Goal: Task Accomplishment & Management: Use online tool/utility

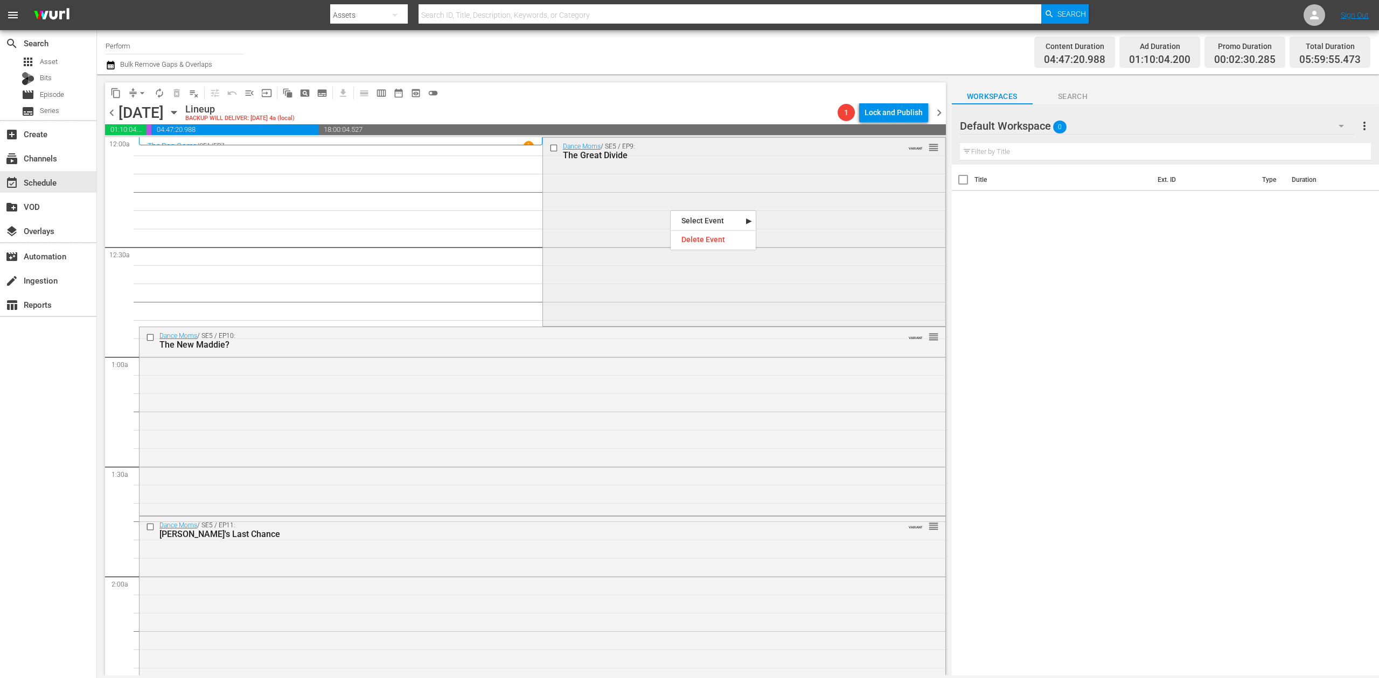
click at [613, 229] on div "Dance Moms / SE5 / EP9: The Great Divide VARIANT reorder" at bounding box center [744, 231] width 402 height 186
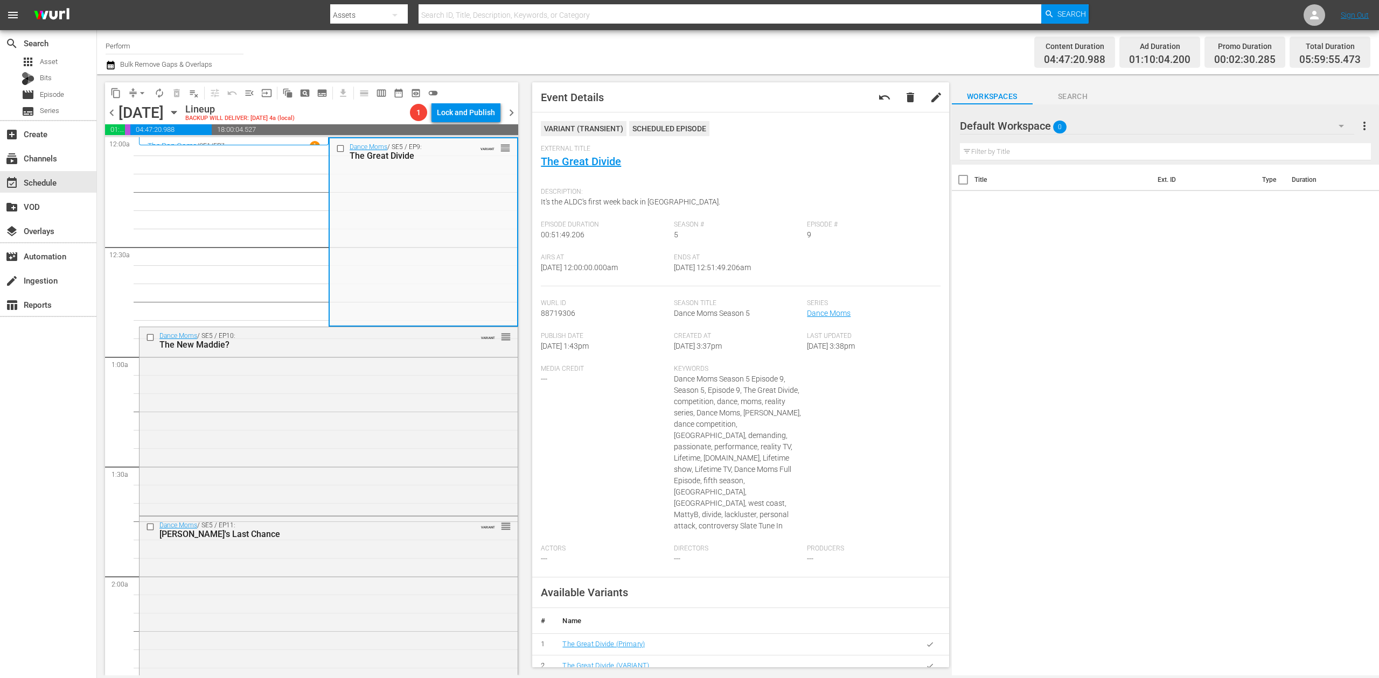
click at [115, 61] on icon "button" at bounding box center [111, 65] width 10 height 13
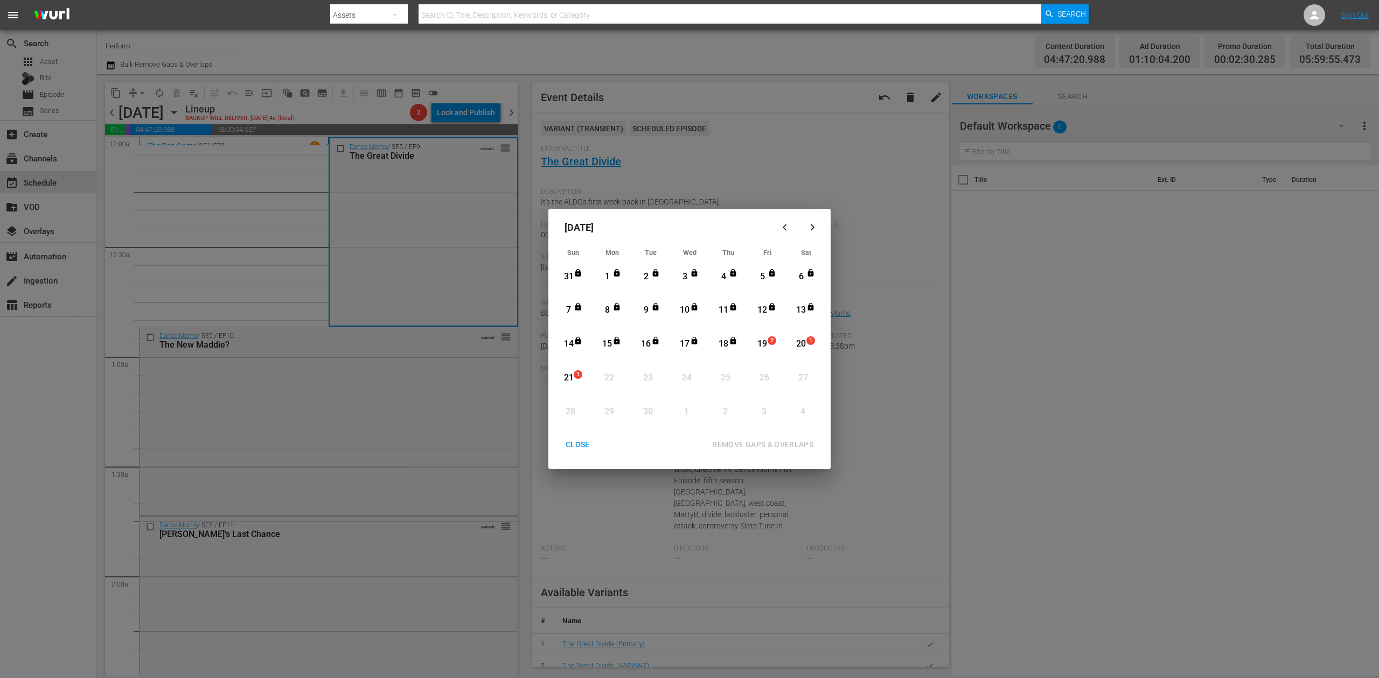
click at [767, 346] on div "19" at bounding box center [761, 344] width 13 height 12
click at [774, 440] on div "REMOVE GAPS & OVERLAPS" at bounding box center [762, 444] width 118 height 13
click at [589, 442] on div "CLOSE" at bounding box center [577, 444] width 41 height 13
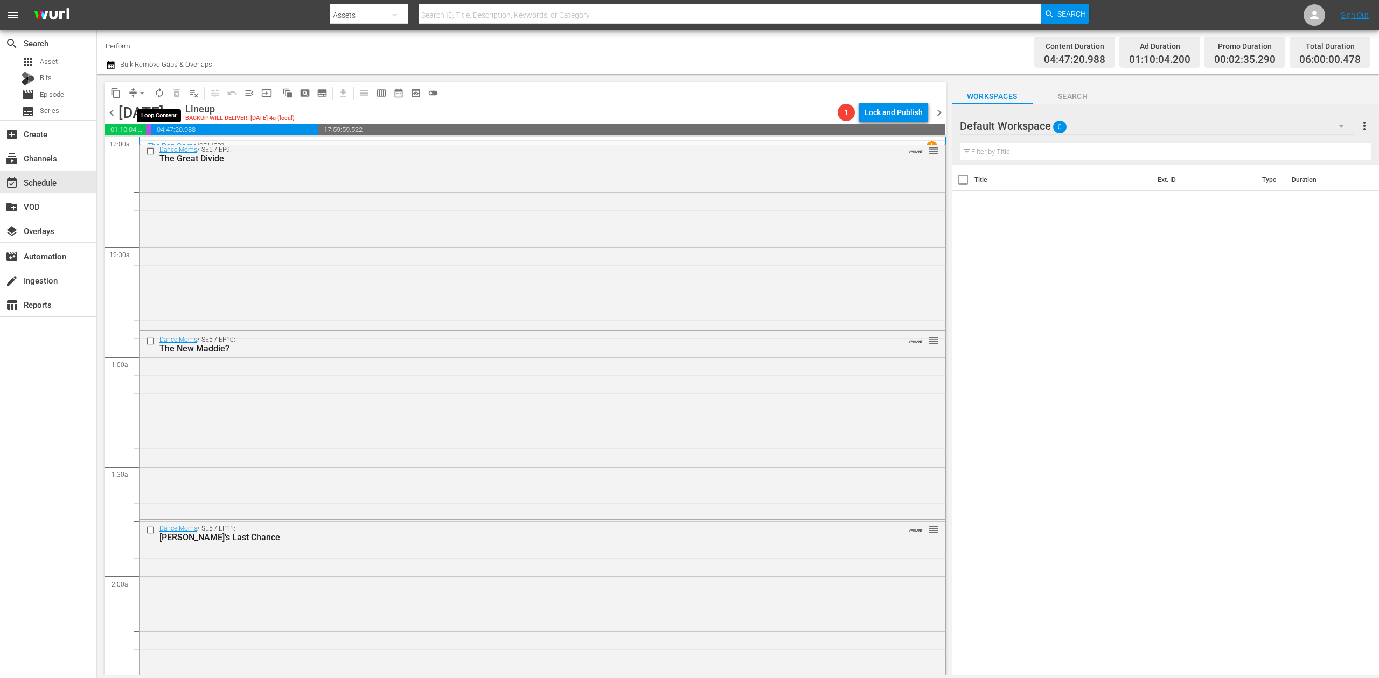
click at [157, 95] on span "autorenew_outlined" at bounding box center [159, 93] width 11 height 11
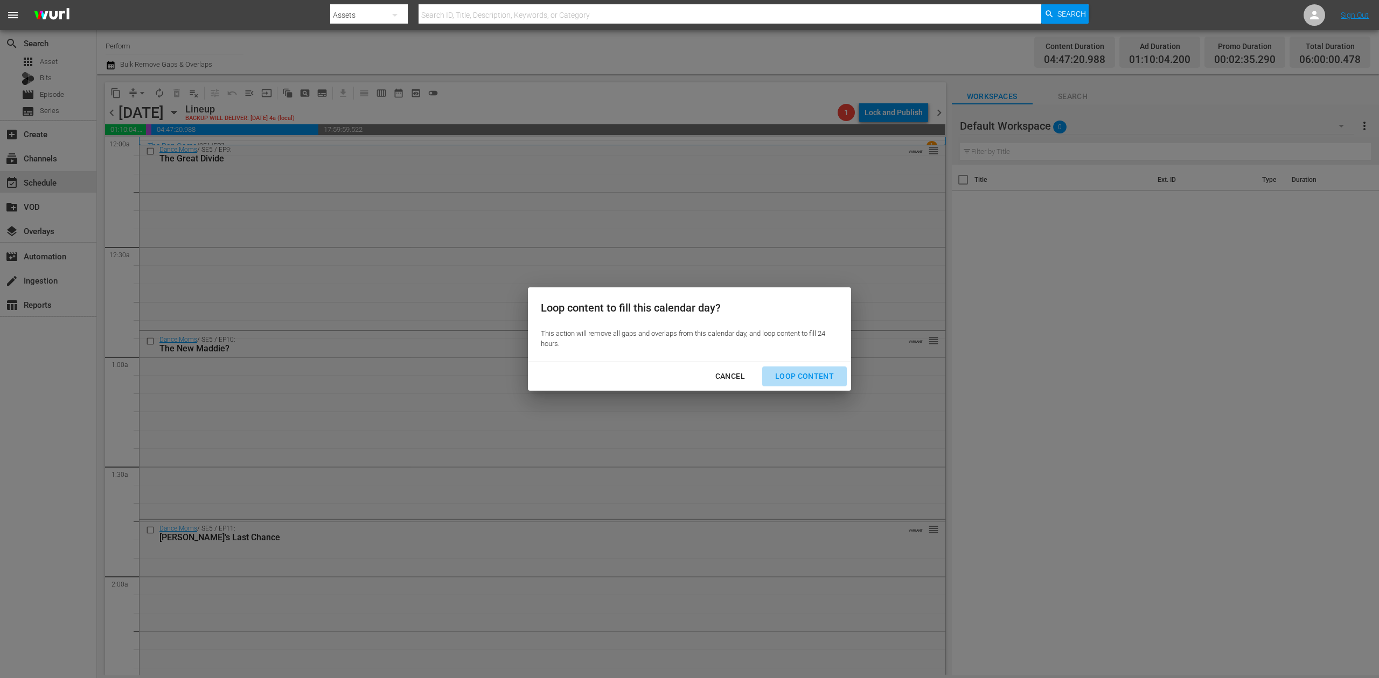
click at [812, 370] on div "Loop Content" at bounding box center [804, 376] width 76 height 13
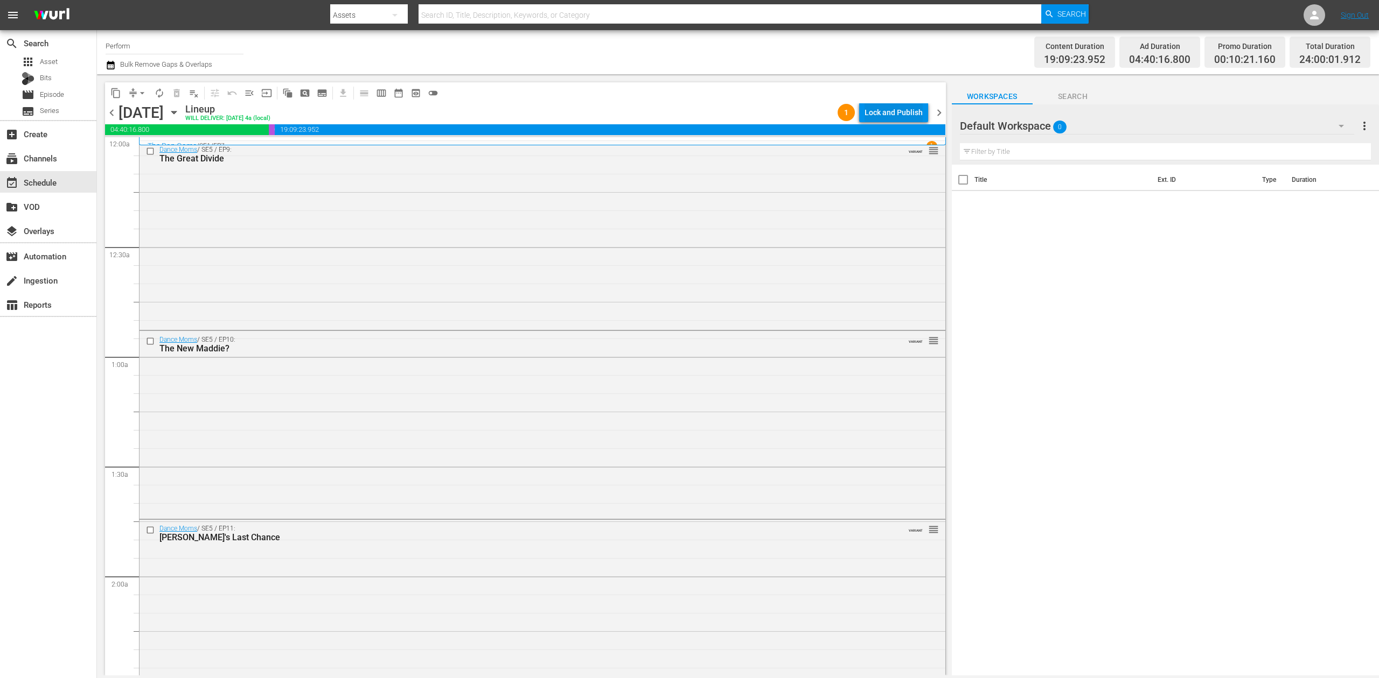
click at [904, 113] on div "Lock and Publish" at bounding box center [893, 112] width 58 height 19
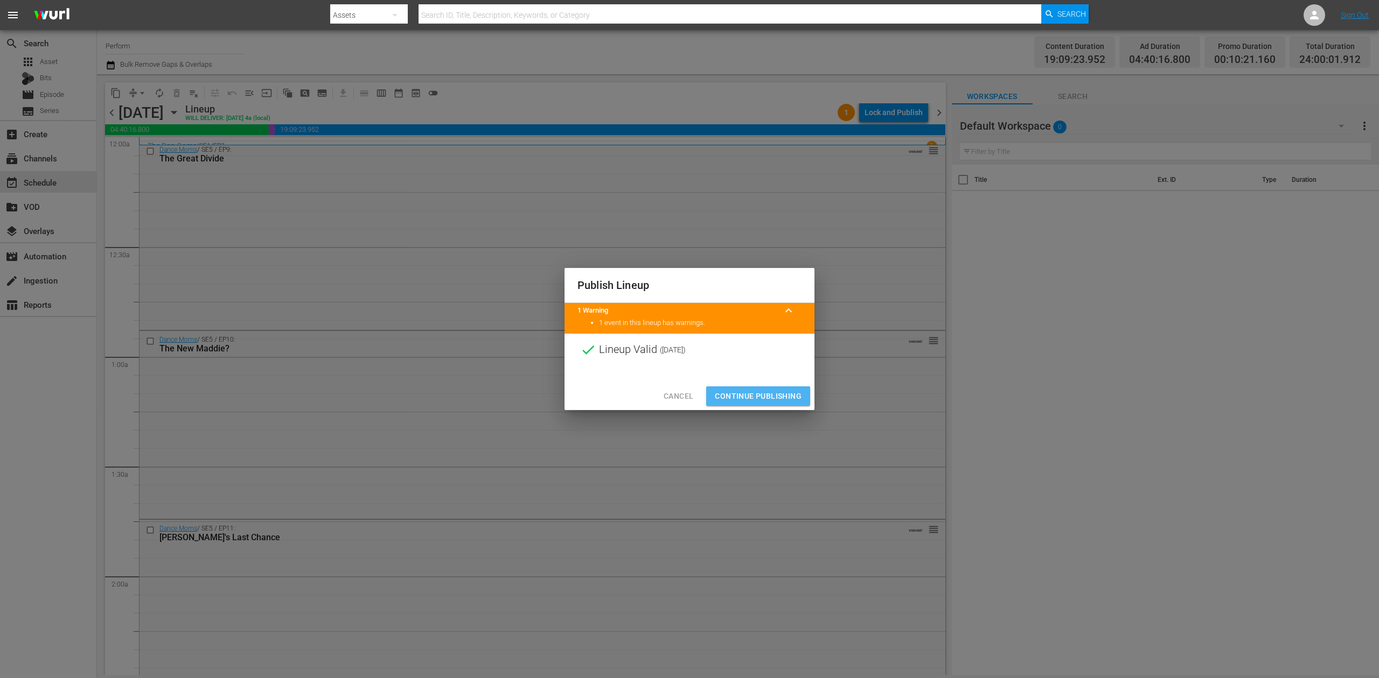
click at [778, 393] on span "Continue Publishing" at bounding box center [758, 396] width 87 height 13
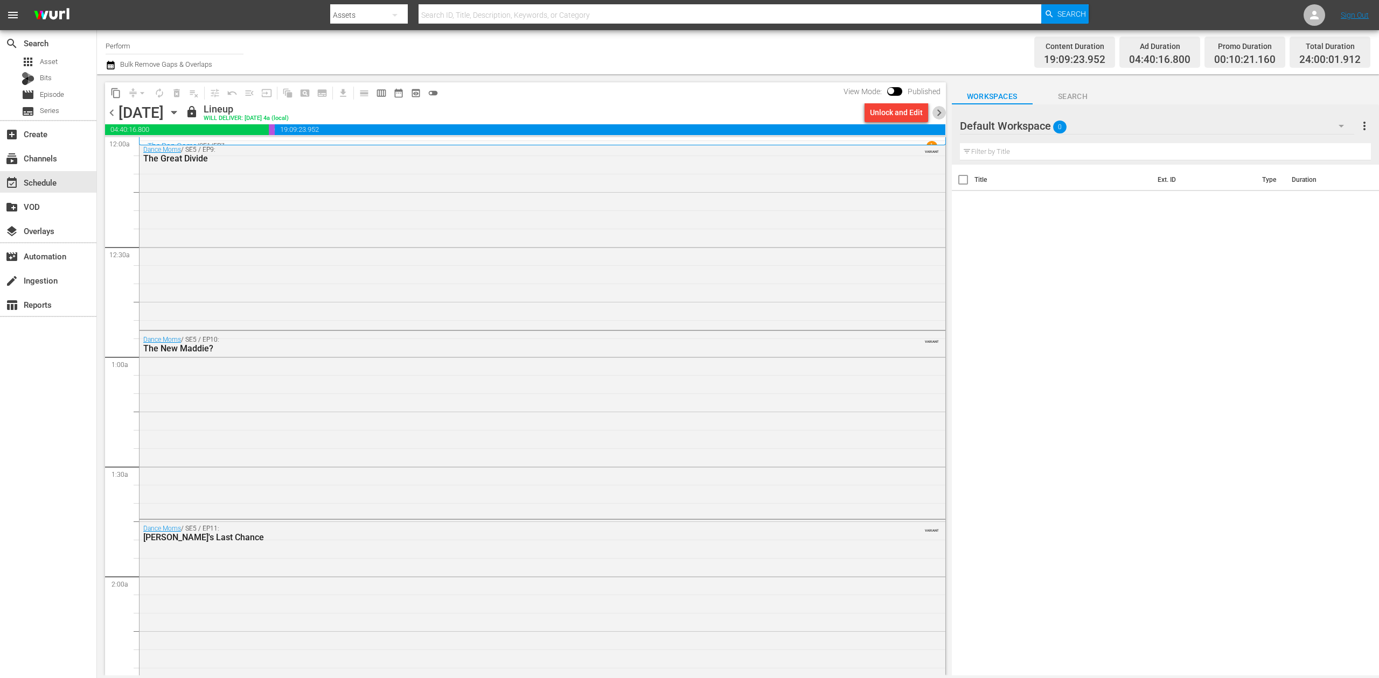
click at [939, 115] on span "chevron_right" at bounding box center [938, 112] width 13 height 13
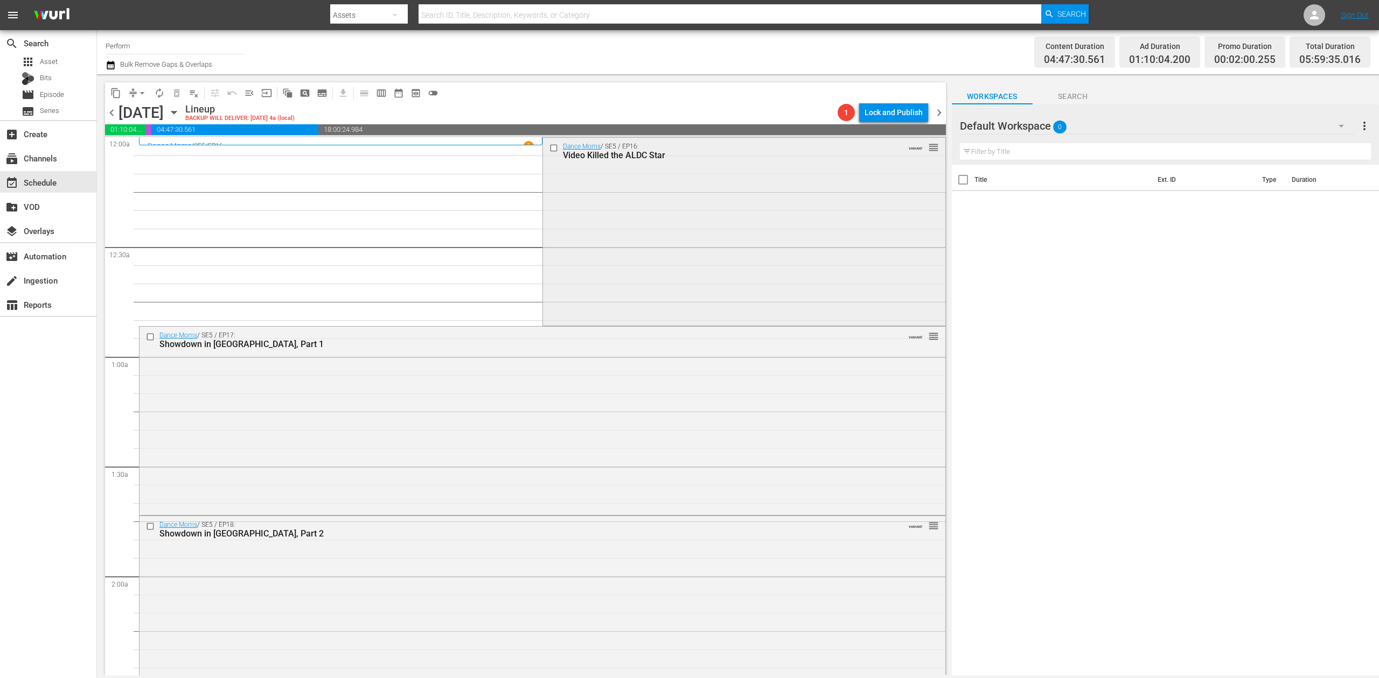
click at [650, 216] on div "Dance Moms / SE5 / EP16: Video Killed the ALDC Star VARIANT reorder" at bounding box center [744, 231] width 402 height 186
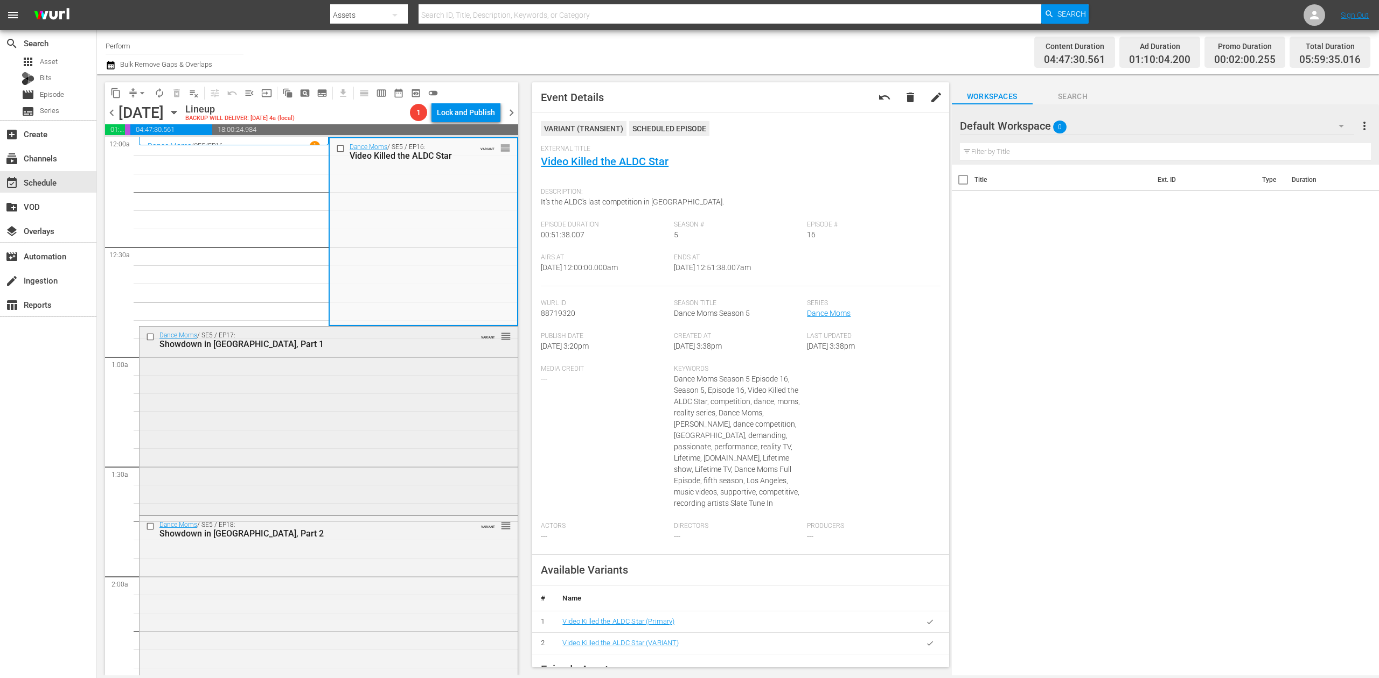
click at [365, 382] on div "Dance Moms / SE5 / EP17: Showdown in Pittsburgh, Part 1 VARIANT reorder" at bounding box center [328, 420] width 378 height 186
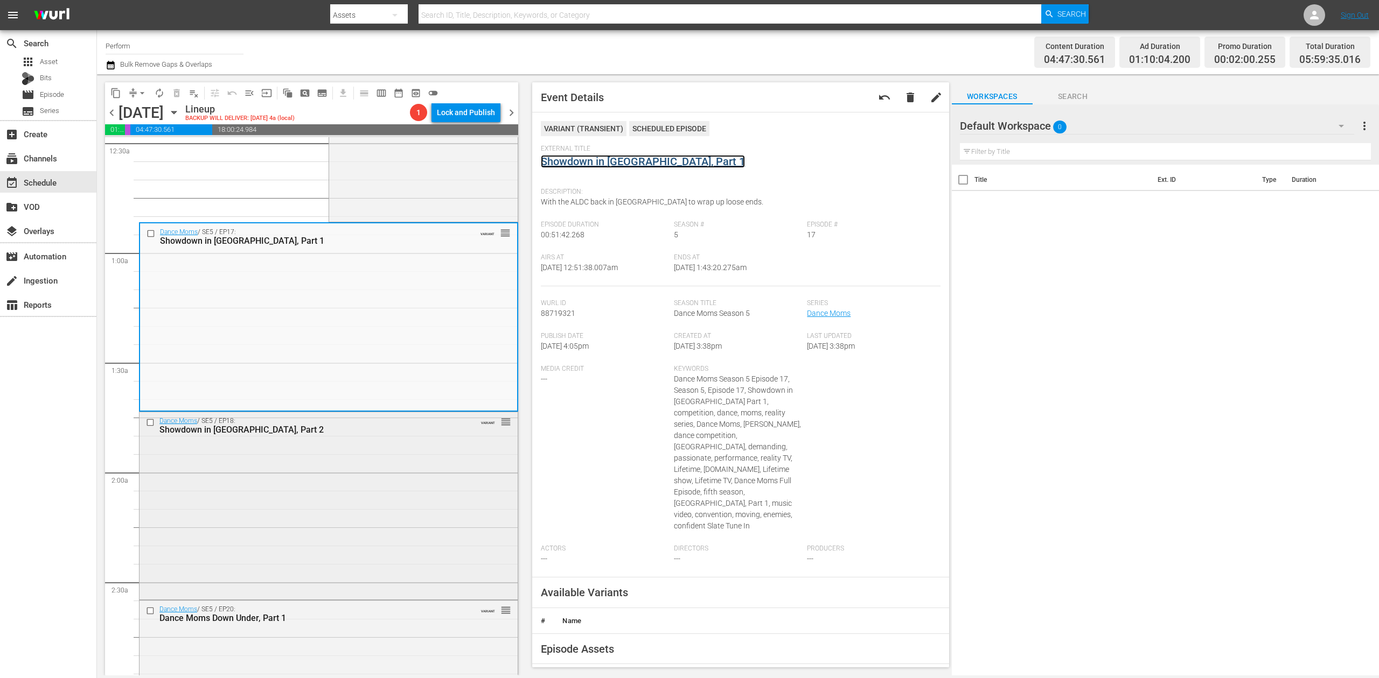
scroll to position [215, 0]
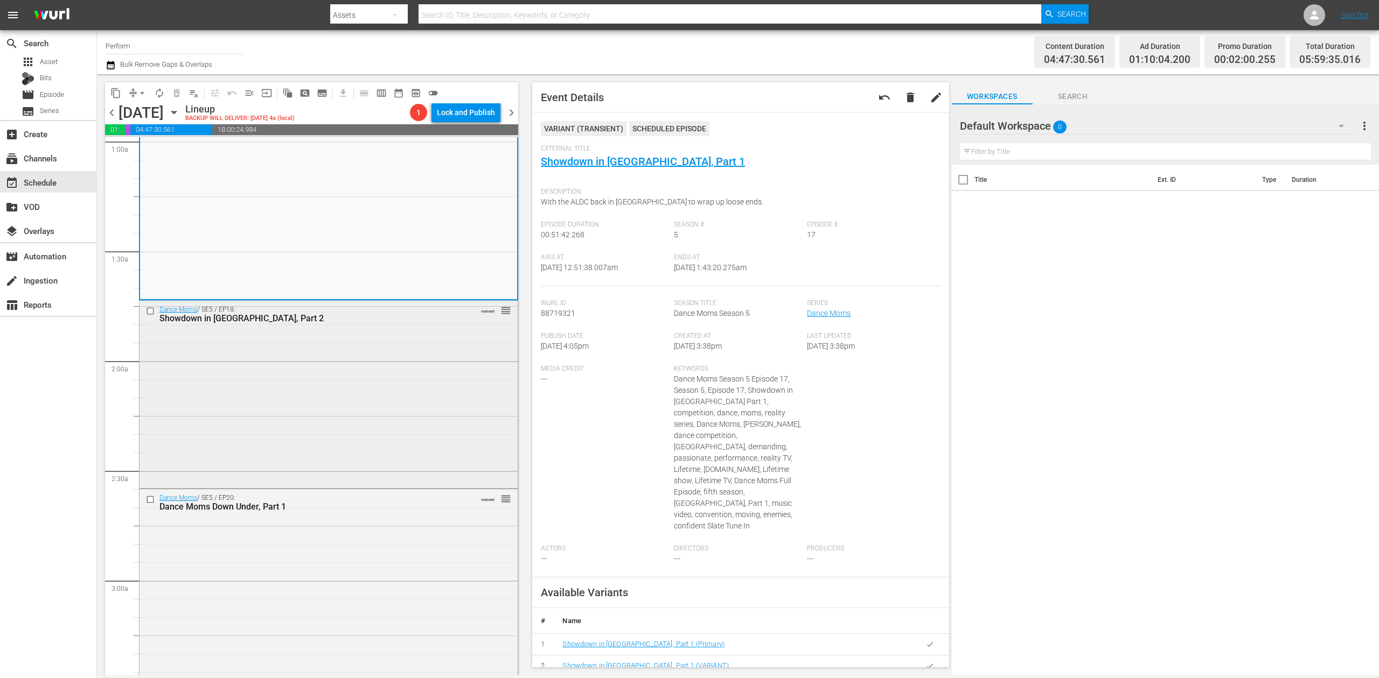
click at [362, 349] on div "Dance Moms / SE5 / EP18: Showdown in Pittsburgh, Part 2 VARIANT reorder" at bounding box center [328, 394] width 378 height 186
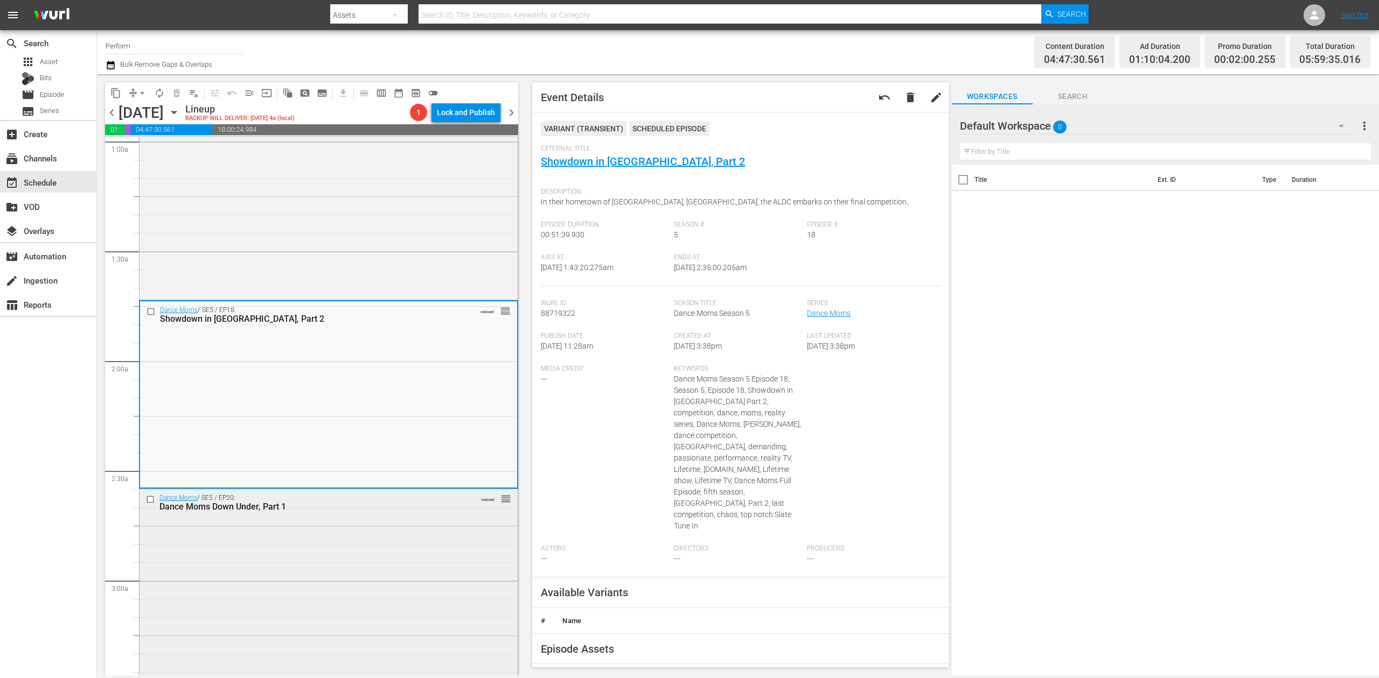
click at [378, 584] on div "Dance Moms / SE5 / EP20: Dance Moms Down Under, Part 1 VARIANT reorder" at bounding box center [328, 581] width 378 height 185
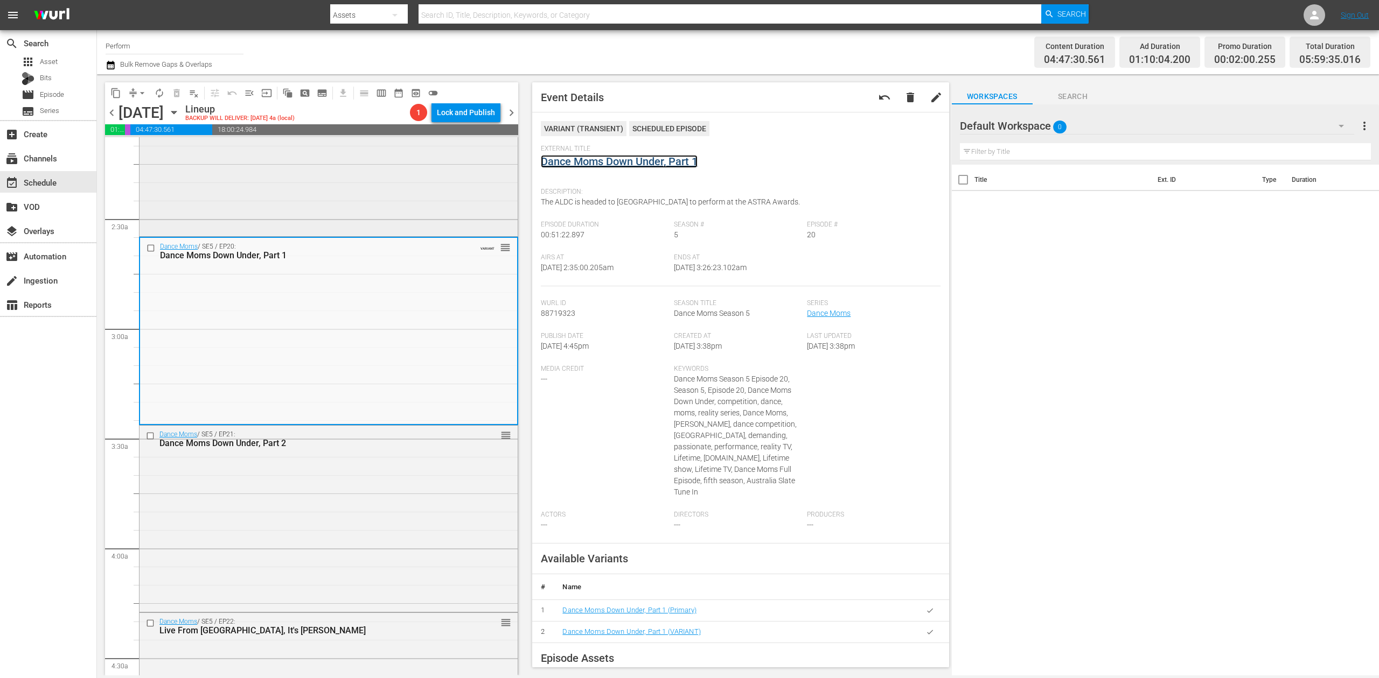
scroll to position [502, 0]
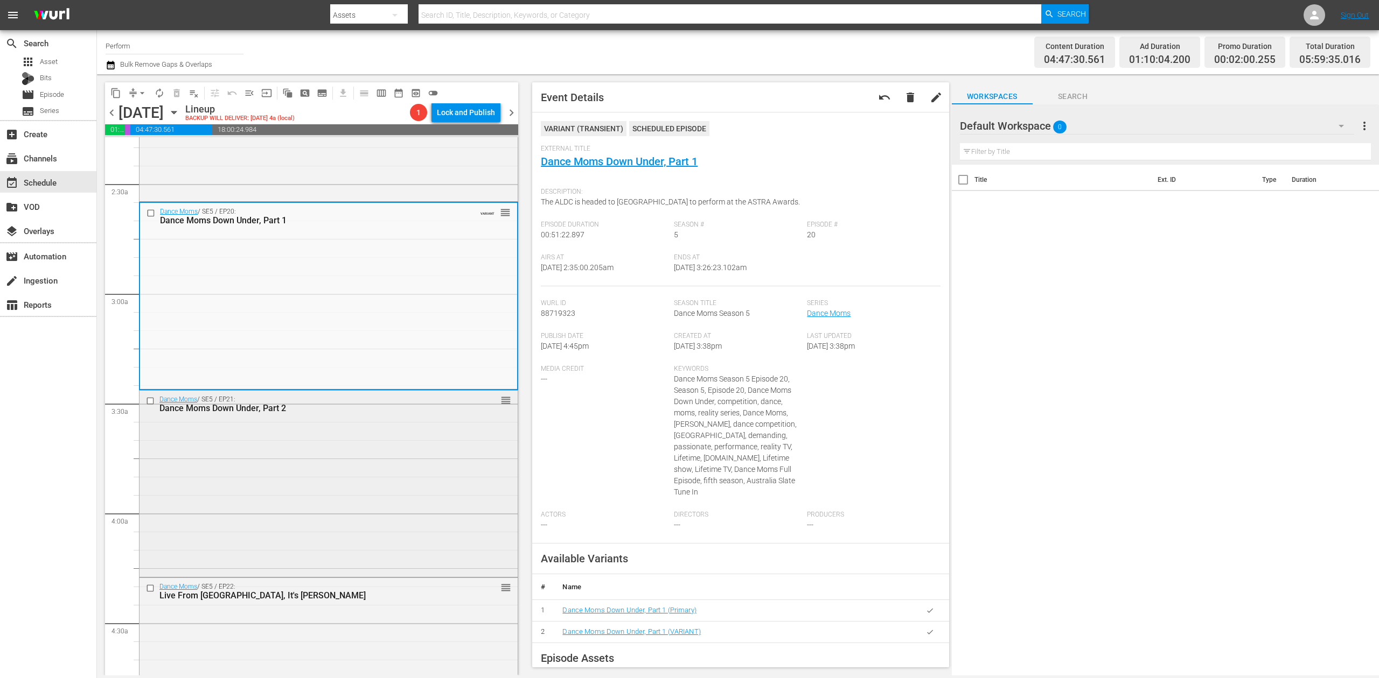
click at [330, 443] on div "Dance Moms / SE5 / EP21: Dance Moms Down Under, Part 2 reorder" at bounding box center [328, 483] width 378 height 184
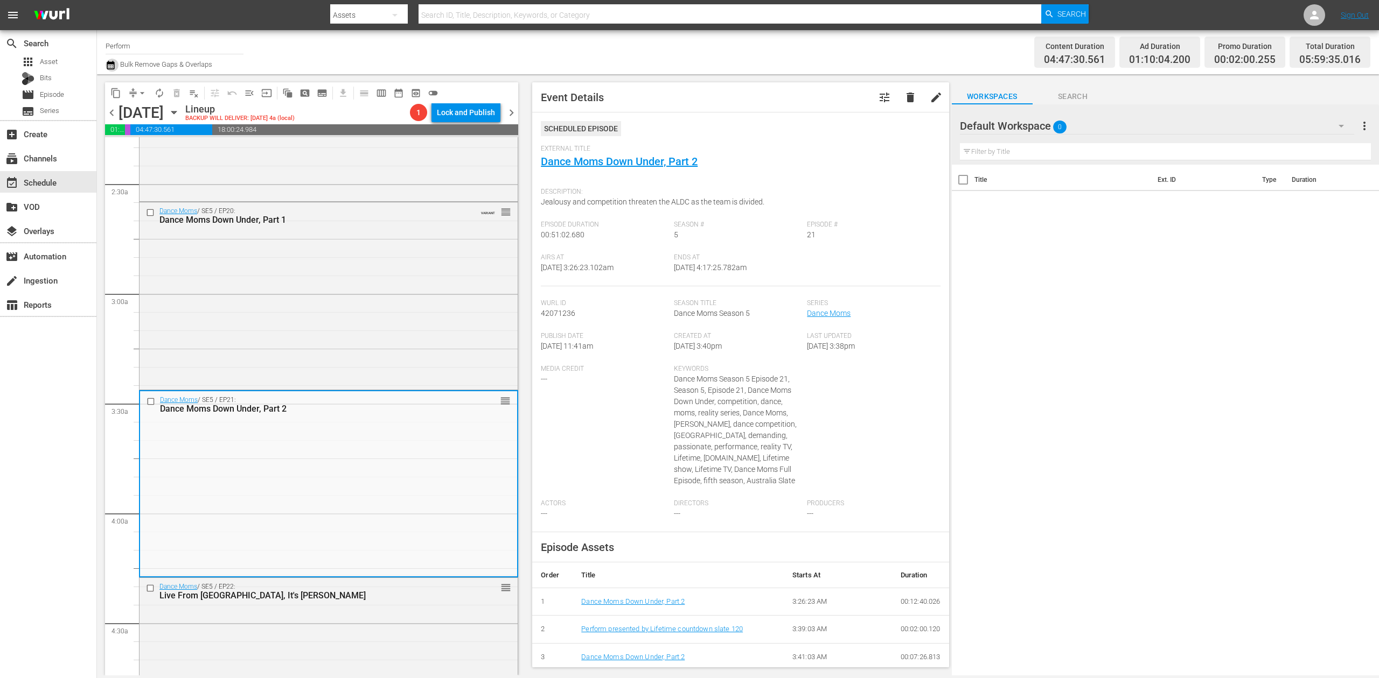
click at [112, 66] on icon "button" at bounding box center [111, 65] width 10 height 13
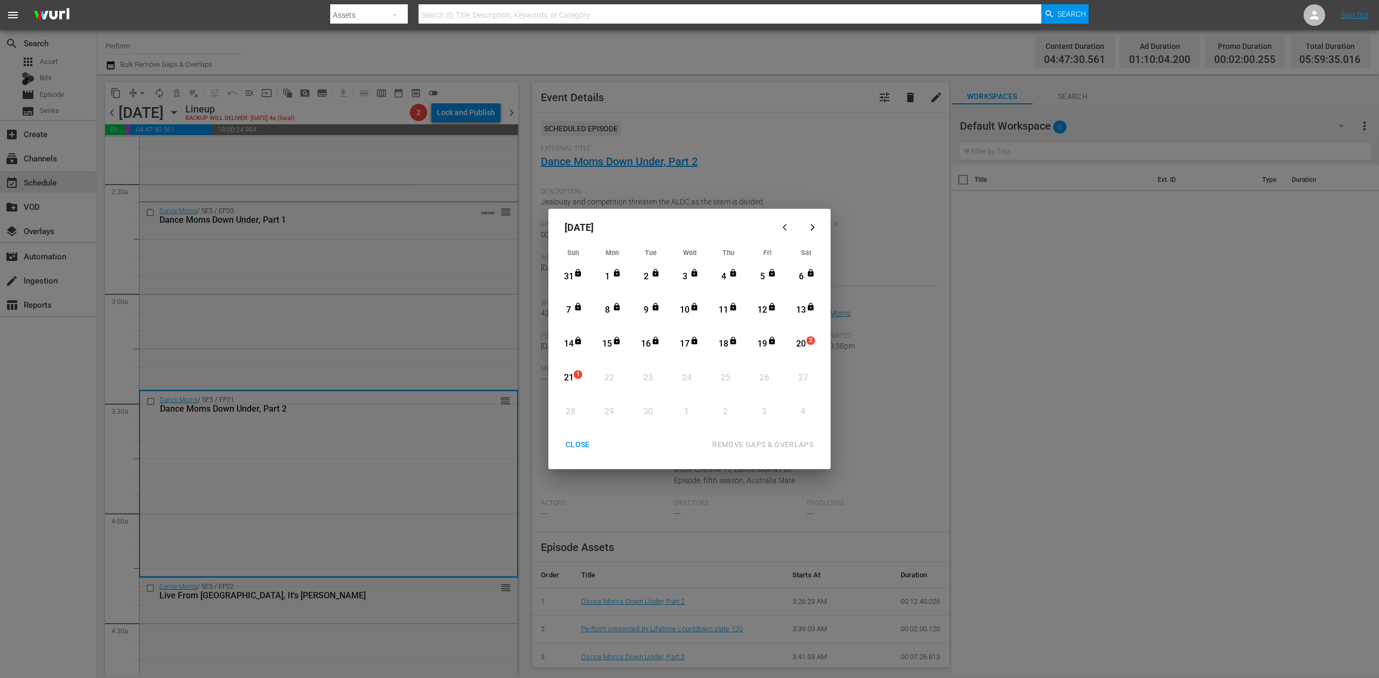
click at [802, 338] on div "20" at bounding box center [800, 344] width 13 height 12
click at [786, 437] on button "REMOVE GAPS & OVERLAPS" at bounding box center [762, 445] width 127 height 20
click at [793, 347] on div "Month View" at bounding box center [791, 345] width 5 height 30
click at [775, 442] on div "REMOVE GAPS & OVERLAPS" at bounding box center [762, 444] width 118 height 13
click at [584, 446] on div "CLOSE" at bounding box center [577, 444] width 41 height 13
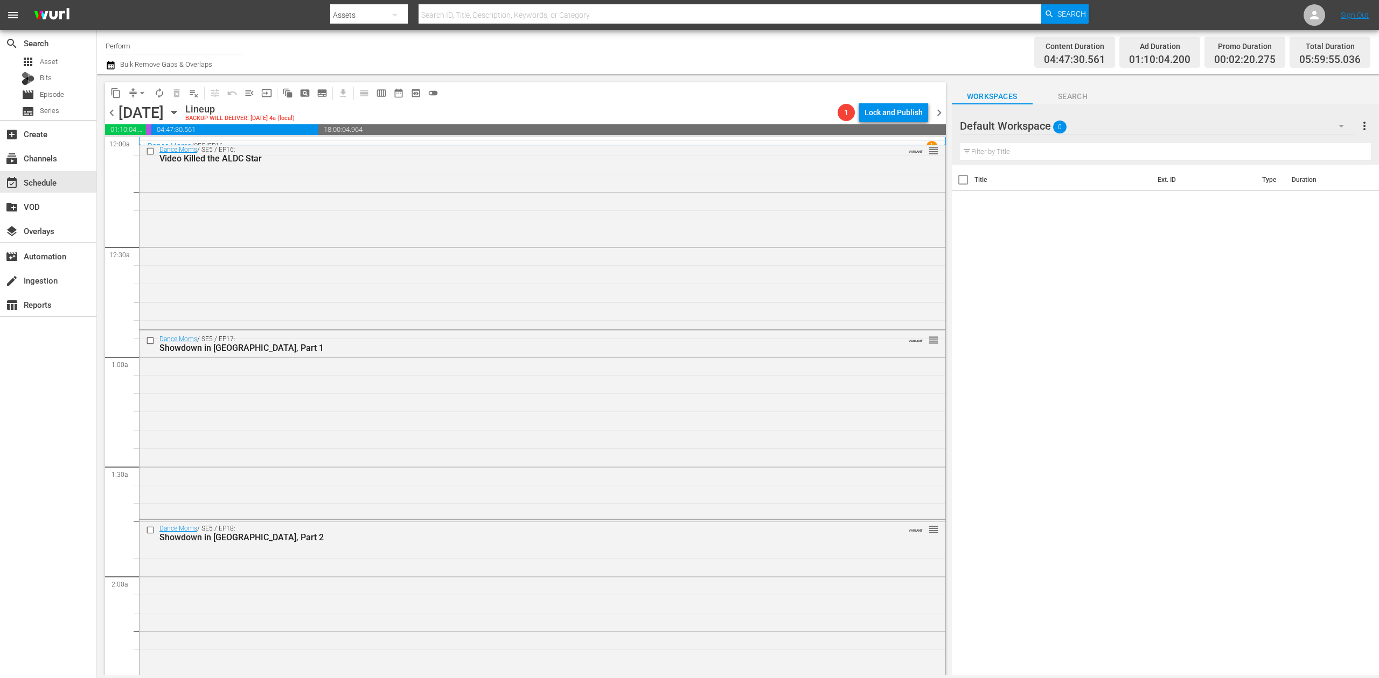
click at [110, 68] on icon "button" at bounding box center [111, 65] width 10 height 13
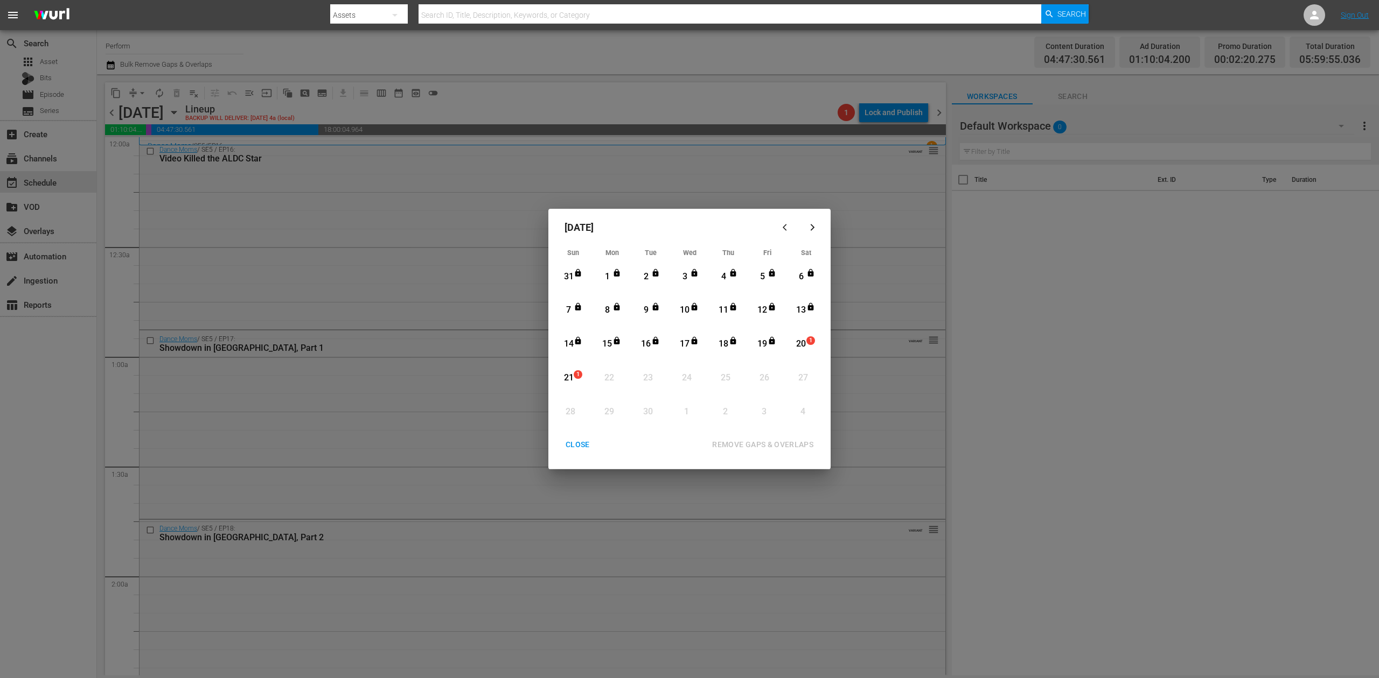
click at [801, 341] on div "20" at bounding box center [800, 344] width 13 height 12
click at [773, 438] on div "REMOVE GAPS & OVERLAPS" at bounding box center [762, 444] width 118 height 13
click at [576, 443] on div "CLOSE" at bounding box center [577, 444] width 41 height 13
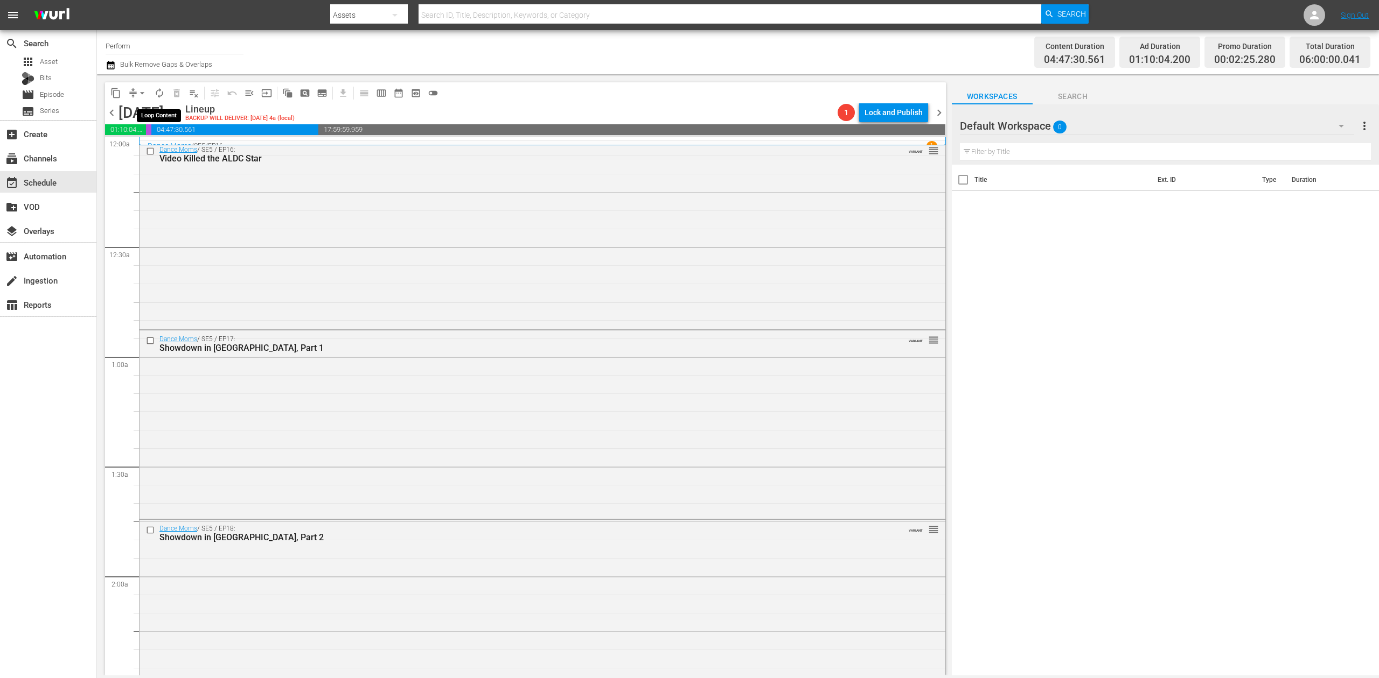
click at [158, 93] on span "autorenew_outlined" at bounding box center [159, 93] width 11 height 11
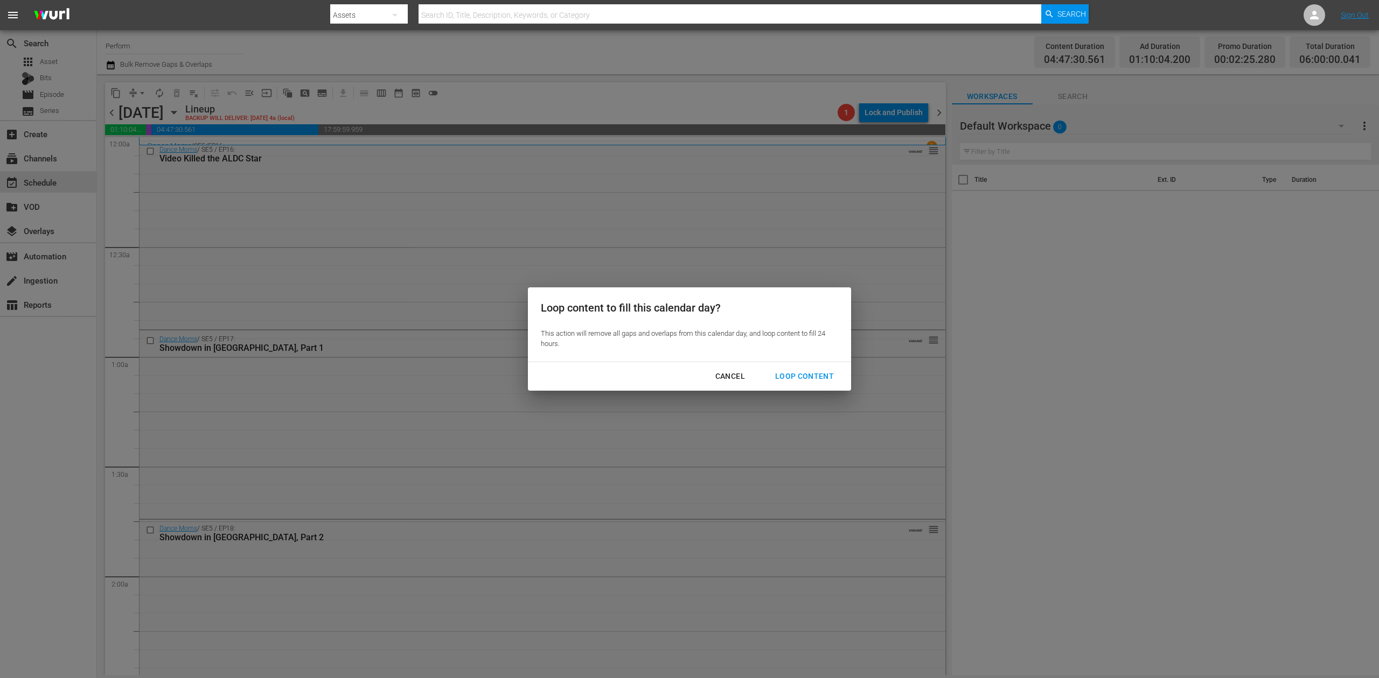
click at [823, 373] on div "Loop Content" at bounding box center [804, 376] width 76 height 13
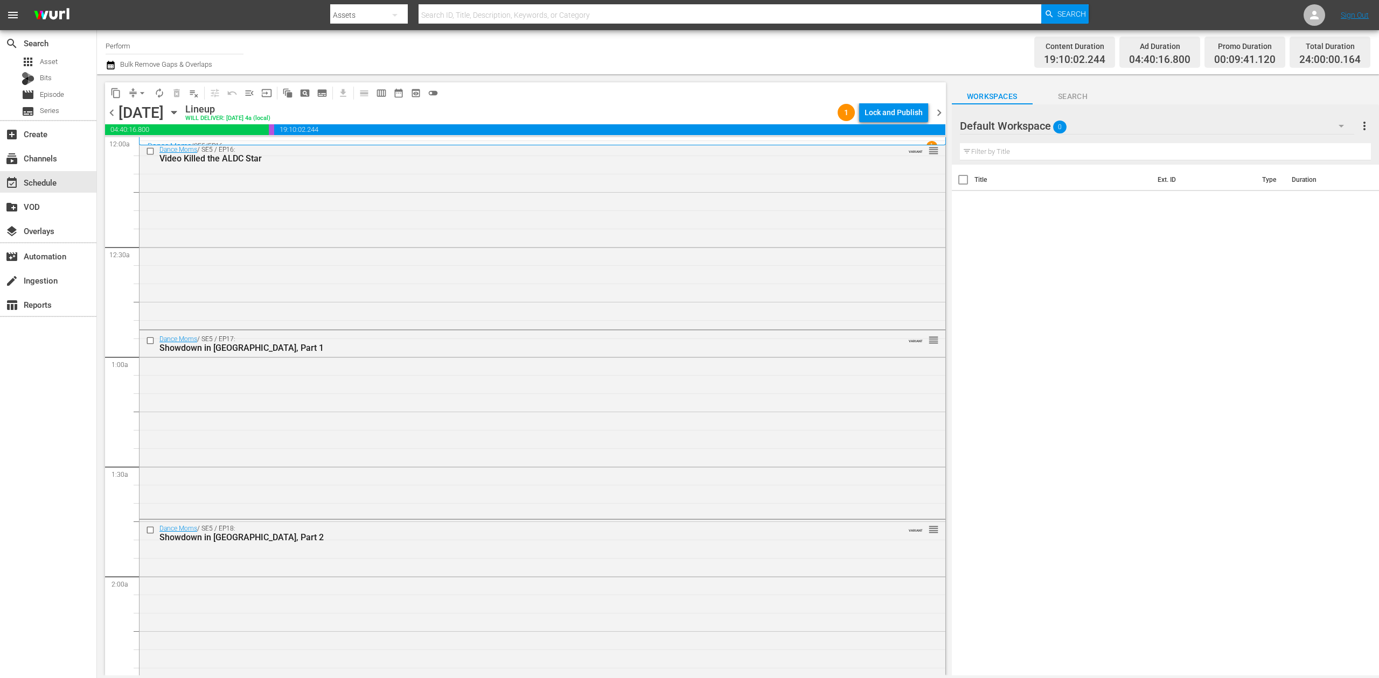
click at [884, 104] on div "Lock and Publish" at bounding box center [893, 112] width 58 height 19
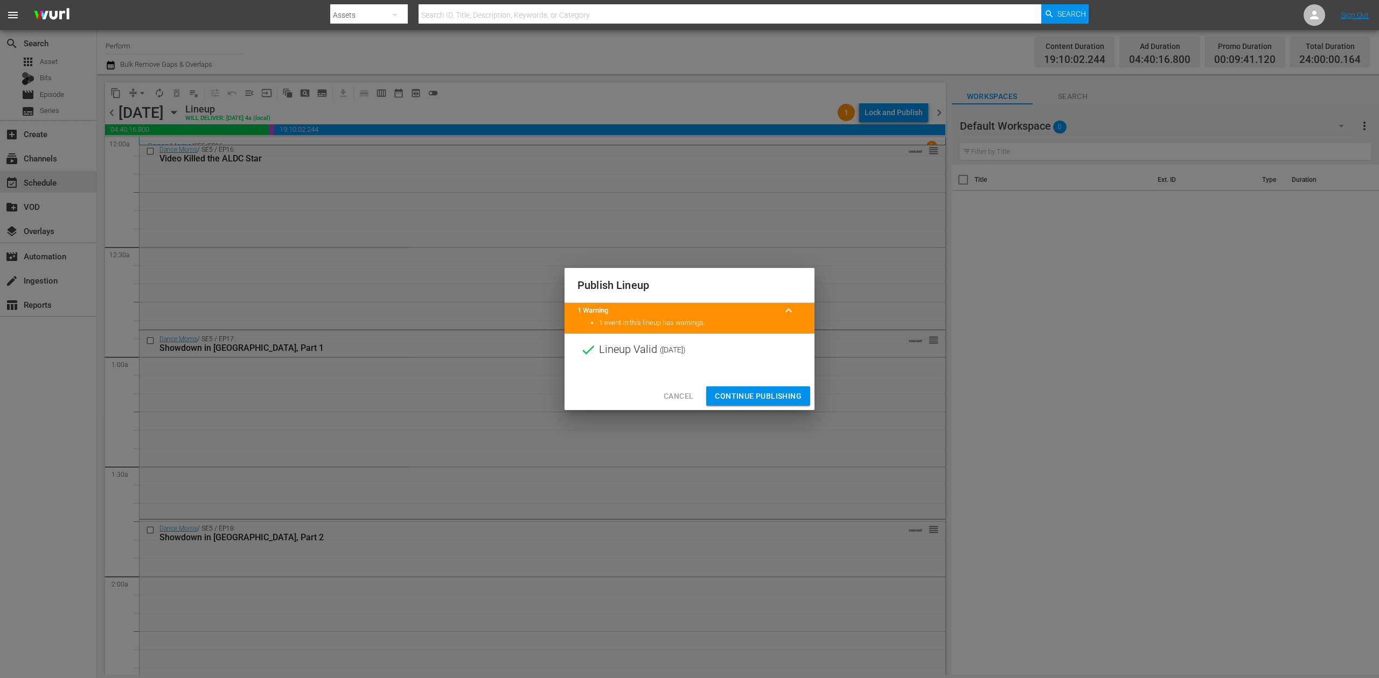
click at [757, 395] on span "Continue Publishing" at bounding box center [758, 396] width 87 height 13
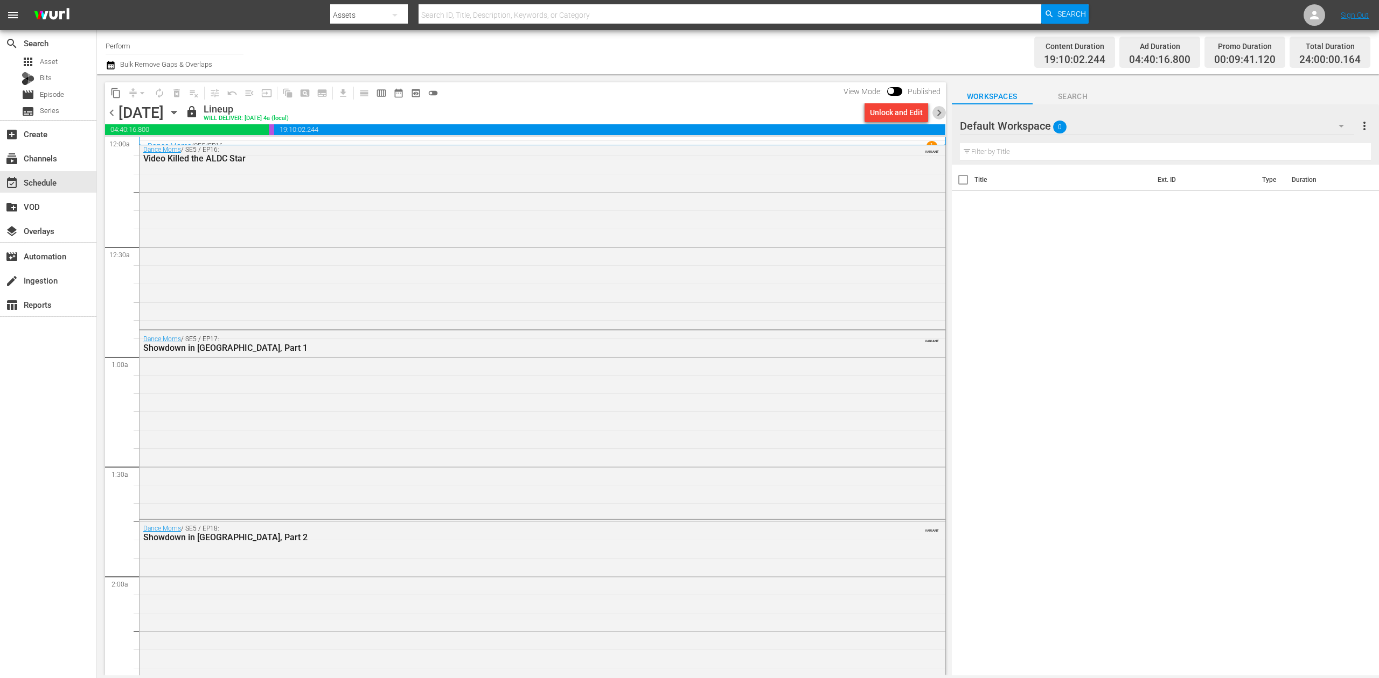
click at [933, 110] on span "chevron_right" at bounding box center [938, 112] width 13 height 13
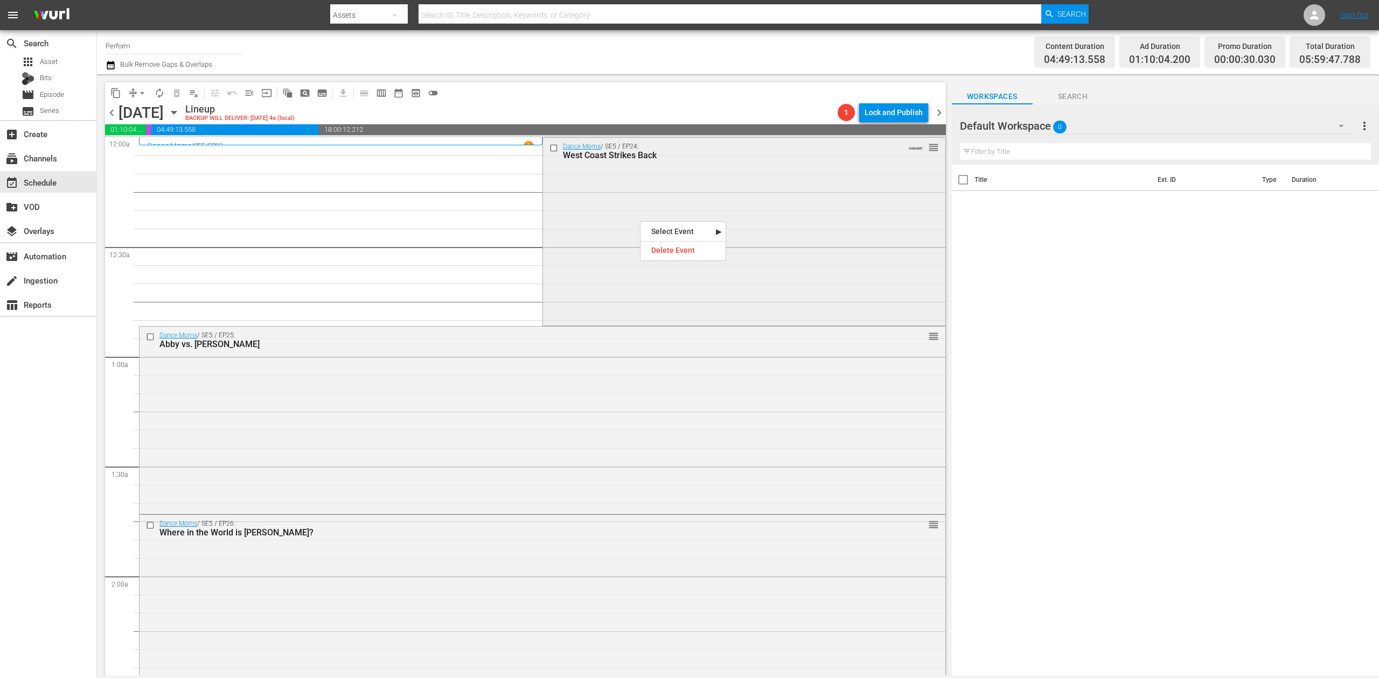
click at [633, 212] on div "Dance Moms / SE5 / EP24: West Coast Strikes Back VARIANT reorder" at bounding box center [744, 231] width 402 height 186
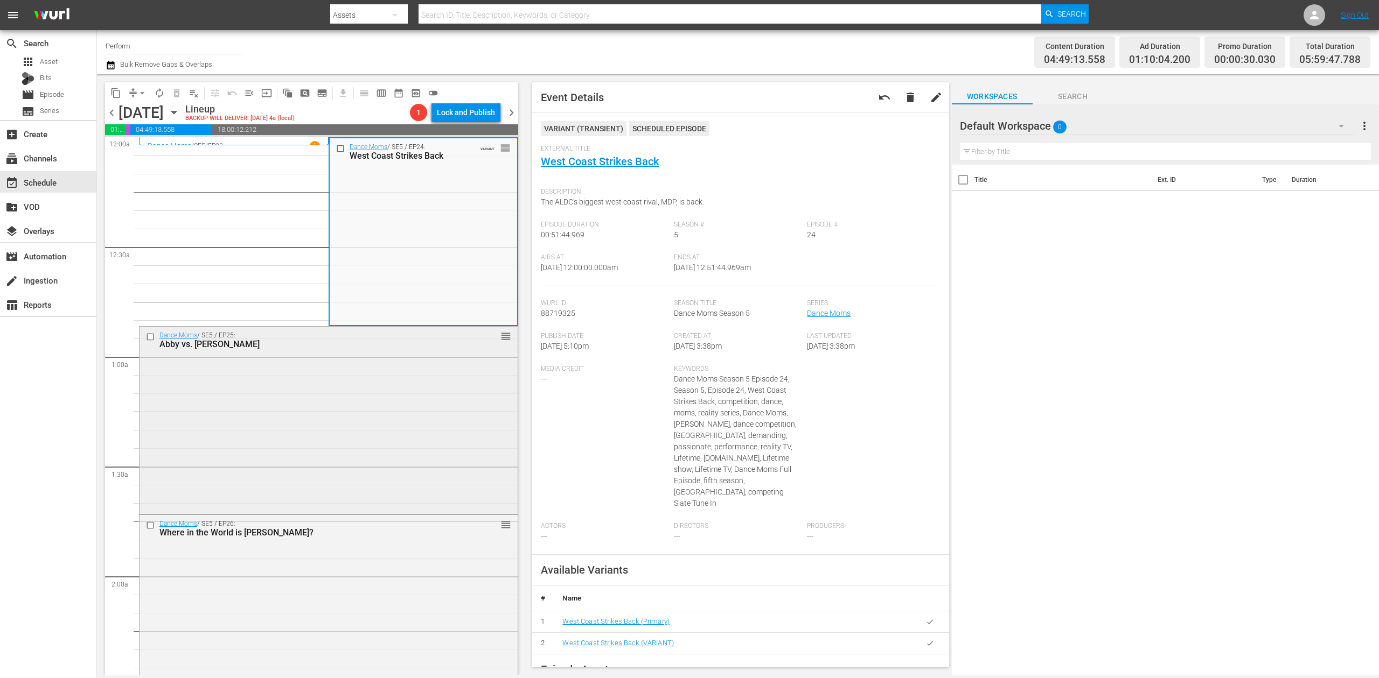
click at [234, 452] on div "Dance Moms / SE5 / EP25: Abby vs. Kira reorder" at bounding box center [328, 419] width 378 height 185
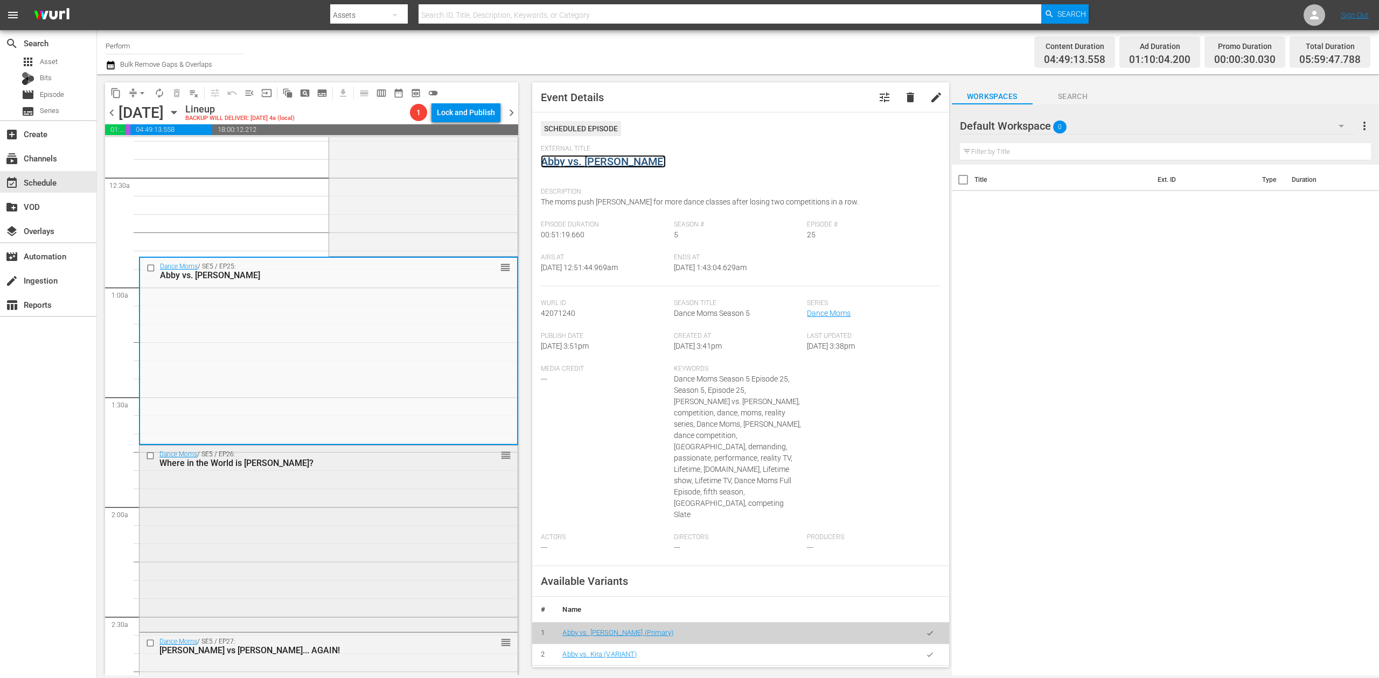
scroll to position [215, 0]
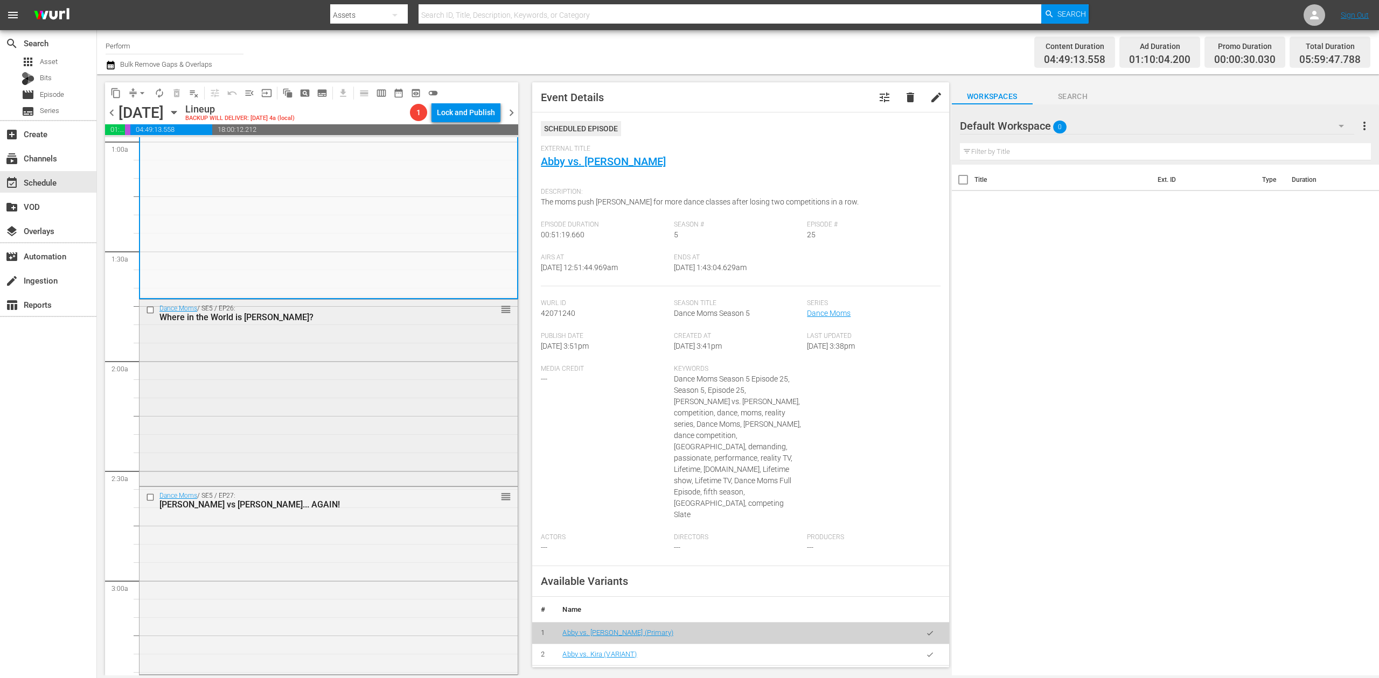
click at [394, 412] on div "Dance Moms / SE5 / EP26: Where in the World is Abby Lee Miller? reorder" at bounding box center [328, 392] width 378 height 185
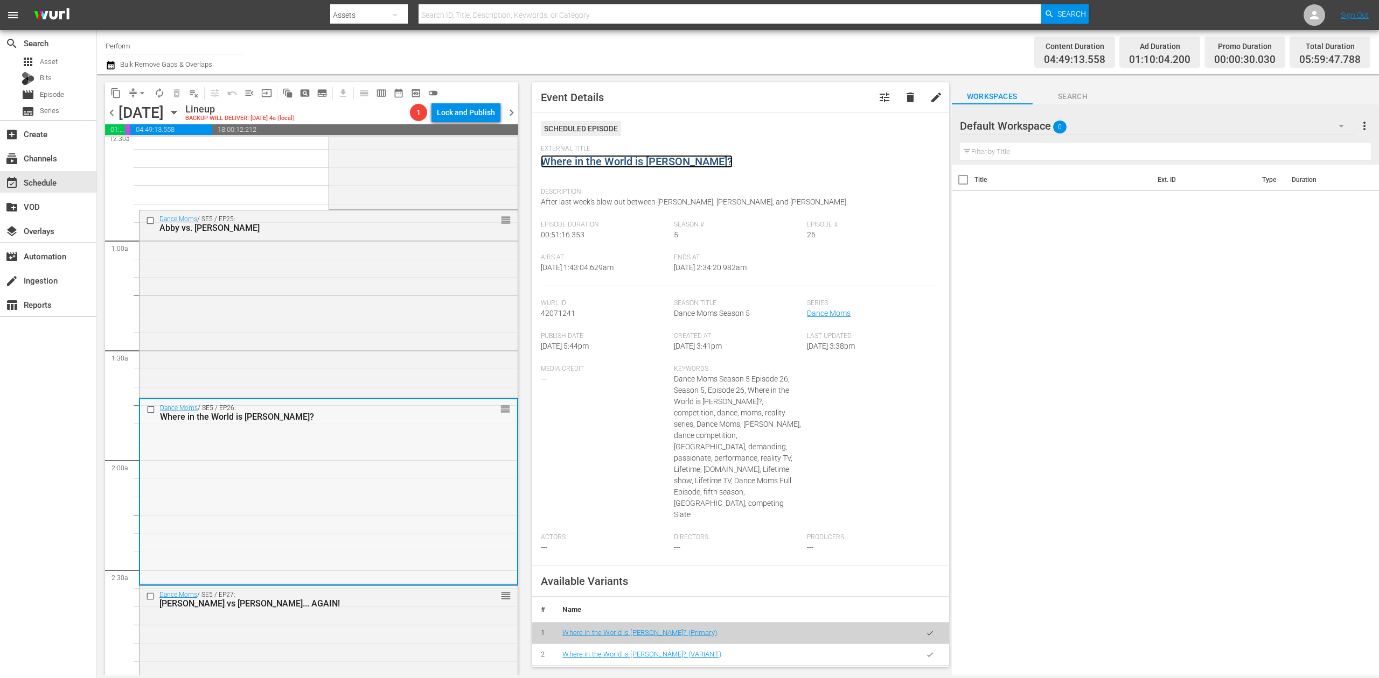
scroll to position [143, 0]
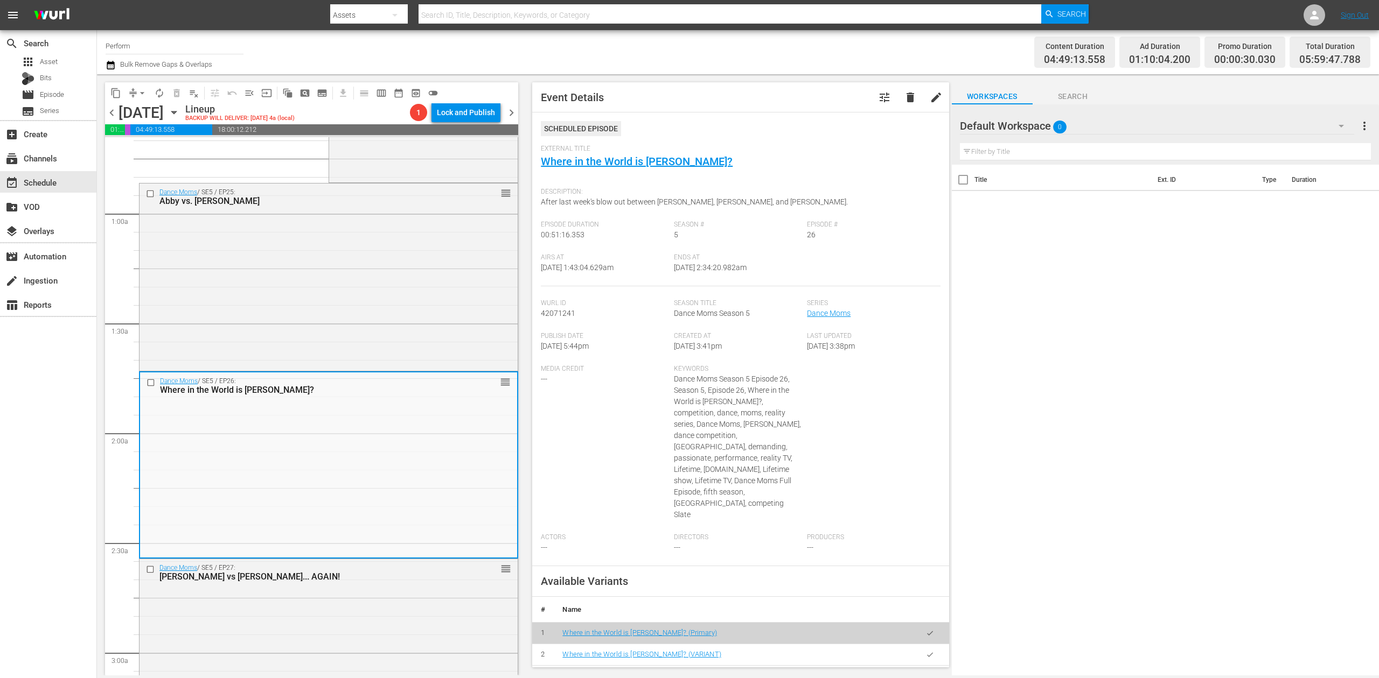
click at [107, 62] on icon "button" at bounding box center [111, 65] width 8 height 9
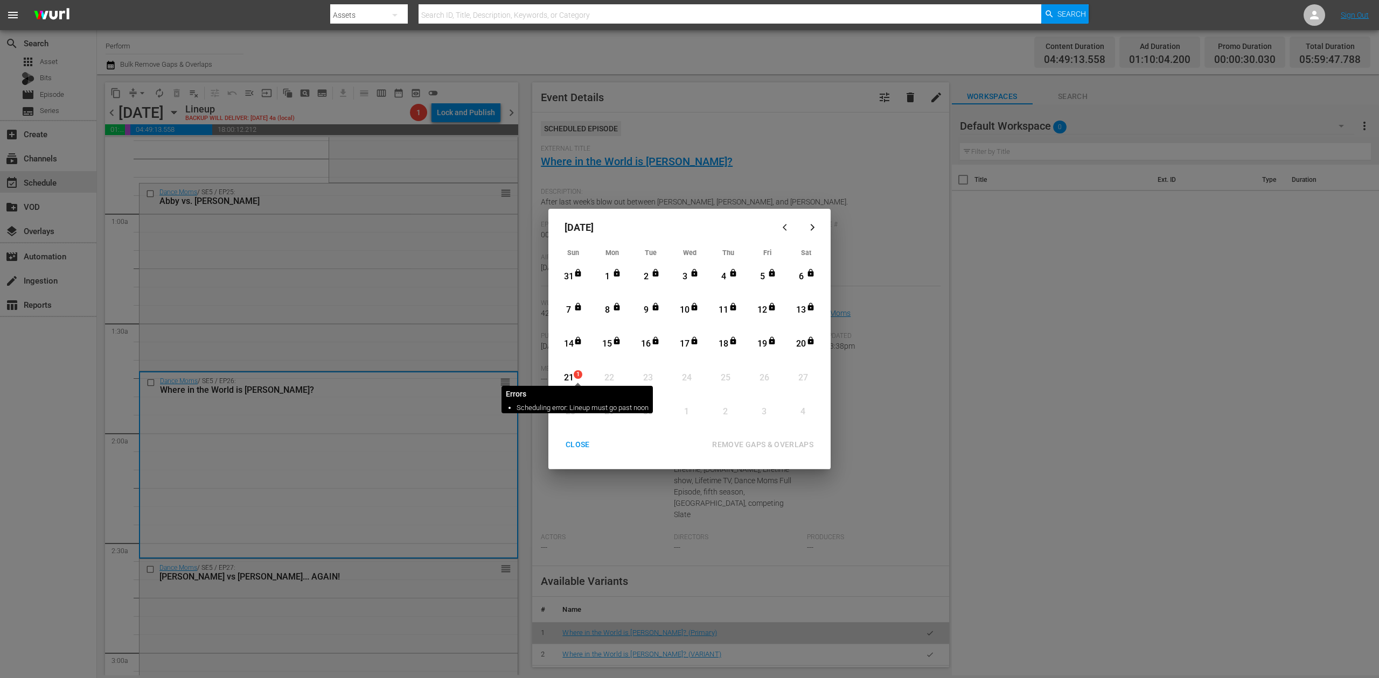
click at [574, 375] on span "1" at bounding box center [578, 374] width 8 height 9
click at [754, 445] on div "REMOVE GAPS & OVERLAPS" at bounding box center [762, 444] width 118 height 13
click at [567, 374] on div "21" at bounding box center [568, 378] width 13 height 12
click at [784, 445] on div "REMOVE GAPS & OVERLAPS" at bounding box center [762, 444] width 118 height 13
click at [570, 372] on div "21" at bounding box center [568, 378] width 13 height 12
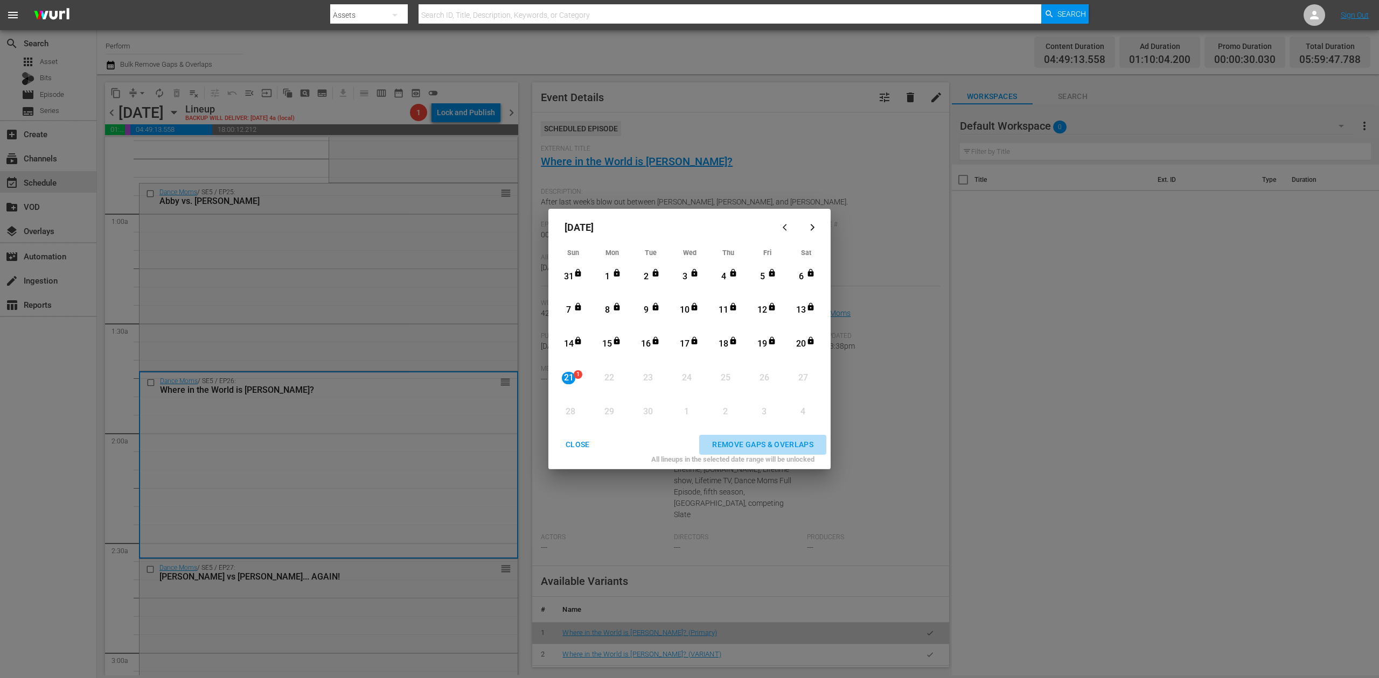
click at [778, 442] on div "REMOVE GAPS & OVERLAPS" at bounding box center [762, 444] width 118 height 13
click at [584, 440] on div "CLOSE" at bounding box center [577, 444] width 41 height 13
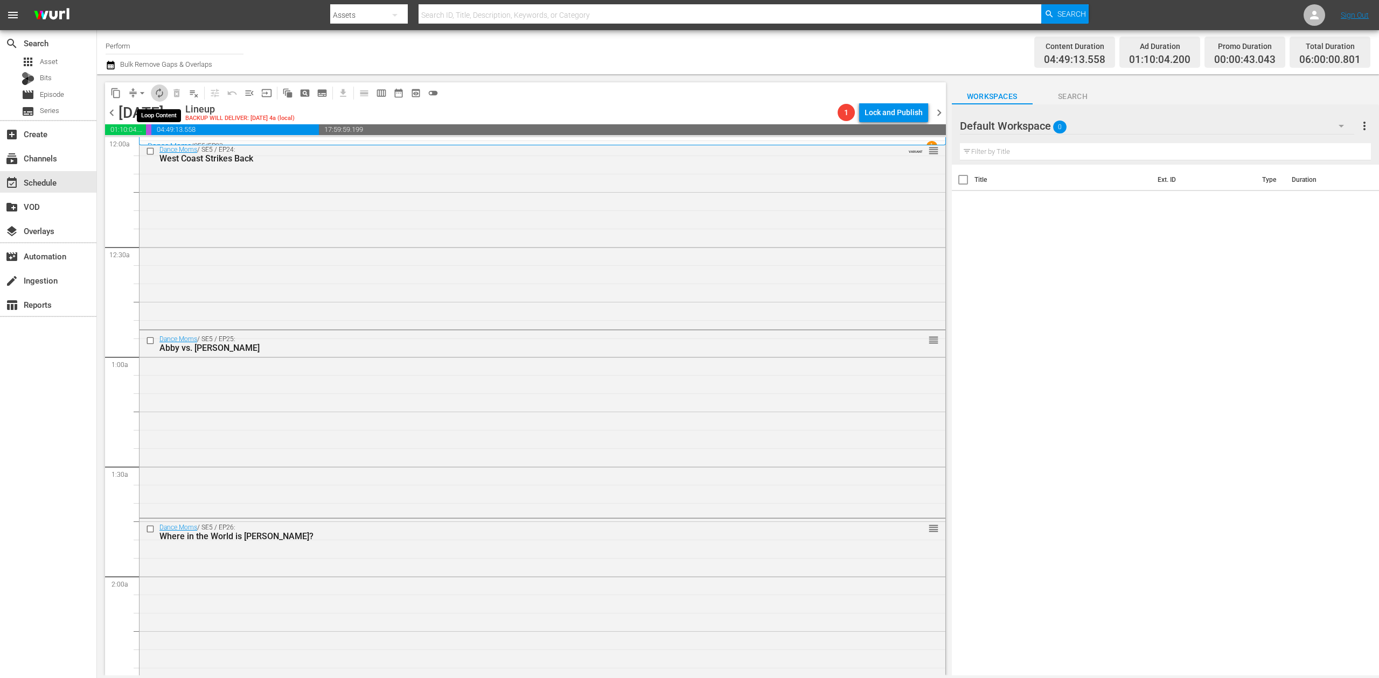
click at [159, 93] on span "autorenew_outlined" at bounding box center [159, 93] width 11 height 11
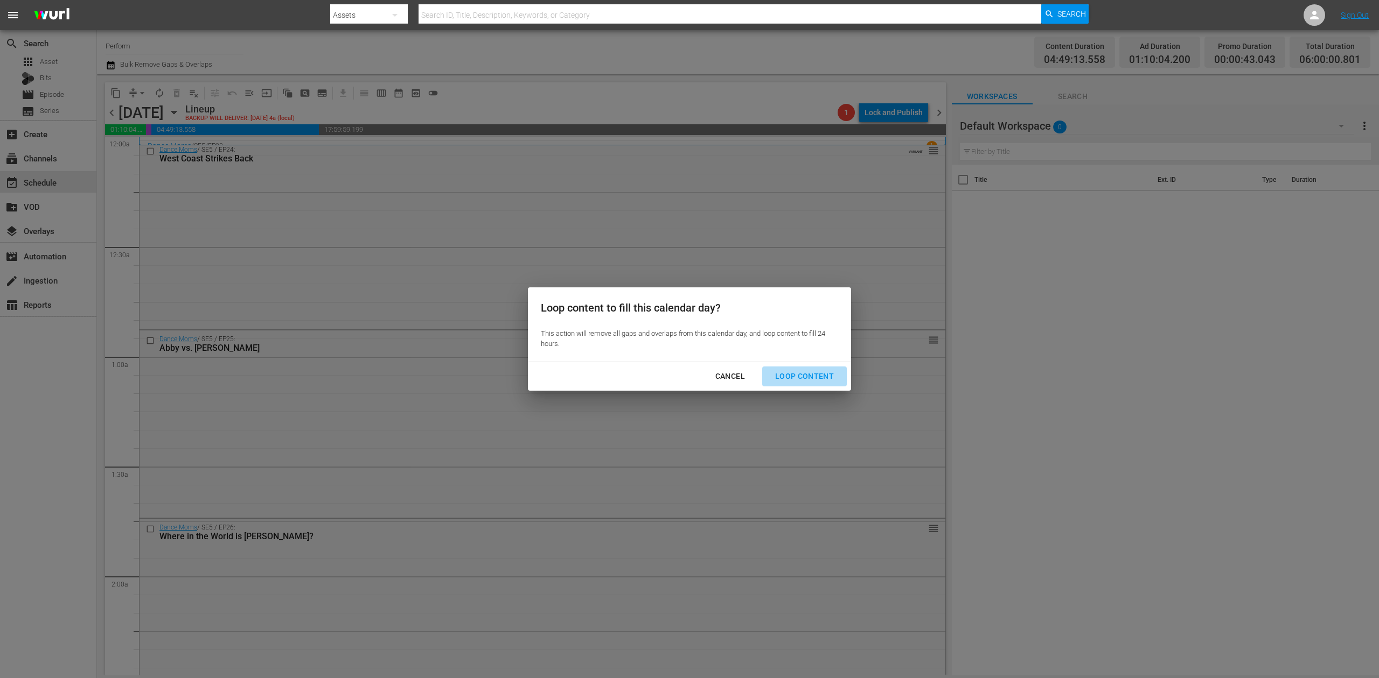
click at [815, 371] on div "Loop Content" at bounding box center [804, 376] width 76 height 13
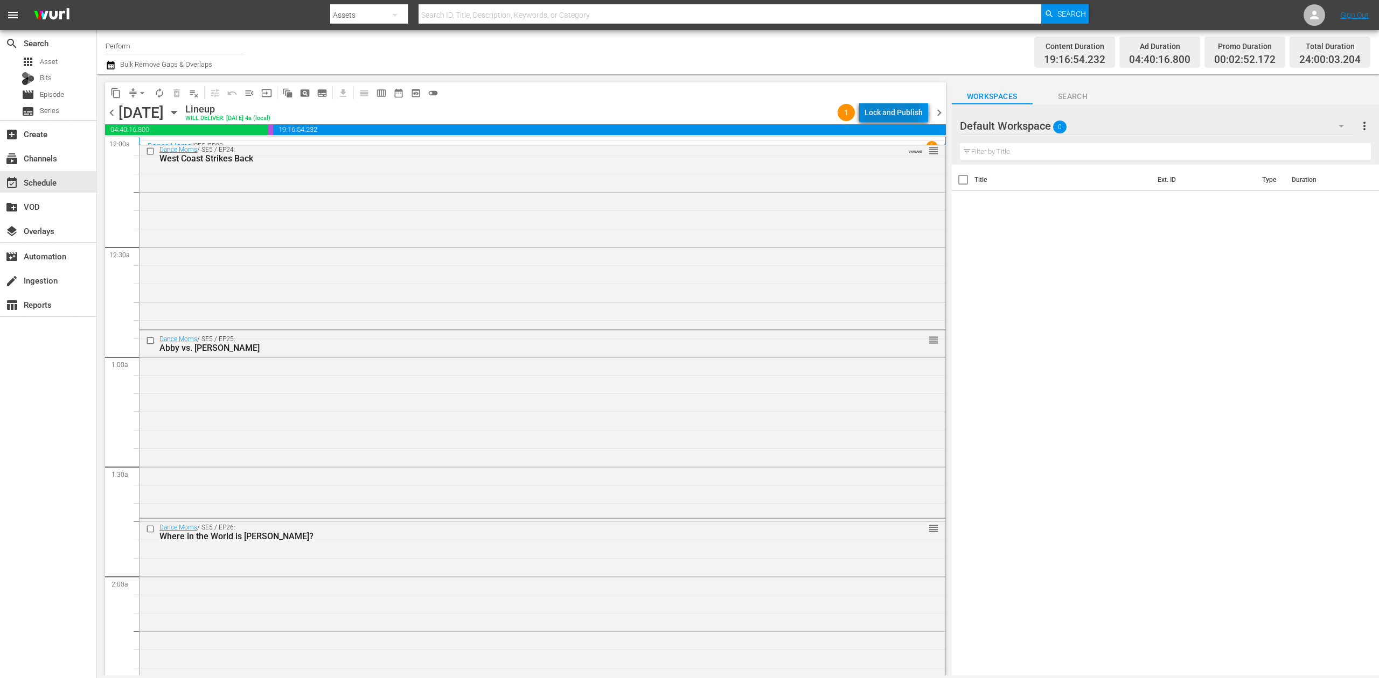
click at [893, 108] on div "Lock and Publish" at bounding box center [893, 112] width 58 height 19
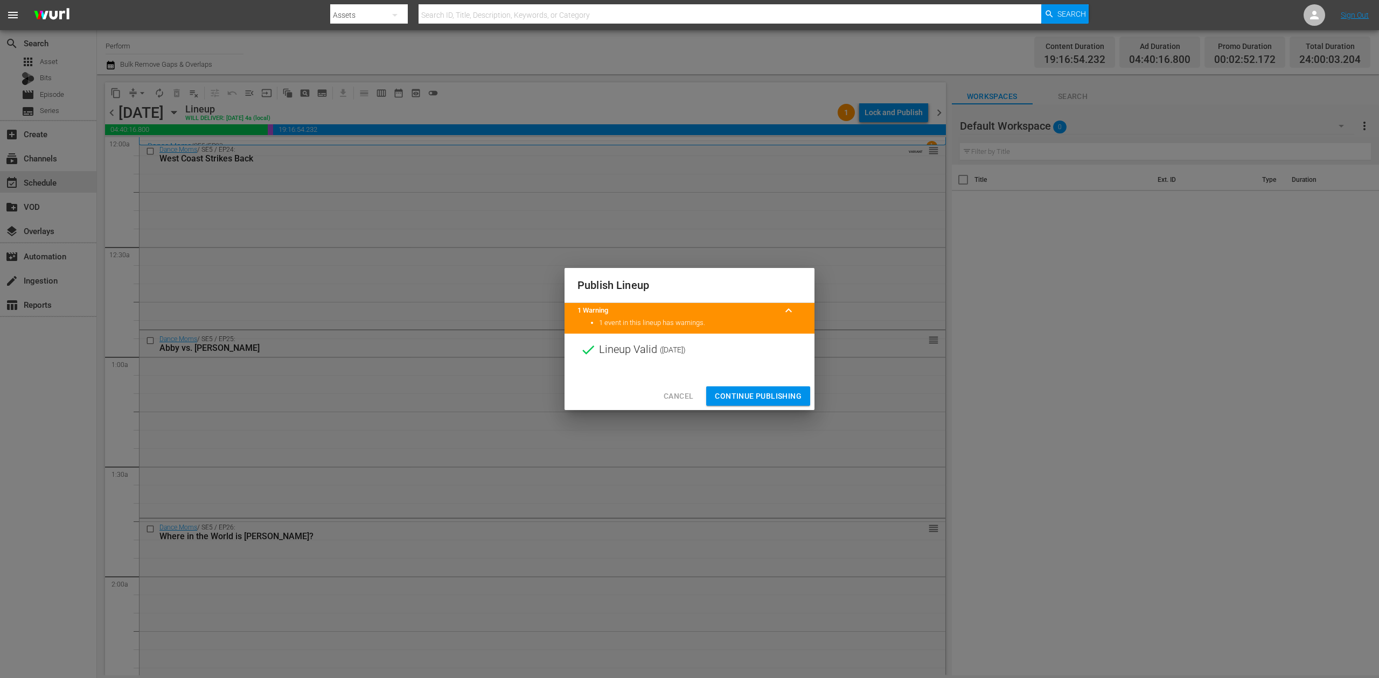
click at [750, 395] on span "Continue Publishing" at bounding box center [758, 396] width 87 height 13
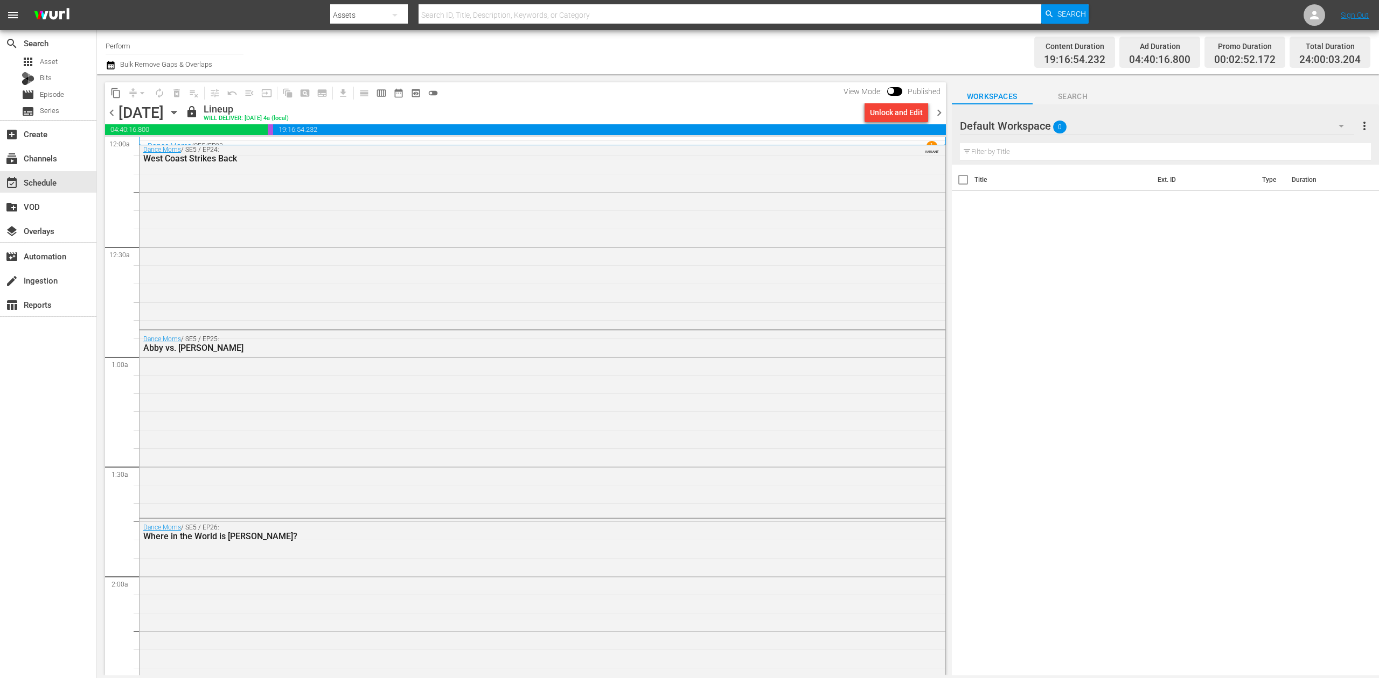
drag, startPoint x: 194, startPoint y: 50, endPoint x: 157, endPoint y: 46, distance: 36.8
click at [194, 50] on input "Perform" at bounding box center [175, 46] width 138 height 26
drag, startPoint x: 157, startPoint y: 46, endPoint x: 26, endPoint y: 31, distance: 132.3
click at [97, 0] on div "search Search apps Asset Bits movie Episode subtitles Series add_box Create sub…" at bounding box center [738, 0] width 1282 height 0
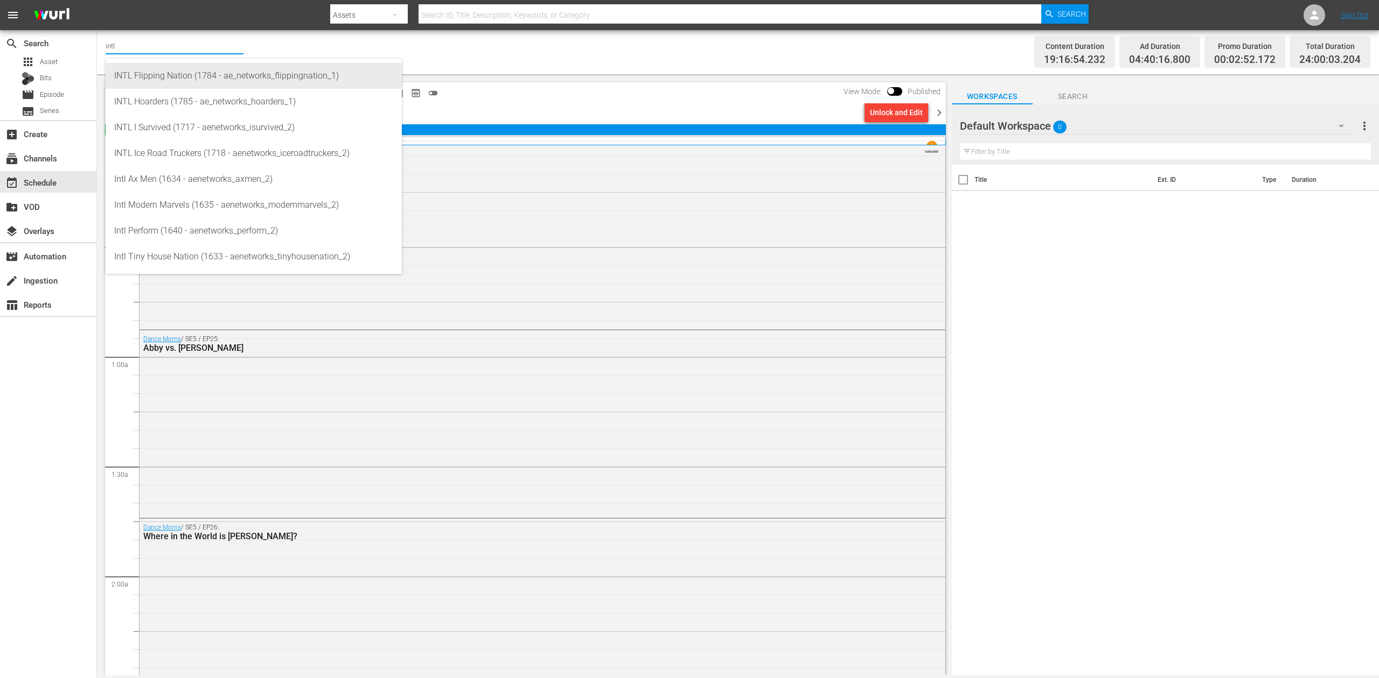
click at [242, 74] on div "INTL Flipping Nation (1784 - ae_networks_flippingnation_1)" at bounding box center [253, 76] width 279 height 26
type input "INTL Flipping Nation (1784 - ae_networks_flippingnation_1)"
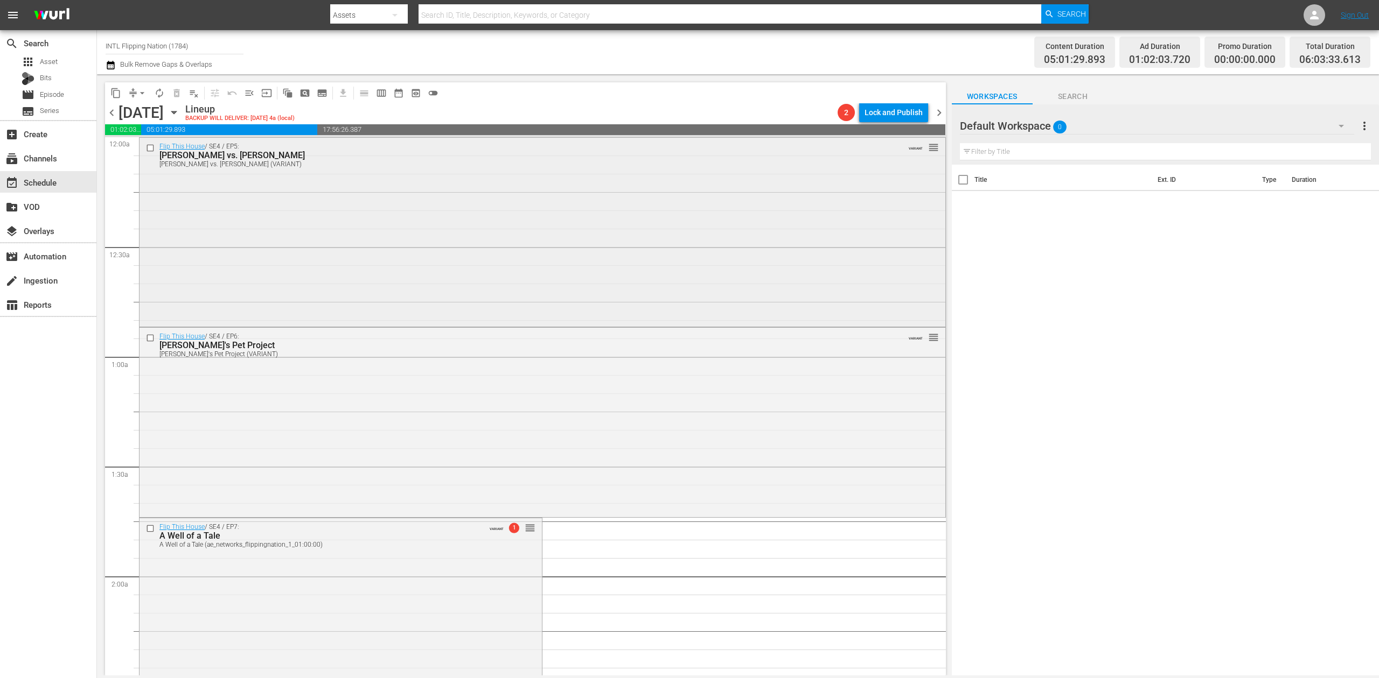
click at [412, 220] on div "Flip This House / SE4 / EP5: Montelongo vs. Montelongo Montelongo vs. Montelong…" at bounding box center [542, 231] width 806 height 187
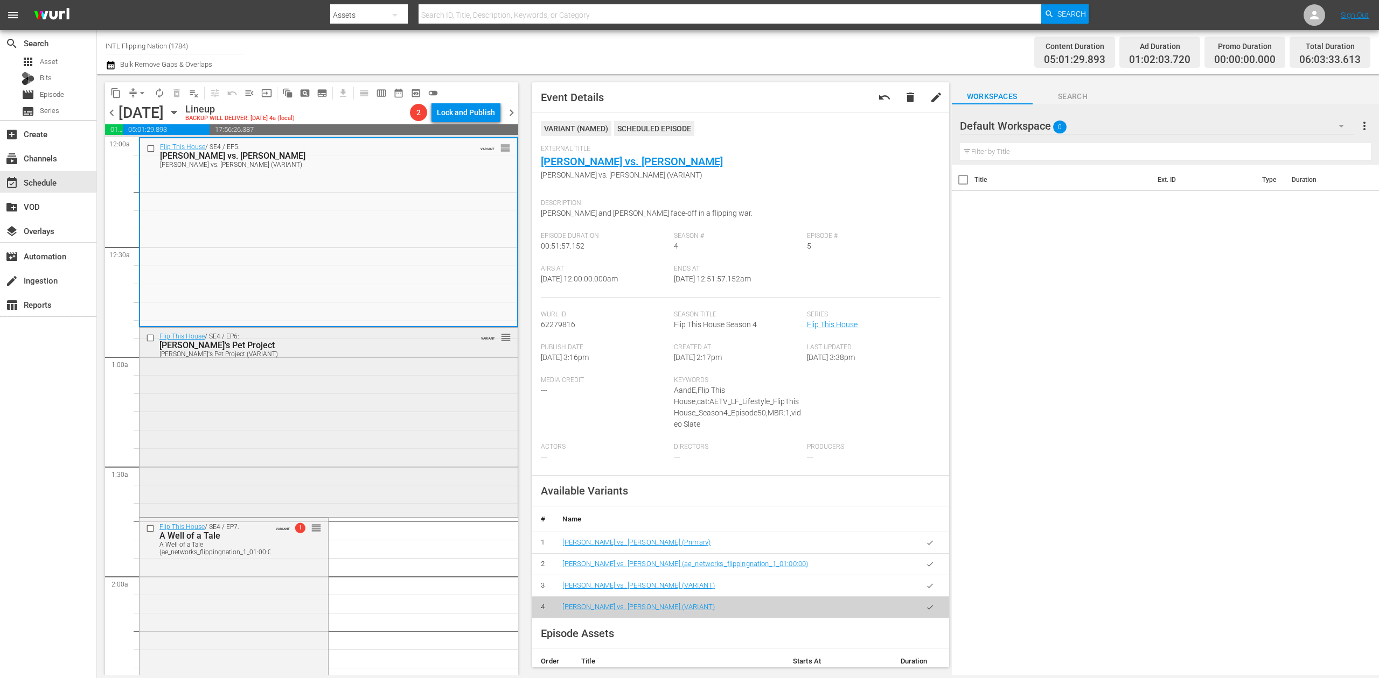
click at [314, 438] on div "Flip This House / SE4 / EP6: Peter's Pet Project Peter's Pet Project (VARIANT) …" at bounding box center [328, 421] width 378 height 187
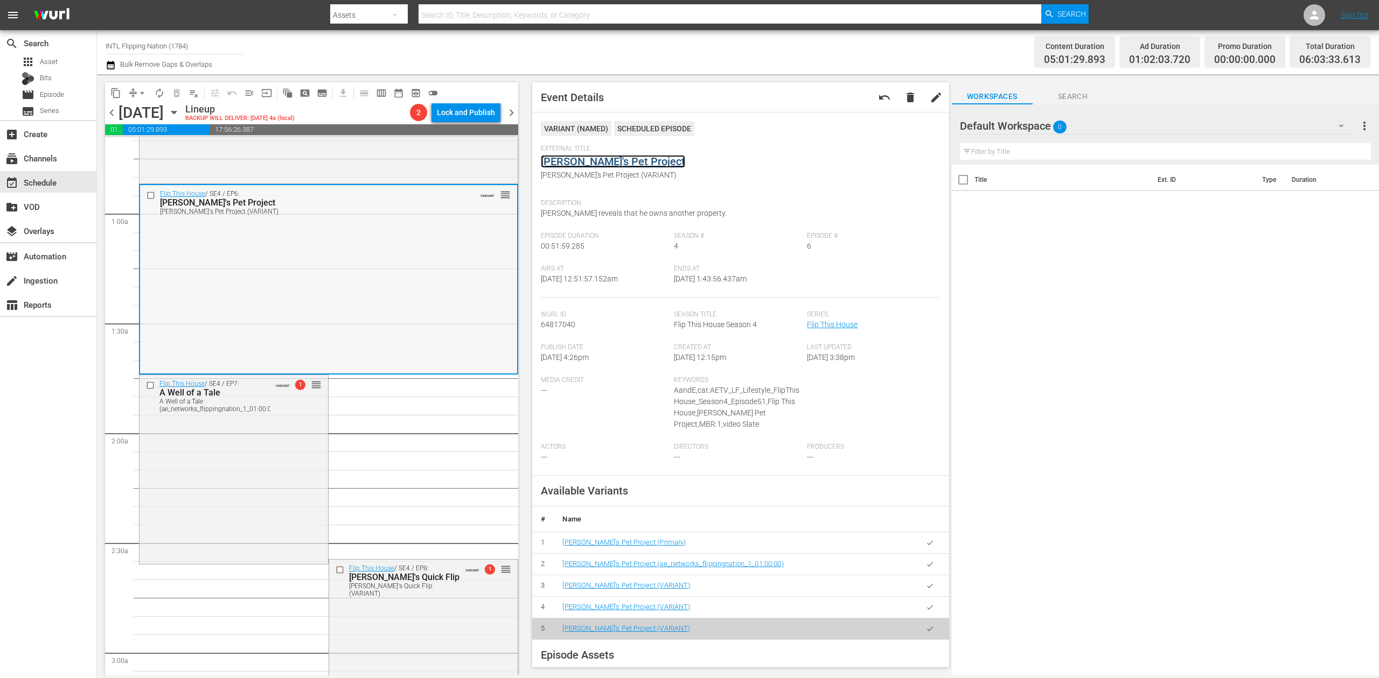
scroll to position [287, 0]
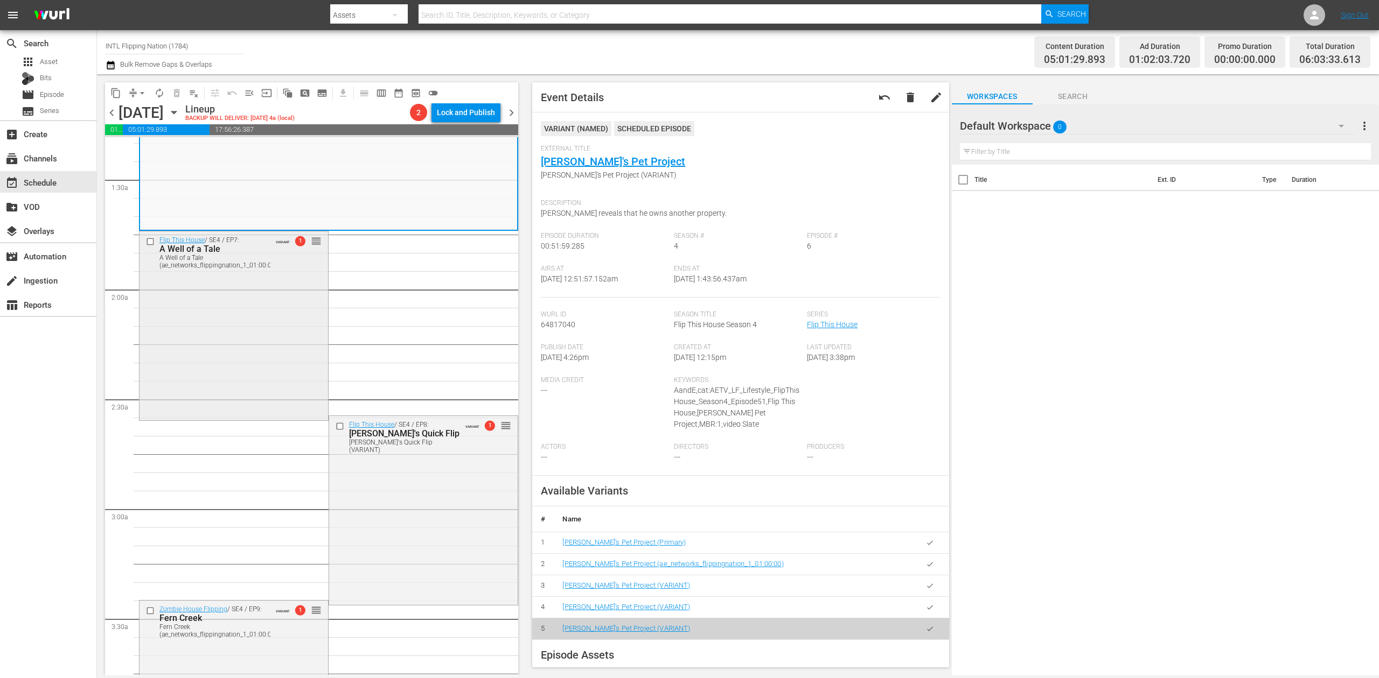
click at [255, 342] on div "Flip This House / SE4 / EP7: A Well of a Tale A Well of a Tale (ae_networks_fli…" at bounding box center [233, 325] width 188 height 187
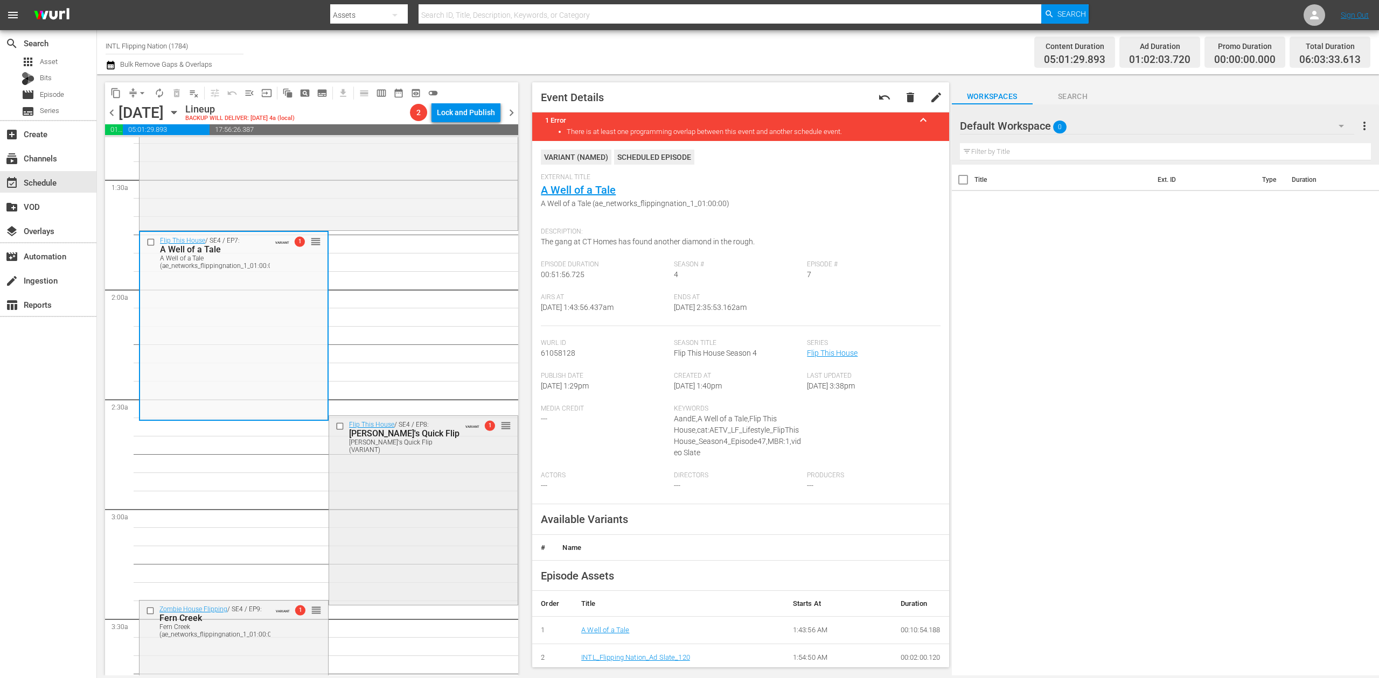
click at [421, 516] on div "Flip This House / SE4 / EP8: Joe's Quick Flip Joe's Quick Flip (VARIANT) VARIAN…" at bounding box center [423, 509] width 188 height 187
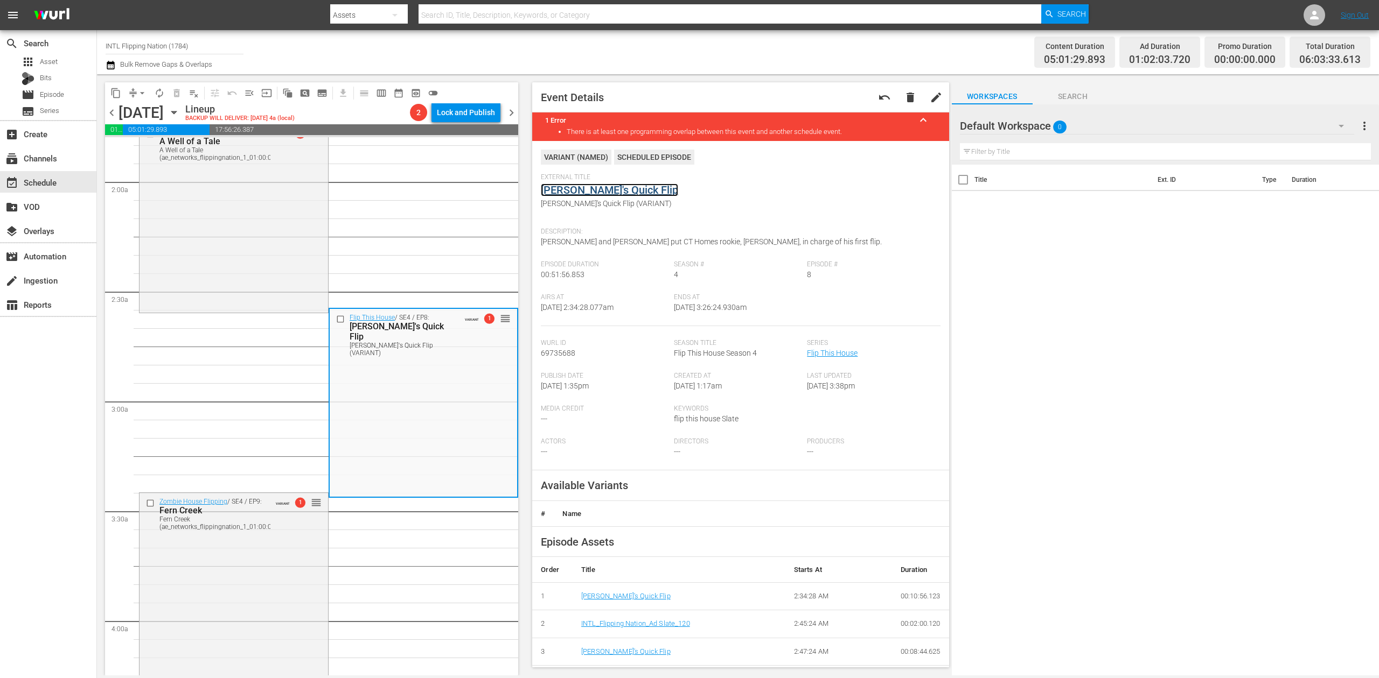
scroll to position [502, 0]
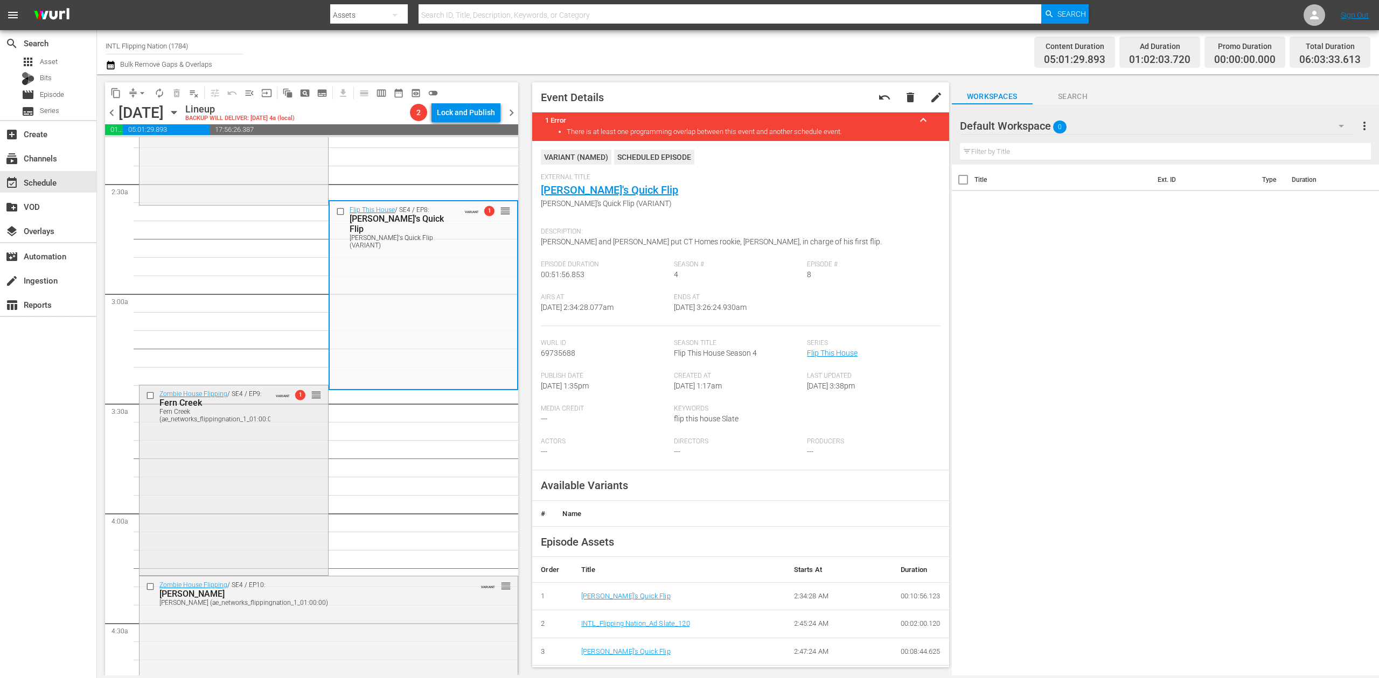
click at [235, 468] on div "Zombie House Flipping / SE4 / EP9: Fern Creek Fern Creek (ae_networks_flippingn…" at bounding box center [233, 479] width 188 height 187
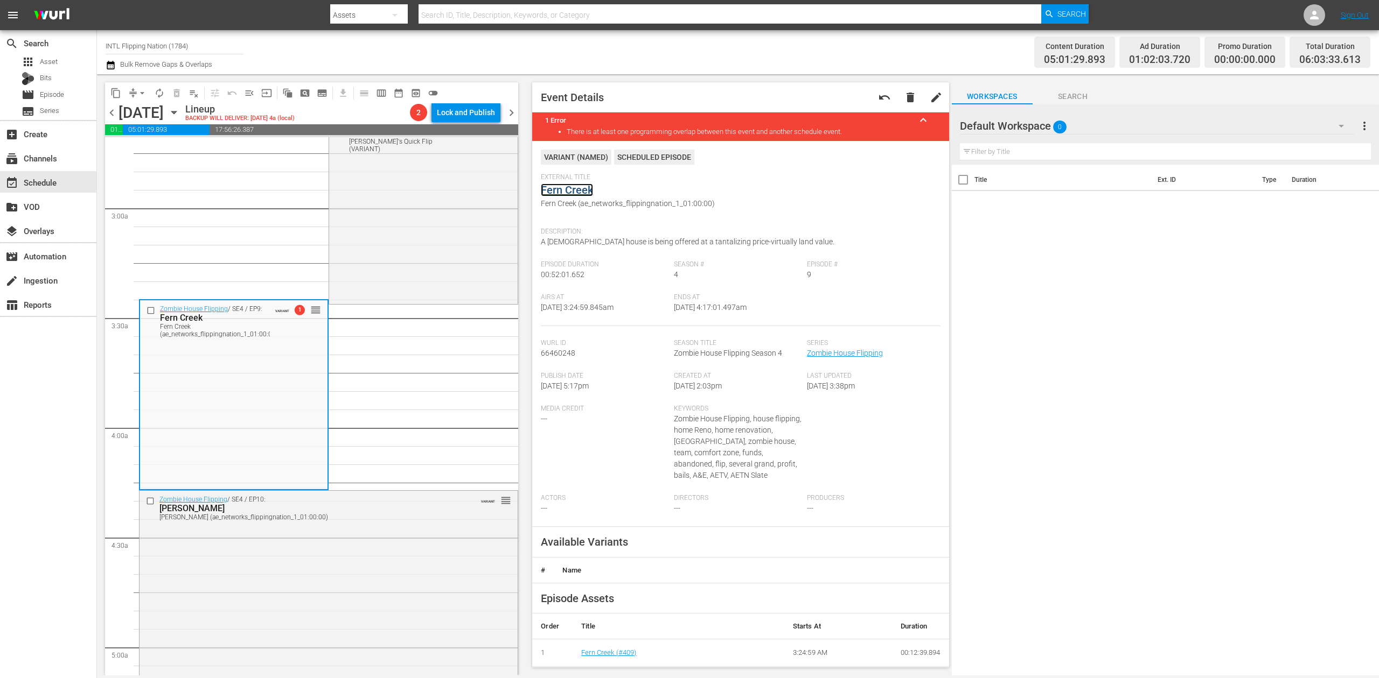
scroll to position [718, 0]
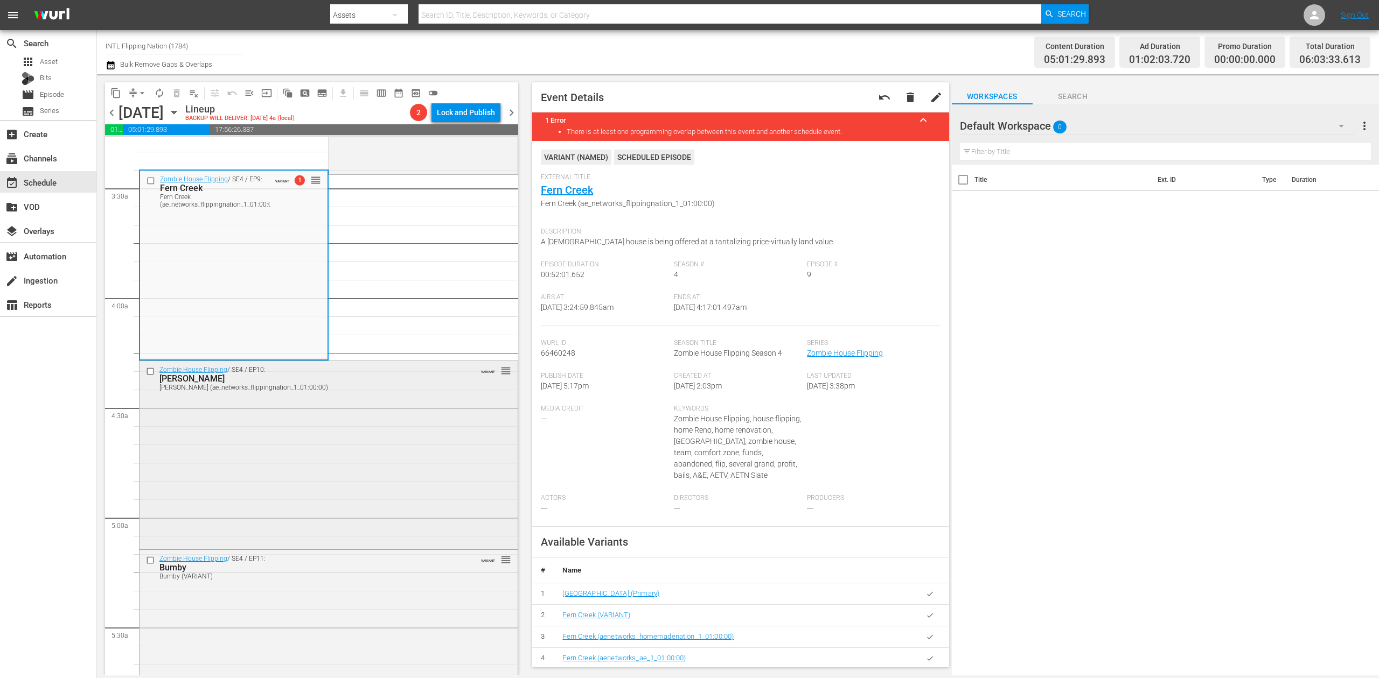
click at [362, 459] on div "Zombie House Flipping / SE4 / EP10: Florene Florene (ae_networks_flippingnation…" at bounding box center [328, 454] width 378 height 186
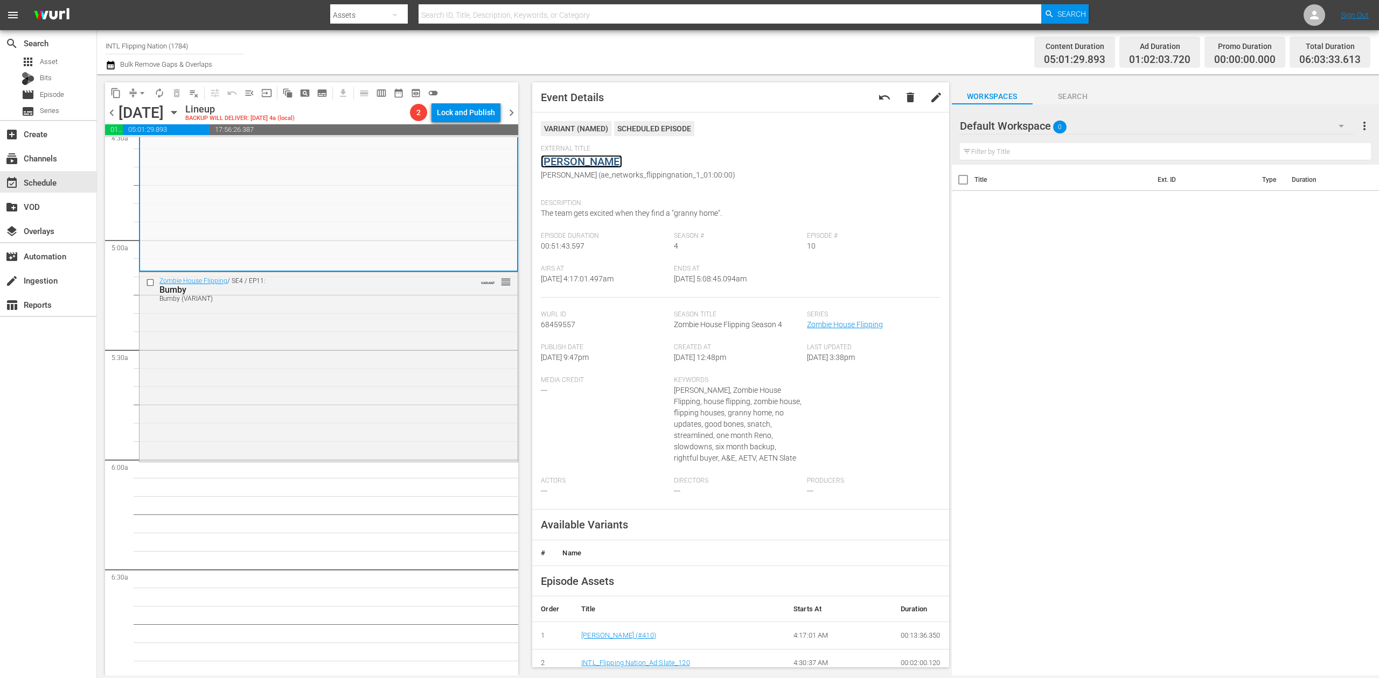
scroll to position [1005, 0]
click at [386, 388] on div "Zombie House Flipping / SE4 / EP11: Bumby Bumby (VARIANT) VARIANT reorder" at bounding box center [328, 356] width 378 height 187
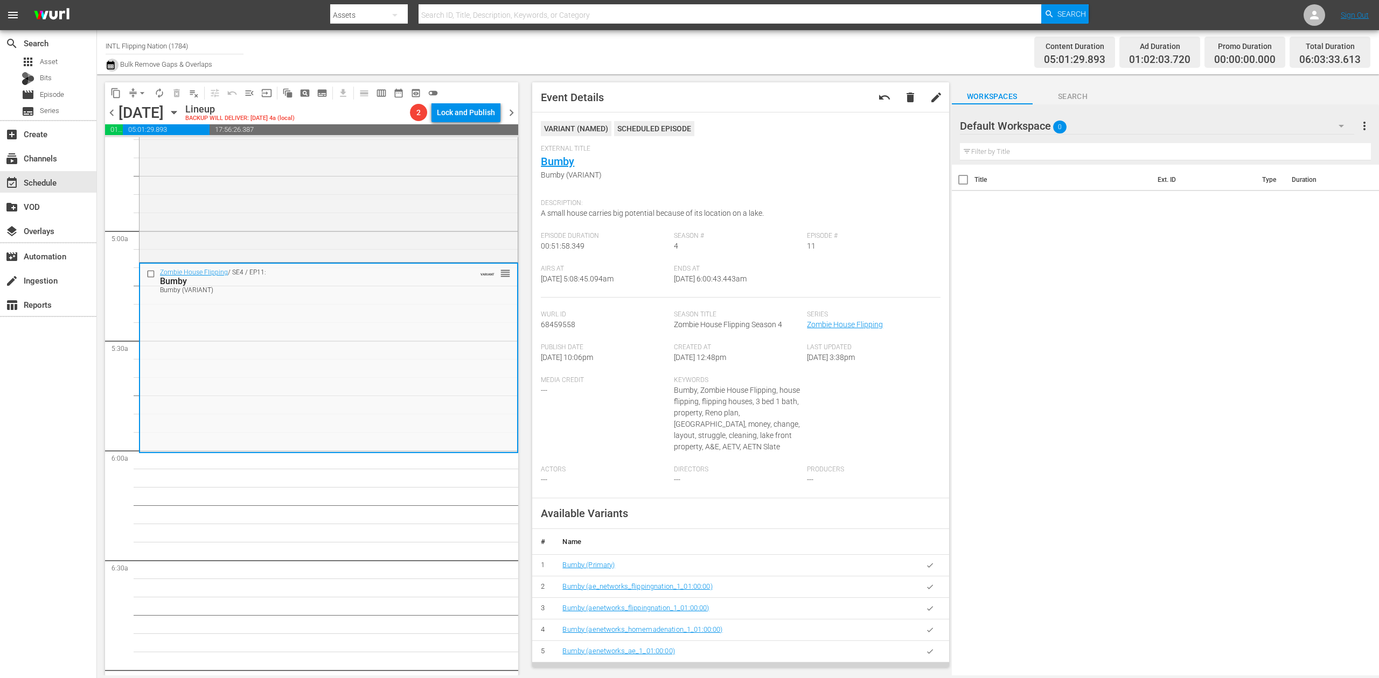
click at [113, 69] on icon "button" at bounding box center [111, 65] width 10 height 13
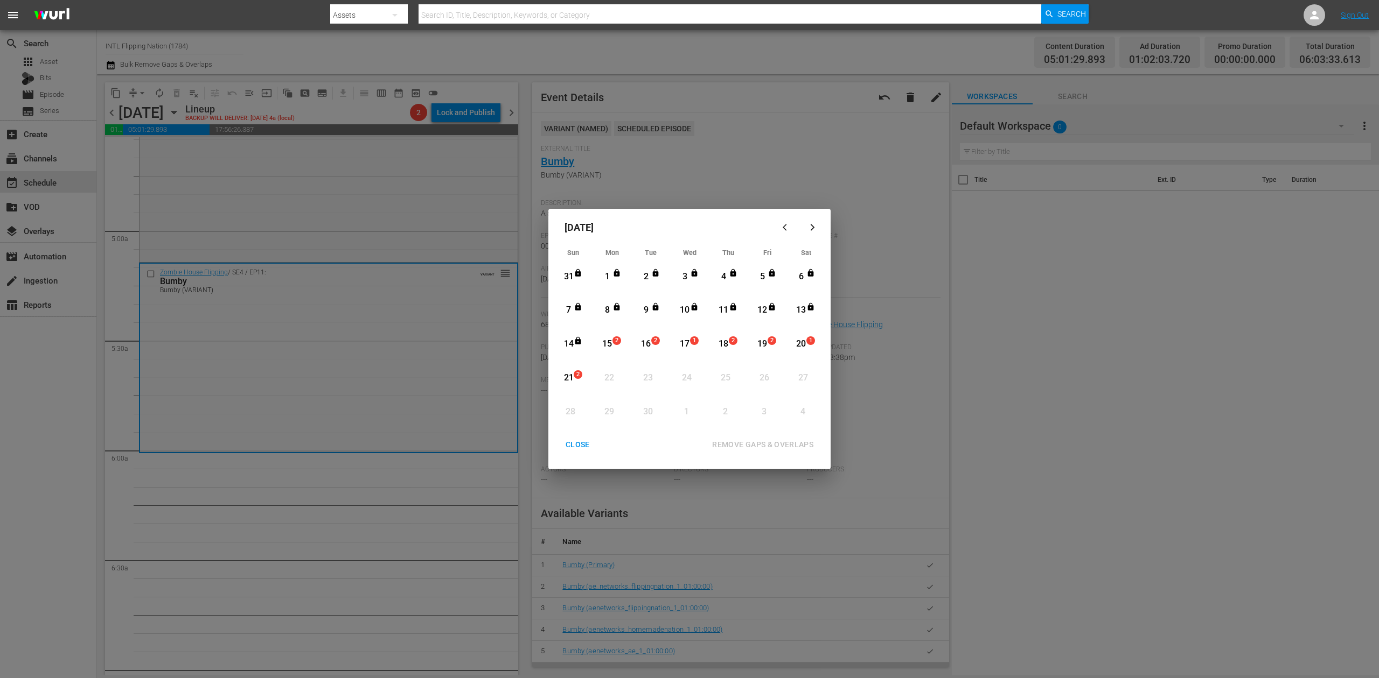
click at [608, 340] on div "15" at bounding box center [606, 344] width 13 height 12
click at [786, 445] on div "REMOVE GAPS & OVERLAPS" at bounding box center [762, 444] width 118 height 13
click at [582, 440] on div "CLOSE" at bounding box center [577, 444] width 41 height 13
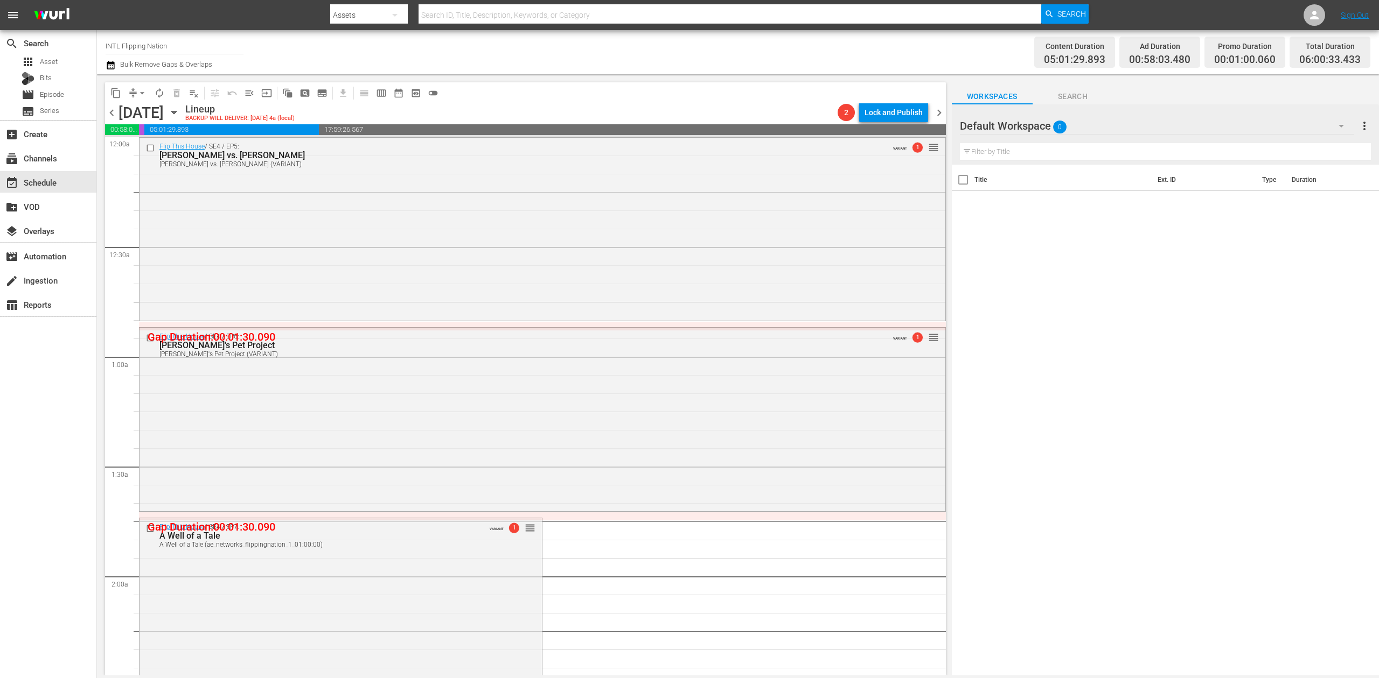
click at [110, 66] on icon "button" at bounding box center [111, 65] width 10 height 13
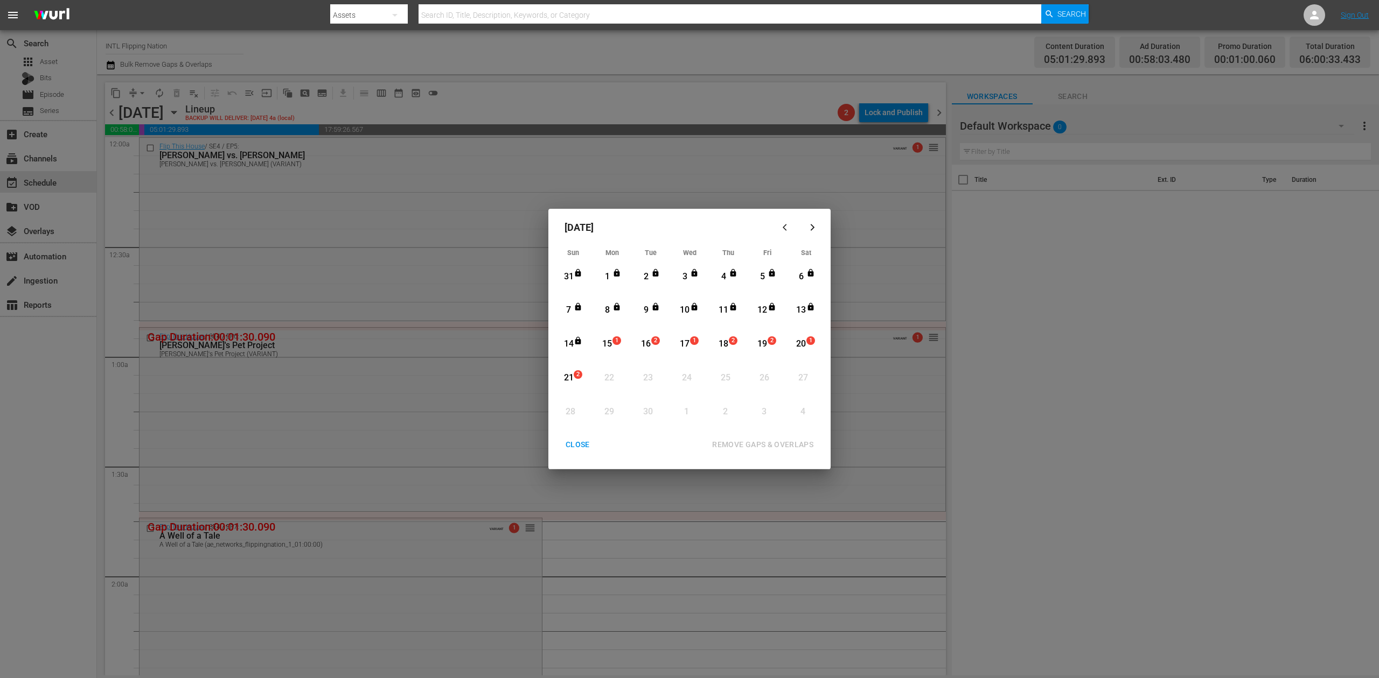
click at [577, 444] on div "CLOSE" at bounding box center [577, 444] width 41 height 13
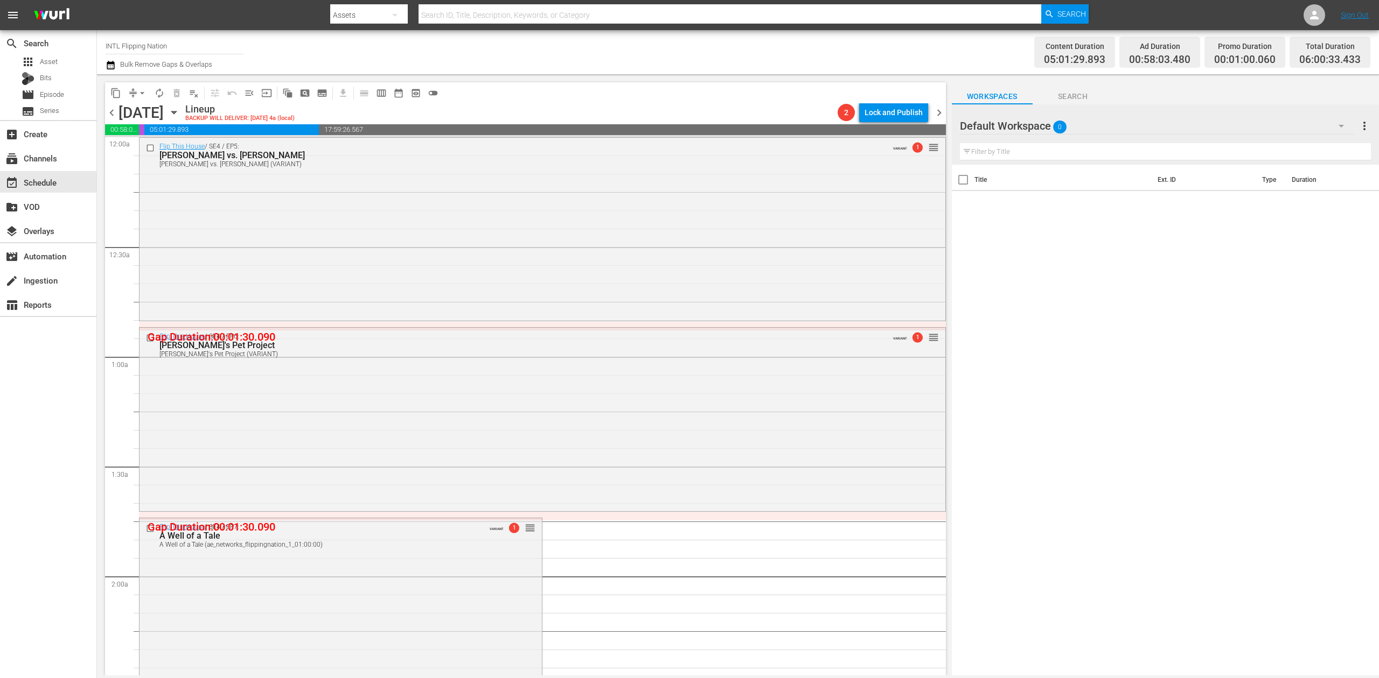
click at [106, 68] on icon "button" at bounding box center [111, 65] width 10 height 13
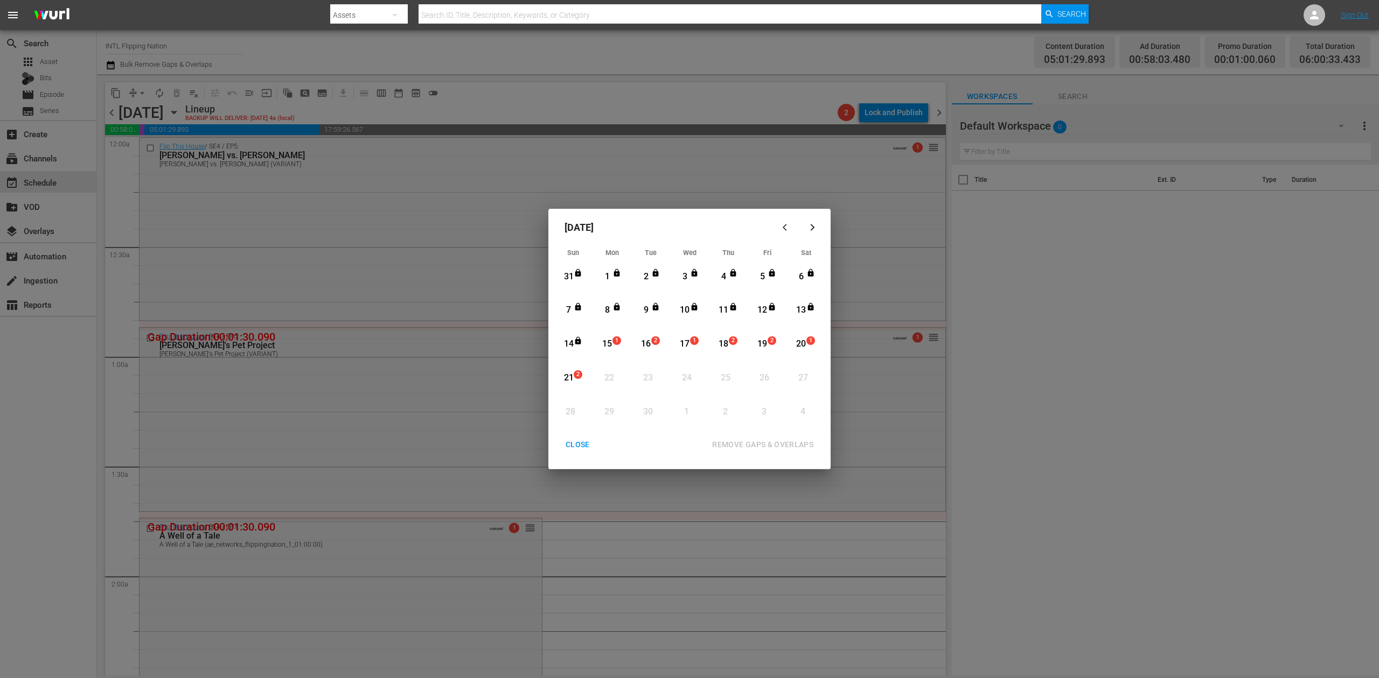
click at [566, 375] on div "21" at bounding box center [568, 378] width 13 height 12
click at [746, 442] on div "REMOVE GAPS & OVERLAPS" at bounding box center [762, 444] width 118 height 13
click at [608, 334] on div "15" at bounding box center [606, 345] width 13 height 30
click at [750, 444] on div "REMOVE GAPS & OVERLAPS" at bounding box center [762, 444] width 118 height 13
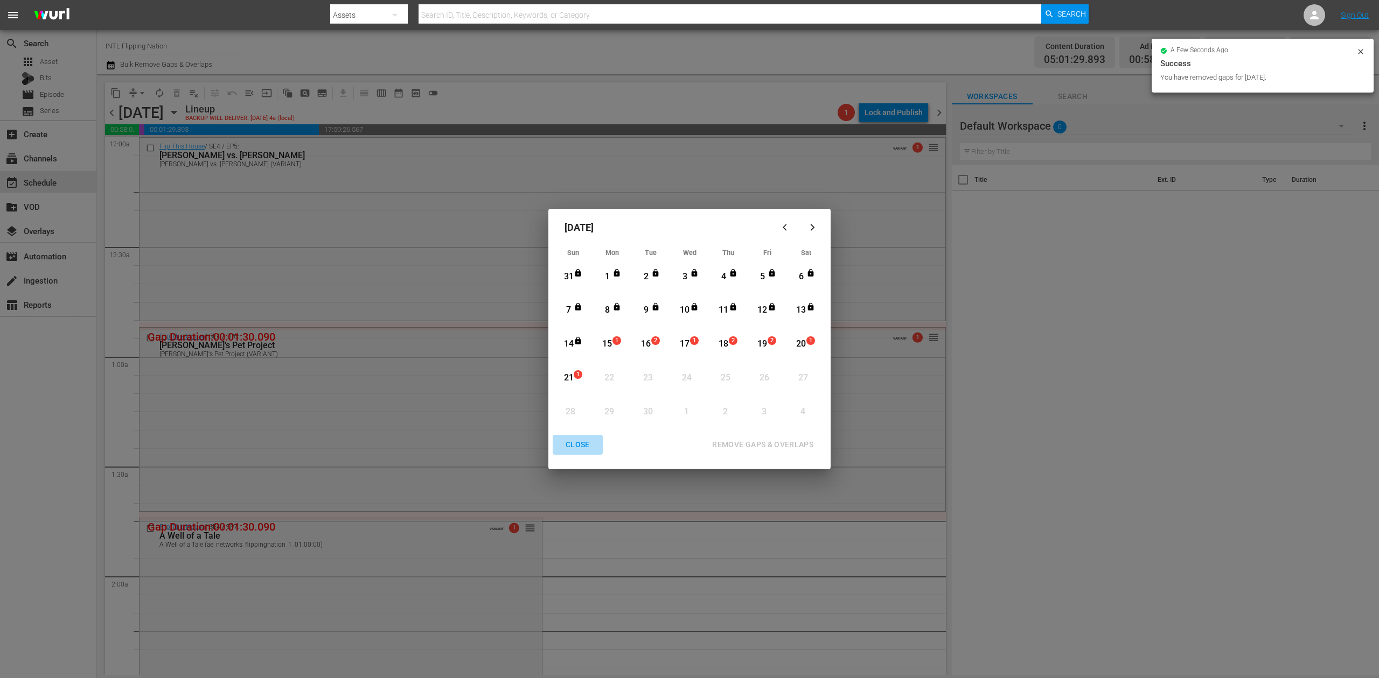
click at [584, 445] on div "CLOSE" at bounding box center [577, 444] width 41 height 13
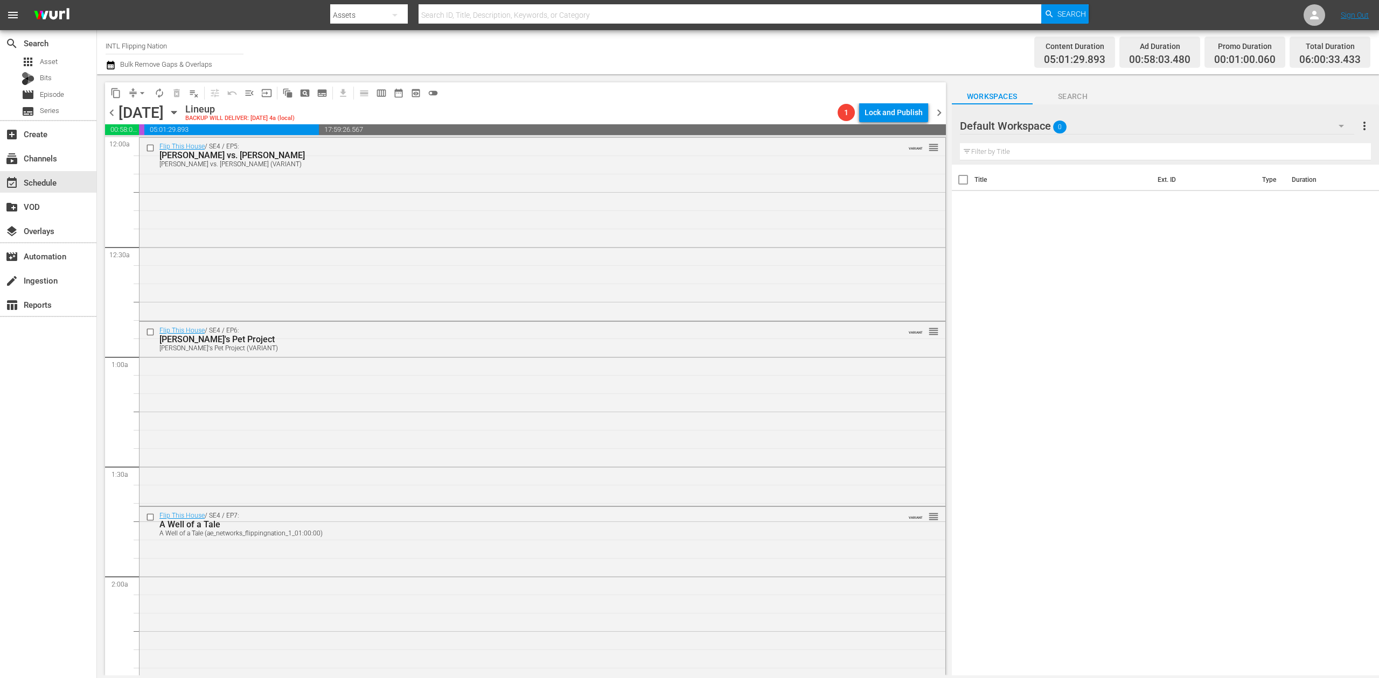
click at [113, 64] on icon "button" at bounding box center [111, 65] width 8 height 9
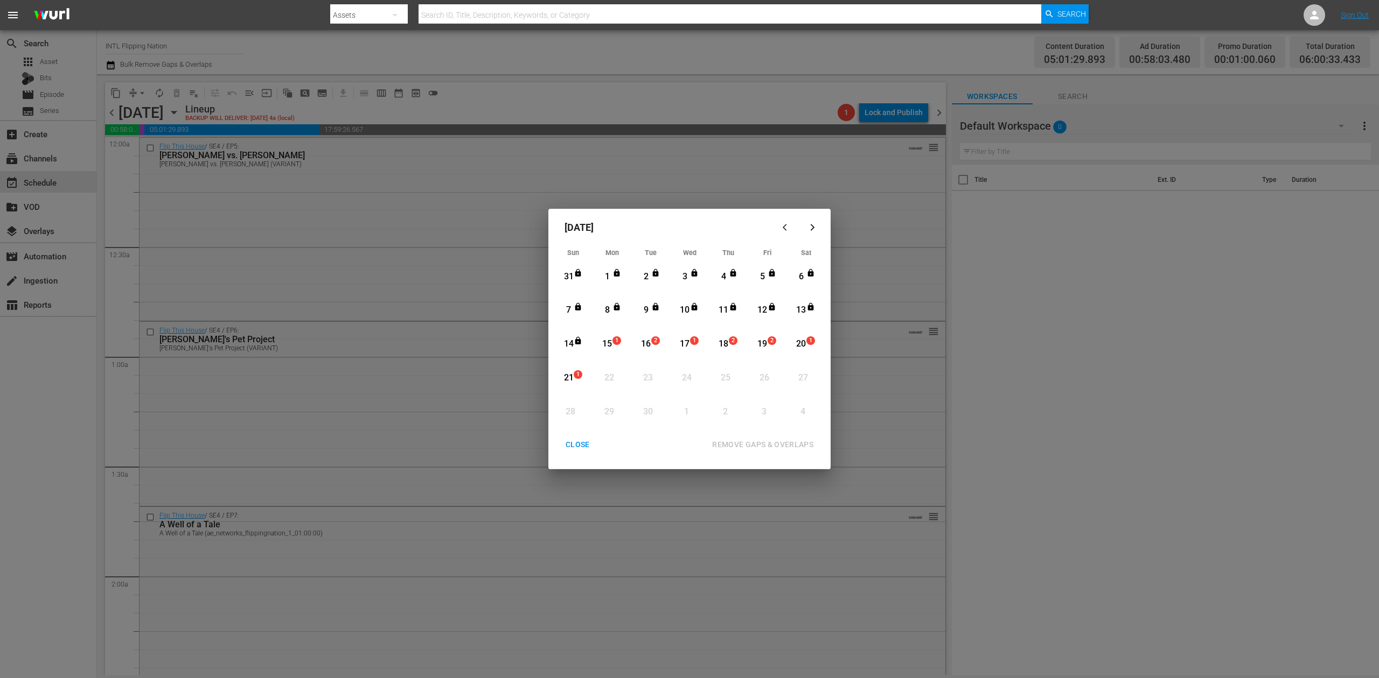
click at [566, 377] on div "21" at bounding box center [568, 378] width 13 height 12
click at [773, 446] on div "REMOVE GAPS & OVERLAPS" at bounding box center [762, 444] width 118 height 13
click at [576, 443] on div "CLOSE" at bounding box center [577, 444] width 41 height 13
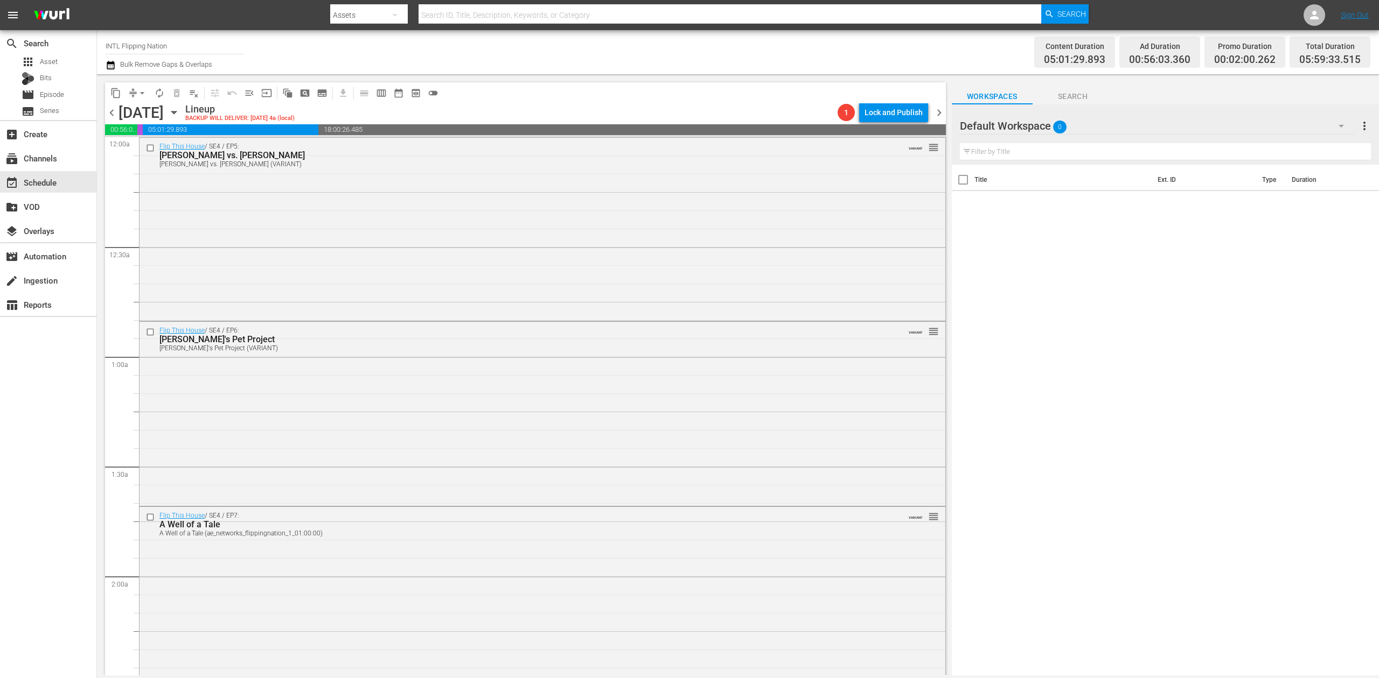
click at [115, 65] on icon "button" at bounding box center [111, 65] width 10 height 13
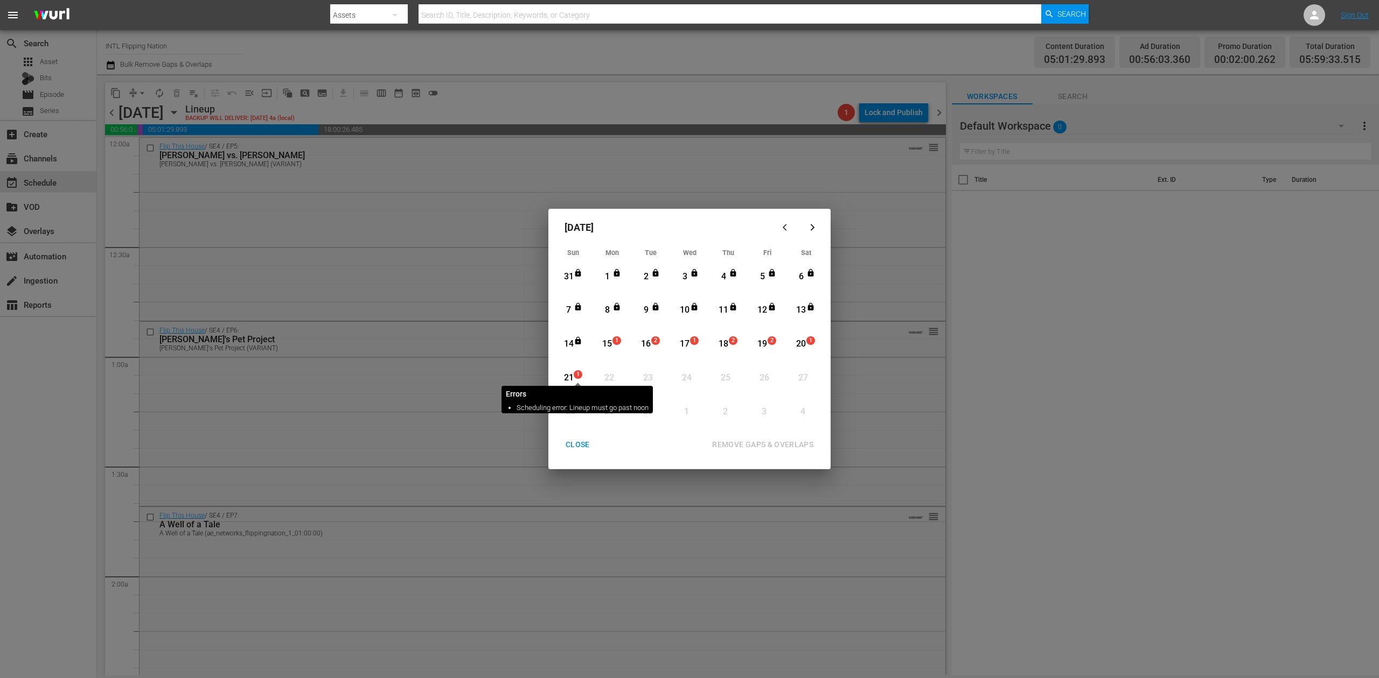
click at [575, 376] on span "1" at bounding box center [578, 374] width 8 height 9
click at [770, 442] on div "REMOVE GAPS & OVERLAPS" at bounding box center [762, 444] width 118 height 13
click at [570, 444] on div "CLOSE" at bounding box center [577, 444] width 41 height 13
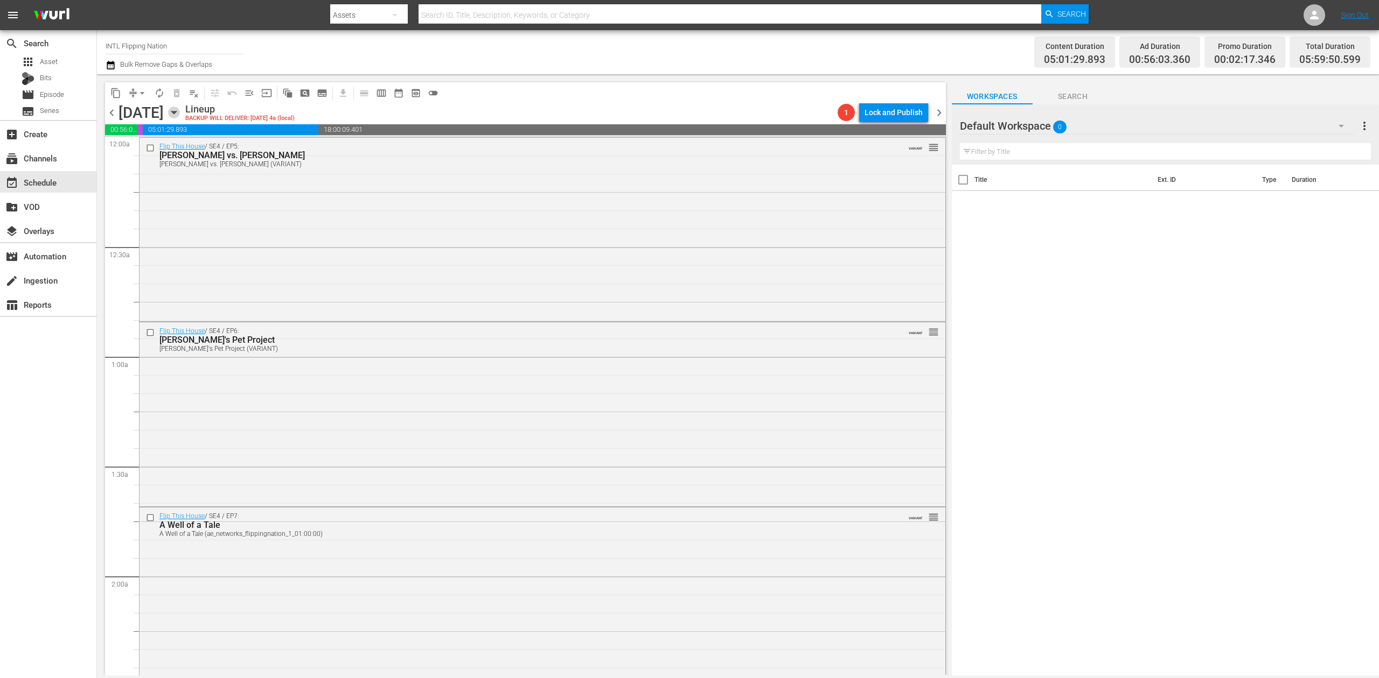
click at [180, 113] on icon "button" at bounding box center [174, 113] width 12 height 12
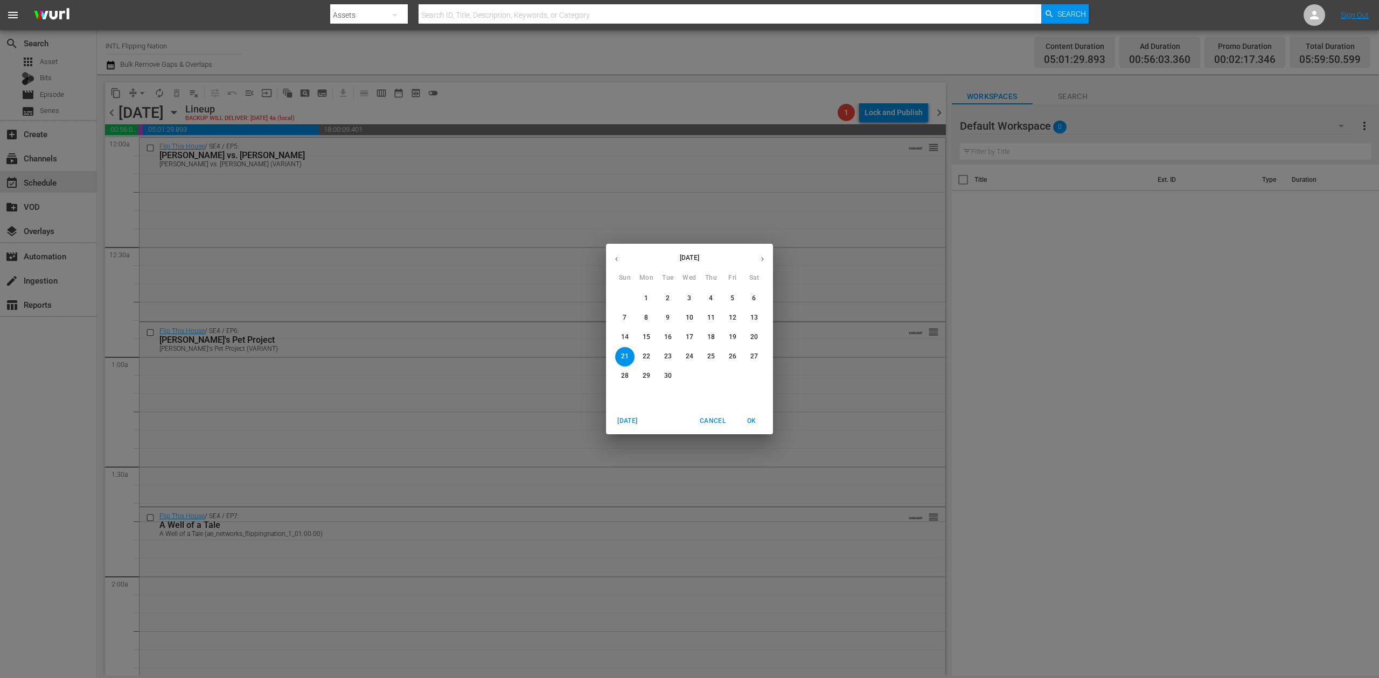
click at [647, 333] on p "15" at bounding box center [646, 337] width 8 height 9
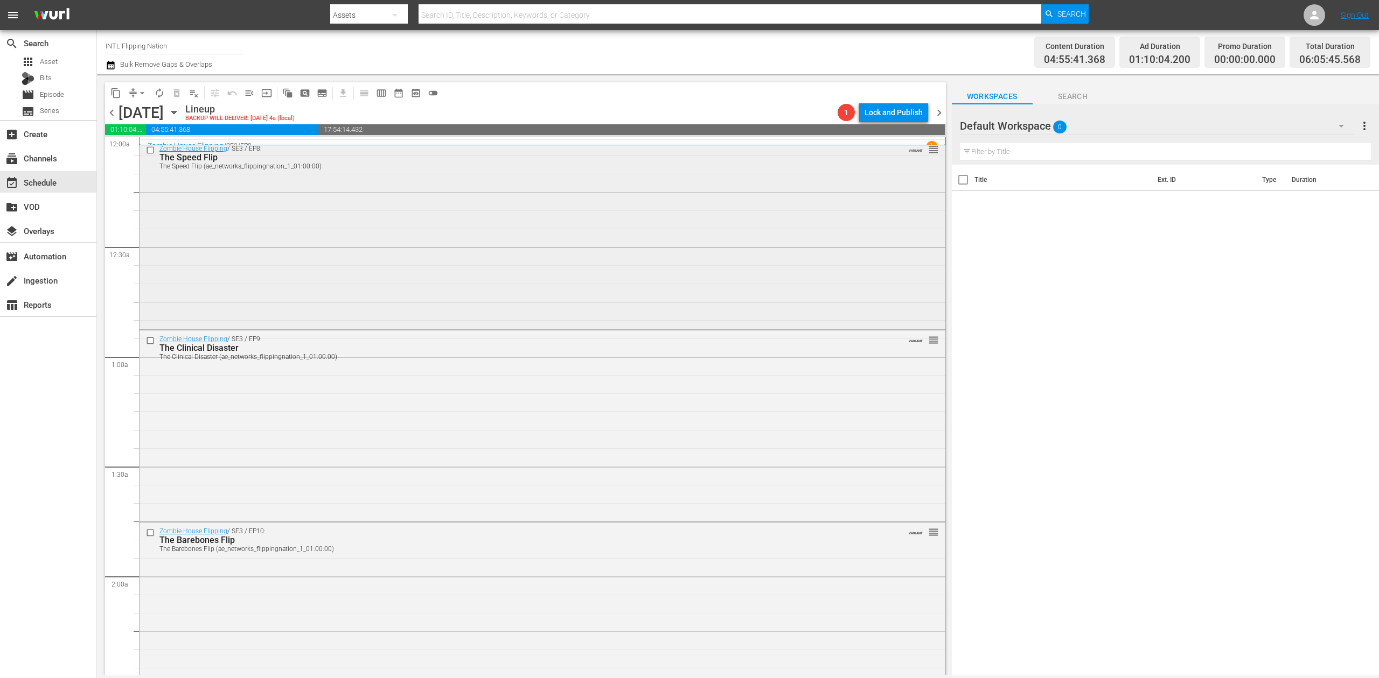
click at [561, 248] on div "Zombie House Flipping / SE3 / EP8: The Speed Flip The Speed Flip (ae_networks_f…" at bounding box center [542, 234] width 806 height 188
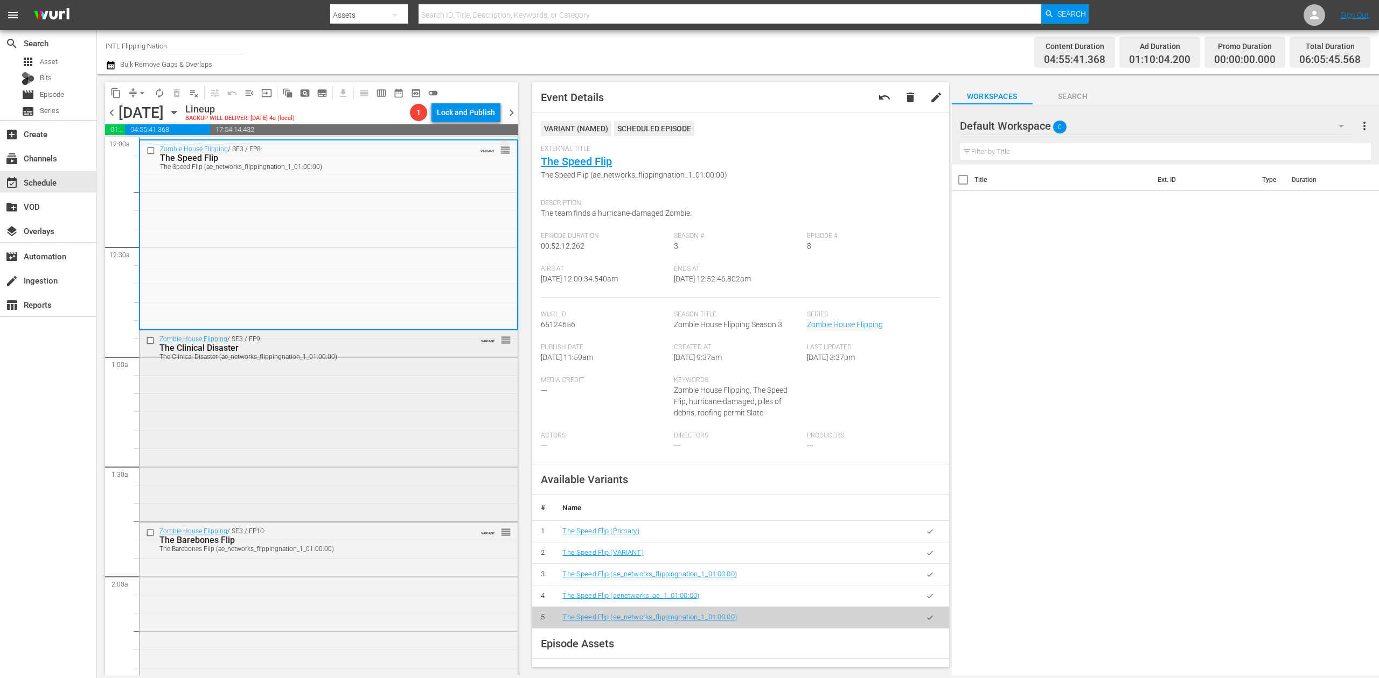
click at [366, 410] on div "Zombie House Flipping / SE3 / EP9: The Clinical Disaster The Clinical Disaster …" at bounding box center [328, 425] width 378 height 188
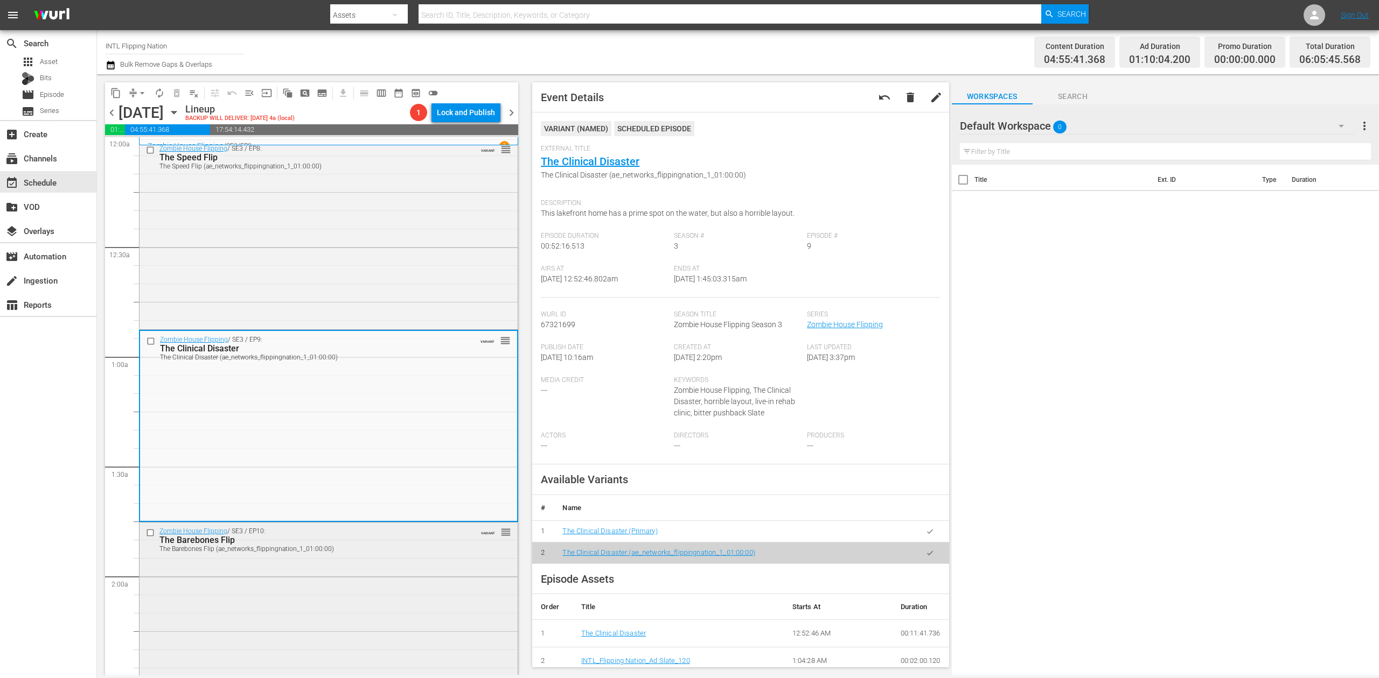
click at [414, 564] on div "Zombie House Flipping / SE3 / EP10: The Barebones Flip The Barebones Flip (ae_n…" at bounding box center [328, 617] width 378 height 188
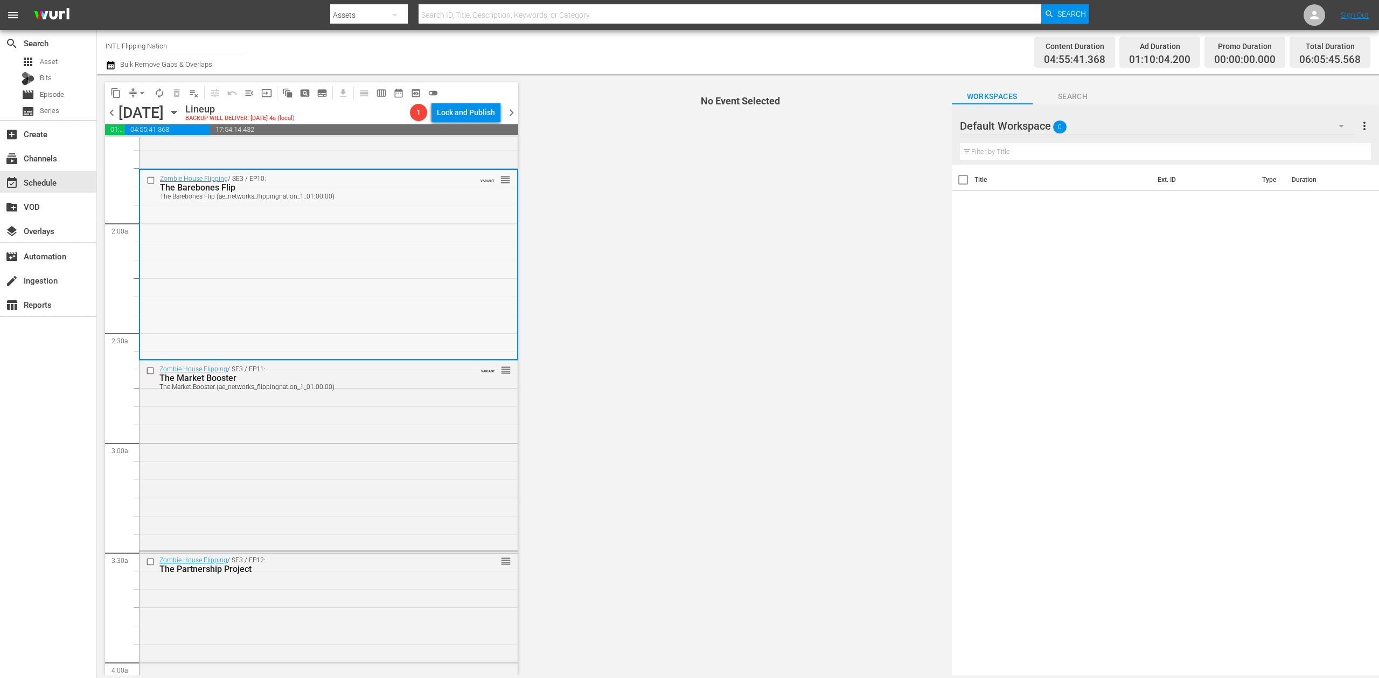
scroll to position [359, 0]
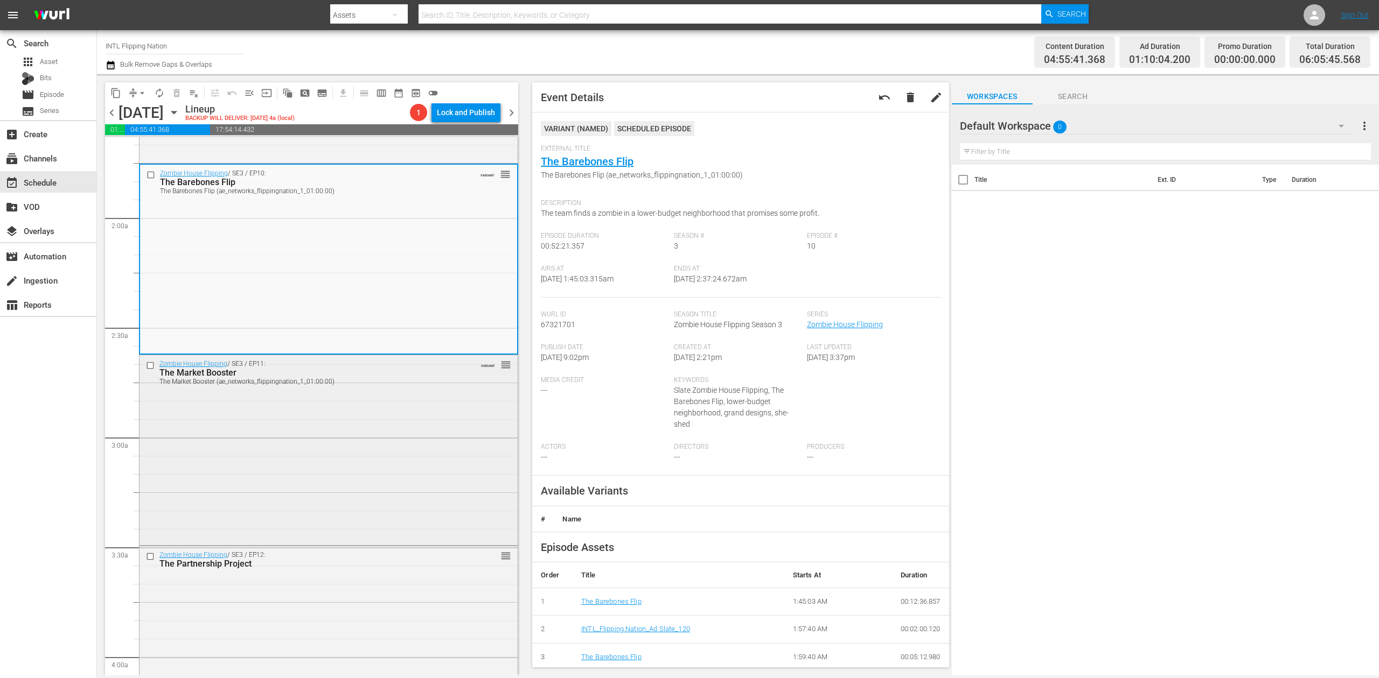
click at [407, 446] on div "Zombie House Flipping / SE3 / EP11: The Market Booster The Market Booster (ae_n…" at bounding box center [328, 449] width 378 height 188
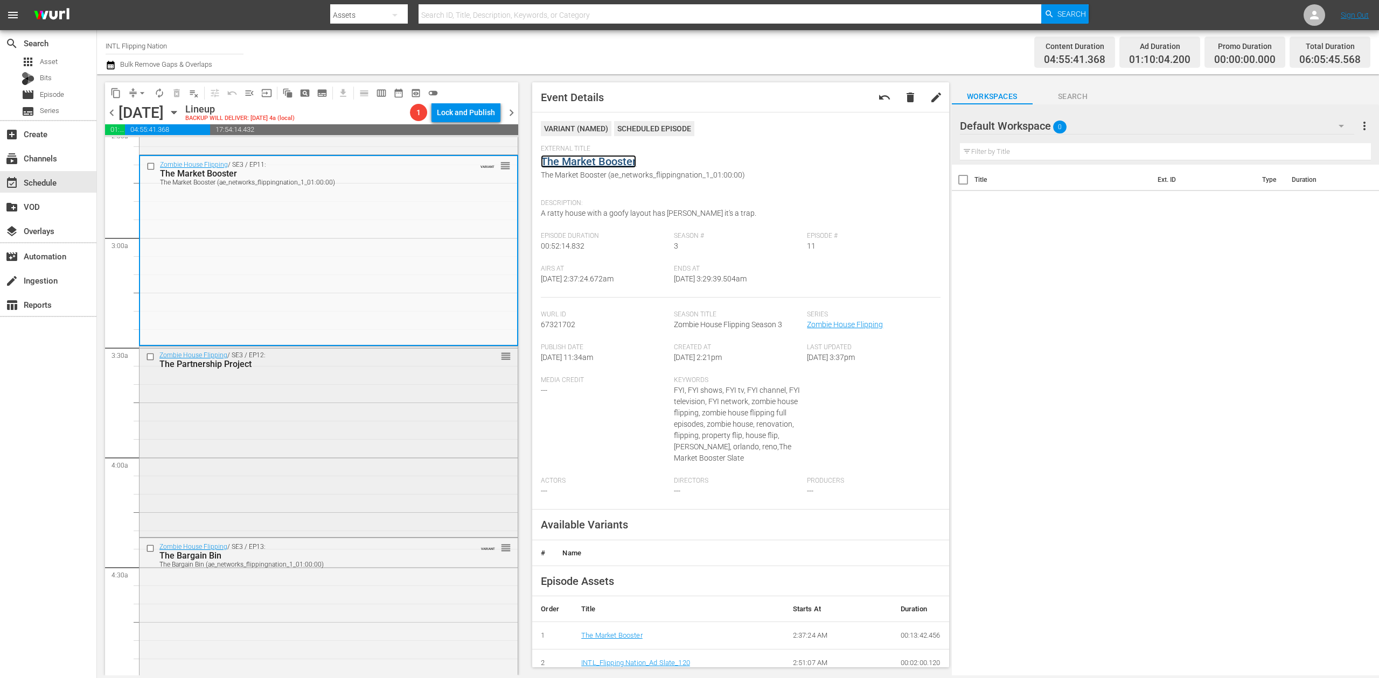
scroll to position [574, 0]
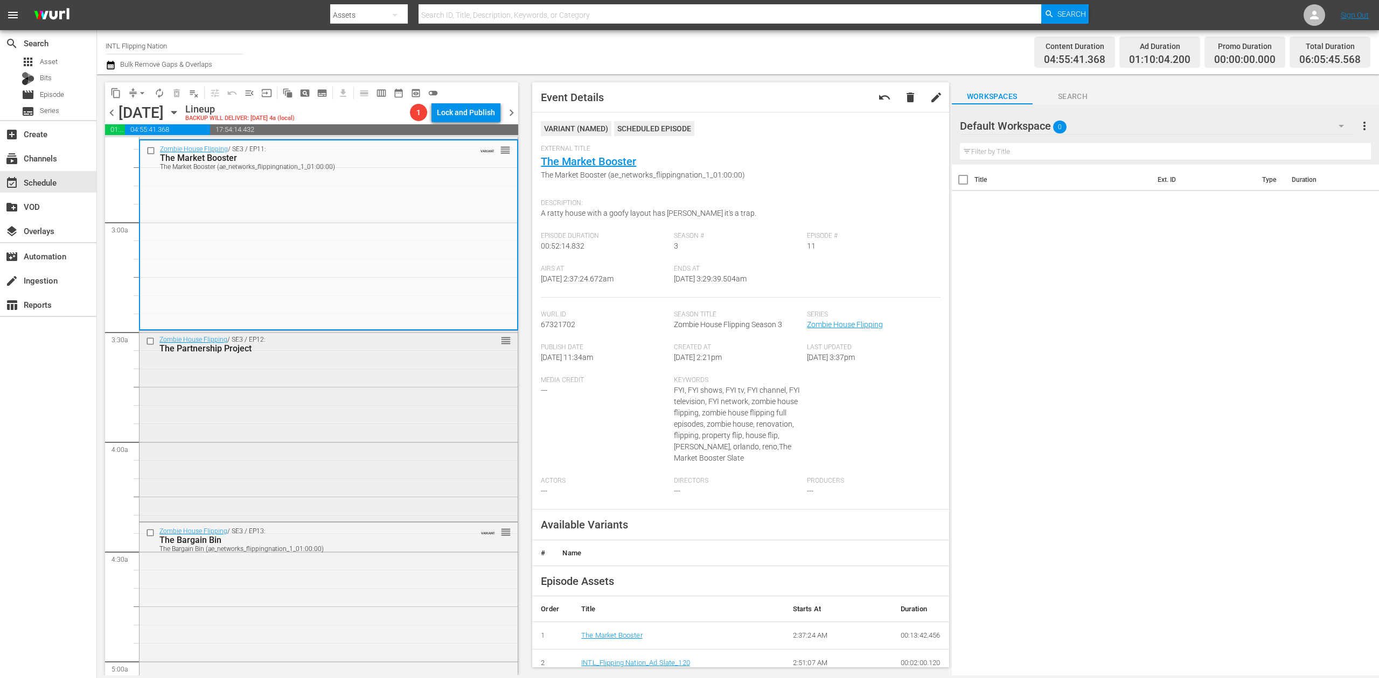
click at [416, 397] on div "Zombie House Flipping / SE3 / EP12: The Partnership Project reorder" at bounding box center [328, 425] width 378 height 188
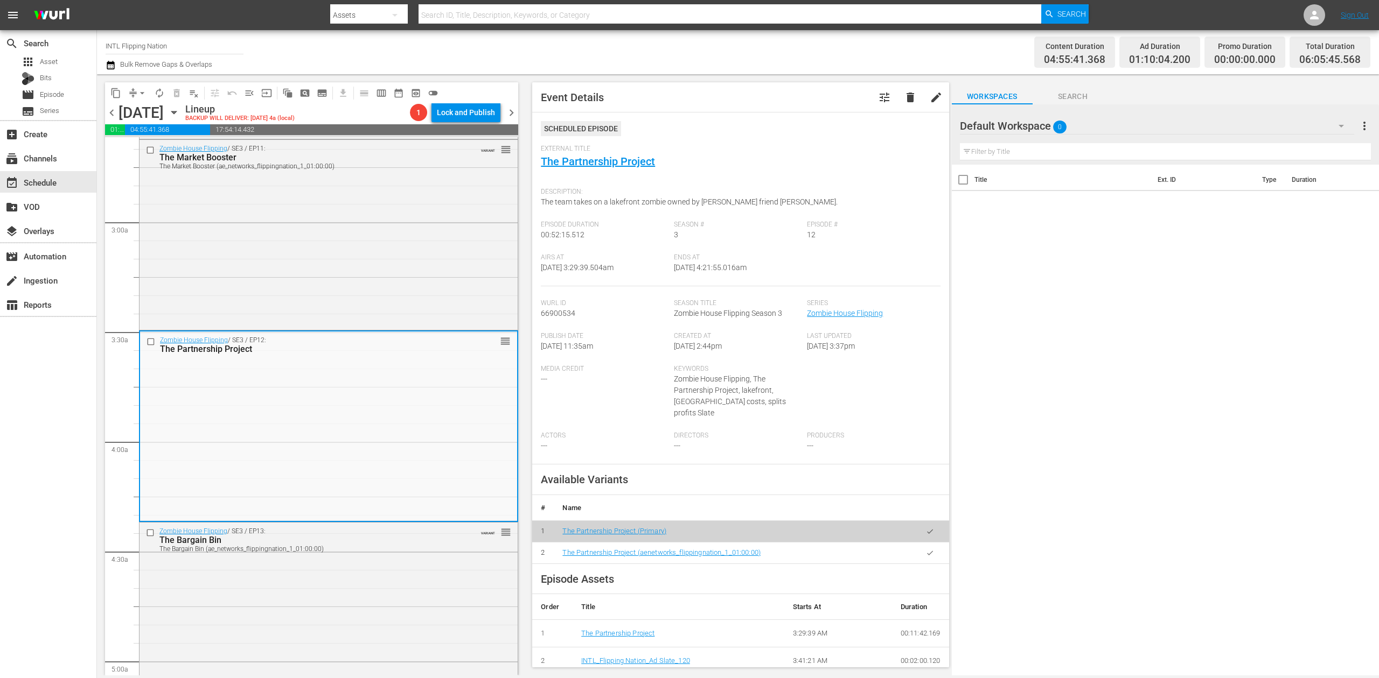
click at [114, 67] on icon "button" at bounding box center [111, 65] width 8 height 9
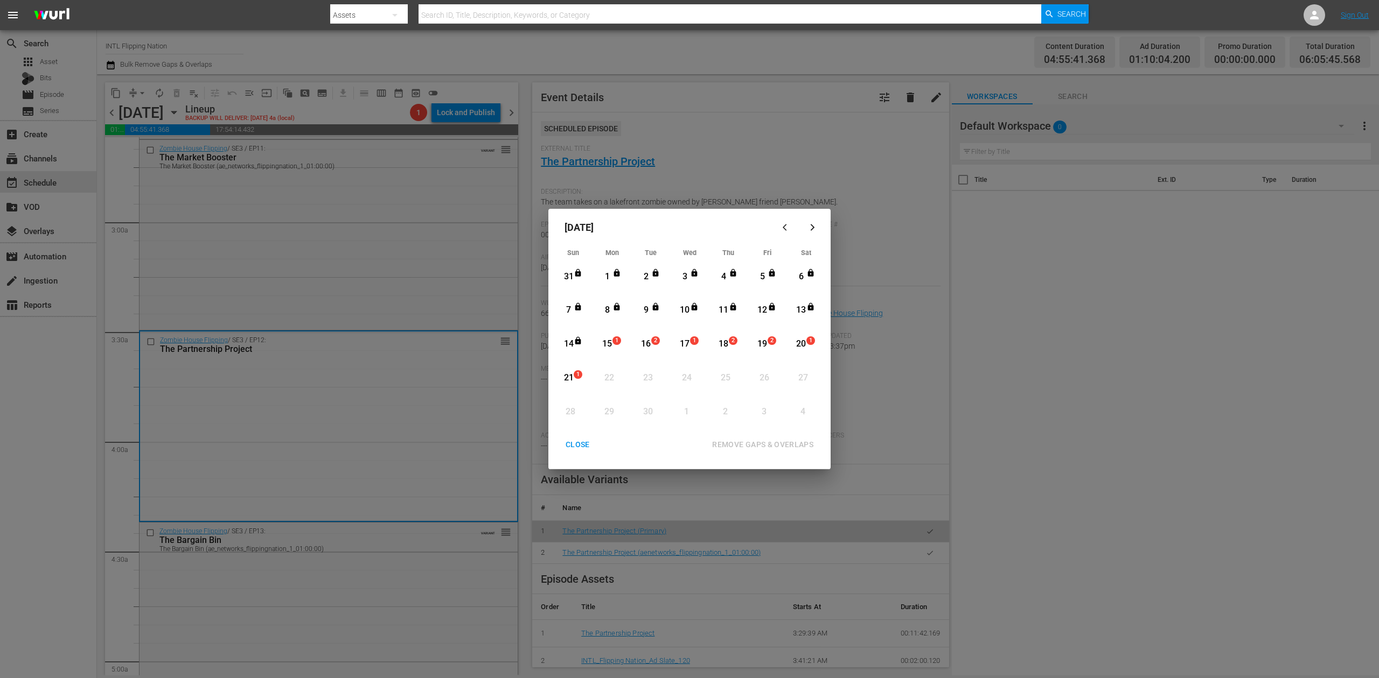
click at [612, 343] on div "15" at bounding box center [606, 344] width 13 height 12
click at [754, 440] on div "REMOVE GAPS & OVERLAPS" at bounding box center [762, 444] width 118 height 13
click at [580, 440] on div "CLOSE" at bounding box center [577, 444] width 41 height 13
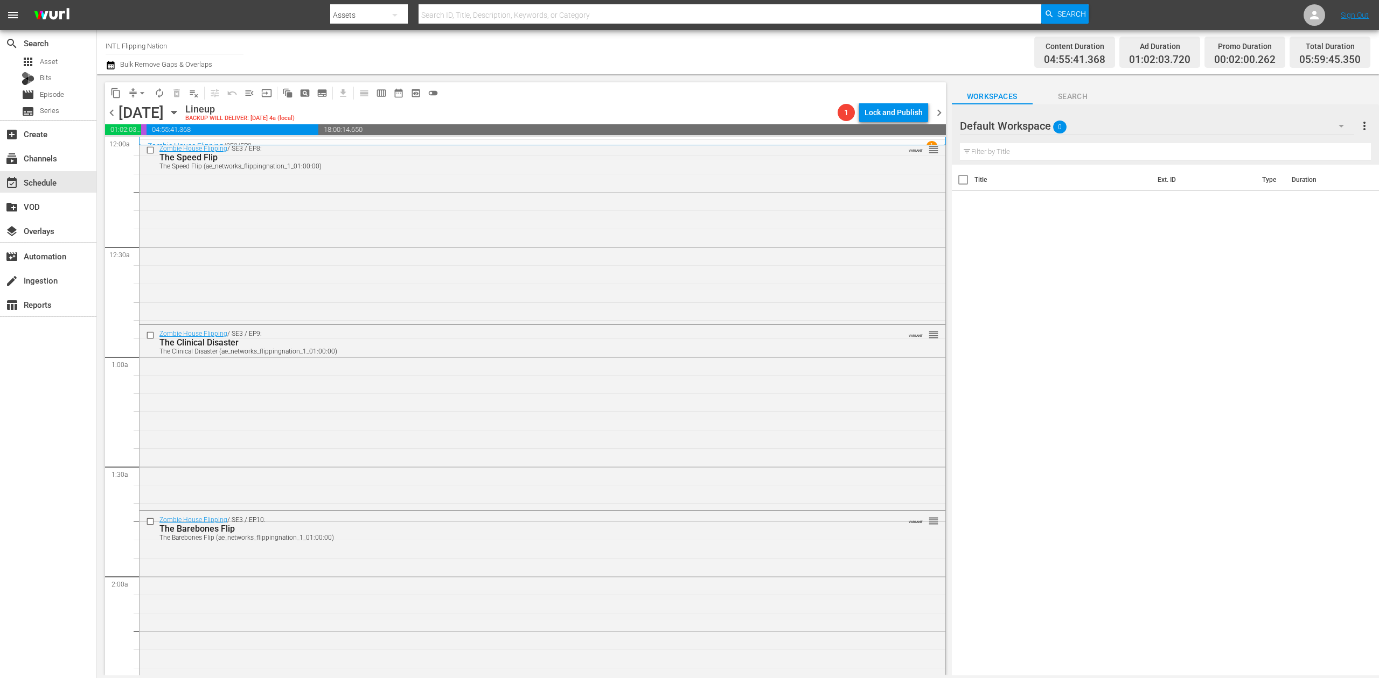
click at [109, 61] on icon "button" at bounding box center [111, 65] width 8 height 9
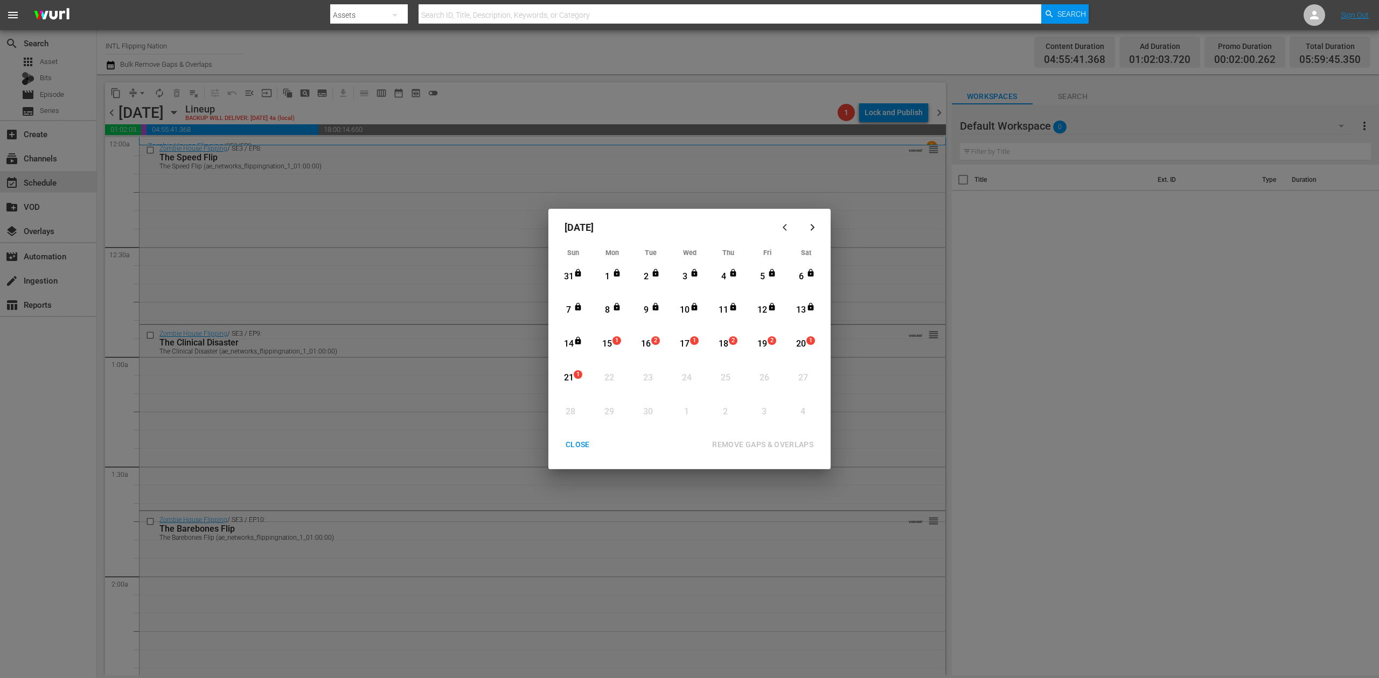
click at [608, 343] on div "15" at bounding box center [606, 344] width 13 height 12
click at [753, 444] on div "REMOVE GAPS & OVERLAPS" at bounding box center [762, 444] width 118 height 13
click at [575, 445] on div "CLOSE" at bounding box center [577, 444] width 41 height 13
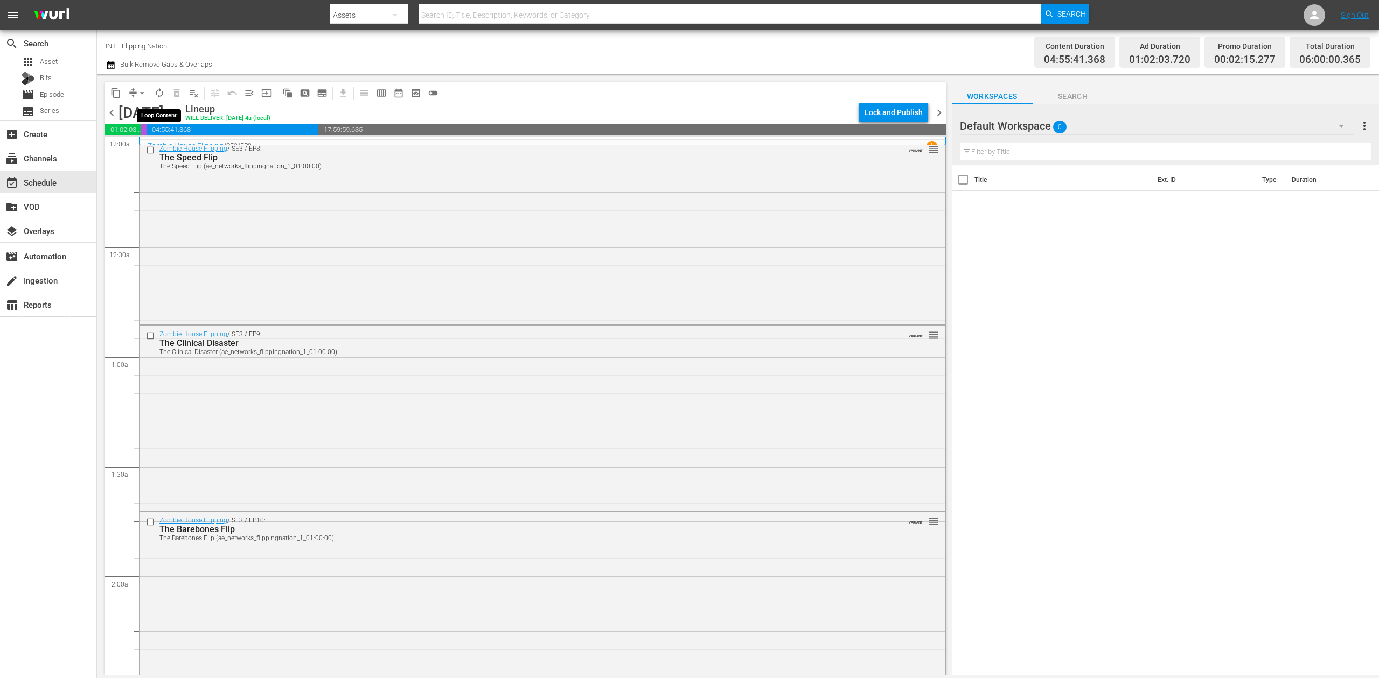
click at [158, 94] on span "autorenew_outlined" at bounding box center [159, 93] width 11 height 11
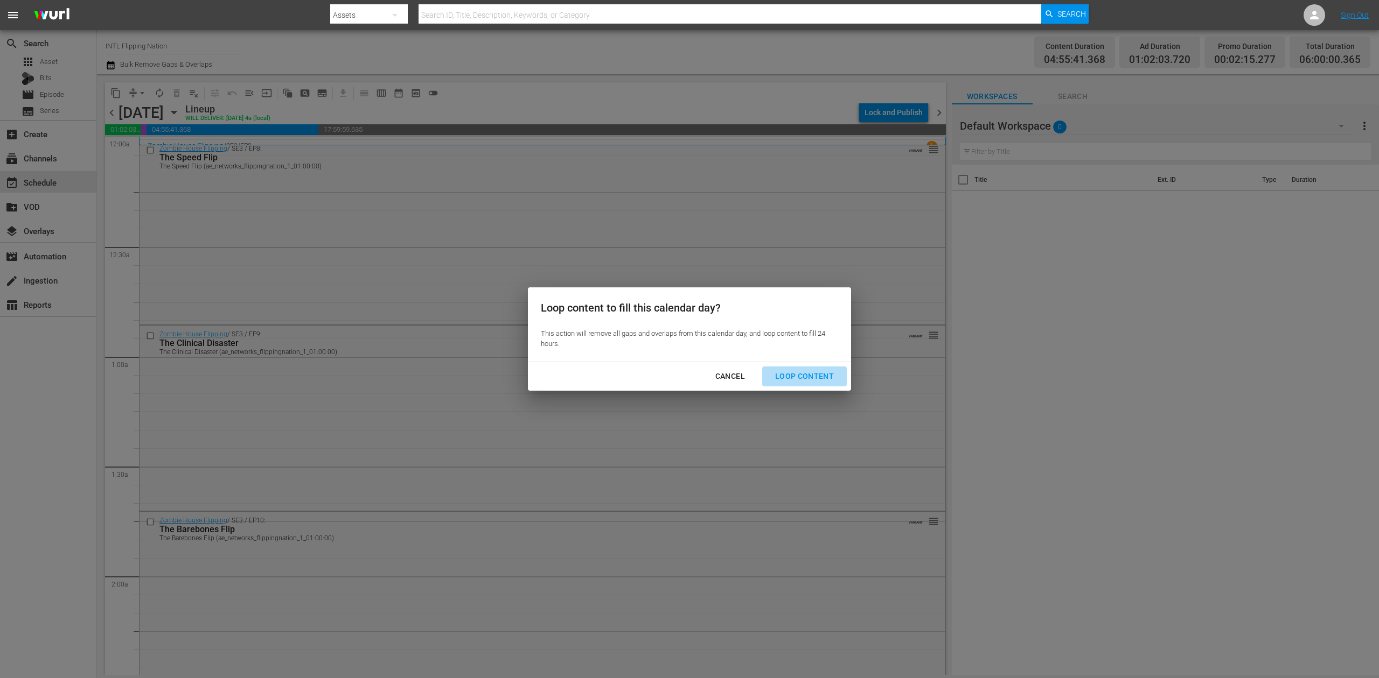
click at [814, 379] on div "Loop Content" at bounding box center [804, 376] width 76 height 13
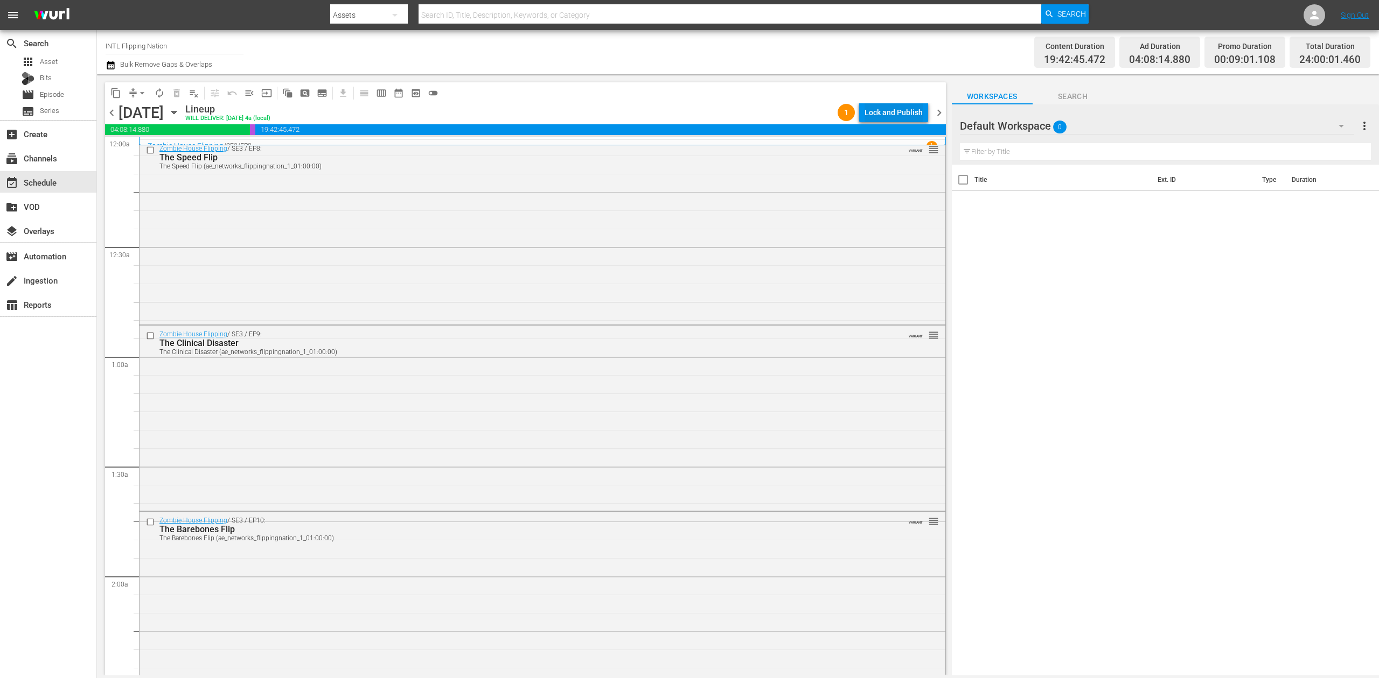
click at [892, 113] on div "Lock and Publish" at bounding box center [893, 112] width 58 height 19
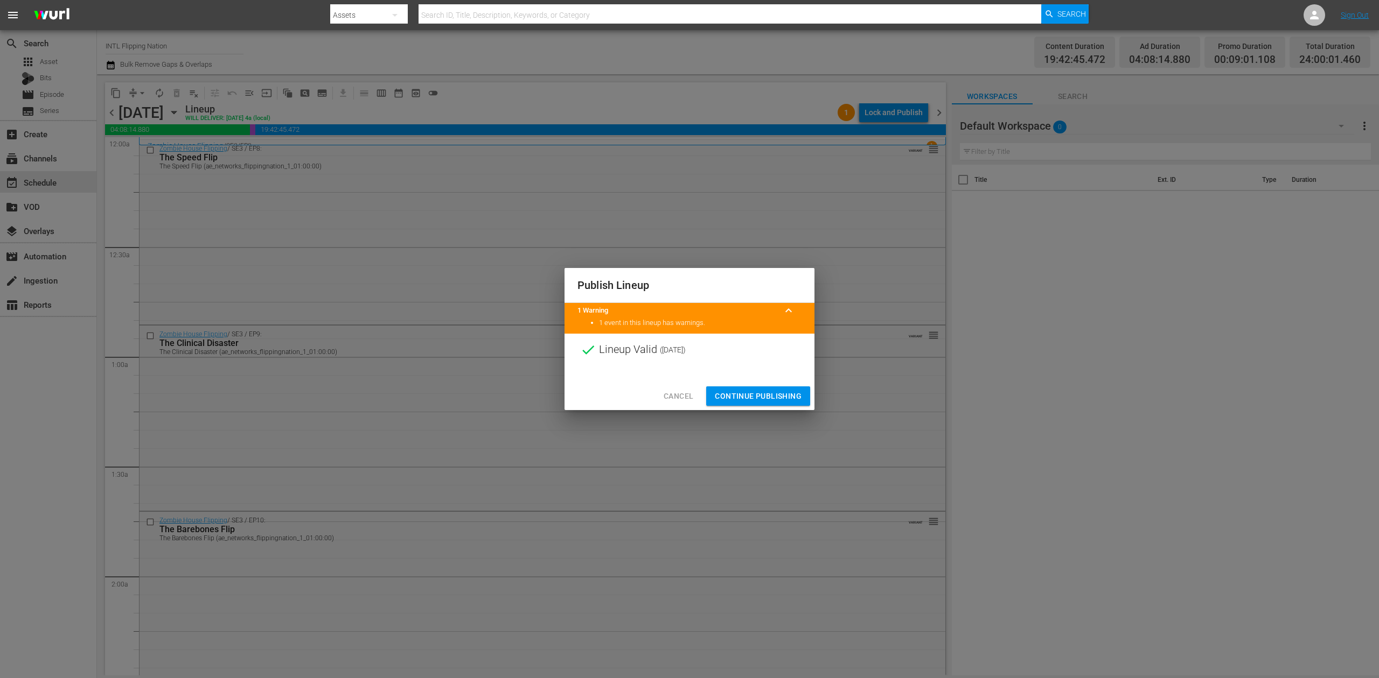
click at [772, 393] on span "Continue Publishing" at bounding box center [758, 396] width 87 height 13
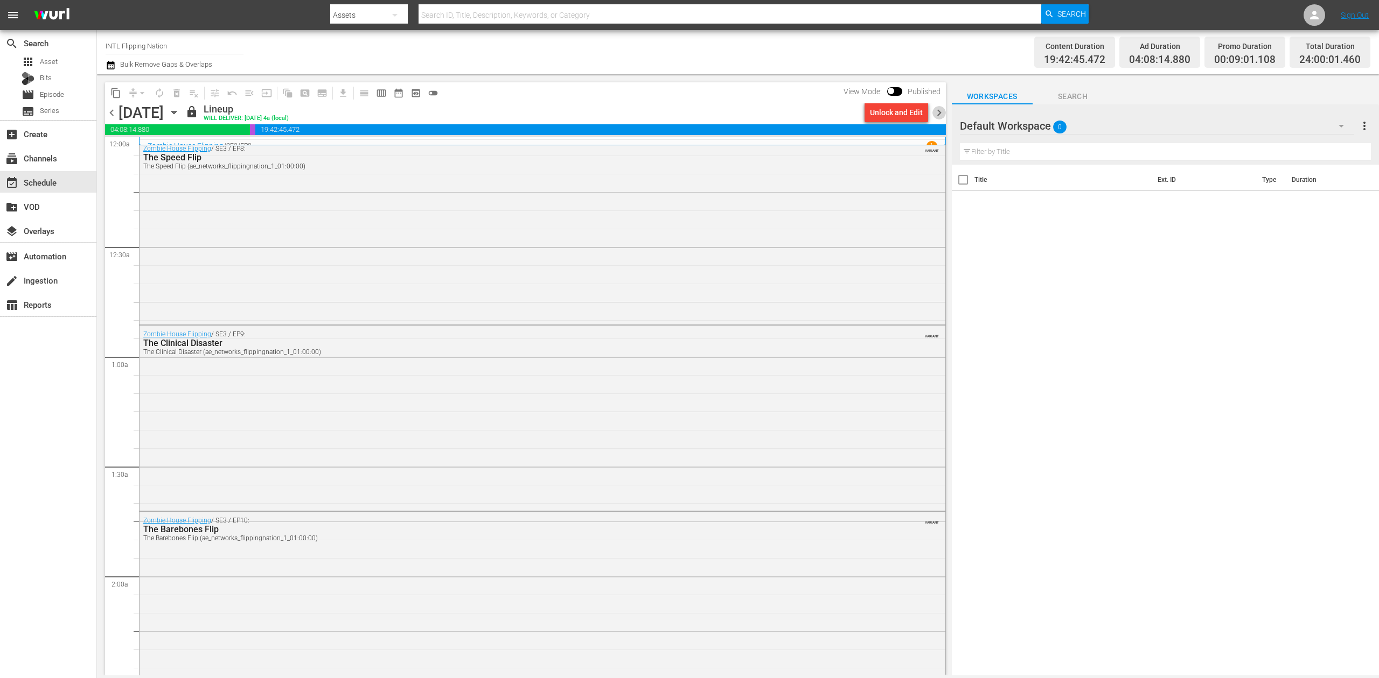
click at [935, 108] on span "chevron_right" at bounding box center [938, 112] width 13 height 13
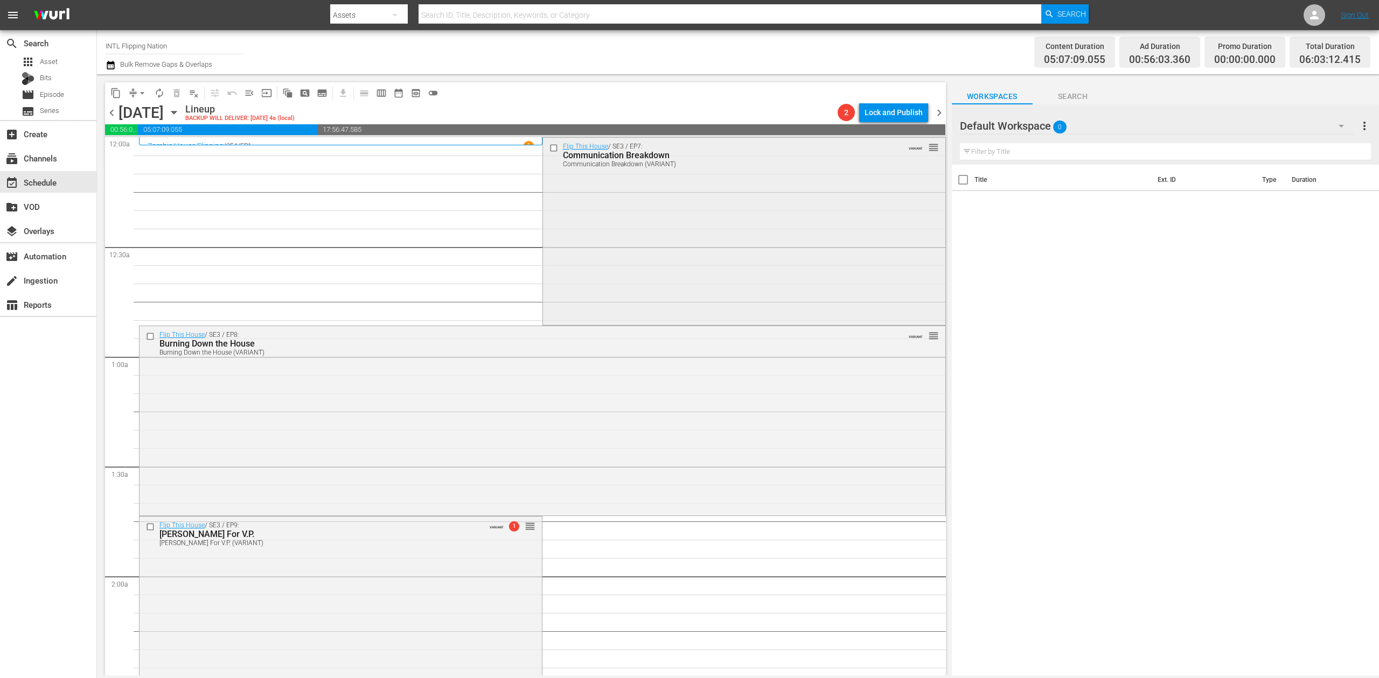
click at [650, 240] on div "Flip This House / SE3 / EP7: Communication Breakdown Communication Breakdown (V…" at bounding box center [744, 231] width 402 height 186
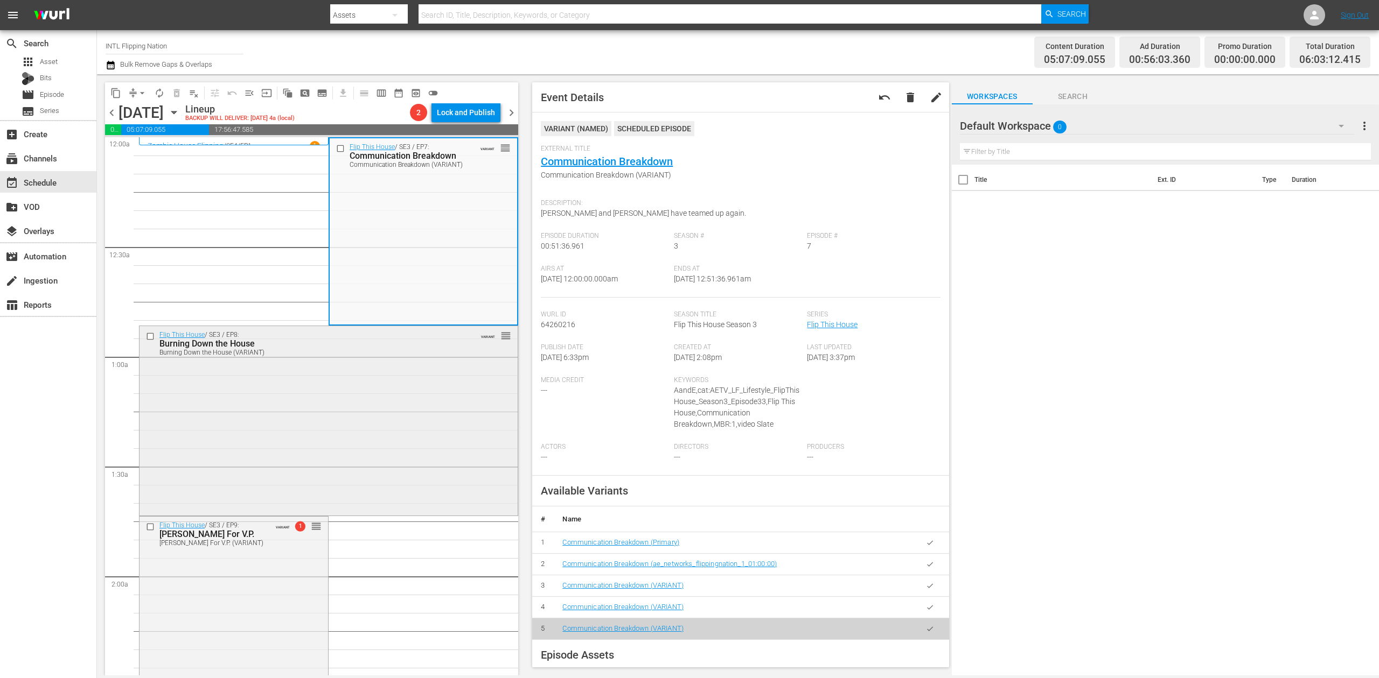
click at [373, 390] on div "Flip This House / SE3 / EP8: Burning Down the House Burning Down the House (VAR…" at bounding box center [328, 419] width 378 height 187
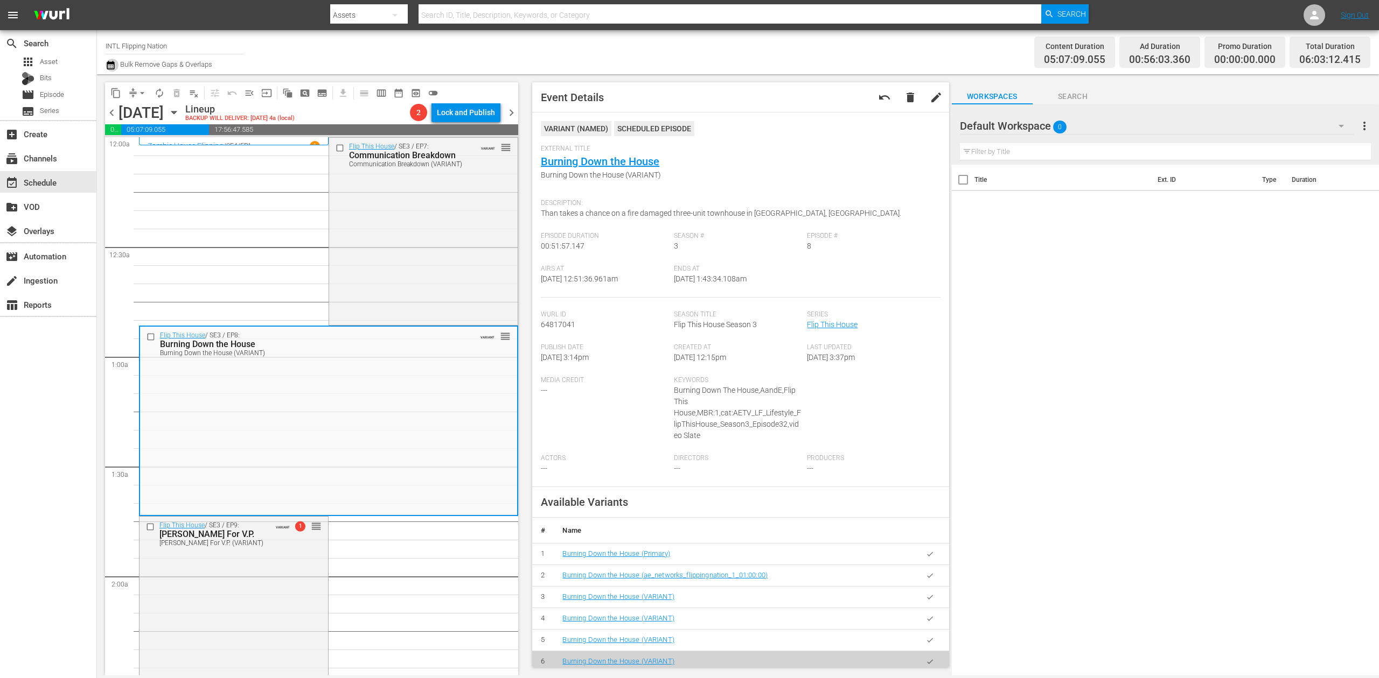
click at [113, 64] on icon "button" at bounding box center [111, 65] width 8 height 9
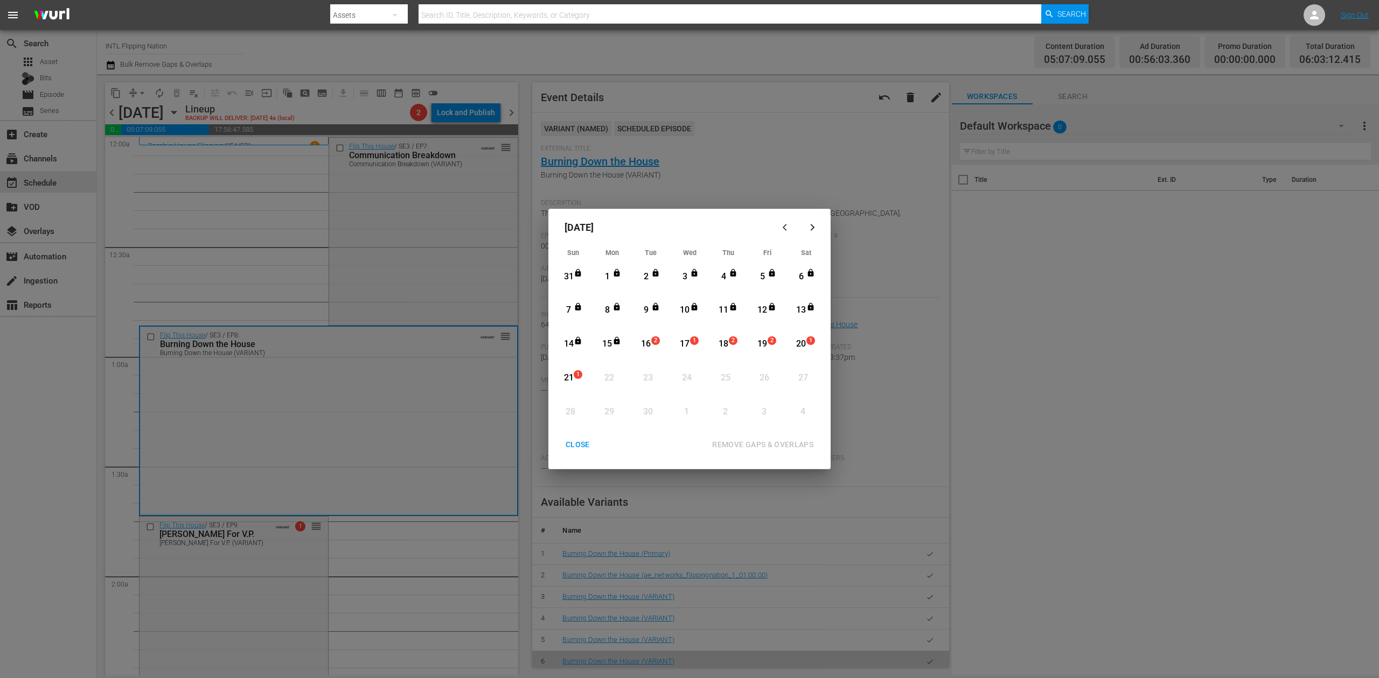
click at [647, 341] on div "16" at bounding box center [645, 344] width 13 height 12
click at [780, 444] on div "REMOVE GAPS & OVERLAPS" at bounding box center [762, 444] width 118 height 13
click at [582, 446] on div "CLOSE" at bounding box center [577, 444] width 41 height 13
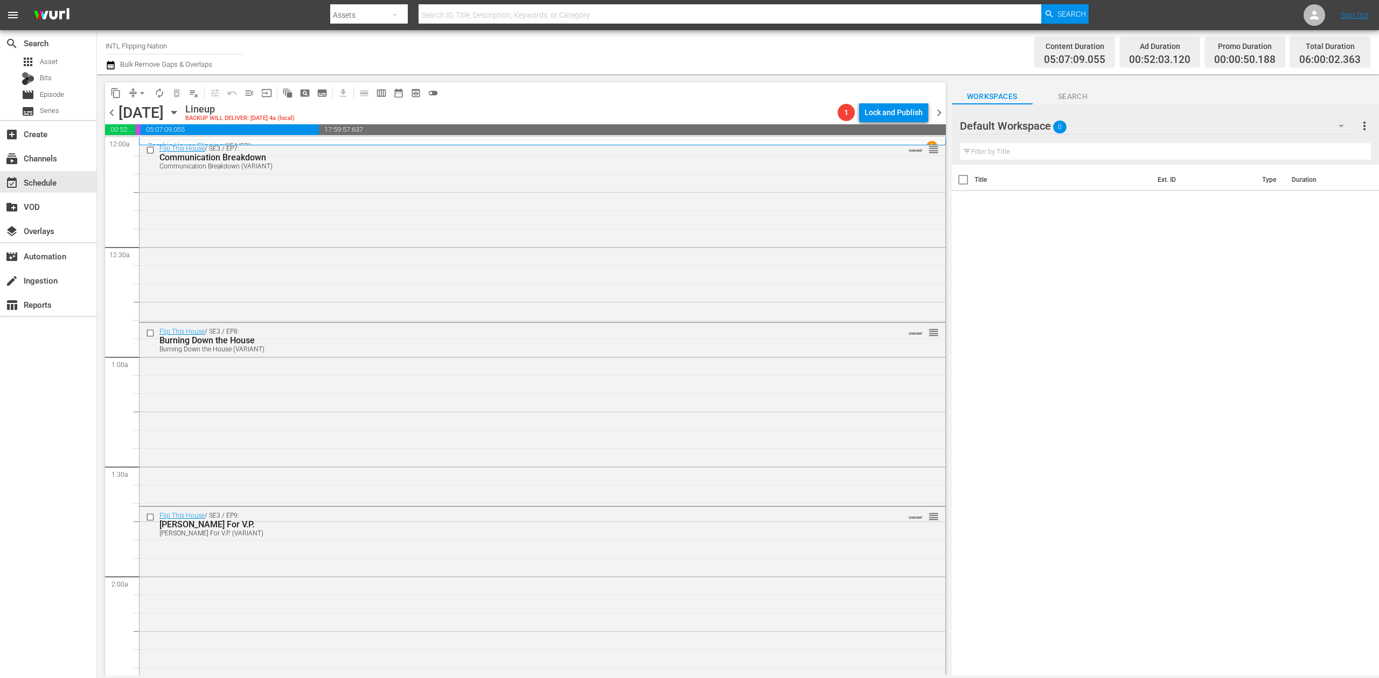
click at [112, 66] on icon "button" at bounding box center [111, 65] width 10 height 13
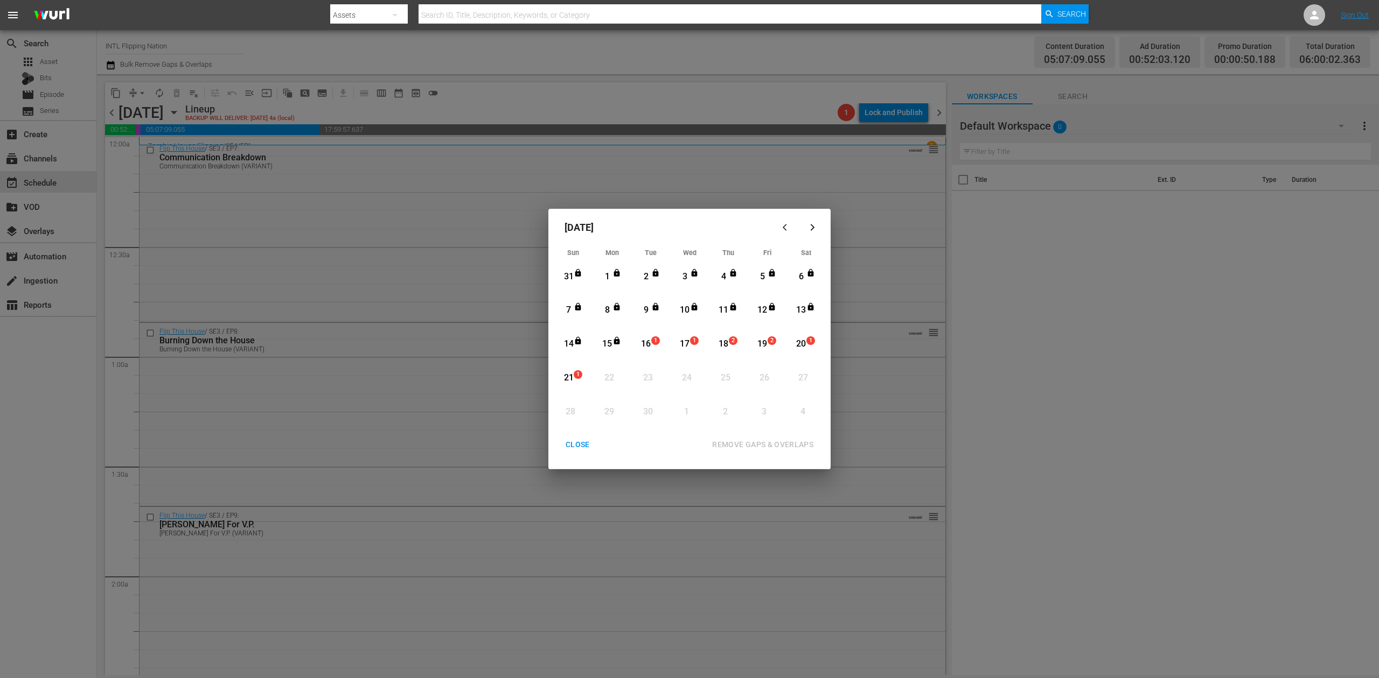
click at [651, 347] on div "16" at bounding box center [645, 344] width 13 height 12
click at [757, 445] on div "REMOVE GAPS & OVERLAPS" at bounding box center [762, 444] width 118 height 13
click at [647, 345] on div "16" at bounding box center [645, 344] width 13 height 12
click at [761, 442] on div "REMOVE GAPS & OVERLAPS" at bounding box center [762, 444] width 118 height 13
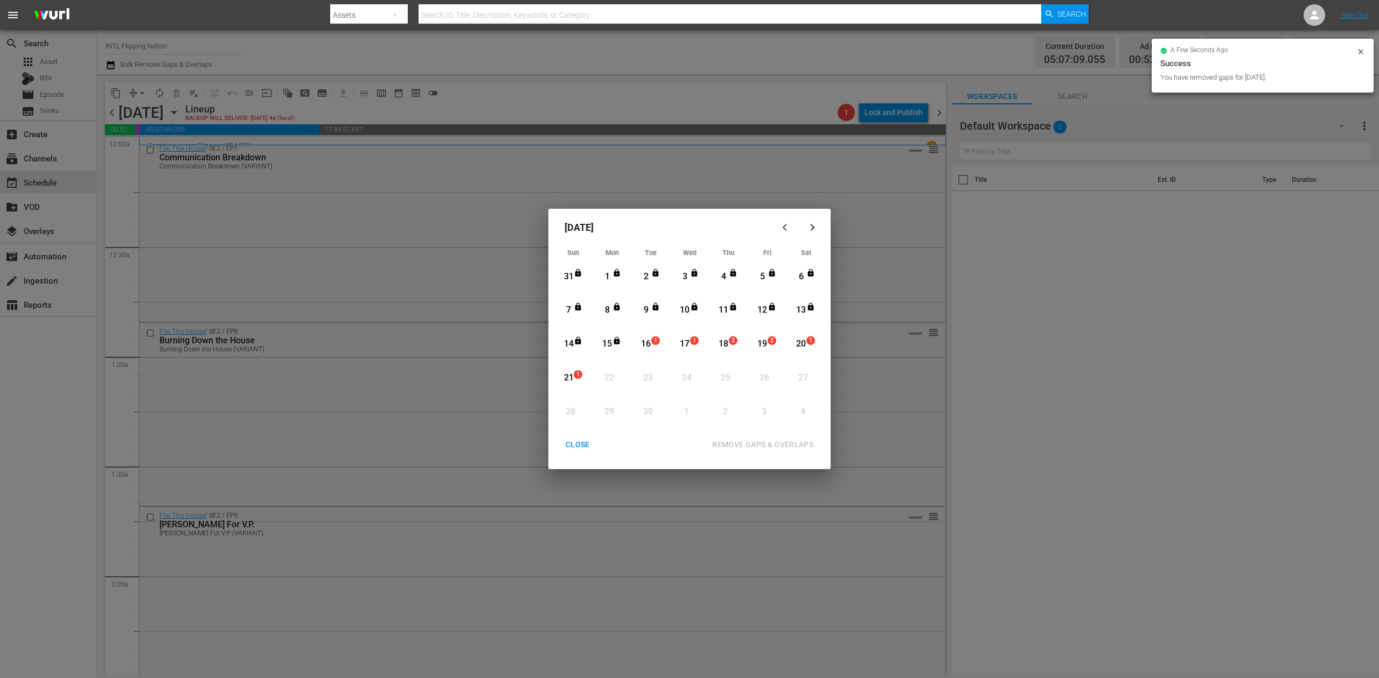
click at [584, 444] on div "CLOSE" at bounding box center [577, 444] width 41 height 13
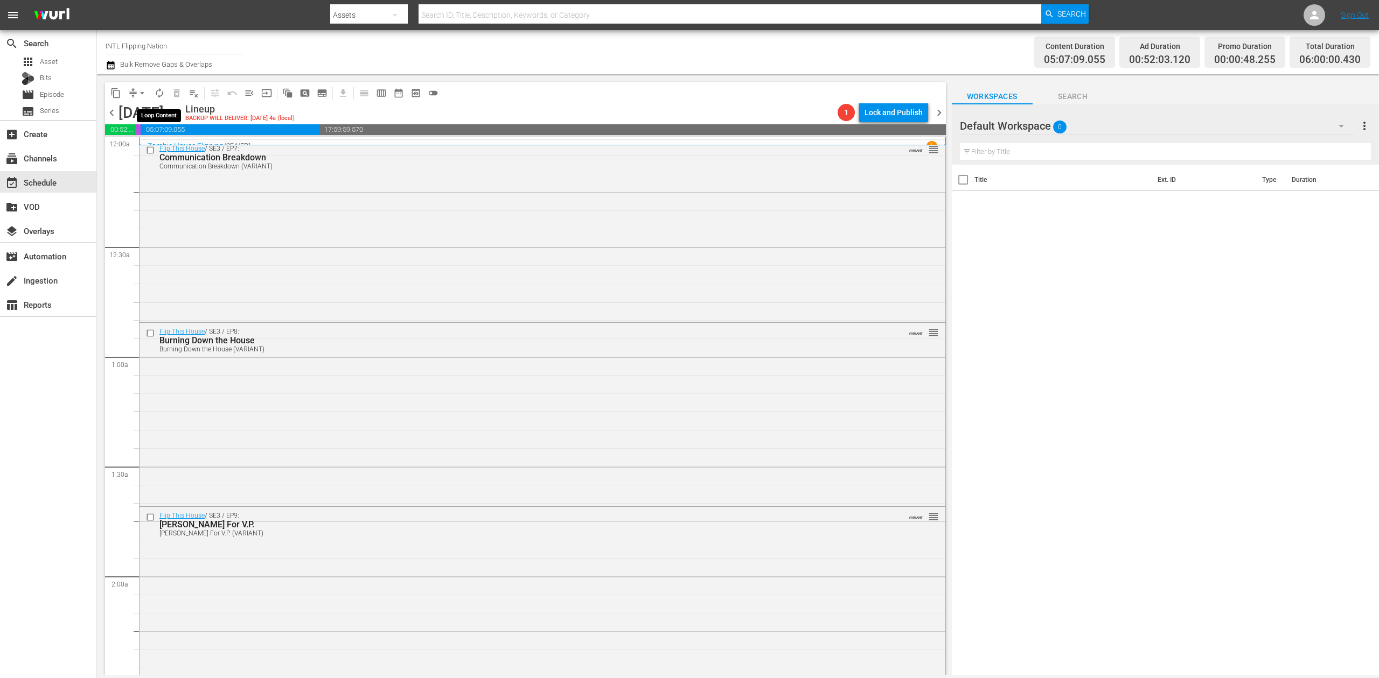
click at [164, 92] on span "autorenew_outlined" at bounding box center [159, 93] width 11 height 11
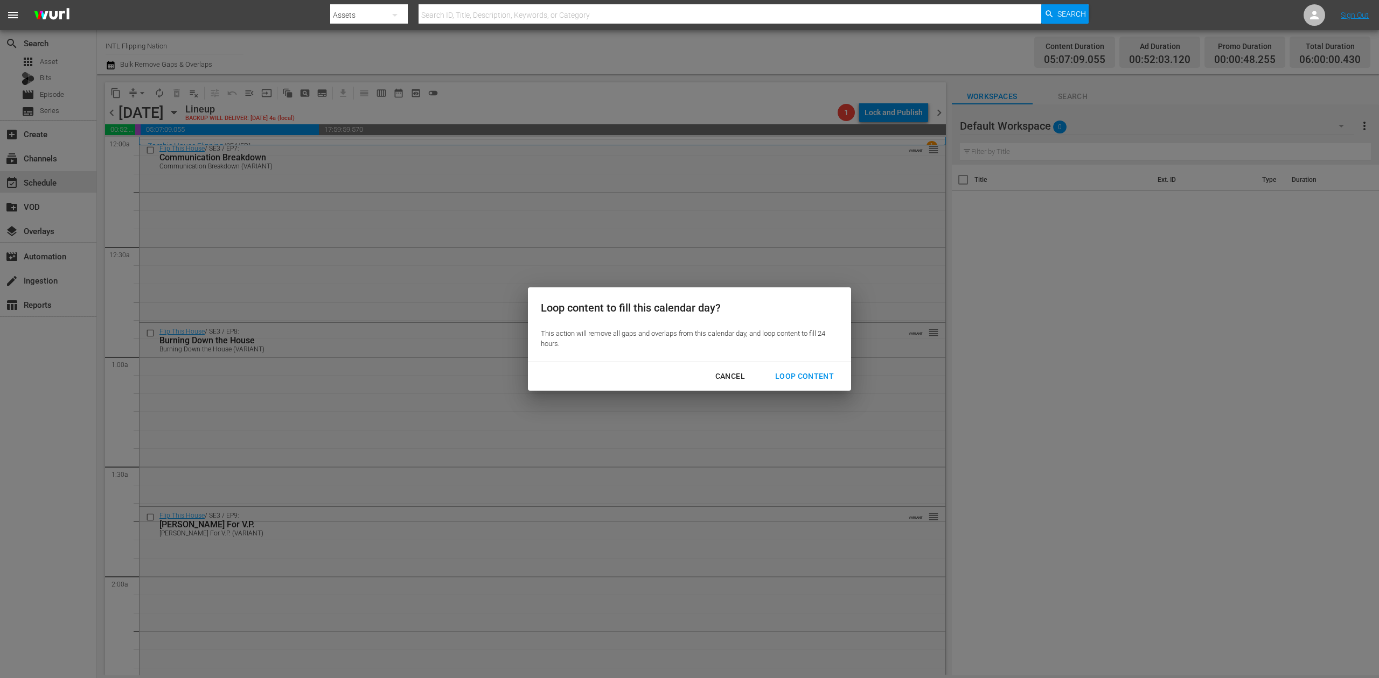
click at [729, 374] on div "Cancel" at bounding box center [729, 376] width 47 height 13
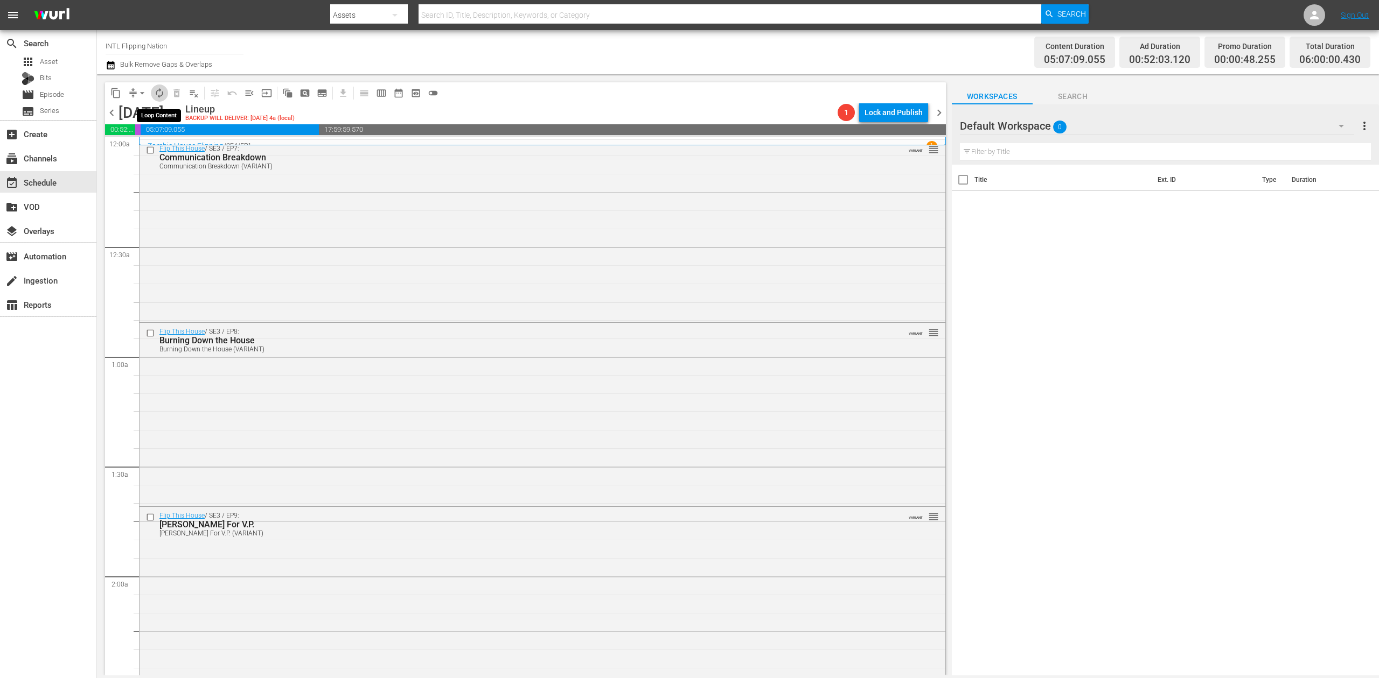
click at [164, 93] on span "autorenew_outlined" at bounding box center [159, 93] width 11 height 11
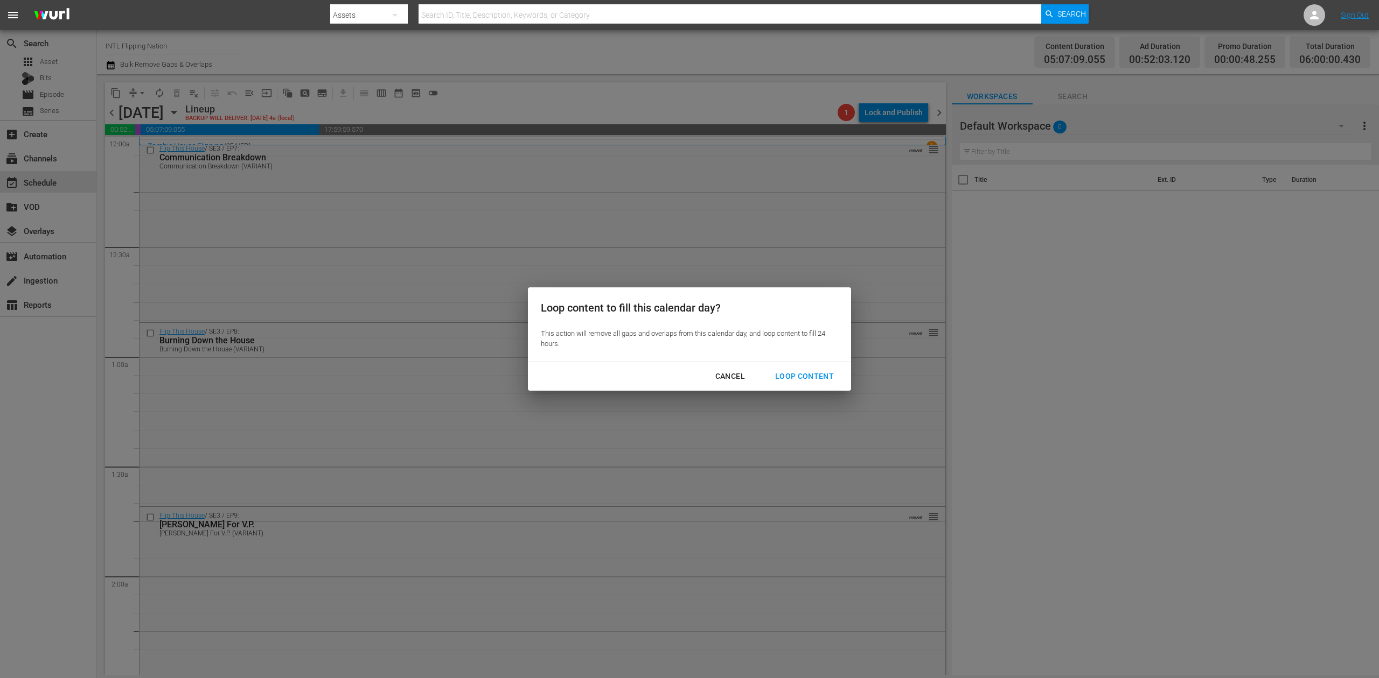
click at [810, 373] on div "Loop Content" at bounding box center [804, 376] width 76 height 13
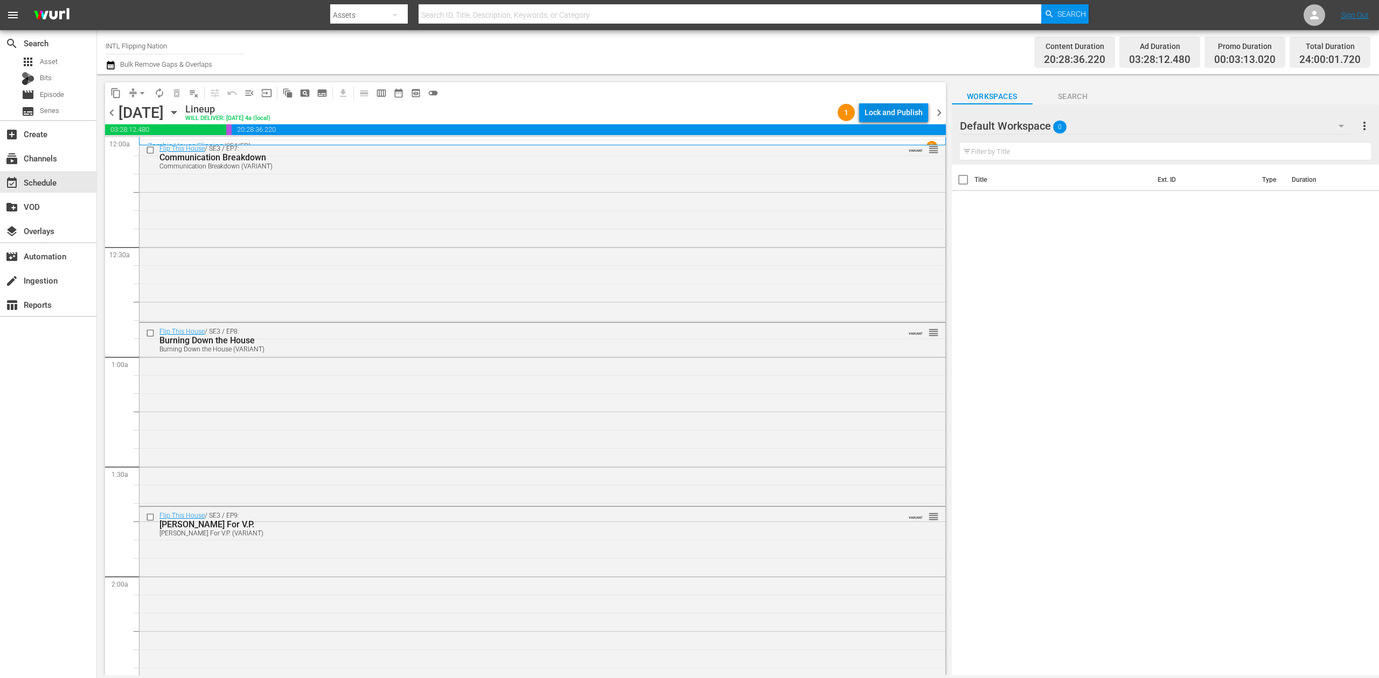
click at [912, 112] on div "Lock and Publish" at bounding box center [893, 112] width 58 height 19
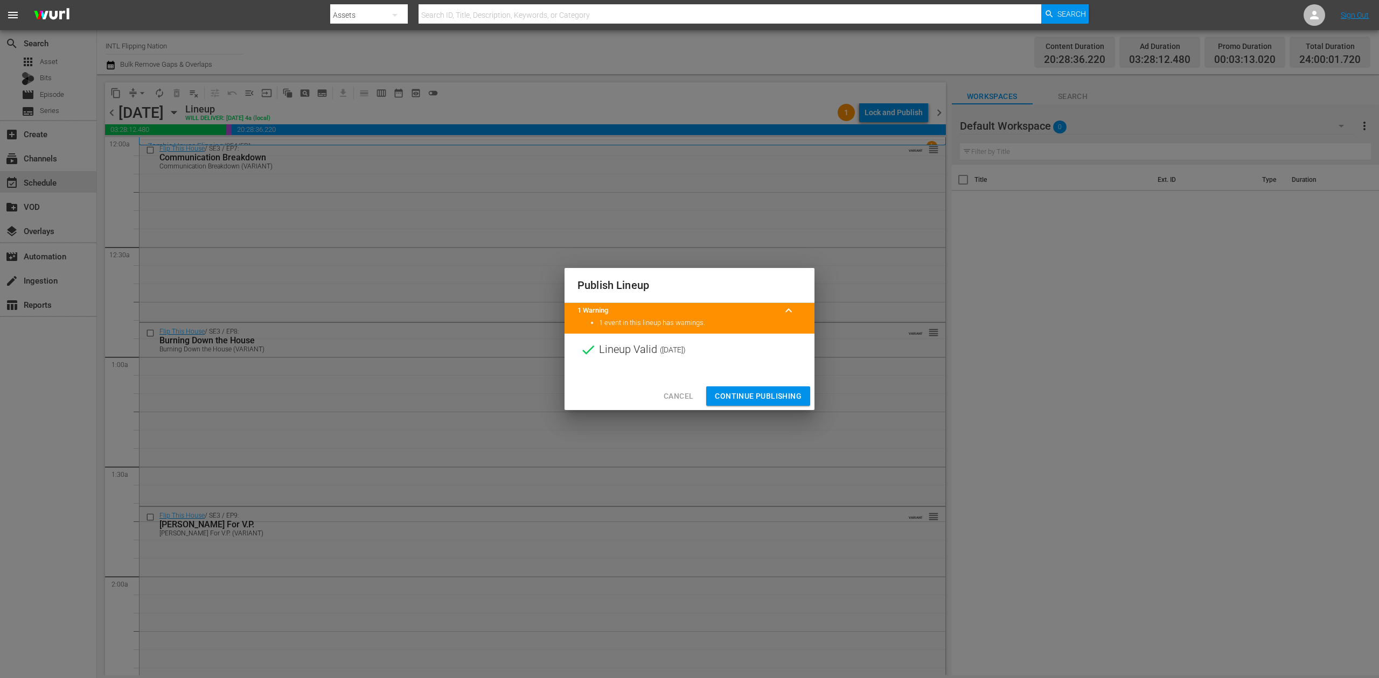
click at [768, 397] on span "Continue Publishing" at bounding box center [758, 396] width 87 height 13
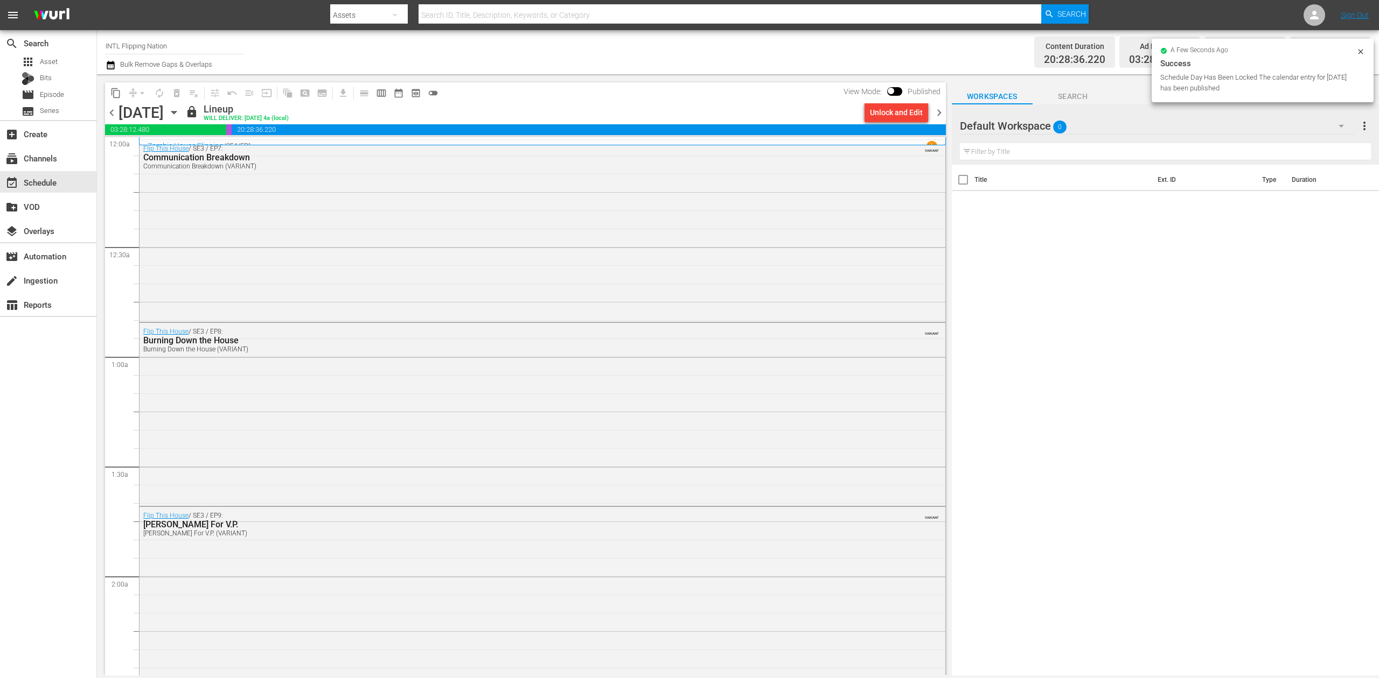
click at [726, 93] on div "content_copy compress arrow_drop_down autorenew_outlined delete_forever_outline…" at bounding box center [525, 92] width 841 height 21
click at [939, 112] on span "chevron_right" at bounding box center [938, 112] width 13 height 13
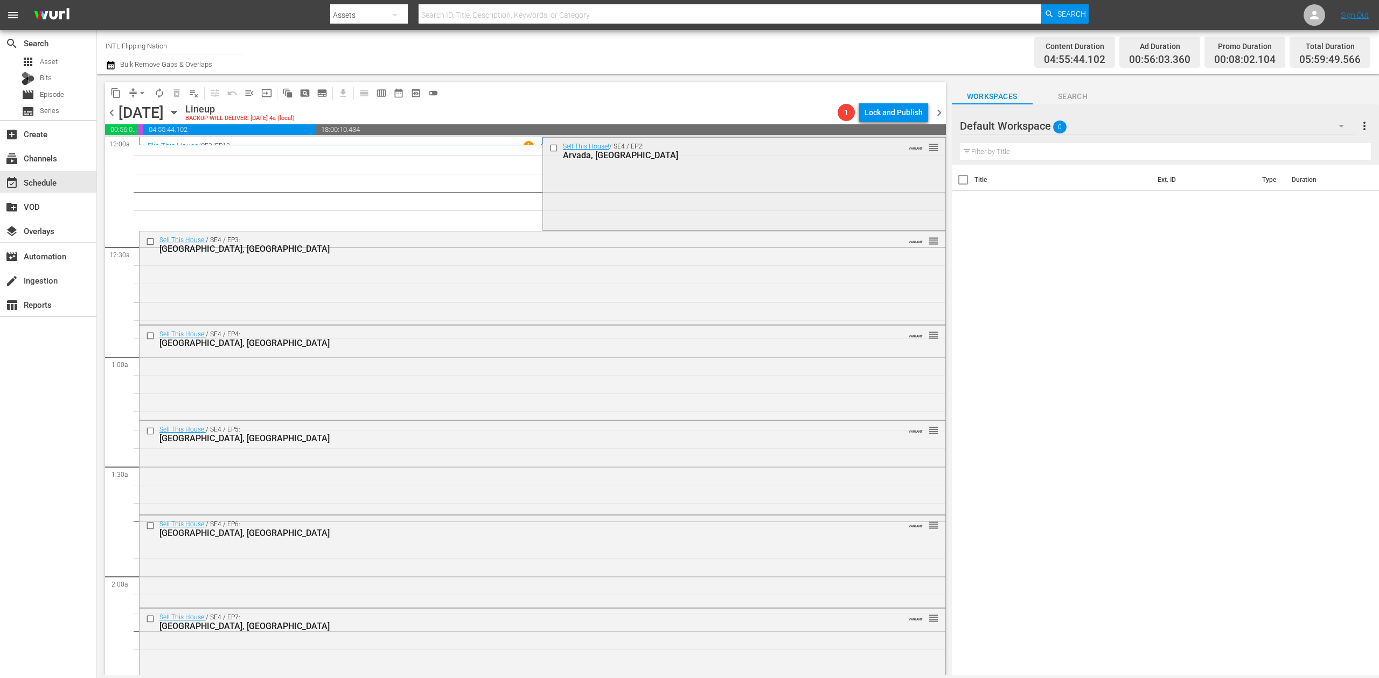
click at [666, 190] on div "Sell This House! / SE4 / EP2: Arvada, CO VARIANT reorder" at bounding box center [744, 183] width 402 height 90
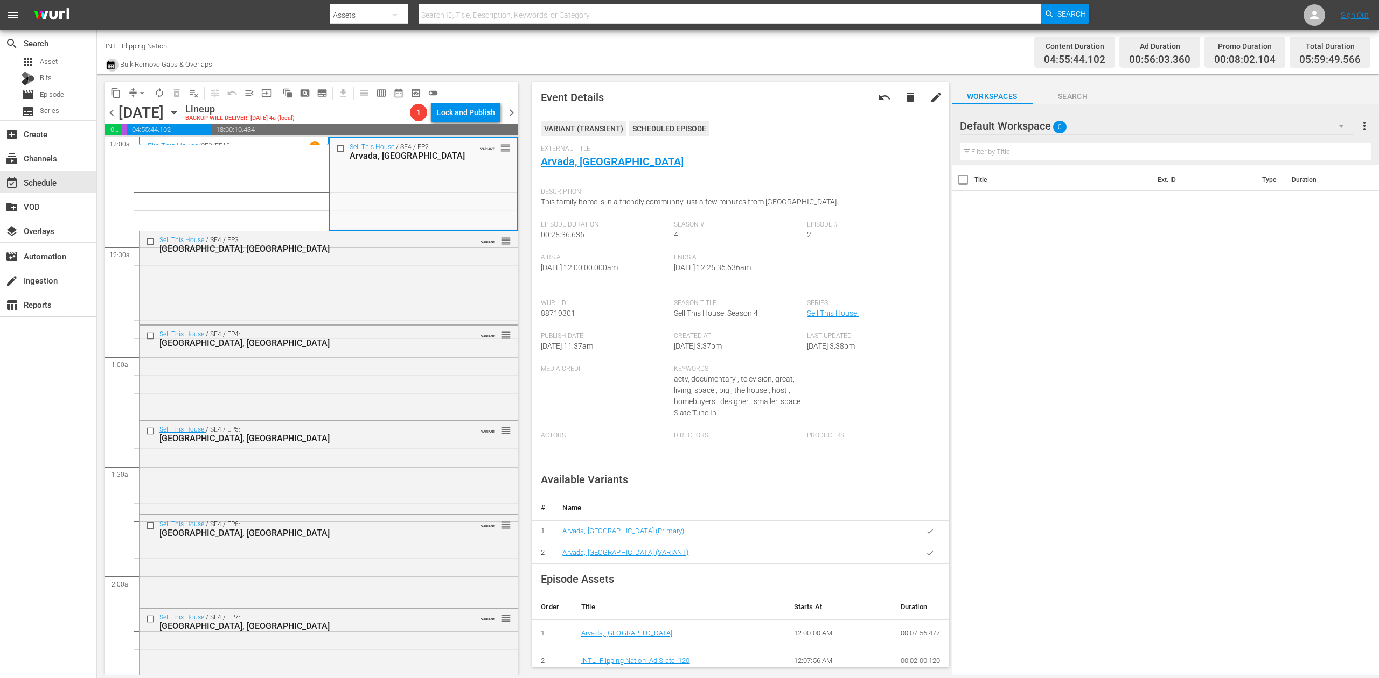
click at [111, 67] on icon "button" at bounding box center [111, 65] width 10 height 13
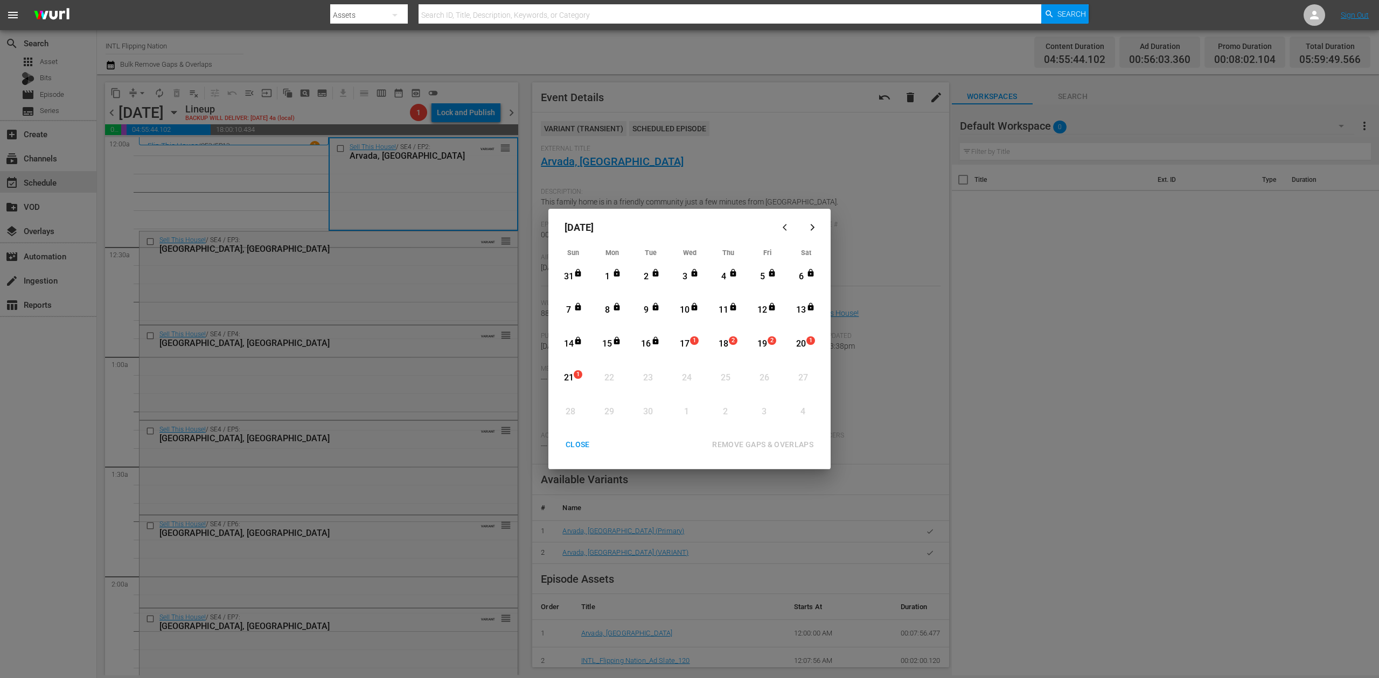
click at [685, 345] on div "17" at bounding box center [684, 344] width 13 height 12
click at [789, 449] on div "REMOVE GAPS & OVERLAPS" at bounding box center [762, 444] width 118 height 13
click at [688, 340] on div "17" at bounding box center [684, 344] width 13 height 12
click at [752, 439] on div "REMOVE GAPS & OVERLAPS" at bounding box center [762, 444] width 118 height 13
click at [578, 448] on div "CLOSE" at bounding box center [577, 444] width 41 height 13
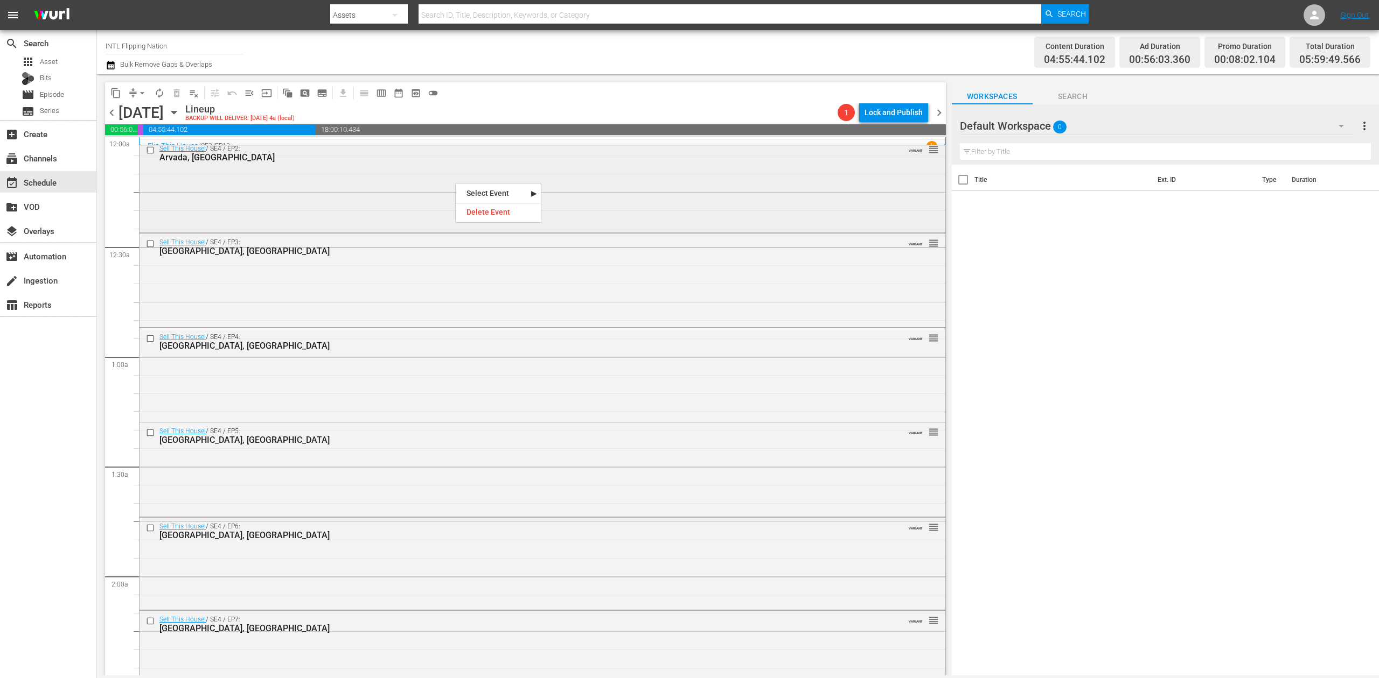
click at [422, 184] on div "Sell This House! / SE4 / EP2: Arvada, CO VARIANT reorder" at bounding box center [542, 185] width 806 height 90
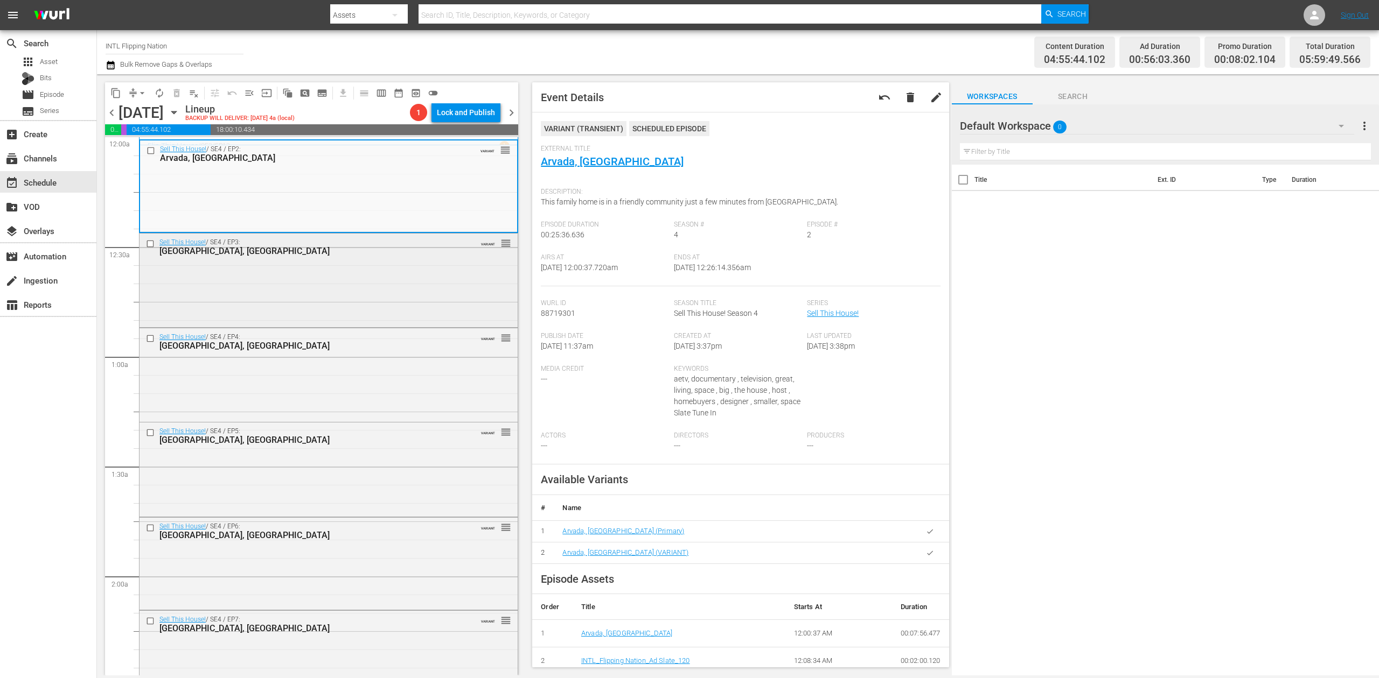
click at [328, 289] on div "Sell This House! / SE4 / EP3: Wilmington, NC VARIANT reorder" at bounding box center [328, 280] width 378 height 92
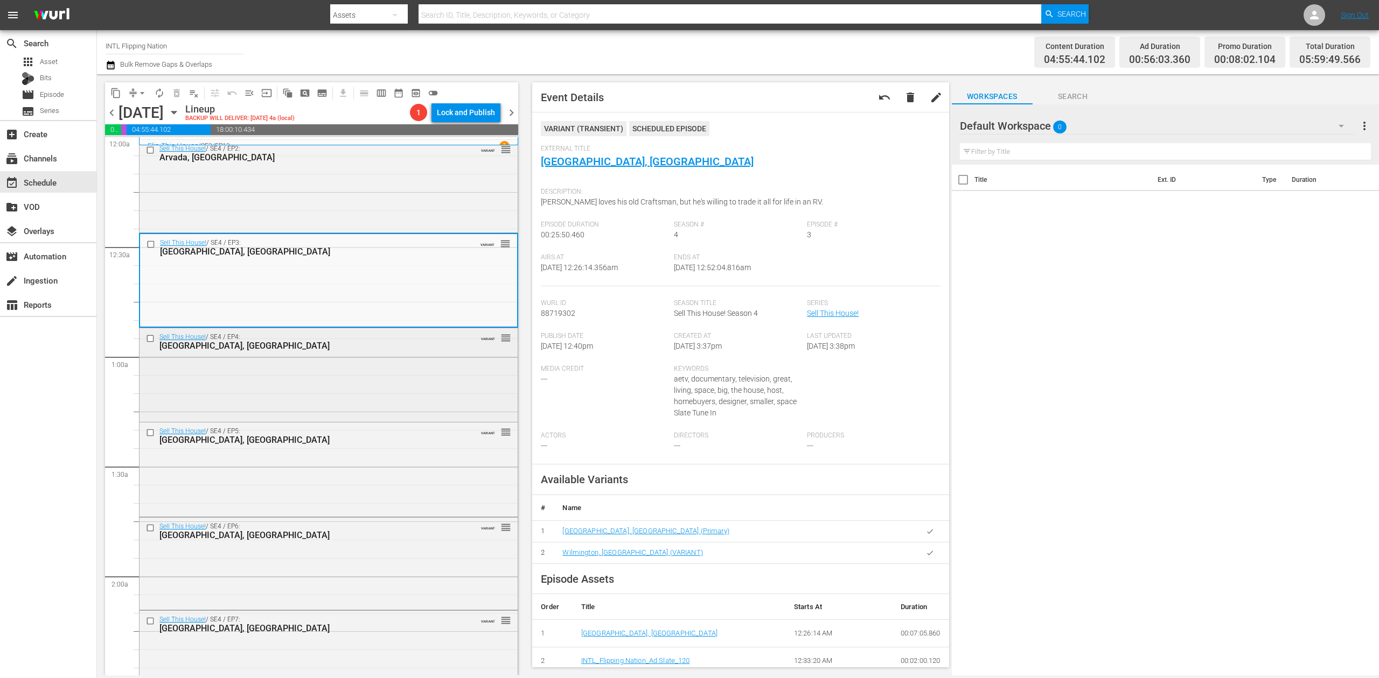
click at [364, 388] on div "Sell This House! / SE4 / EP4: Seattle, WA VARIANT reorder" at bounding box center [328, 374] width 378 height 92
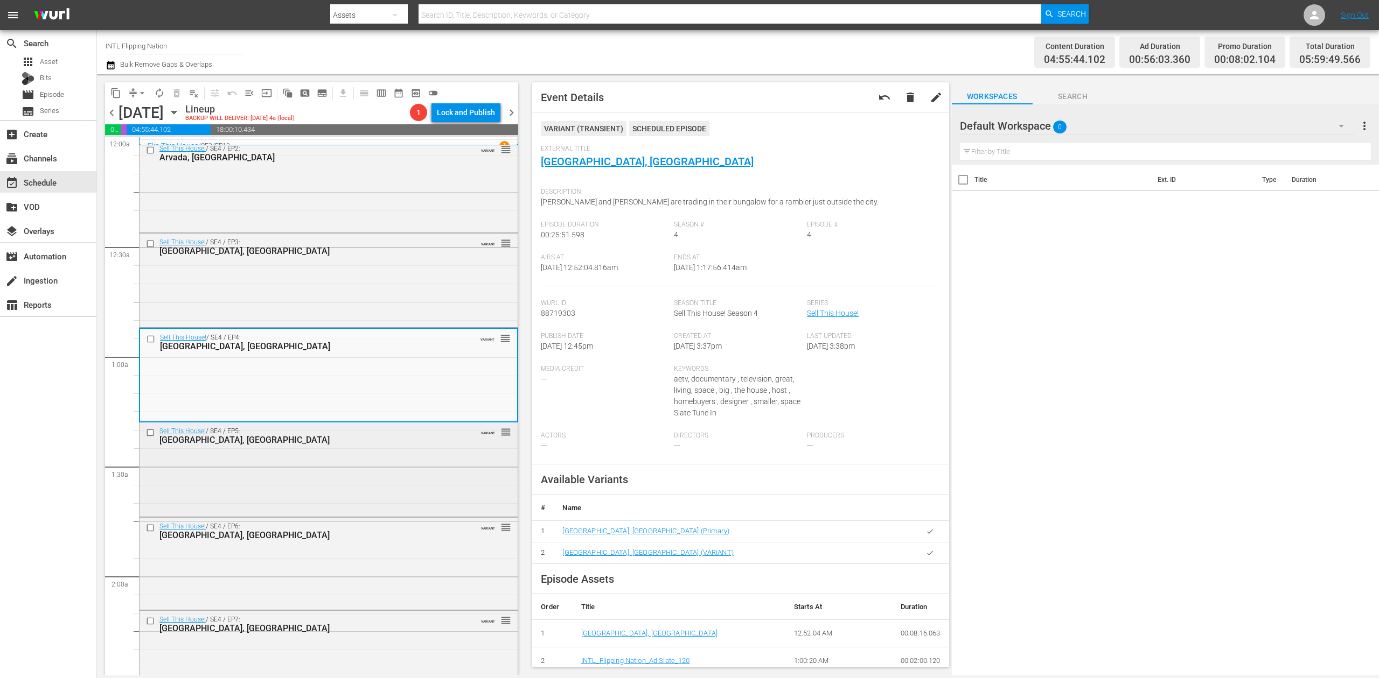
click at [390, 434] on div "Sell This House! / SE4 / EP5: Seattle, WA" at bounding box center [309, 437] width 301 height 18
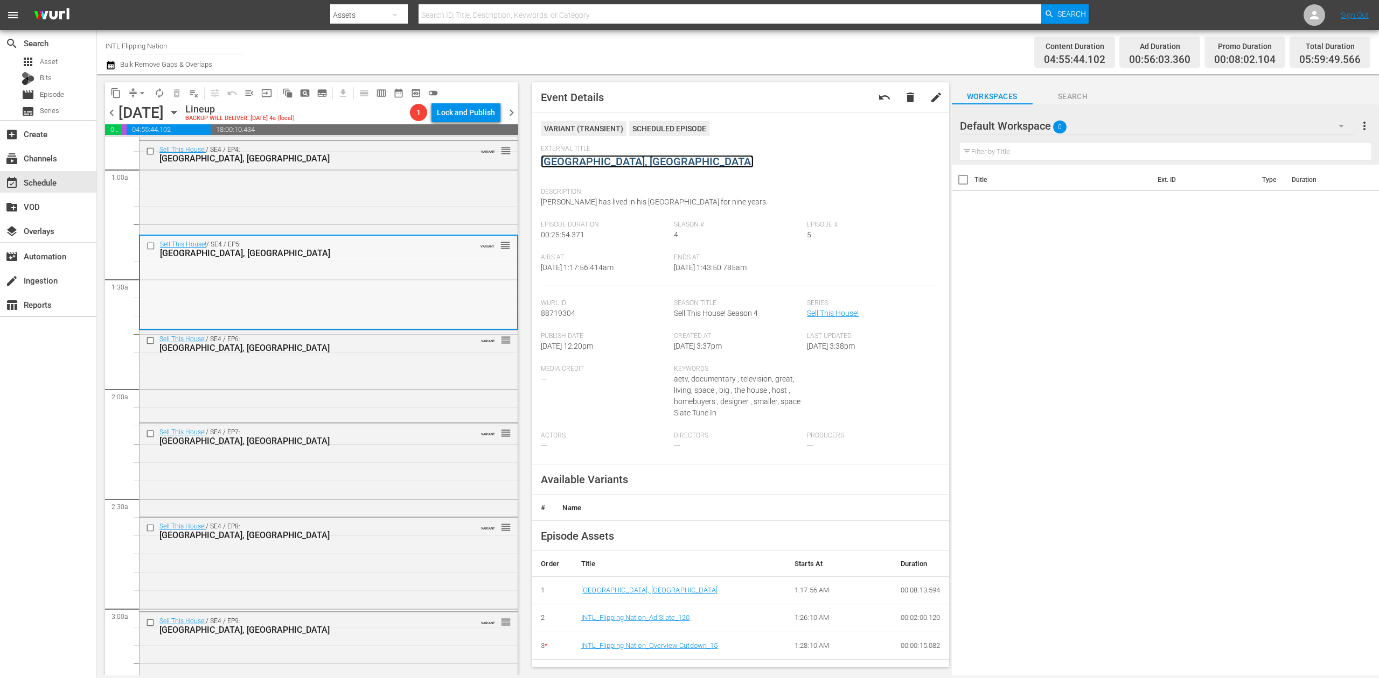
scroll to position [215, 0]
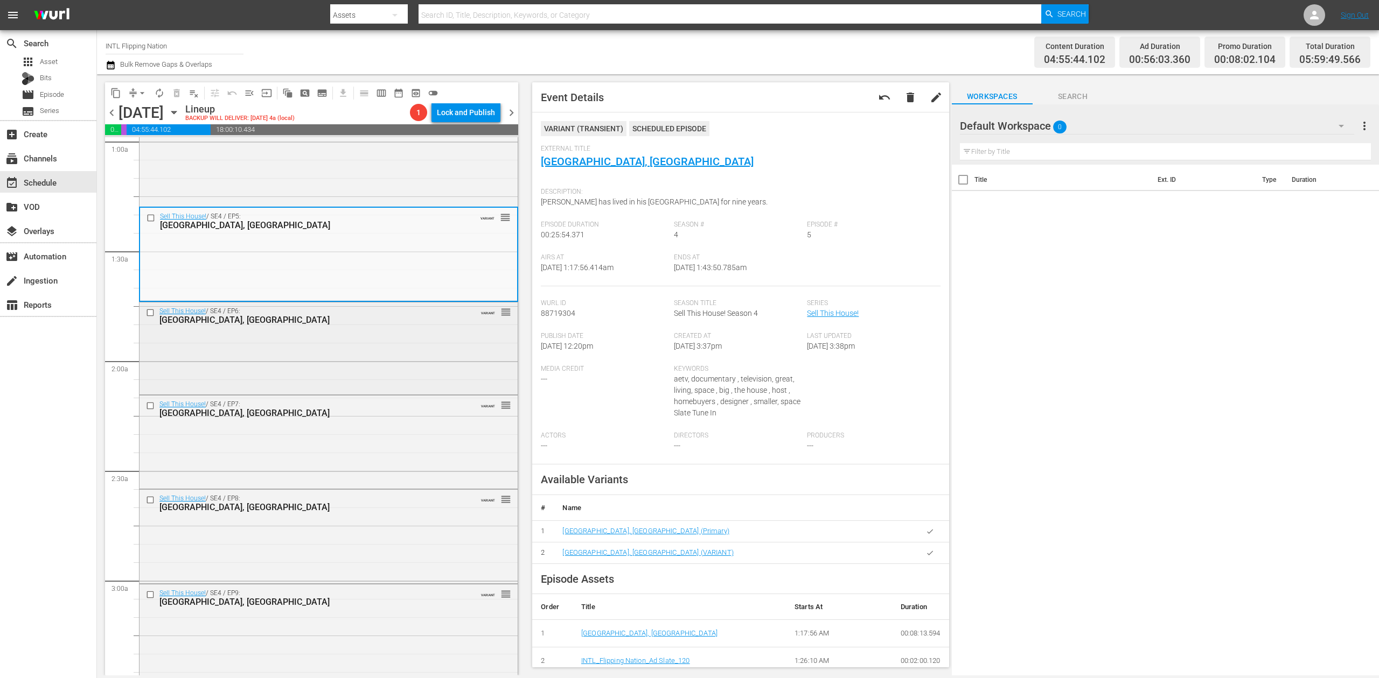
click at [426, 340] on div "Sell This House! / SE4 / EP6: Boston, MA VARIANT reorder" at bounding box center [328, 348] width 378 height 90
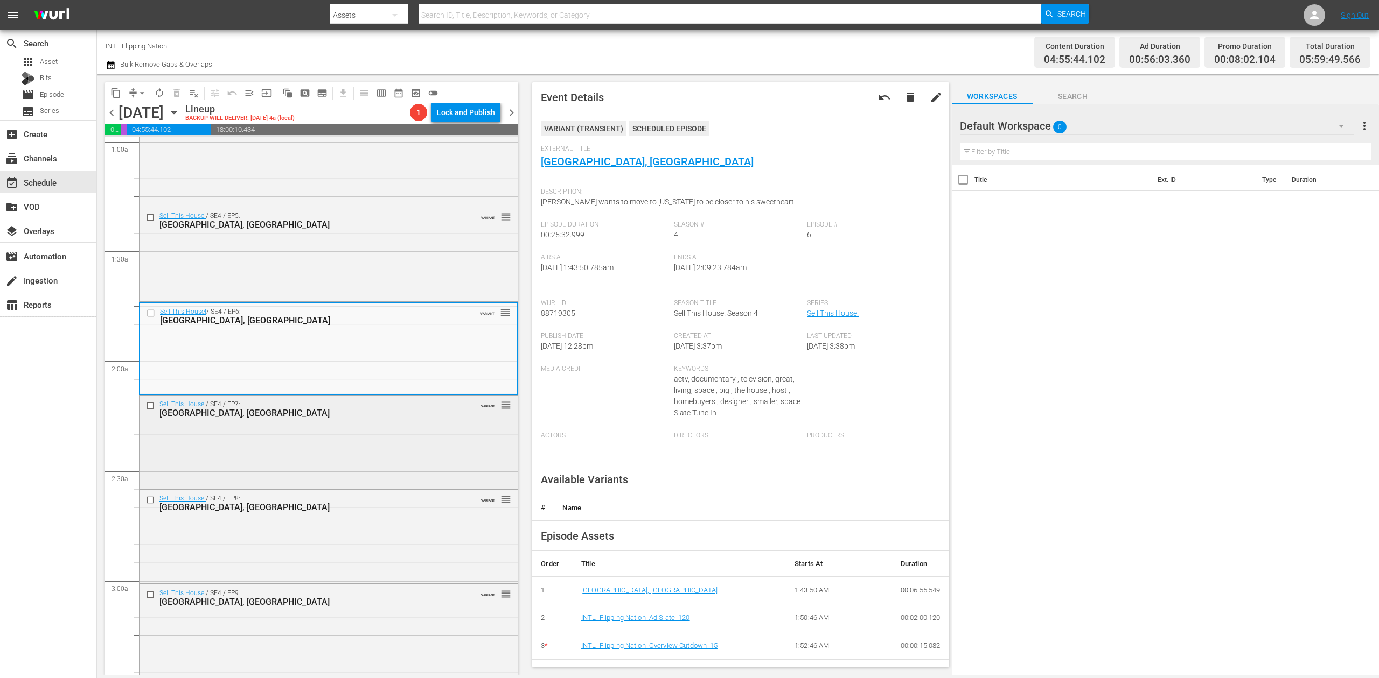
click at [374, 459] on div "Sell This House! / SE4 / EP7: Boston, MA VARIANT reorder" at bounding box center [328, 441] width 378 height 90
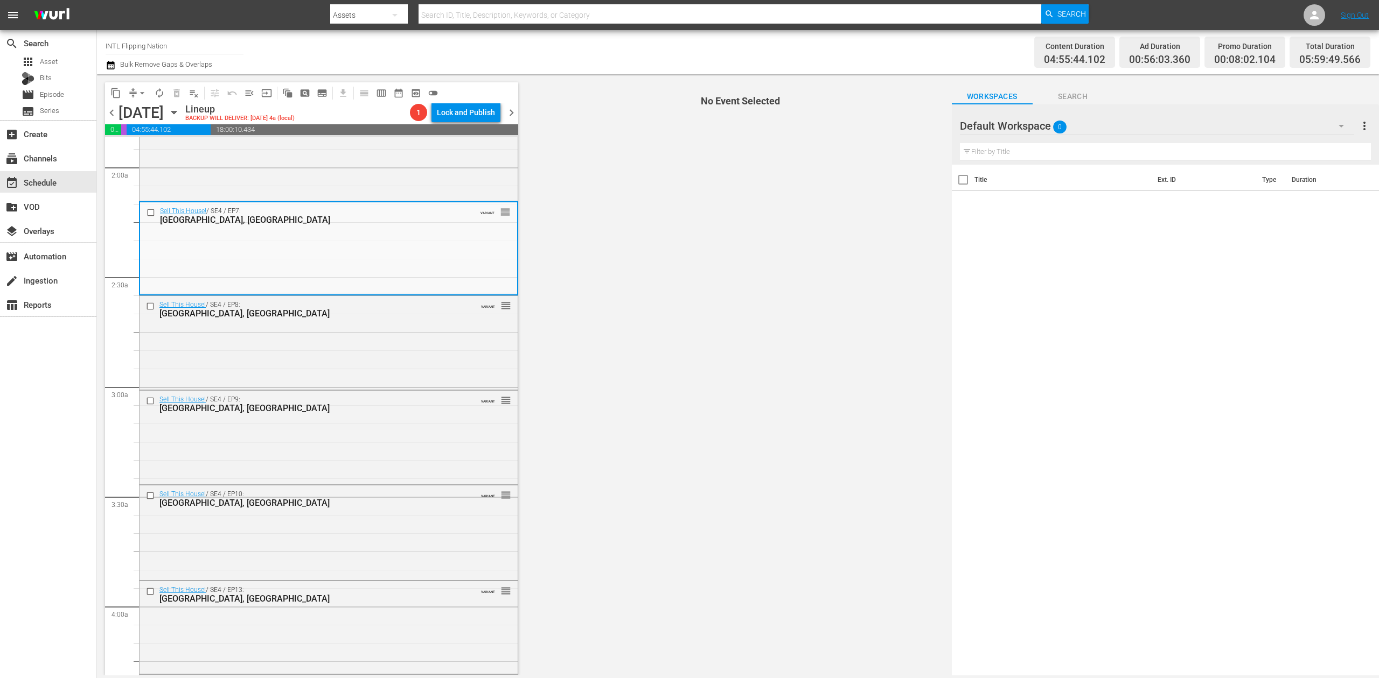
scroll to position [431, 0]
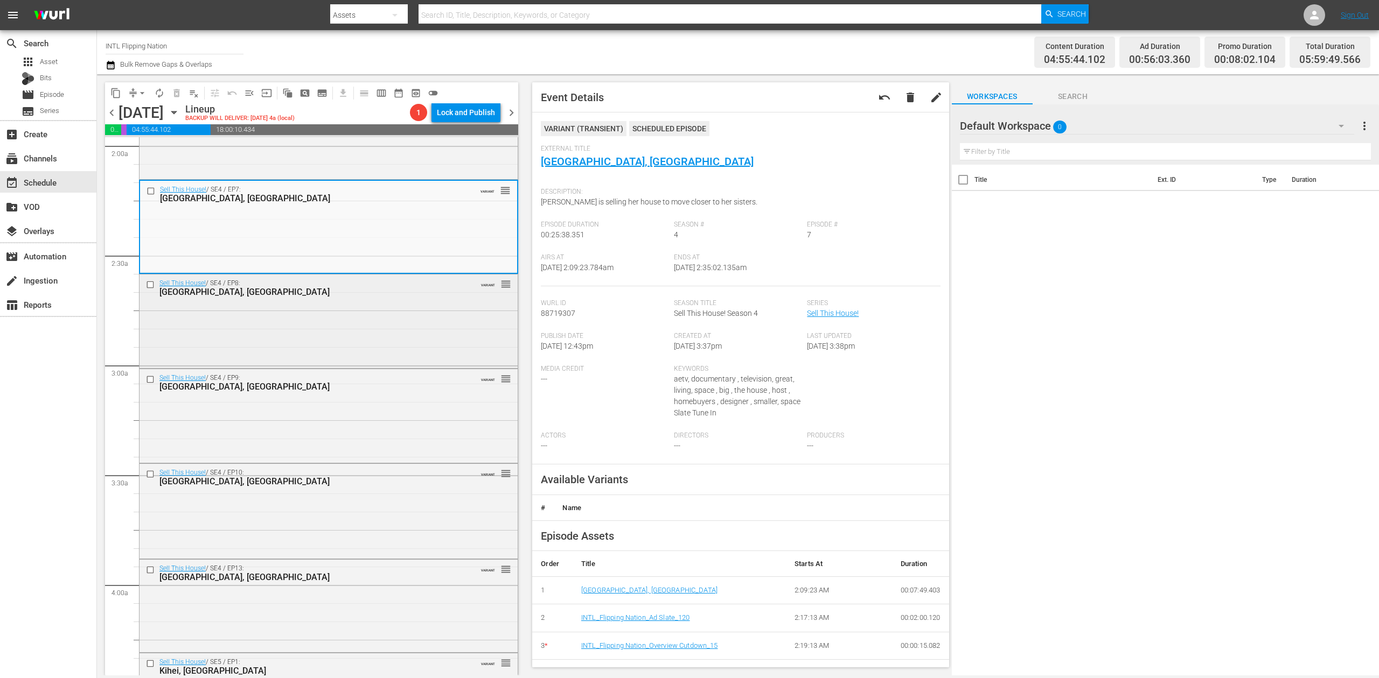
click at [420, 314] on div "Sell This House! / SE4 / EP8: Hoboken, NJ VARIANT reorder" at bounding box center [328, 321] width 378 height 92
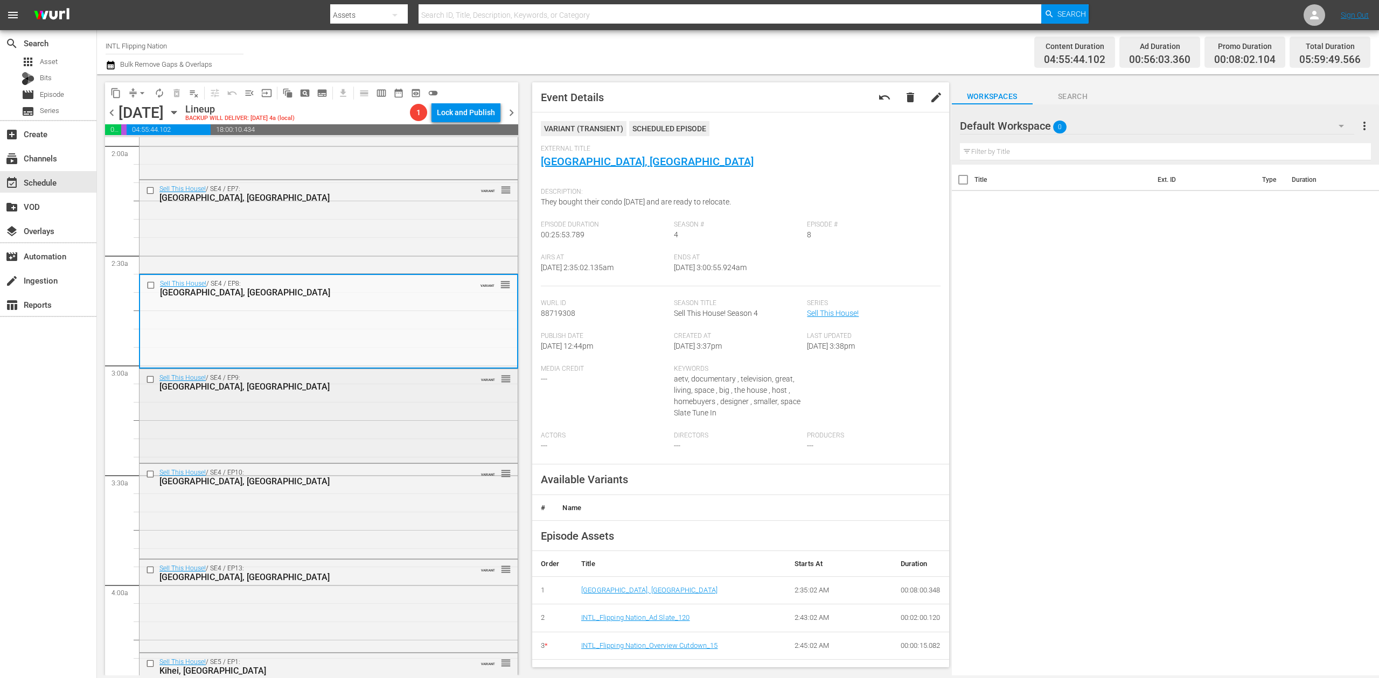
click at [402, 433] on div "Sell This House! / SE4 / EP9: Hoboken, NJ VARIANT reorder" at bounding box center [328, 415] width 378 height 92
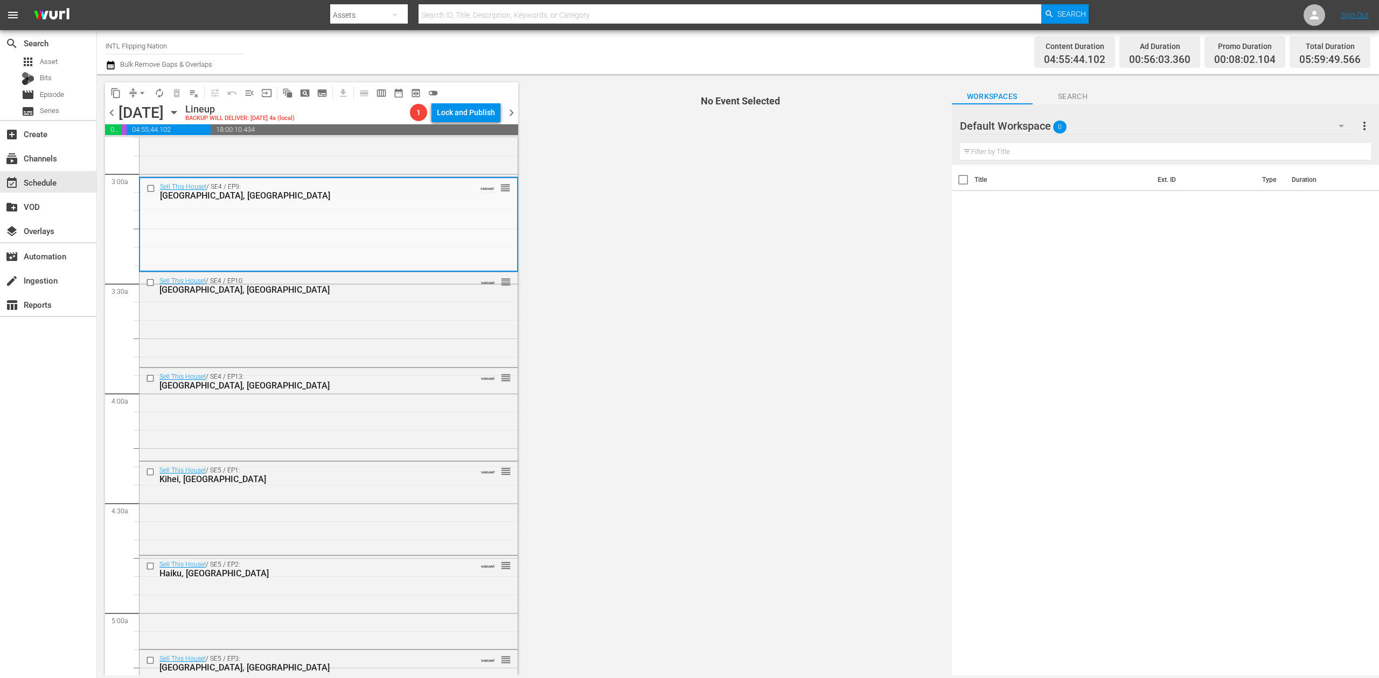
scroll to position [646, 0]
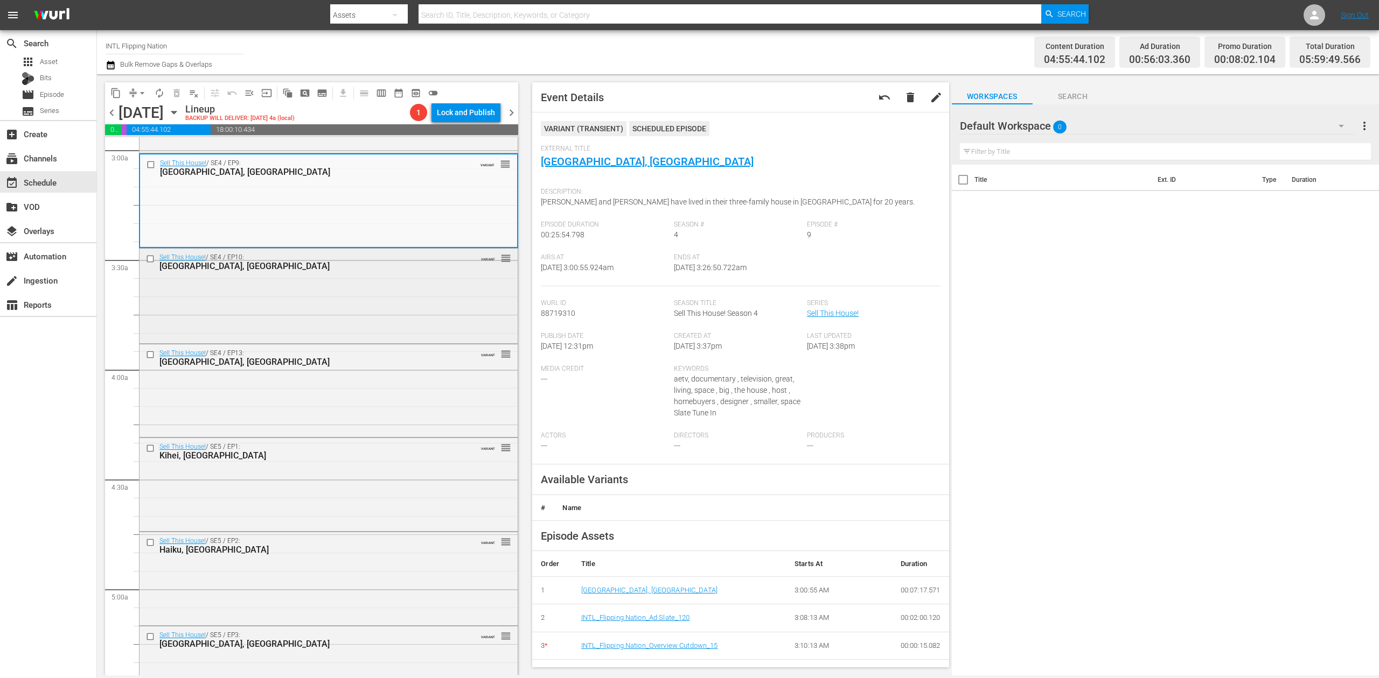
click at [370, 290] on div "Sell This House! / SE4 / EP10: Tulsa, OK VARIANT reorder" at bounding box center [328, 295] width 378 height 92
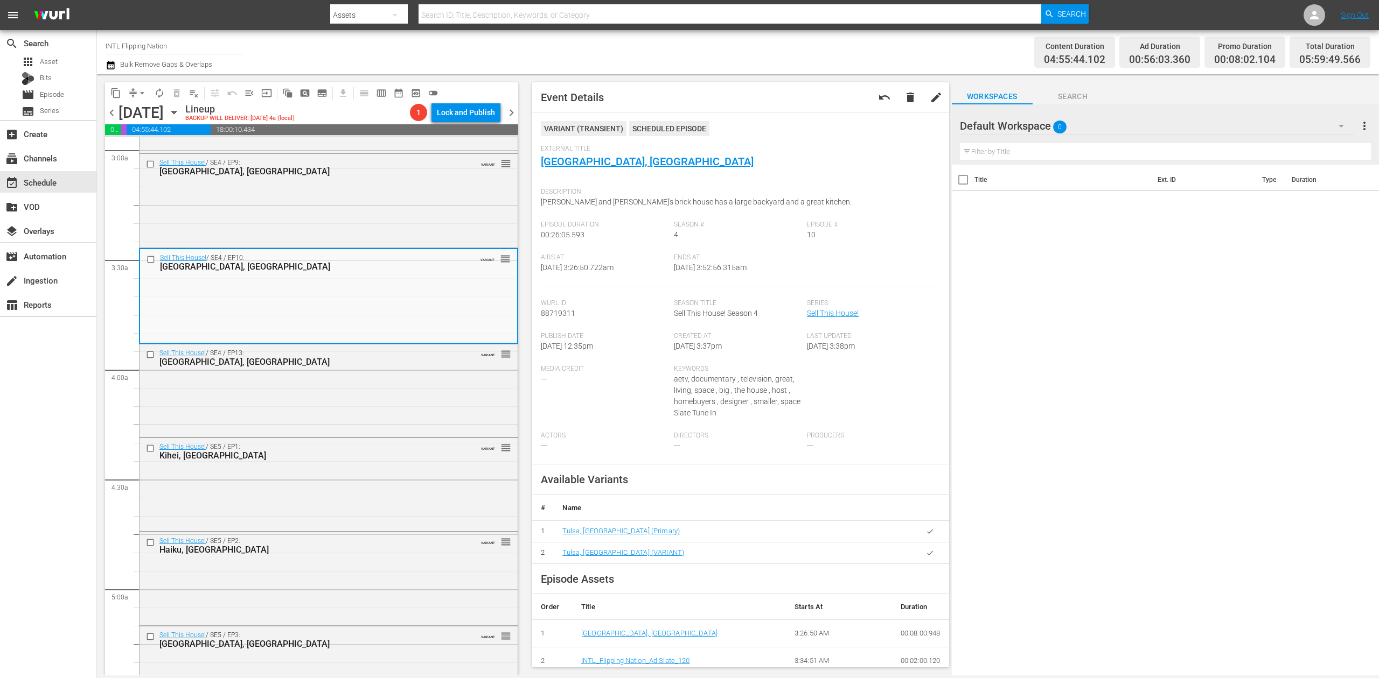
click at [109, 65] on icon "button" at bounding box center [111, 65] width 10 height 13
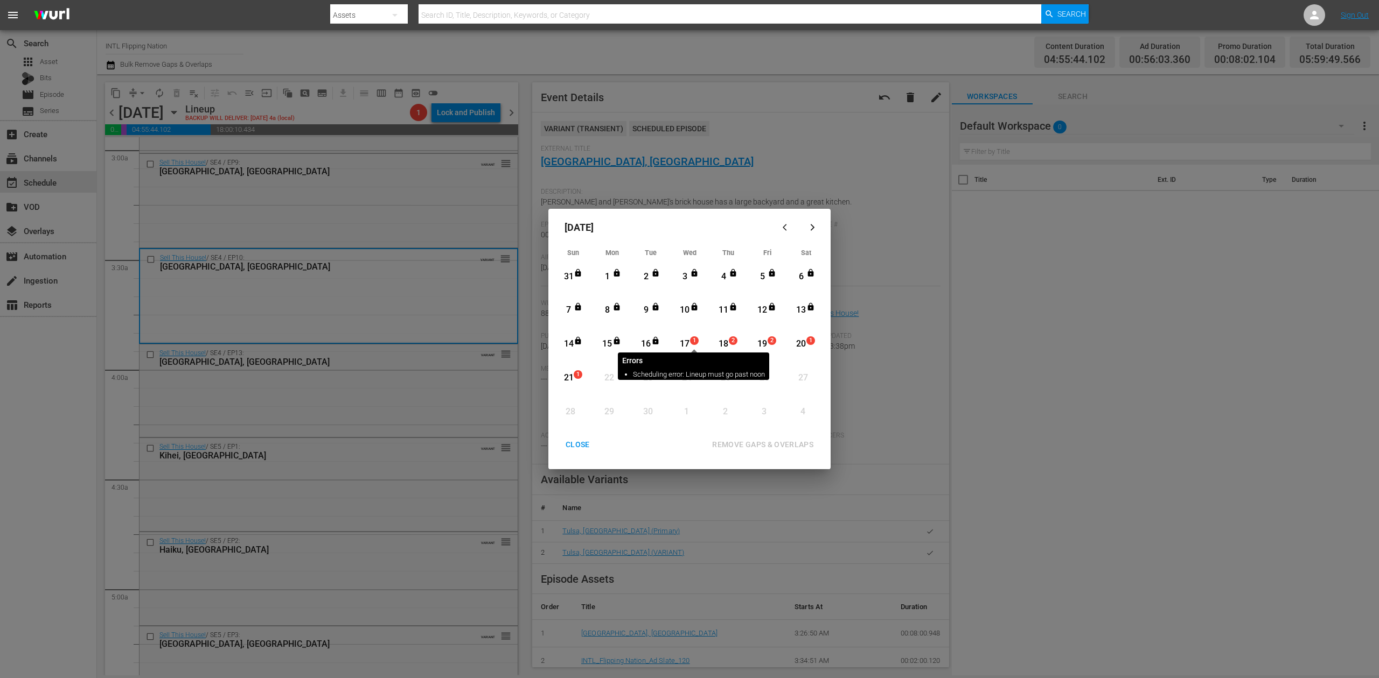
click at [690, 343] on span "1" at bounding box center [694, 341] width 8 height 9
click at [765, 440] on div "REMOVE GAPS & OVERLAPS" at bounding box center [762, 444] width 118 height 13
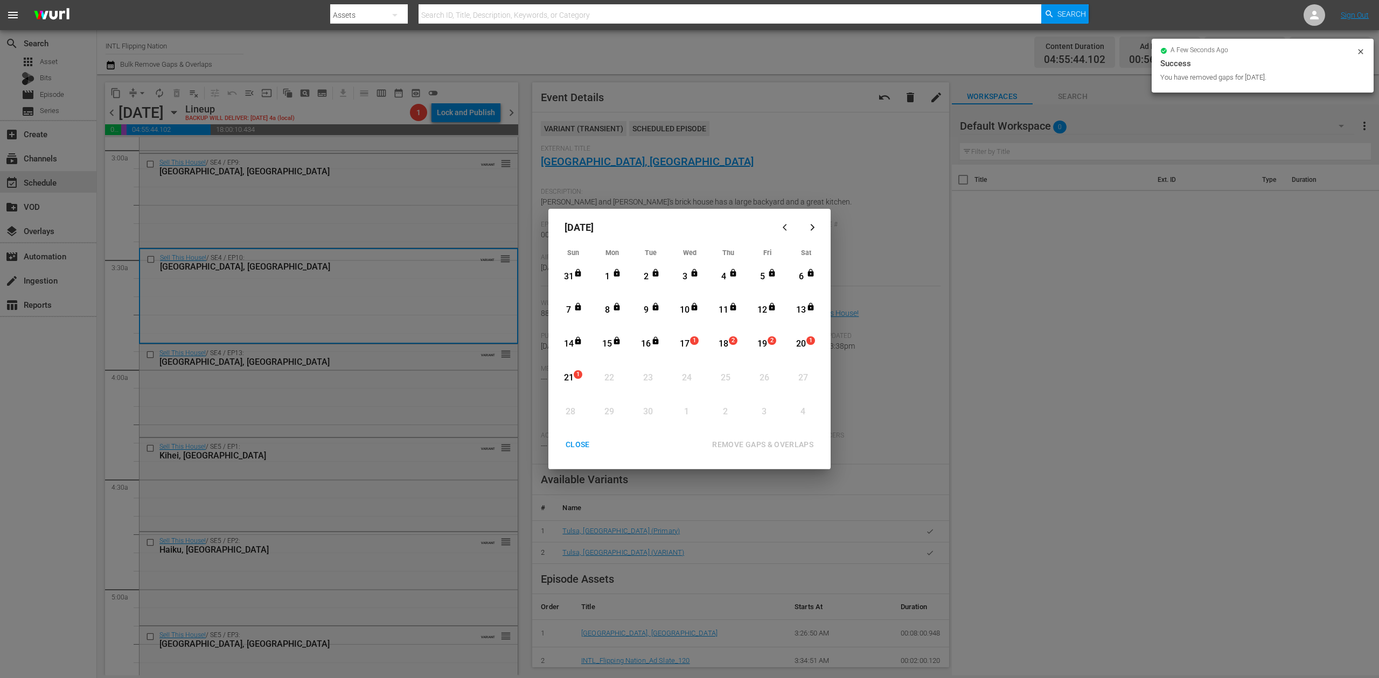
click at [576, 440] on div "CLOSE" at bounding box center [577, 444] width 41 height 13
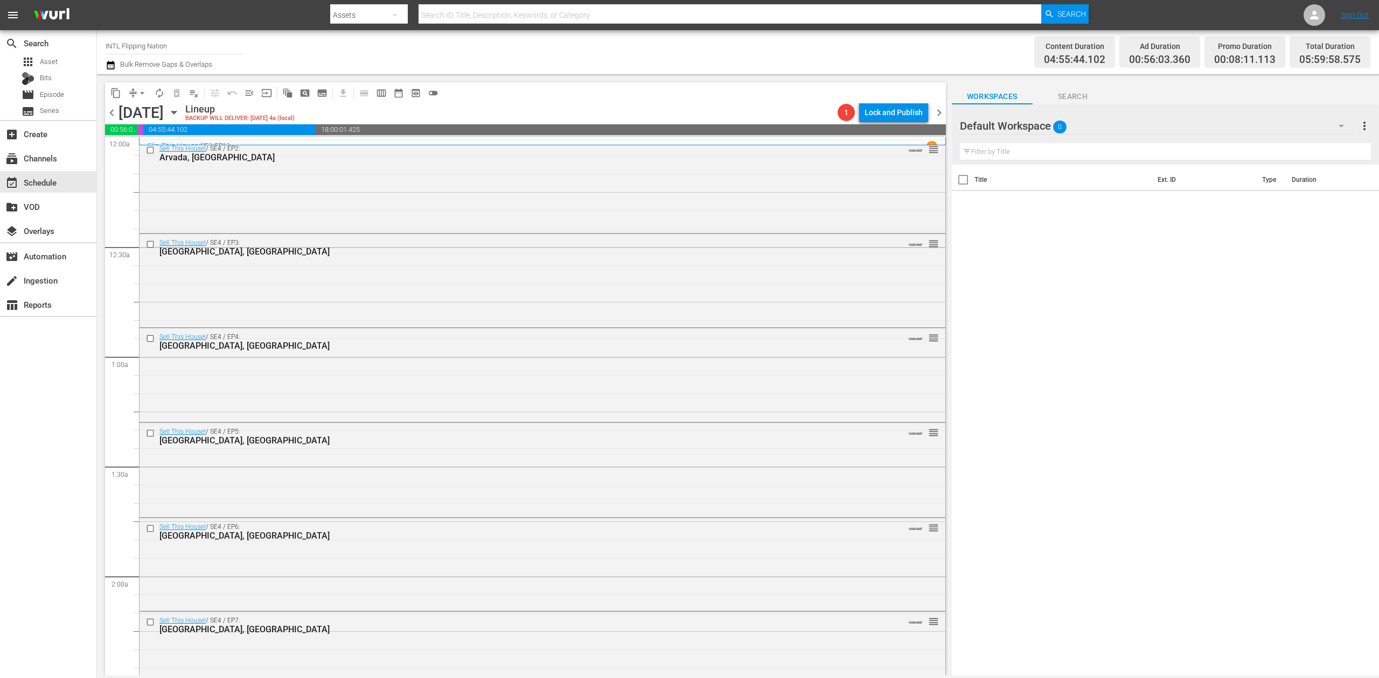
click at [109, 68] on icon "button" at bounding box center [111, 65] width 10 height 13
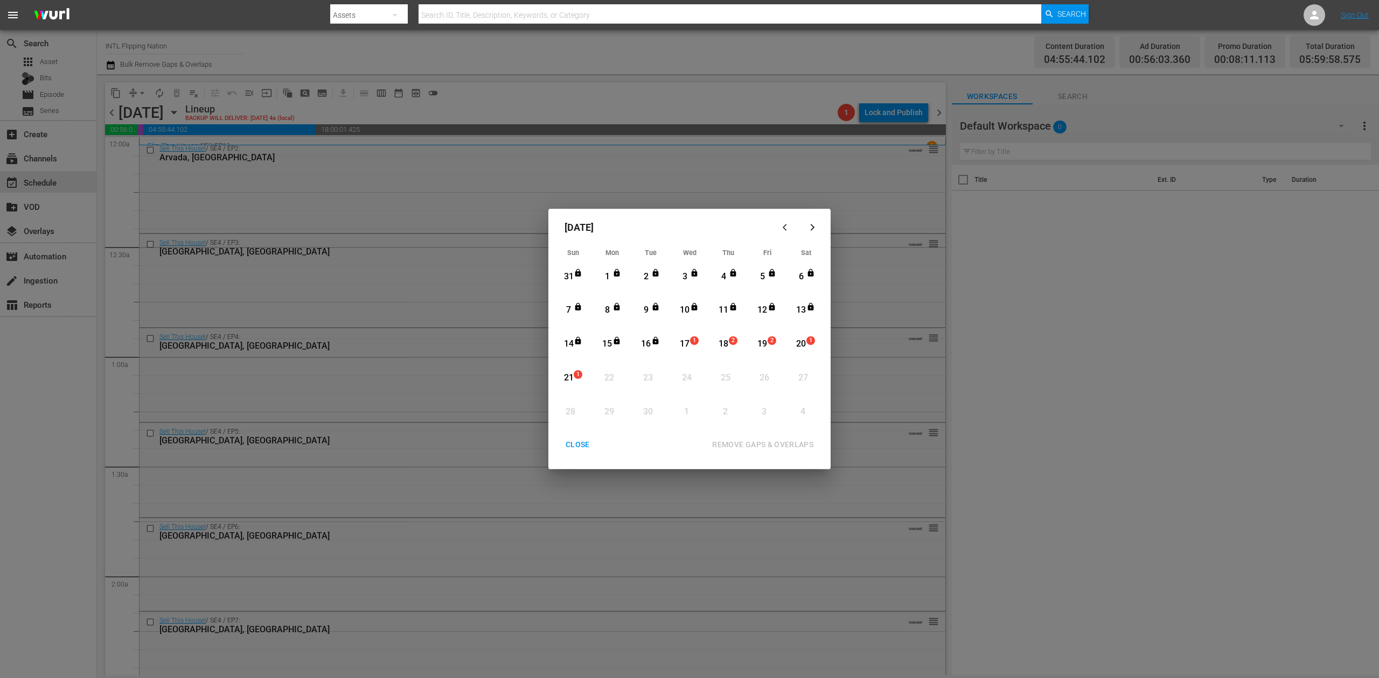
click at [688, 344] on div "17" at bounding box center [684, 344] width 13 height 12
click at [746, 444] on div "REMOVE GAPS & OVERLAPS" at bounding box center [762, 444] width 118 height 13
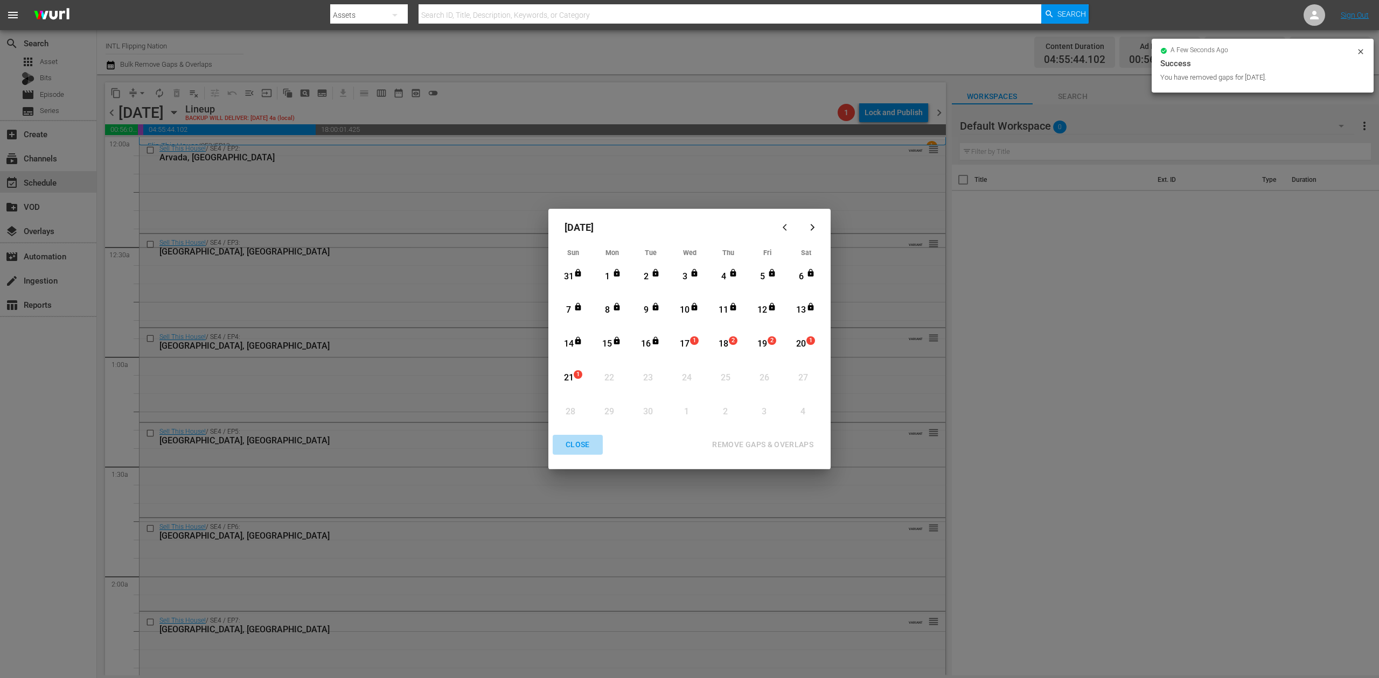
click at [578, 444] on div "CLOSE" at bounding box center [577, 444] width 41 height 13
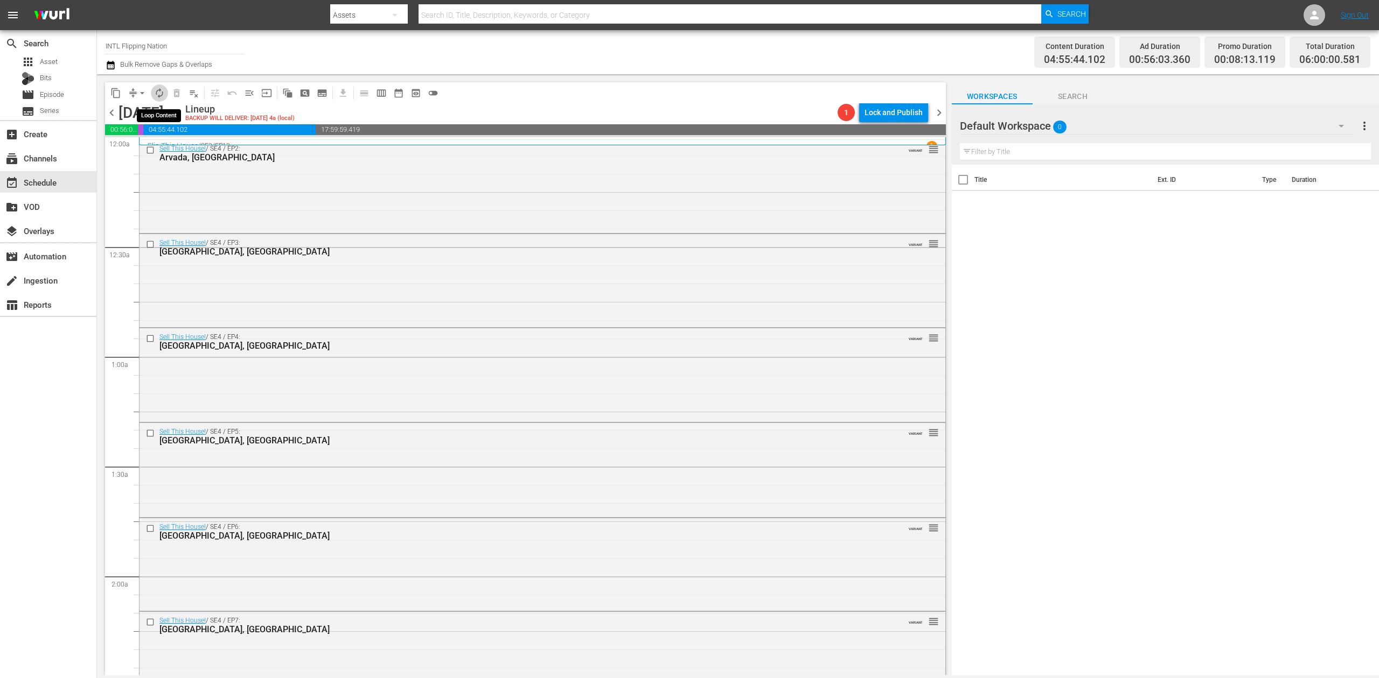
click at [158, 95] on span "autorenew_outlined" at bounding box center [159, 93] width 11 height 11
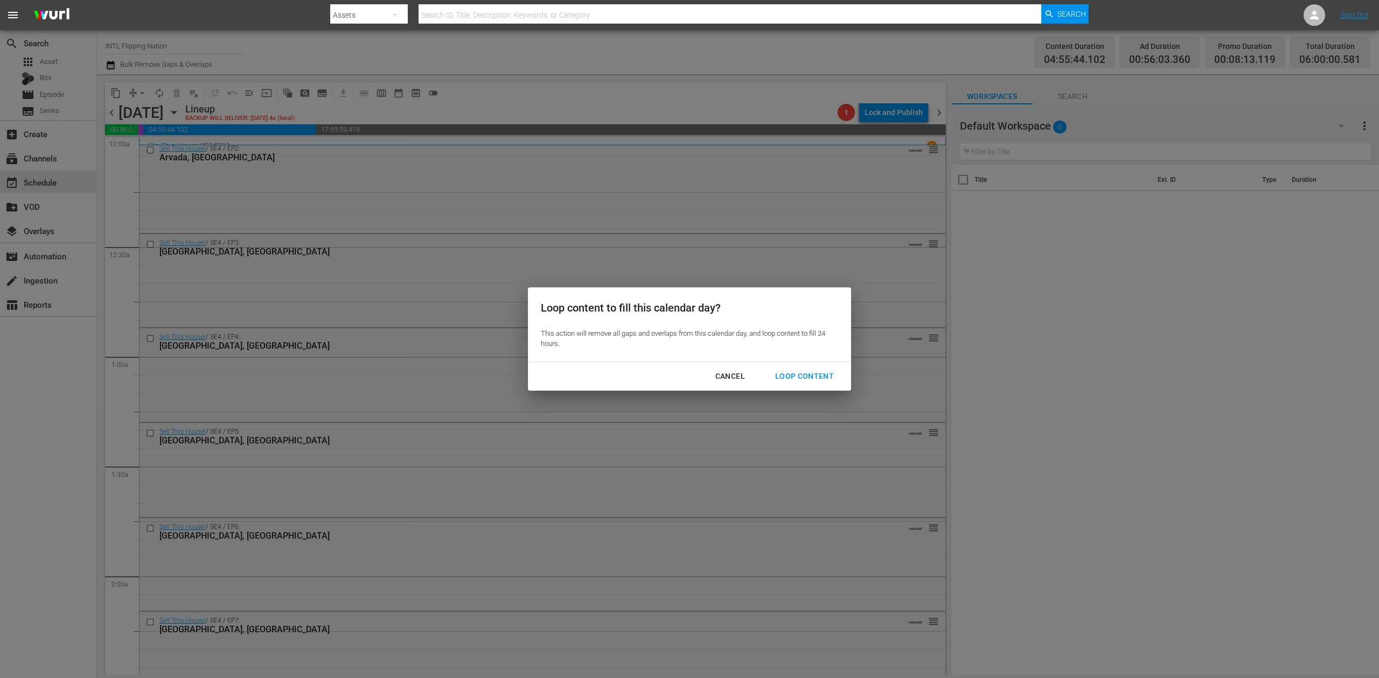
click at [824, 376] on div "Loop Content" at bounding box center [804, 376] width 76 height 13
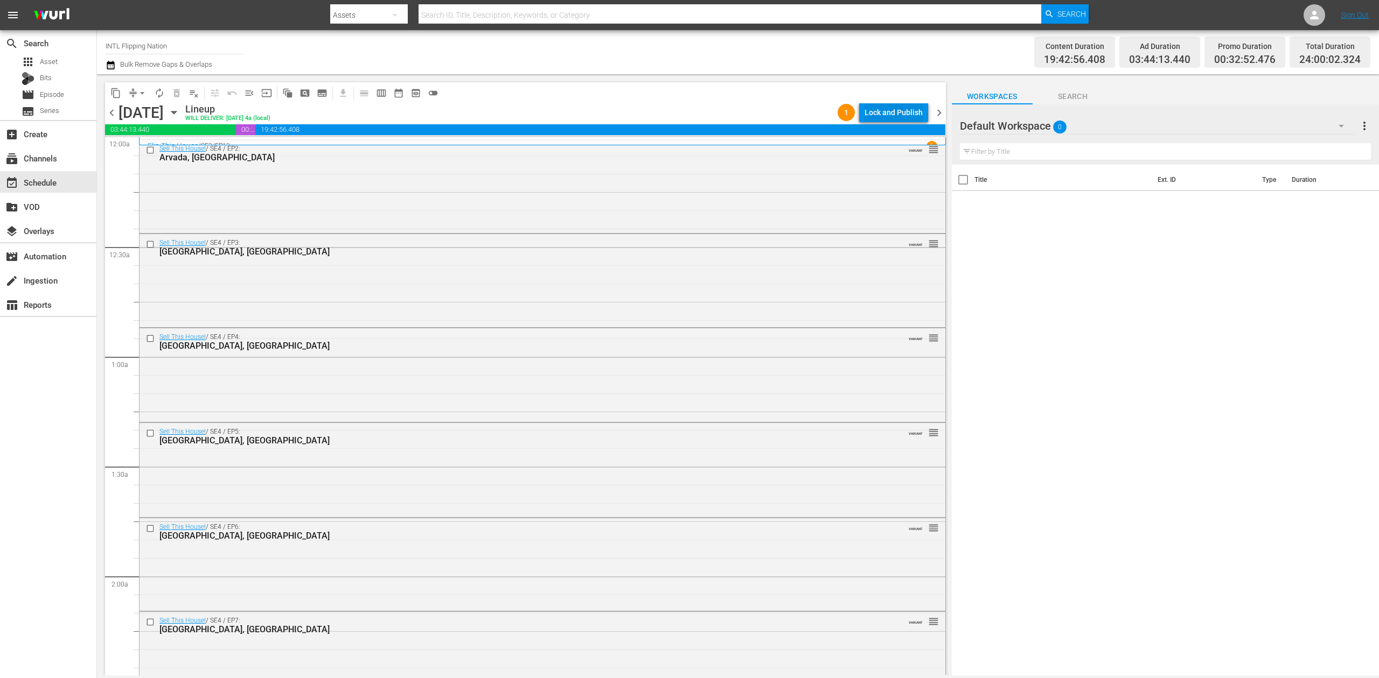
click at [897, 106] on div "Lock and Publish" at bounding box center [893, 112] width 58 height 19
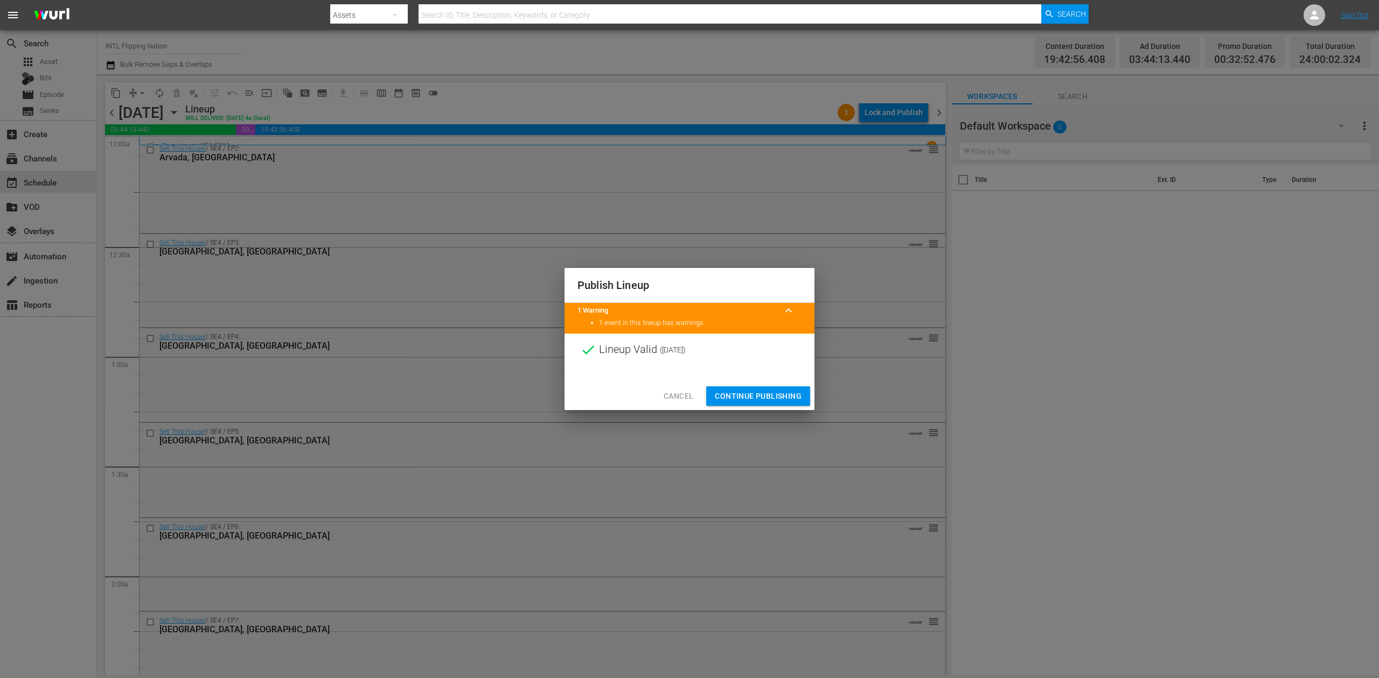
click at [769, 393] on span "Continue Publishing" at bounding box center [758, 396] width 87 height 13
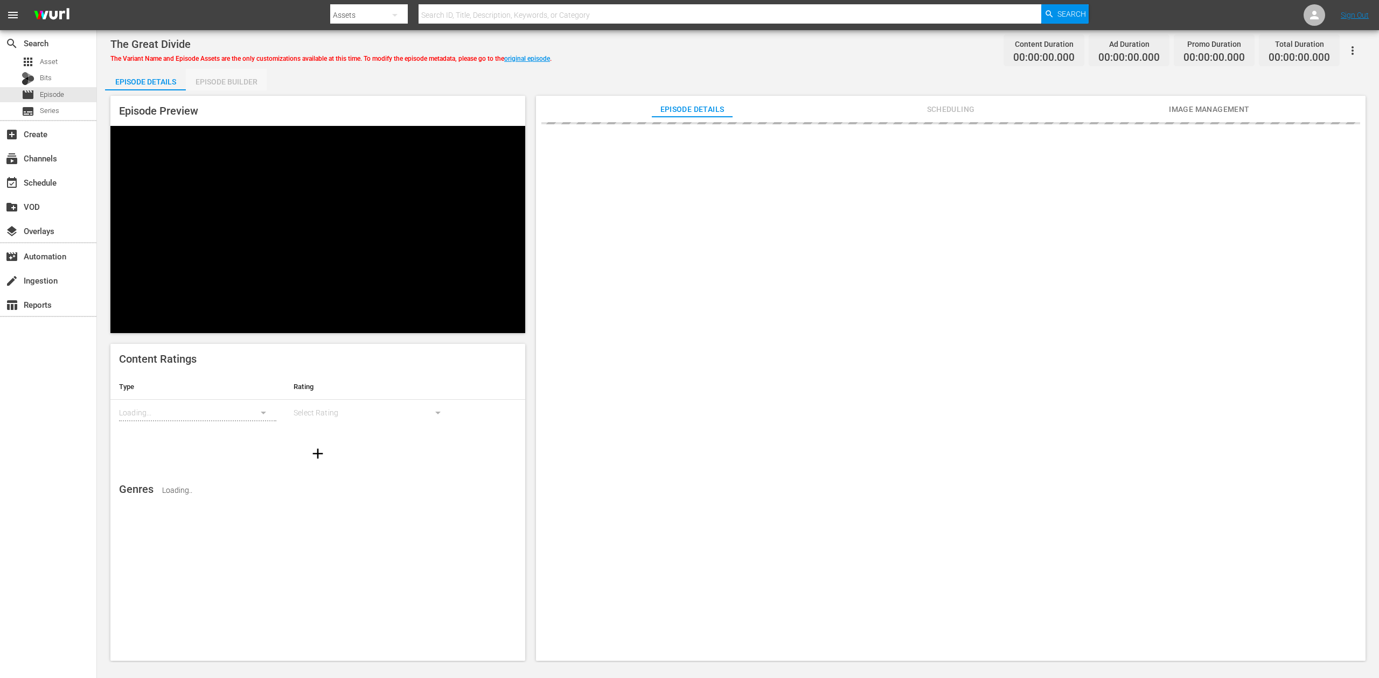
click at [233, 80] on div "Episode Builder" at bounding box center [226, 82] width 81 height 26
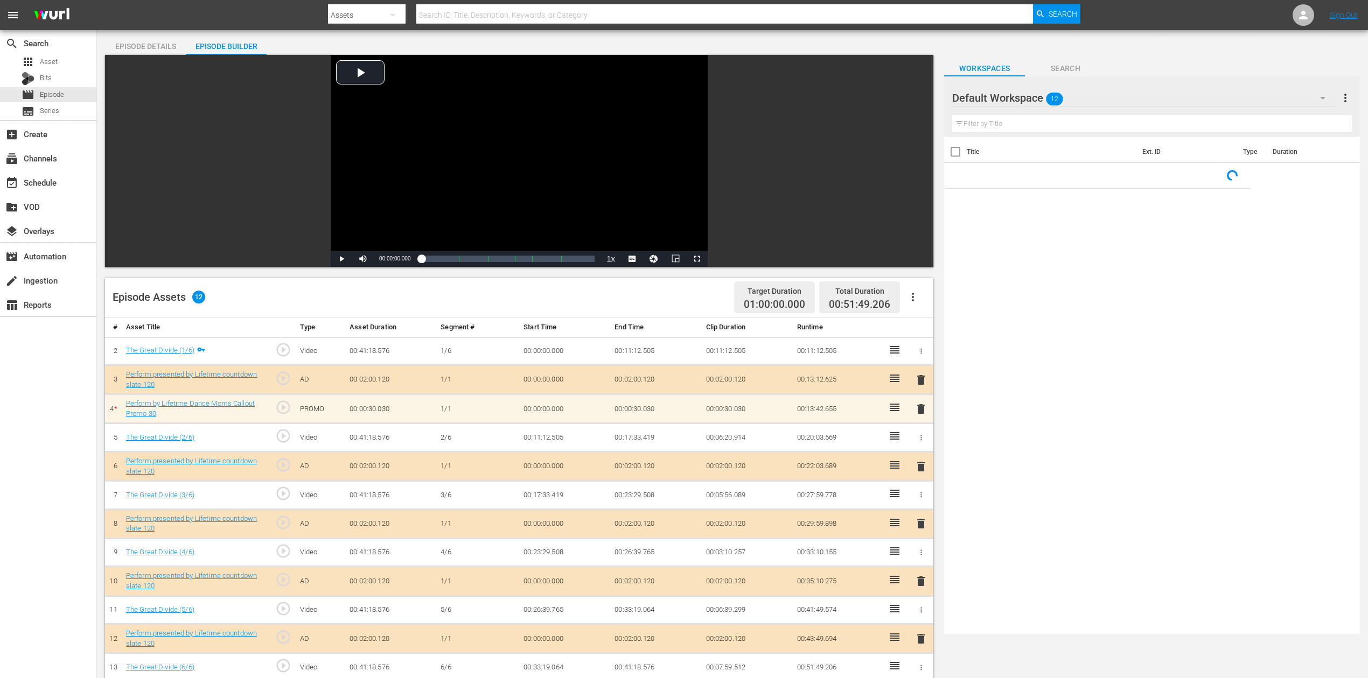
scroll to position [72, 0]
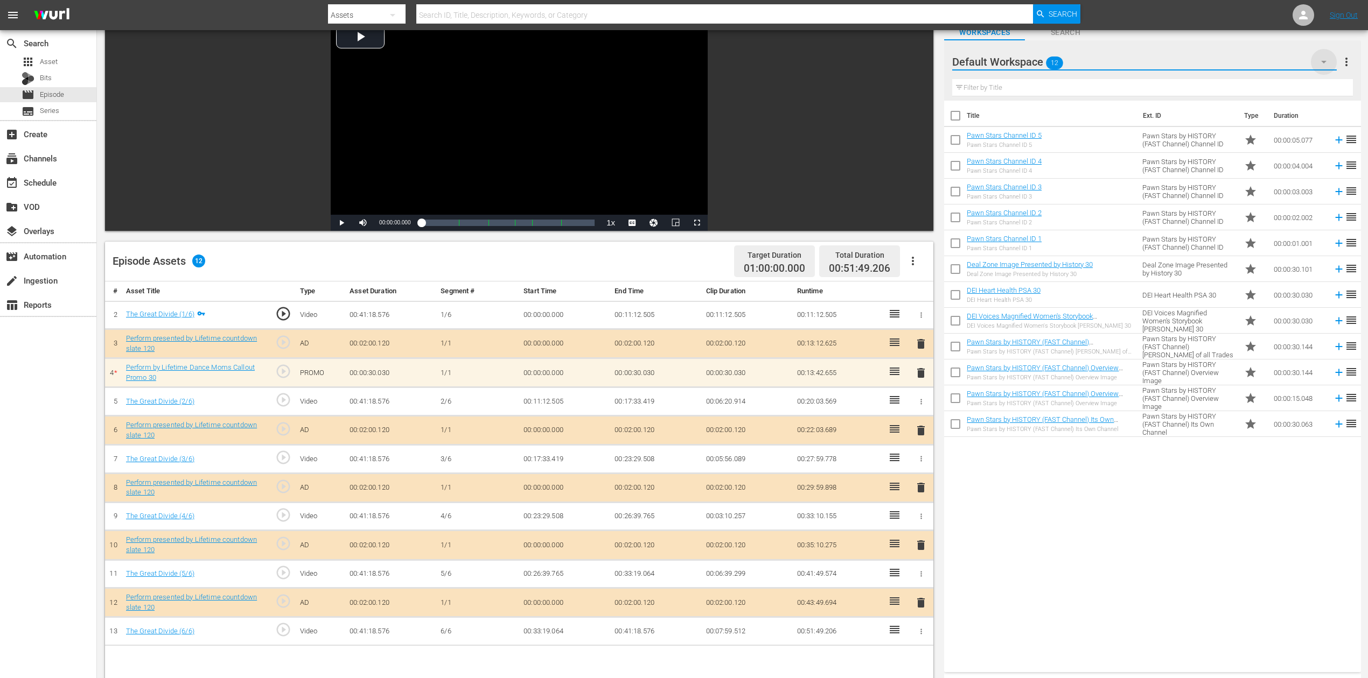
click at [1033, 67] on icon "button" at bounding box center [1323, 61] width 13 height 13
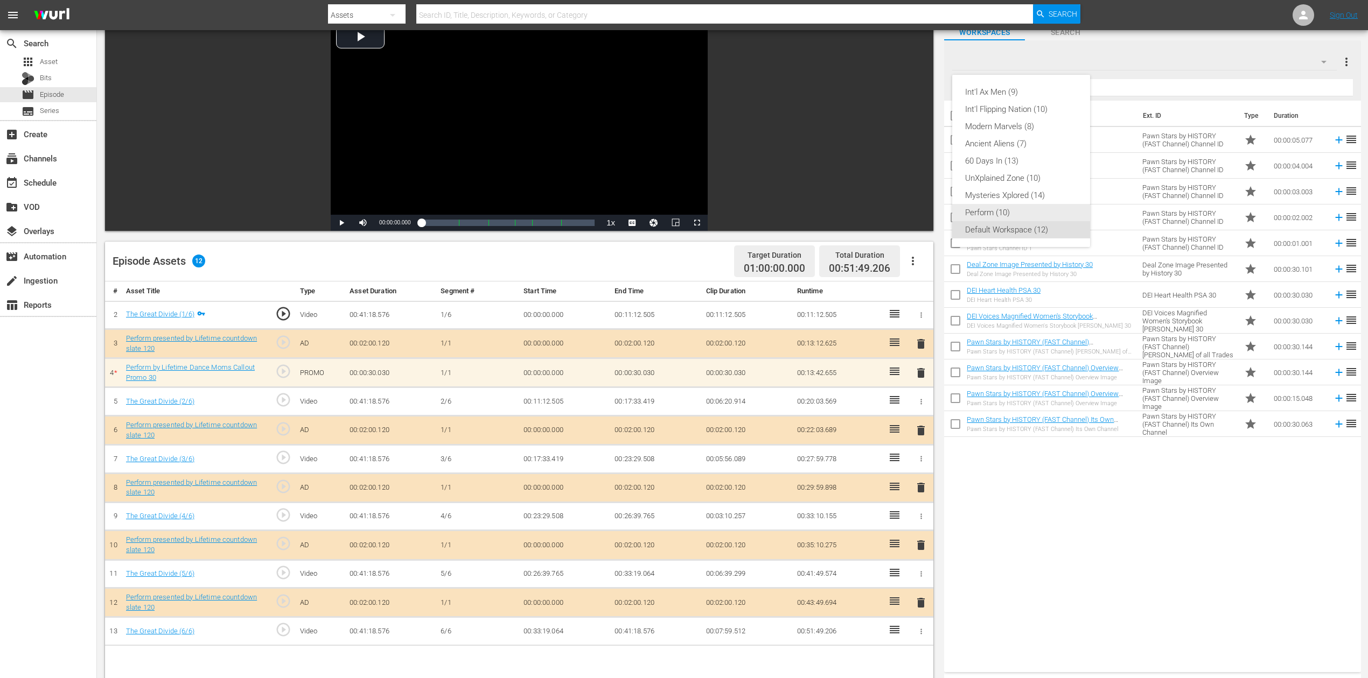
click at [1009, 211] on div "Perform (10)" at bounding box center [1021, 212] width 112 height 17
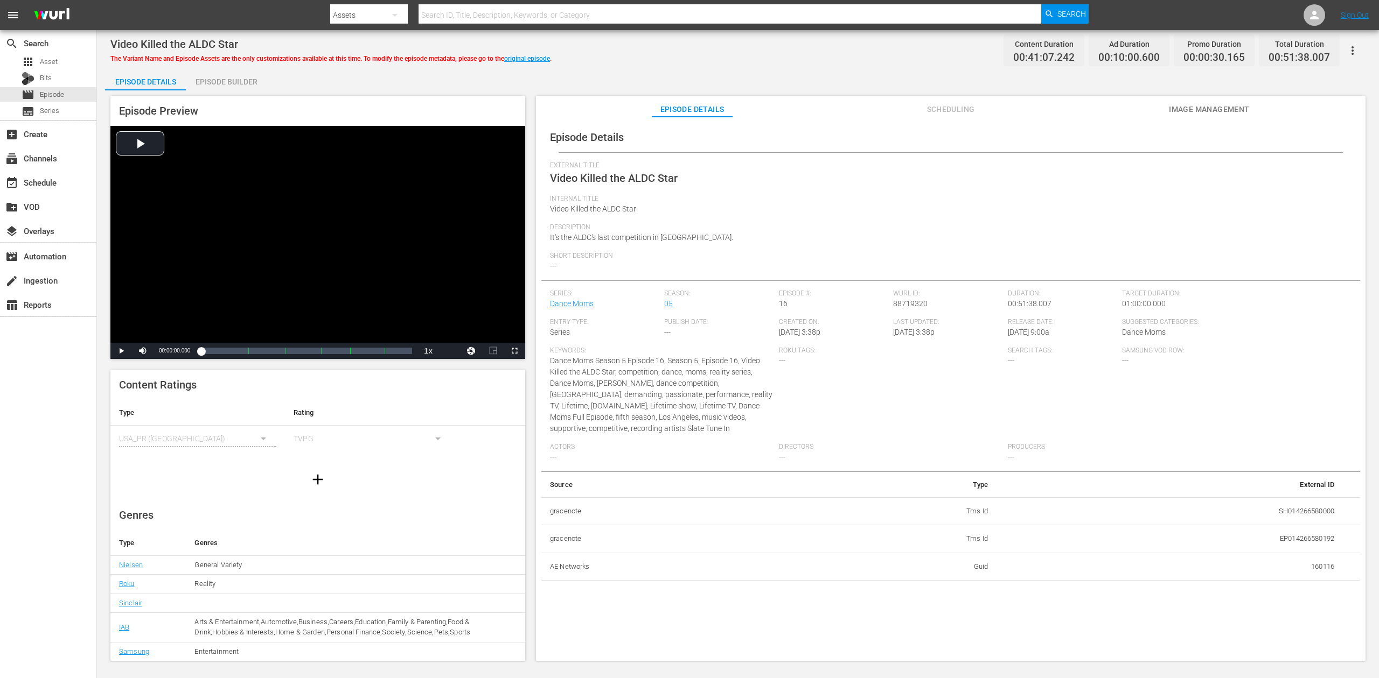
click at [240, 76] on div "Episode Builder" at bounding box center [226, 82] width 81 height 26
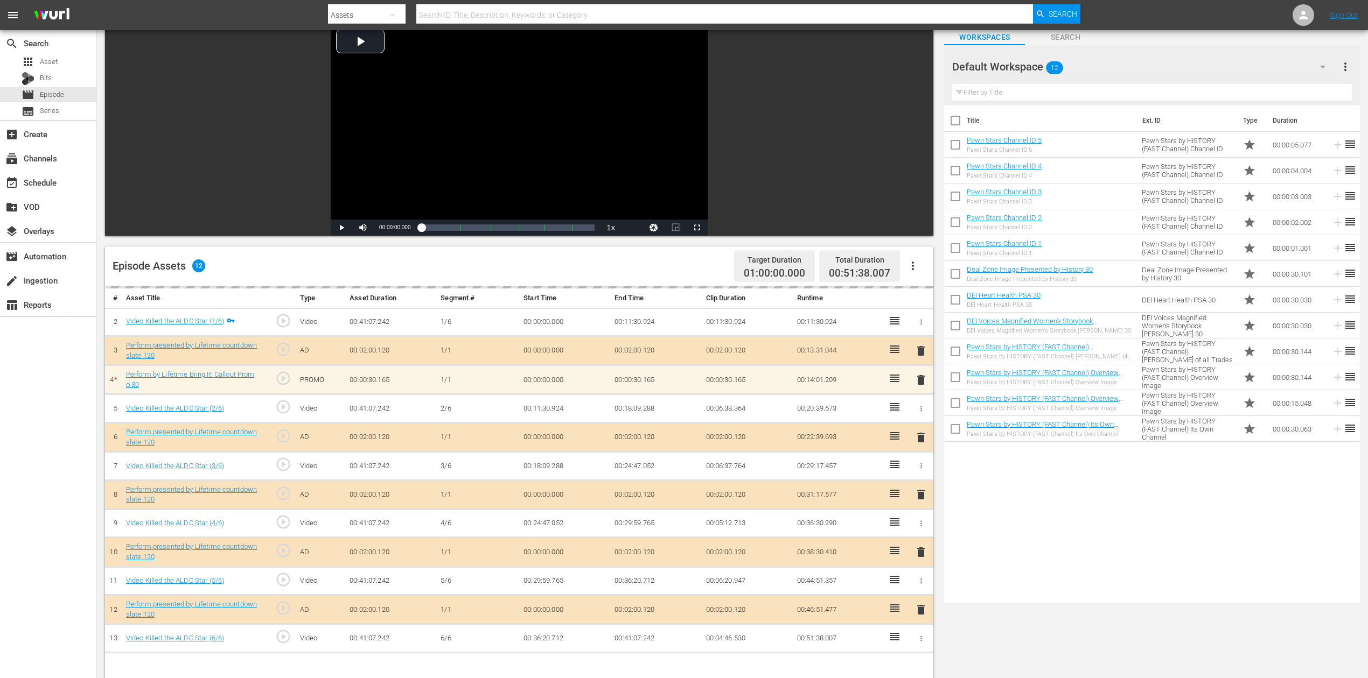
scroll to position [143, 0]
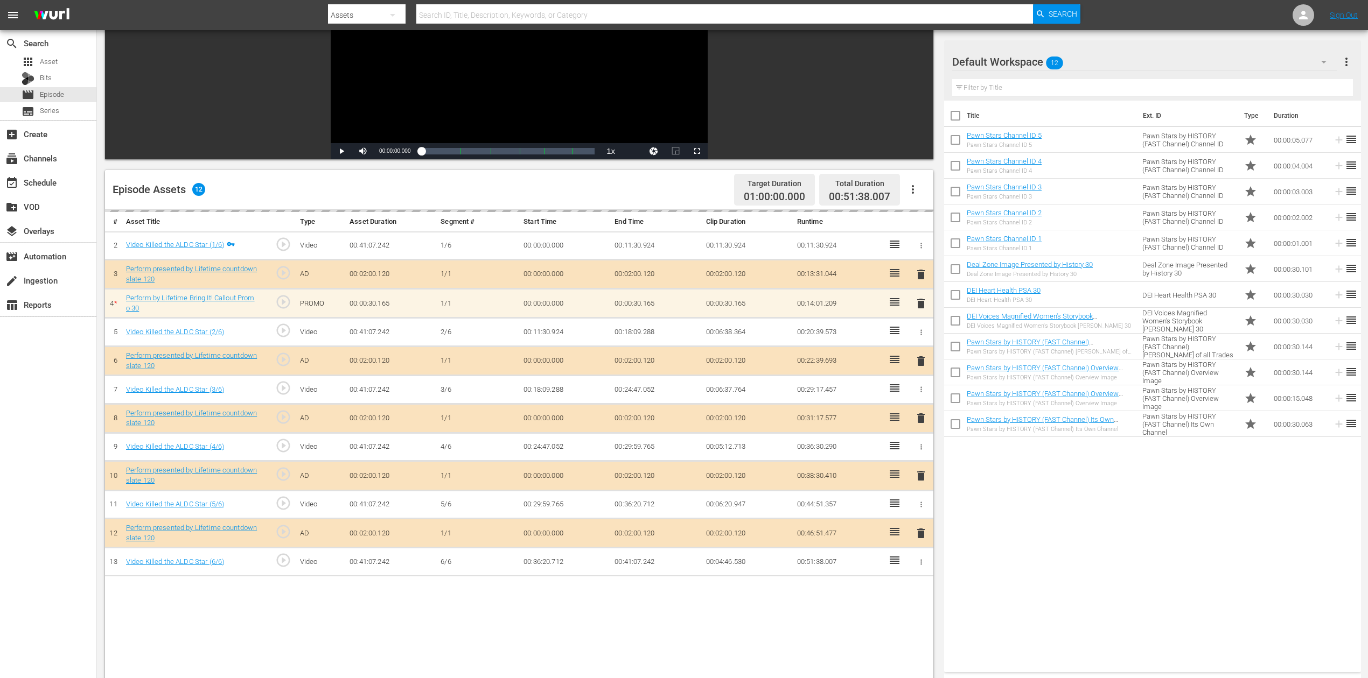
click at [1033, 60] on icon "button" at bounding box center [1323, 61] width 13 height 13
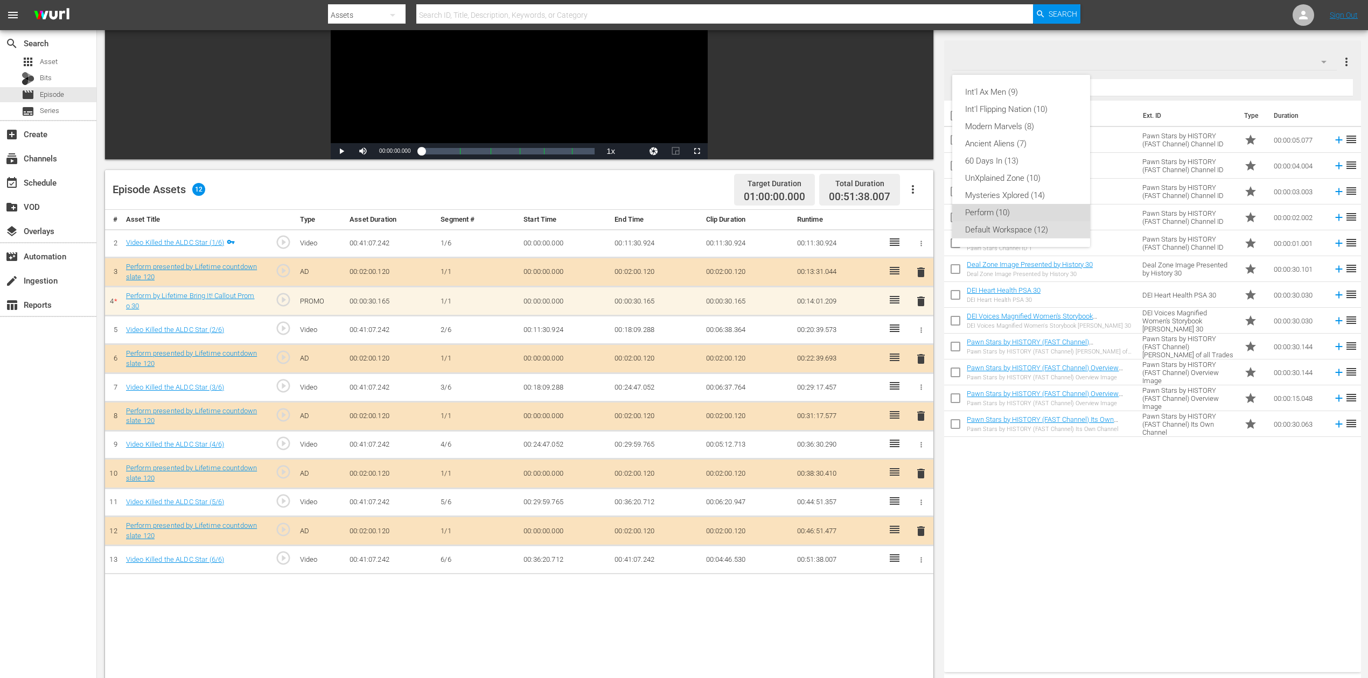
click at [1015, 214] on div "Perform (10)" at bounding box center [1021, 212] width 112 height 17
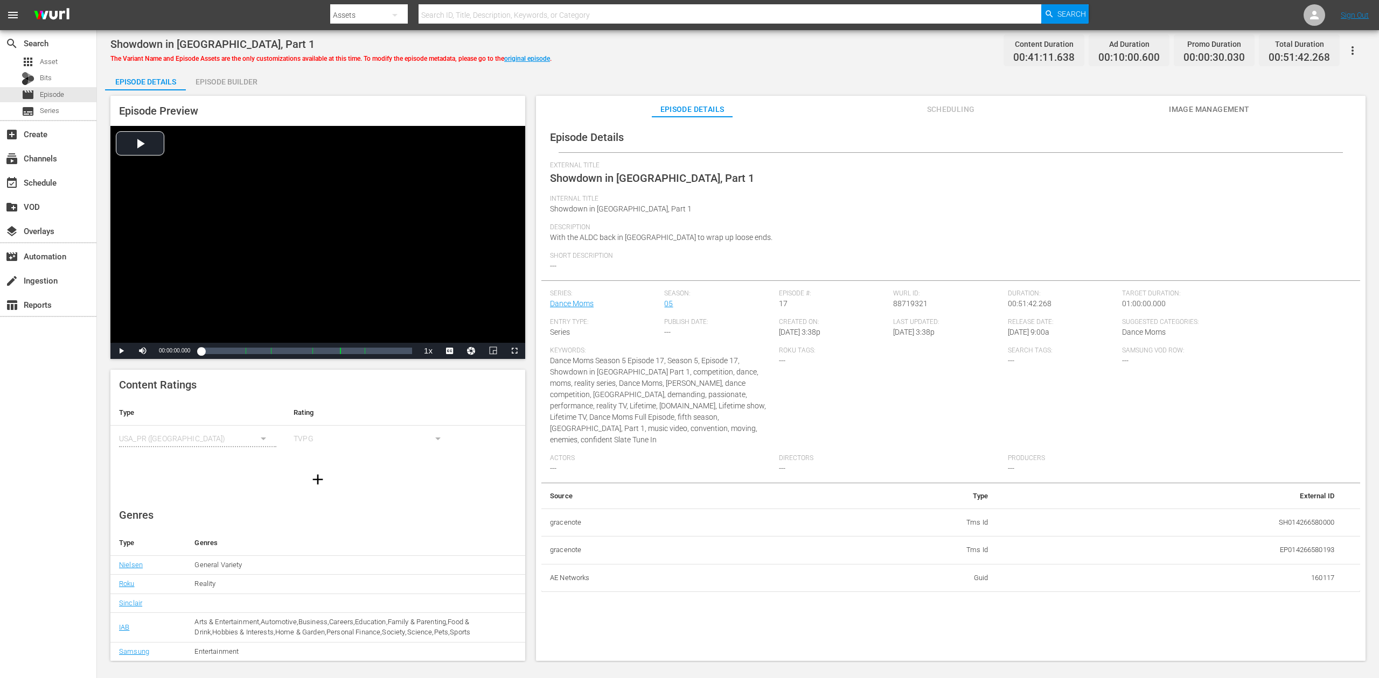
click at [236, 78] on div "Episode Builder" at bounding box center [226, 82] width 81 height 26
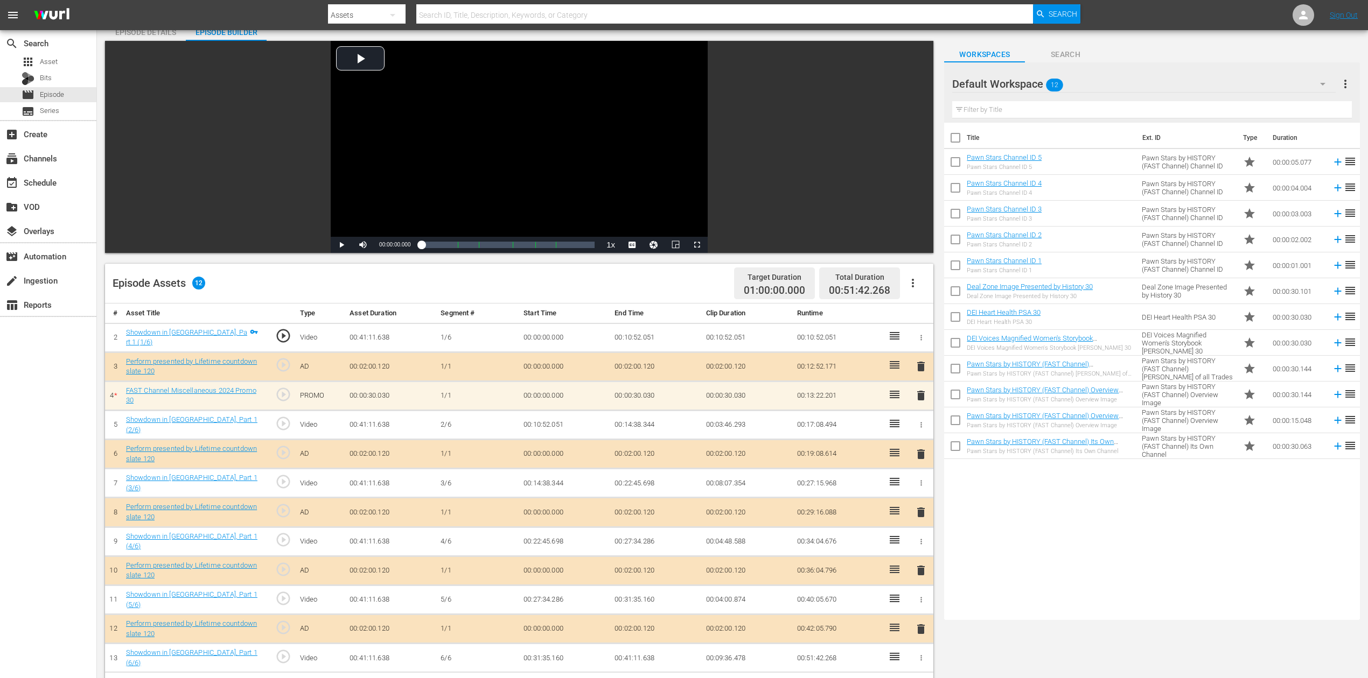
scroll to position [143, 0]
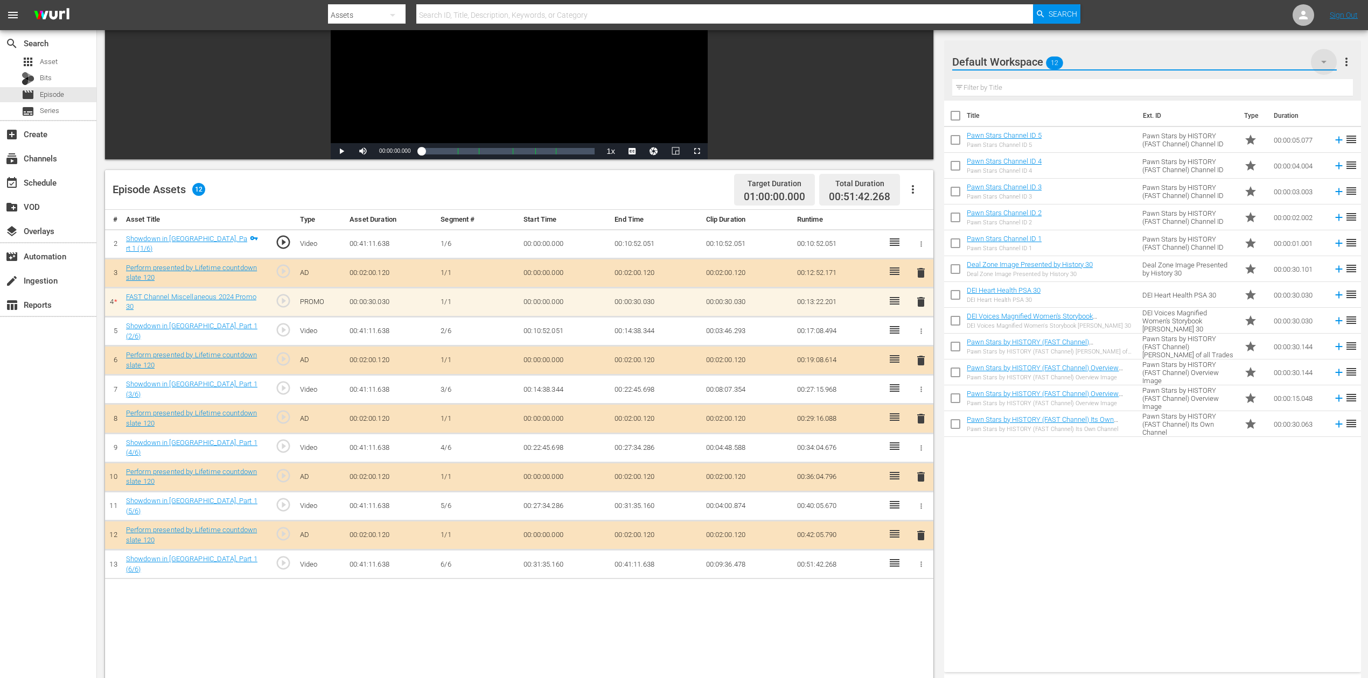
click at [1033, 59] on icon "button" at bounding box center [1323, 61] width 13 height 13
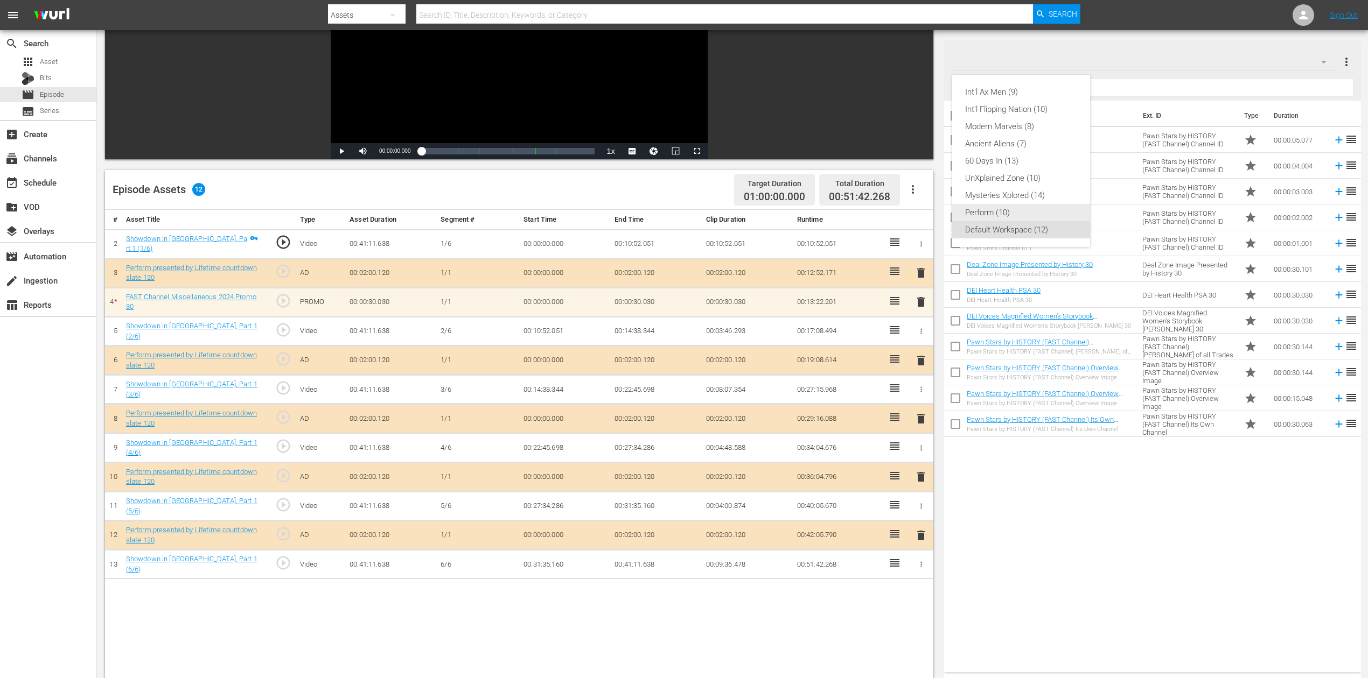
click at [1022, 205] on div "Perform (10)" at bounding box center [1021, 212] width 112 height 17
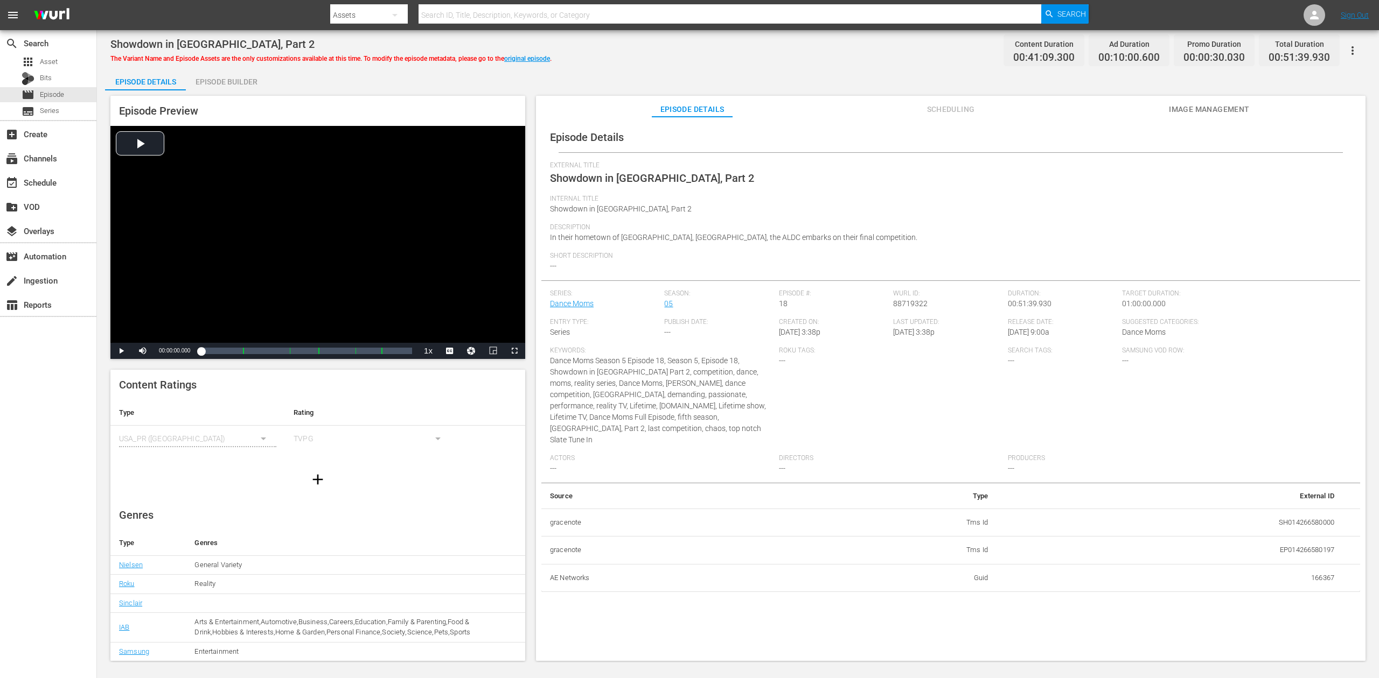
click at [230, 85] on div "Episode Builder" at bounding box center [226, 82] width 81 height 26
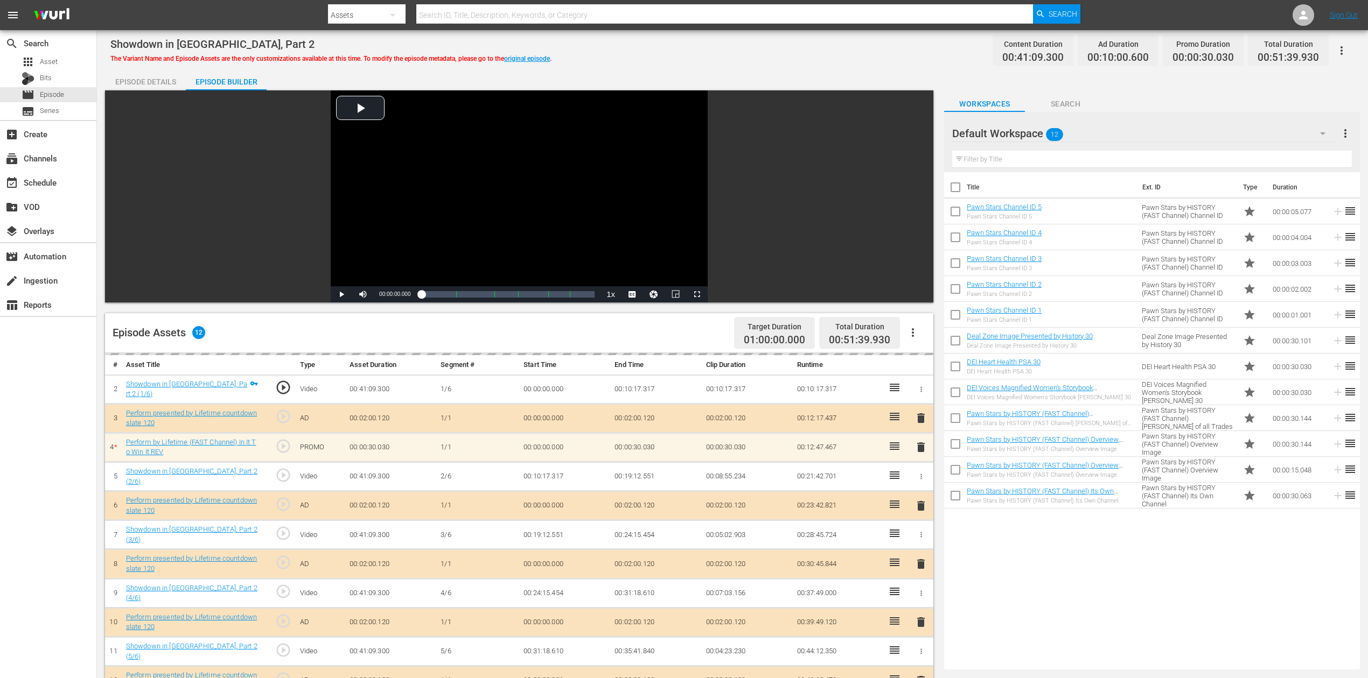
click at [1033, 136] on icon "button" at bounding box center [1322, 133] width 13 height 13
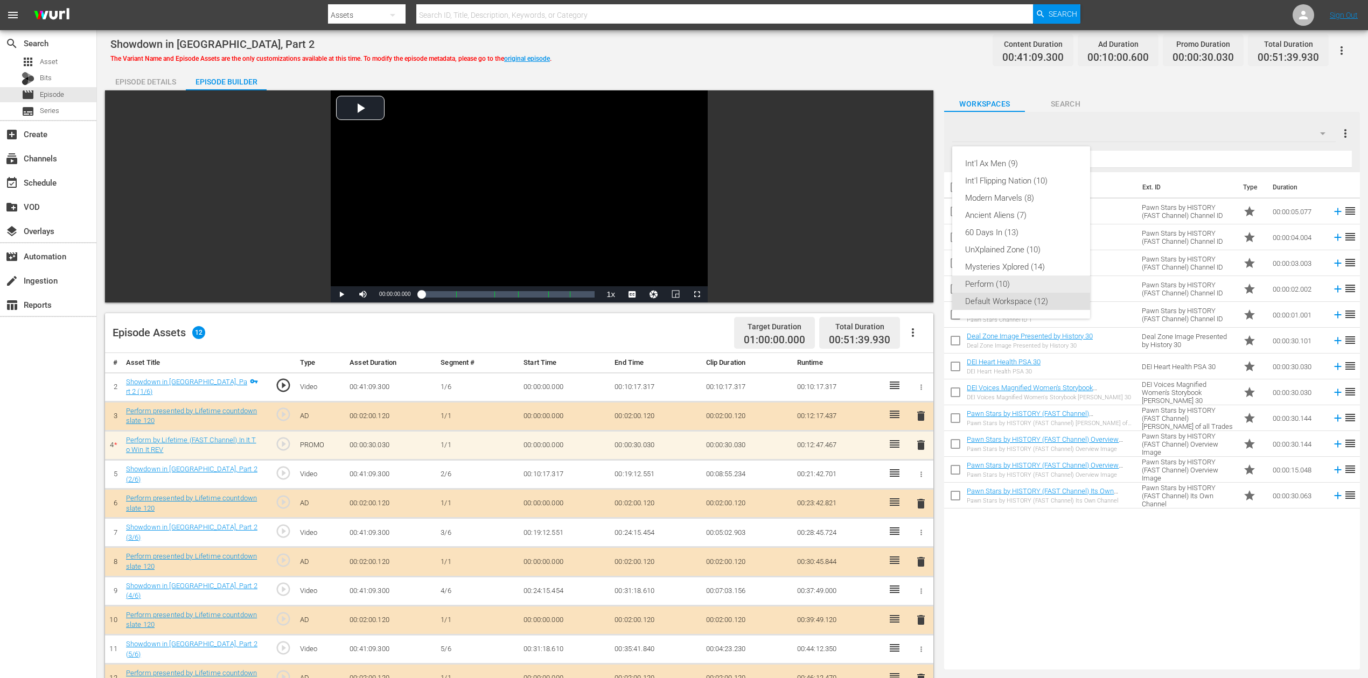
click at [1013, 286] on div "Perform (10)" at bounding box center [1021, 284] width 112 height 17
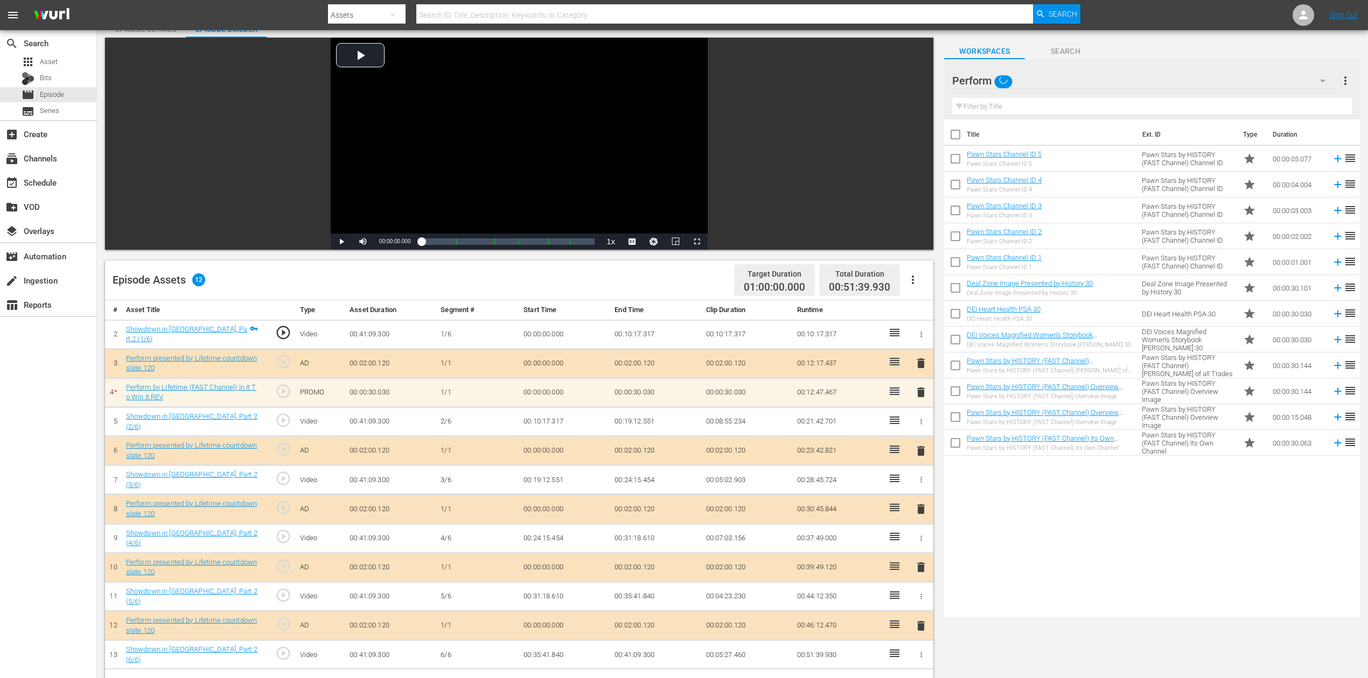
scroll to position [143, 0]
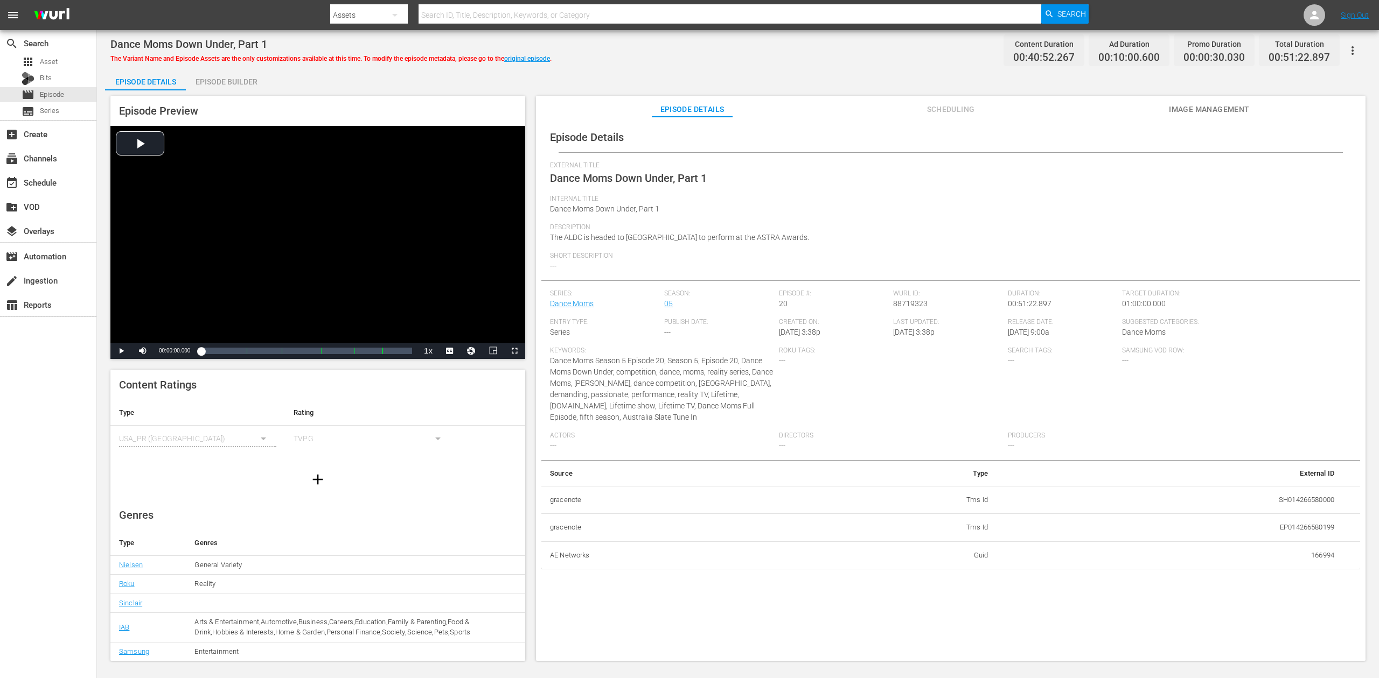
click at [219, 88] on div "Episode Builder" at bounding box center [226, 82] width 81 height 26
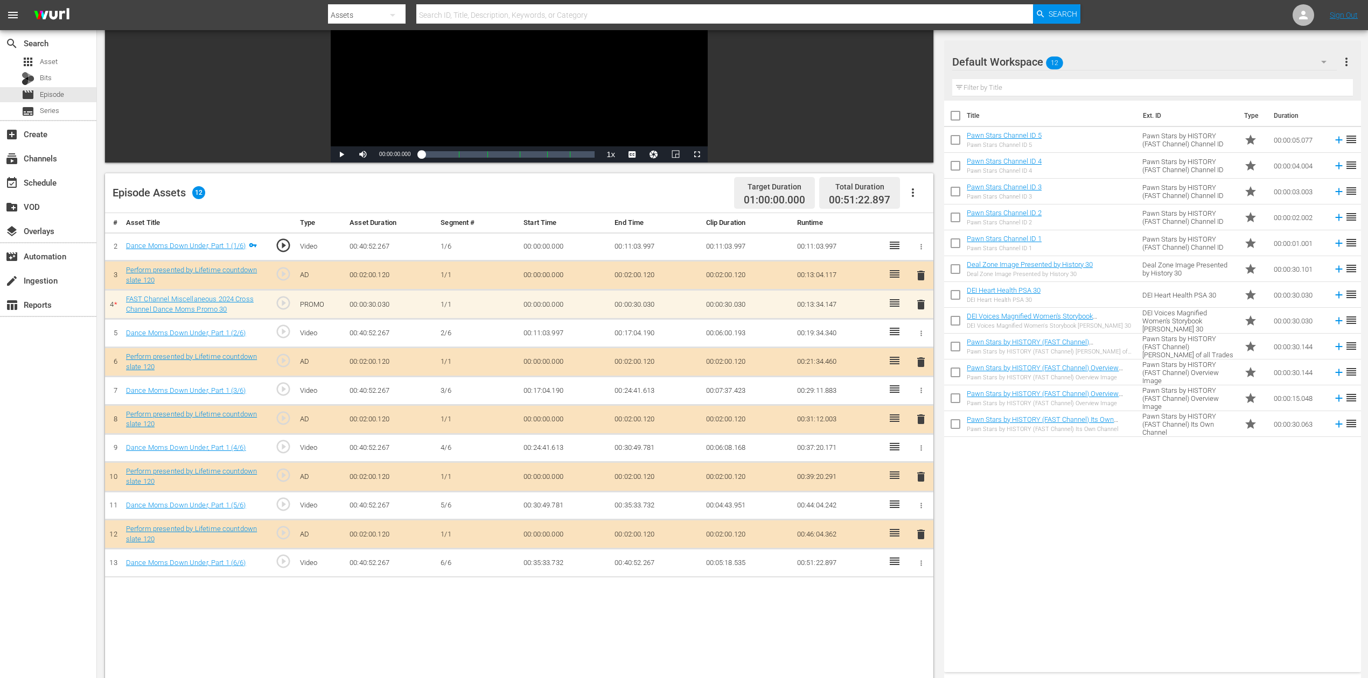
scroll to position [143, 0]
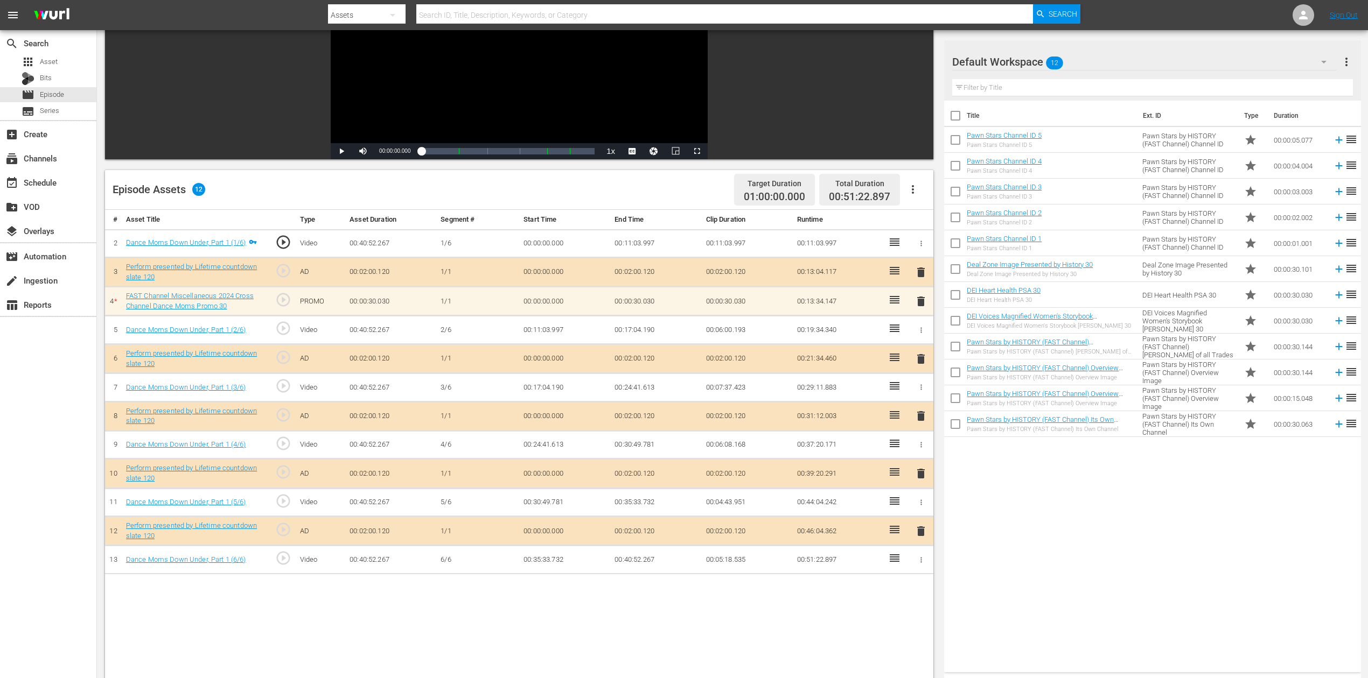
click at [1033, 61] on icon "button" at bounding box center [1323, 62] width 5 height 3
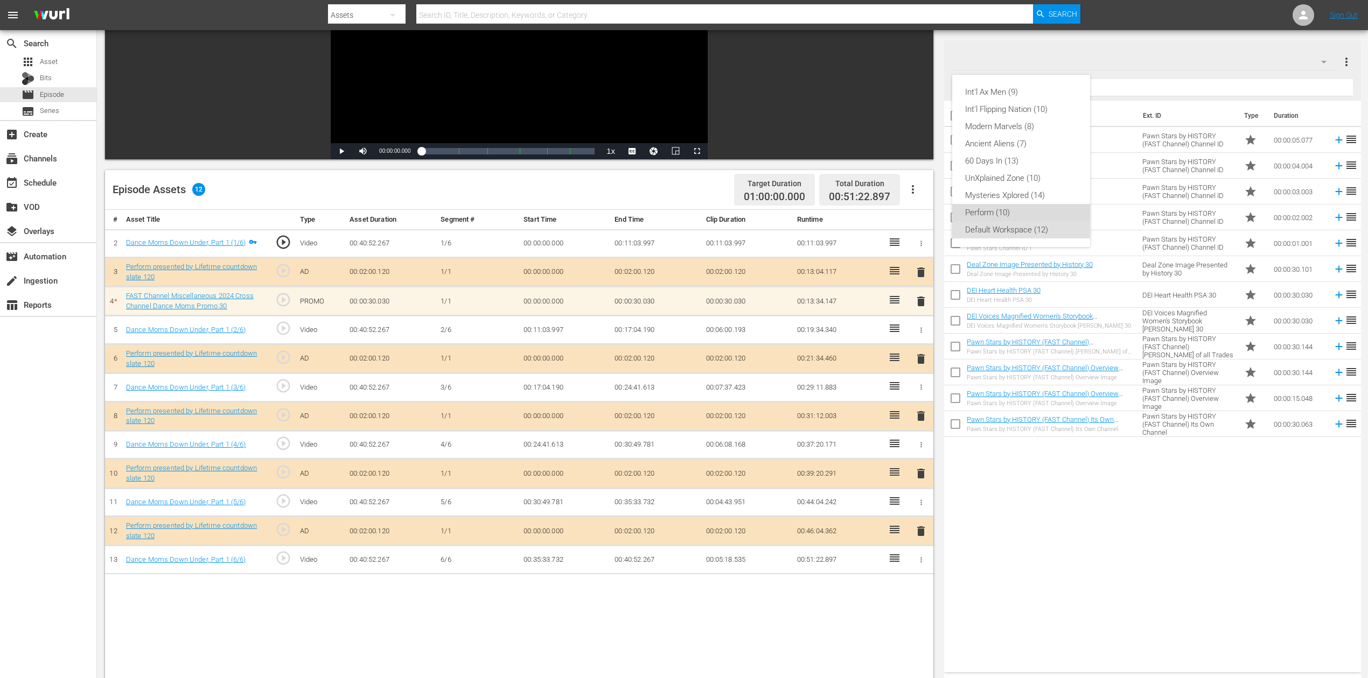
click at [990, 208] on div "Perform (10)" at bounding box center [1021, 212] width 112 height 17
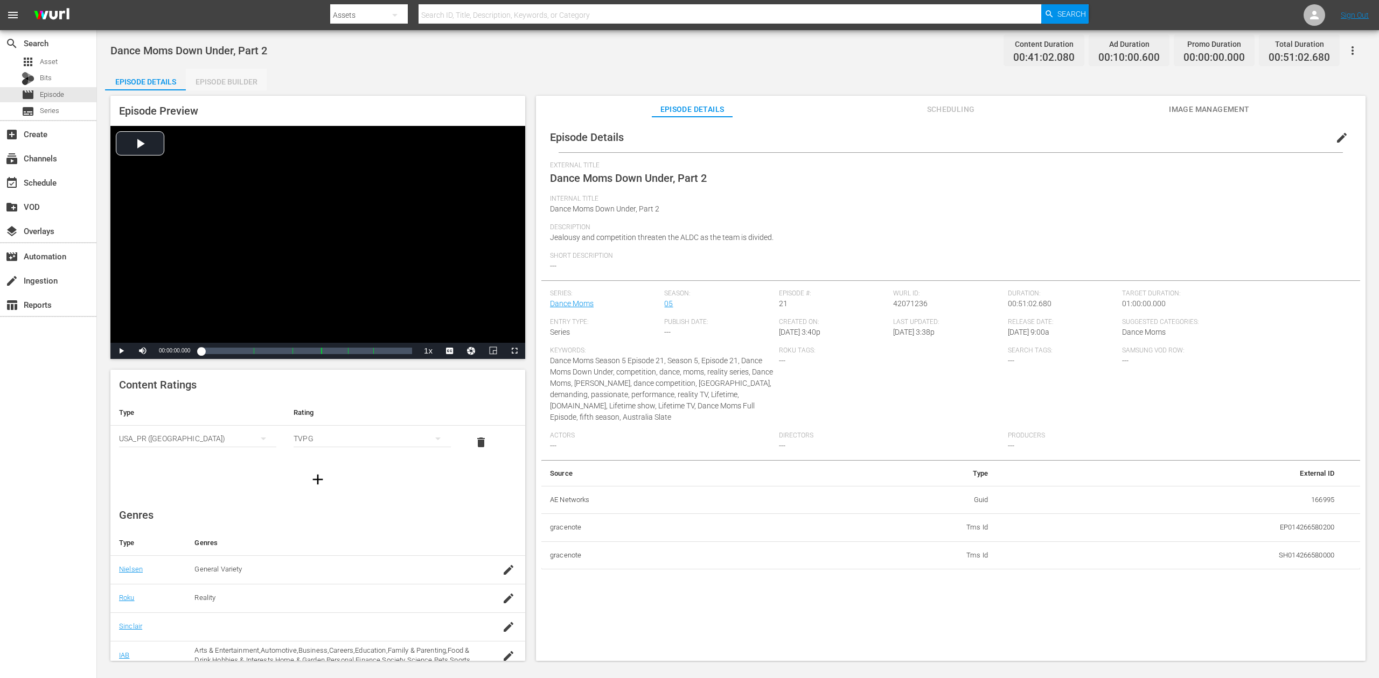
click at [213, 80] on div "Episode Builder" at bounding box center [226, 82] width 81 height 26
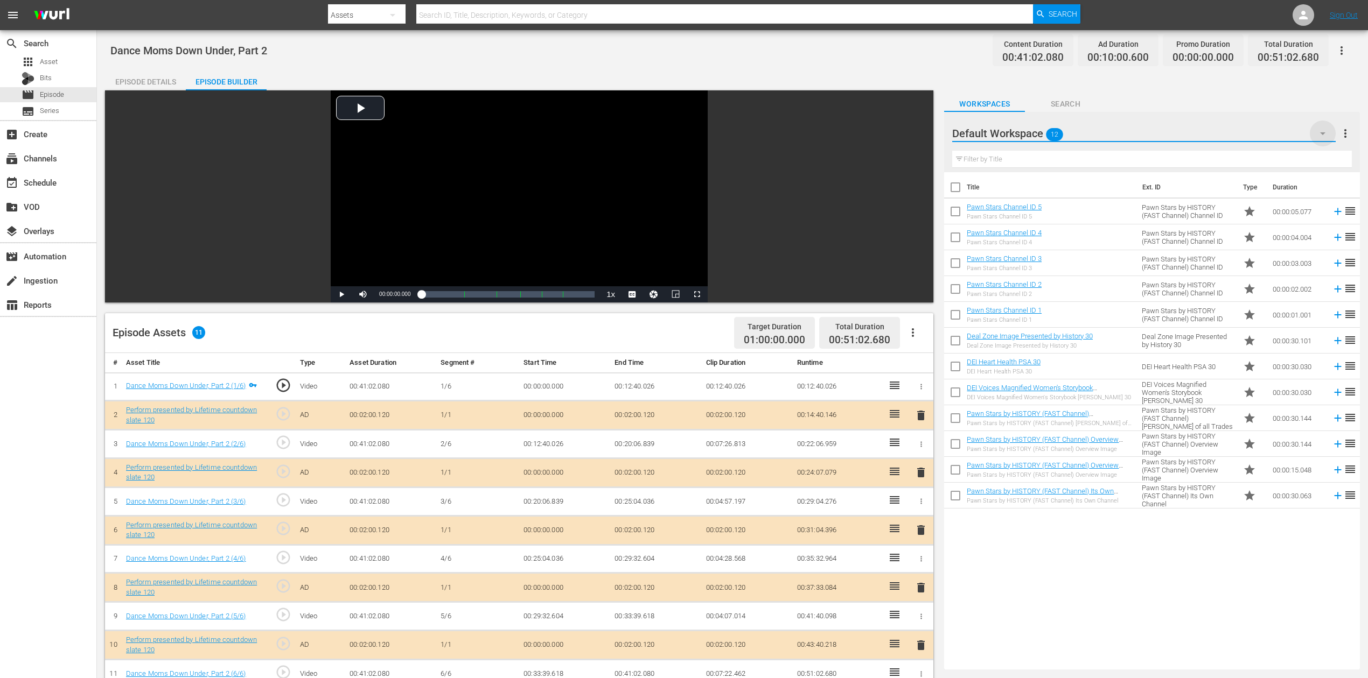
click at [1033, 131] on icon "button" at bounding box center [1322, 133] width 13 height 13
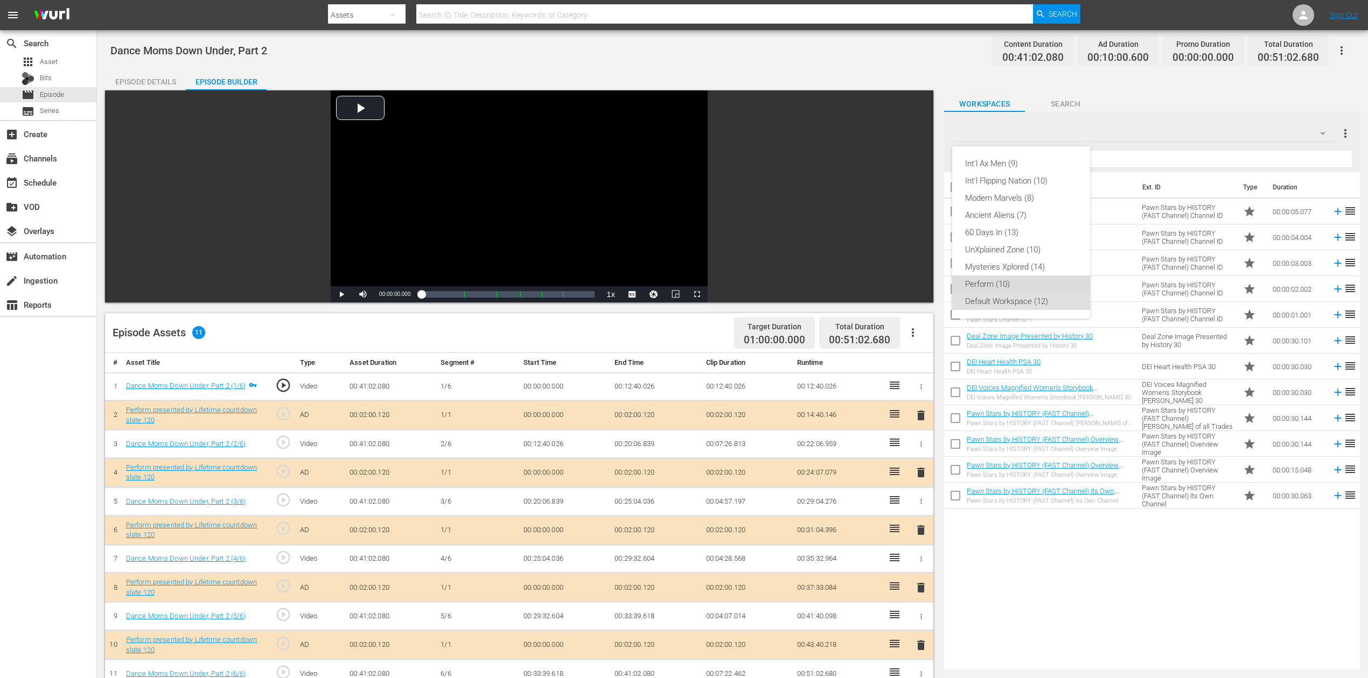
click at [1015, 281] on div "Perform (10)" at bounding box center [1021, 284] width 112 height 17
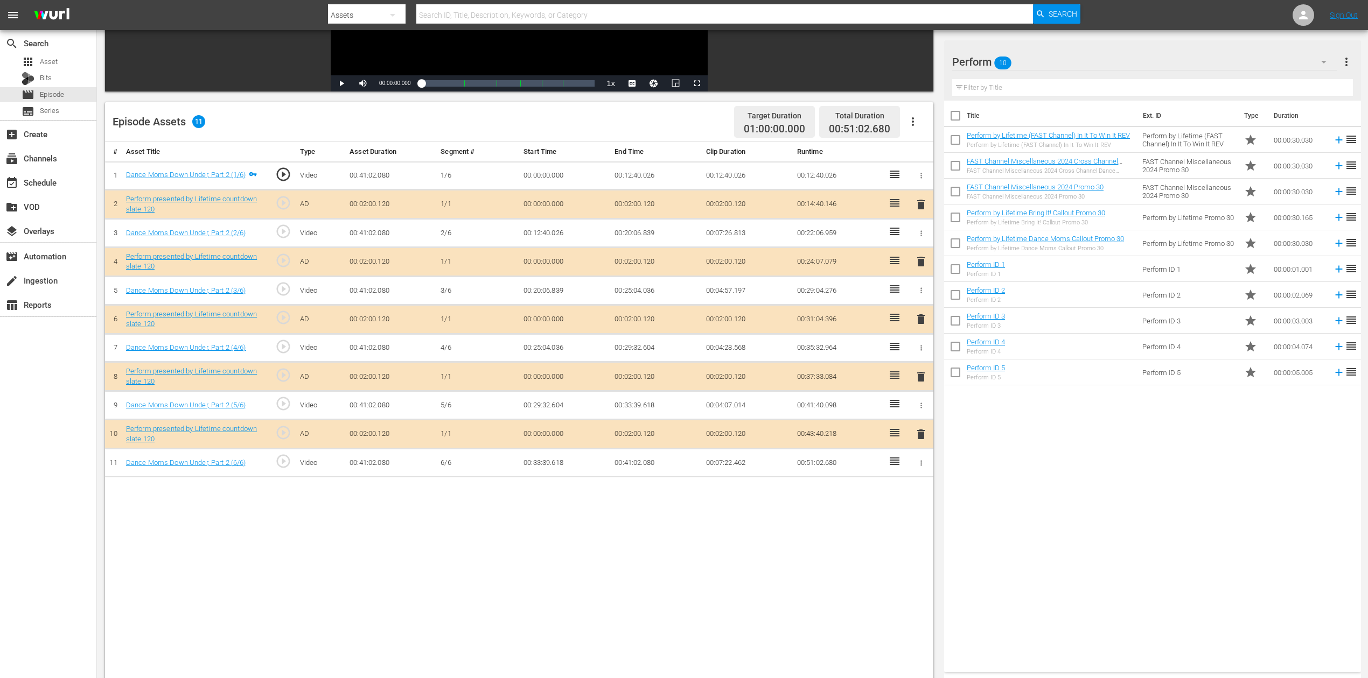
scroll to position [215, 0]
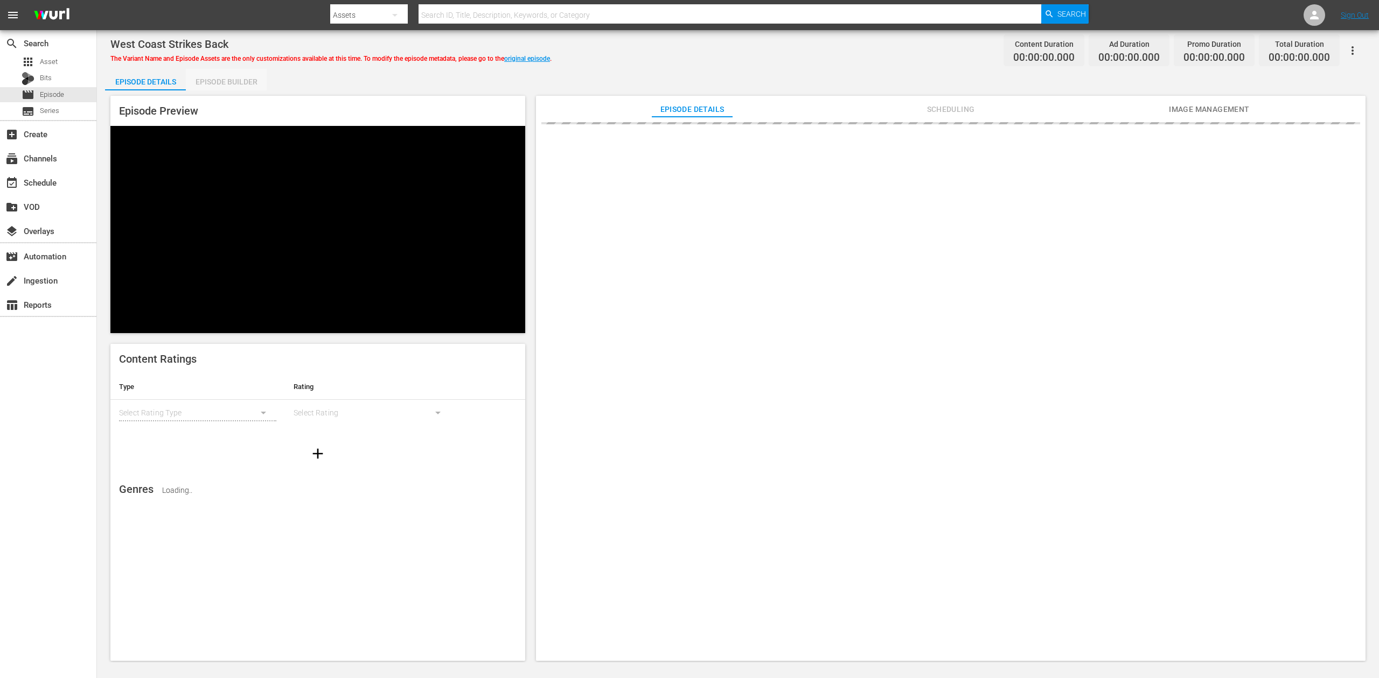
click at [231, 80] on div "Episode Builder" at bounding box center [226, 82] width 81 height 26
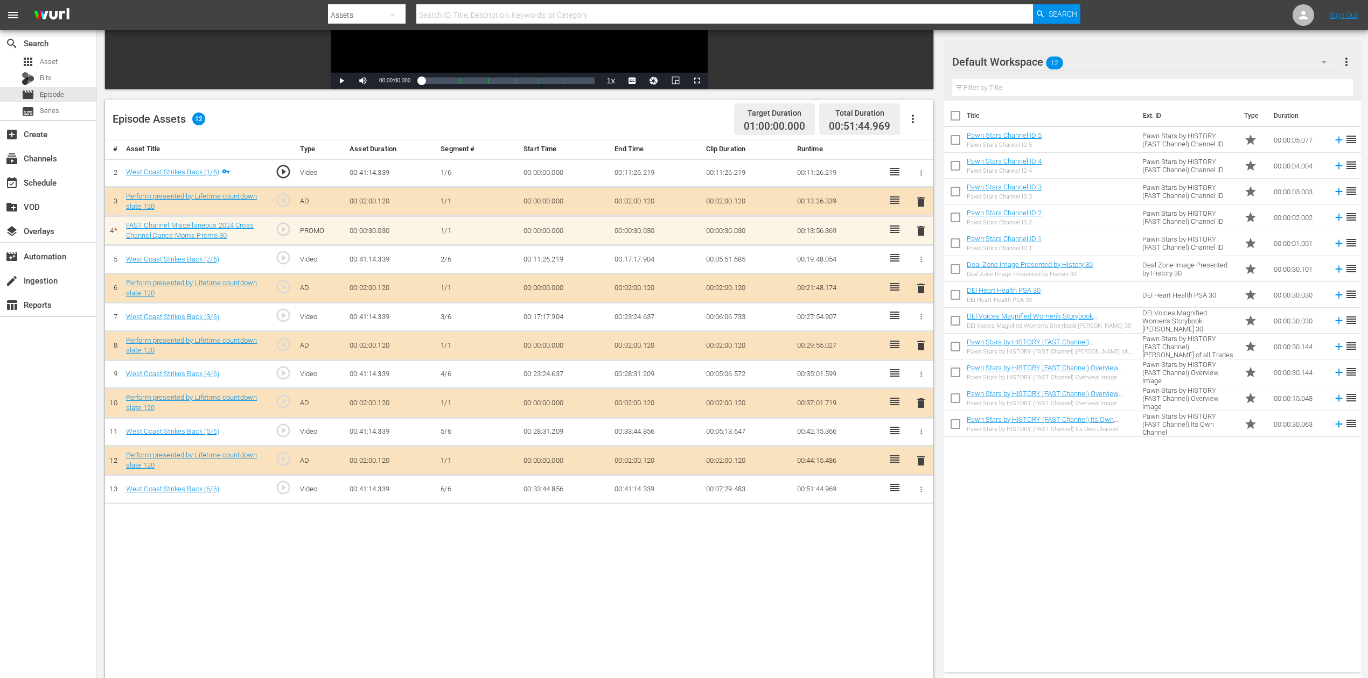
scroll to position [215, 0]
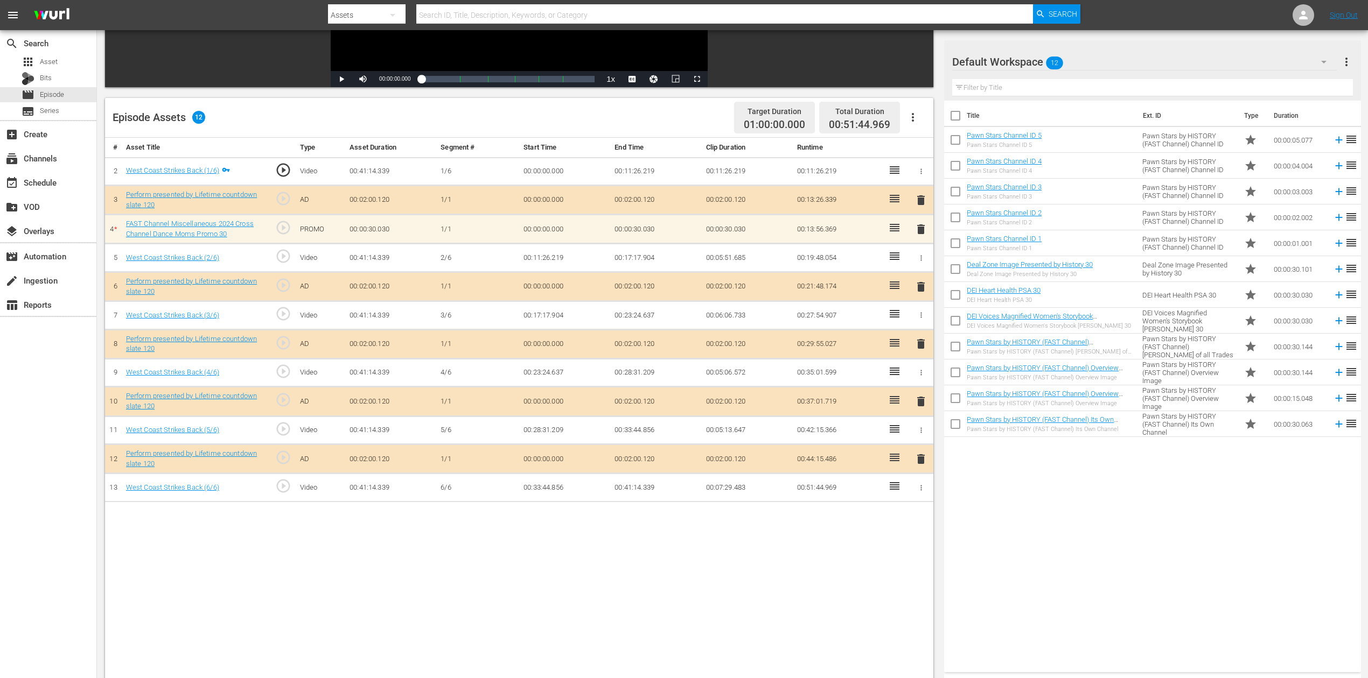
click at [1033, 62] on icon "button" at bounding box center [1323, 61] width 13 height 13
click at [1004, 209] on div "Perform (10)" at bounding box center [1021, 212] width 112 height 17
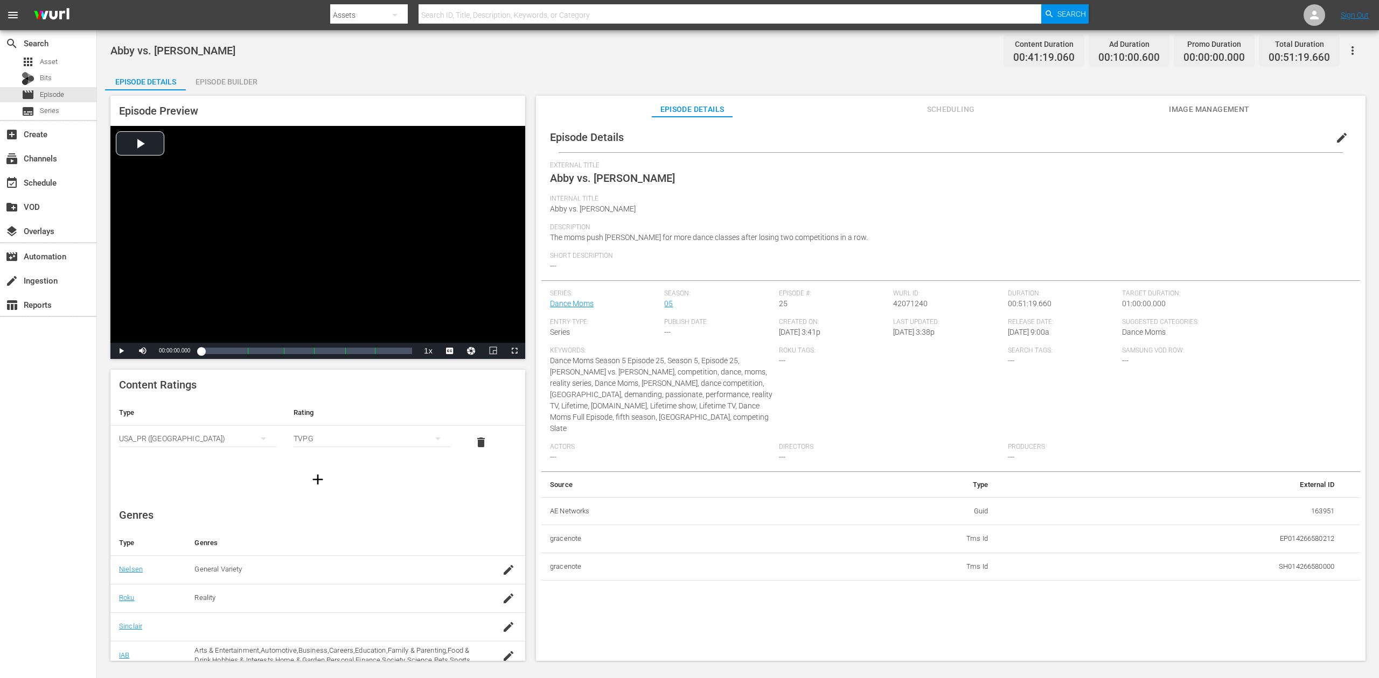
click at [233, 82] on div "Episode Builder" at bounding box center [226, 82] width 81 height 26
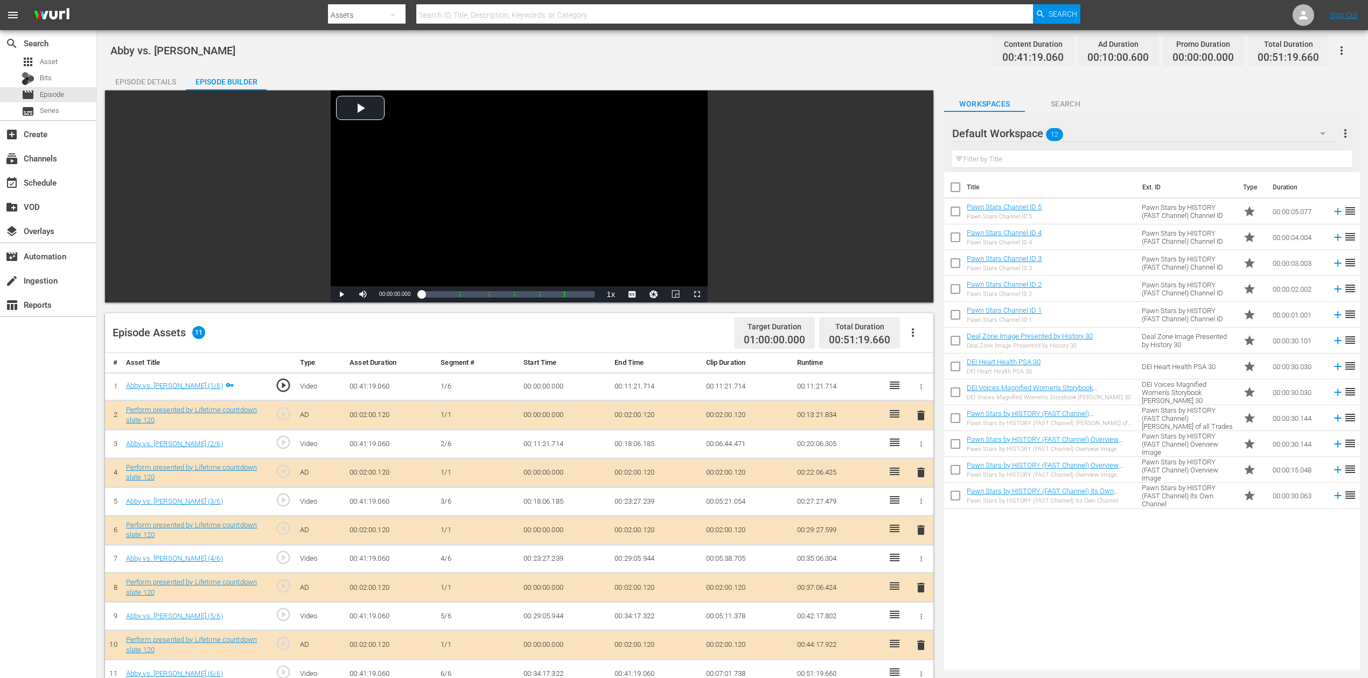
click at [1033, 132] on icon "button" at bounding box center [1322, 133] width 13 height 13
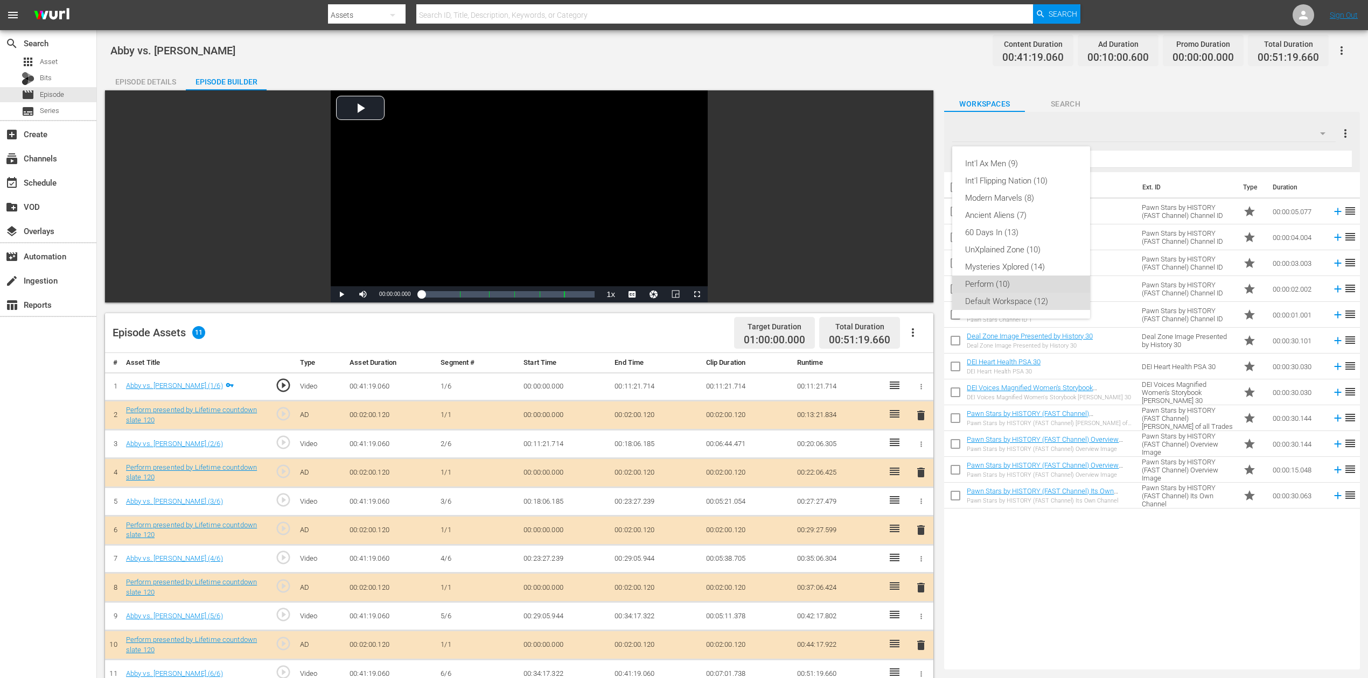
click at [1015, 288] on div "Perform (10)" at bounding box center [1021, 284] width 112 height 17
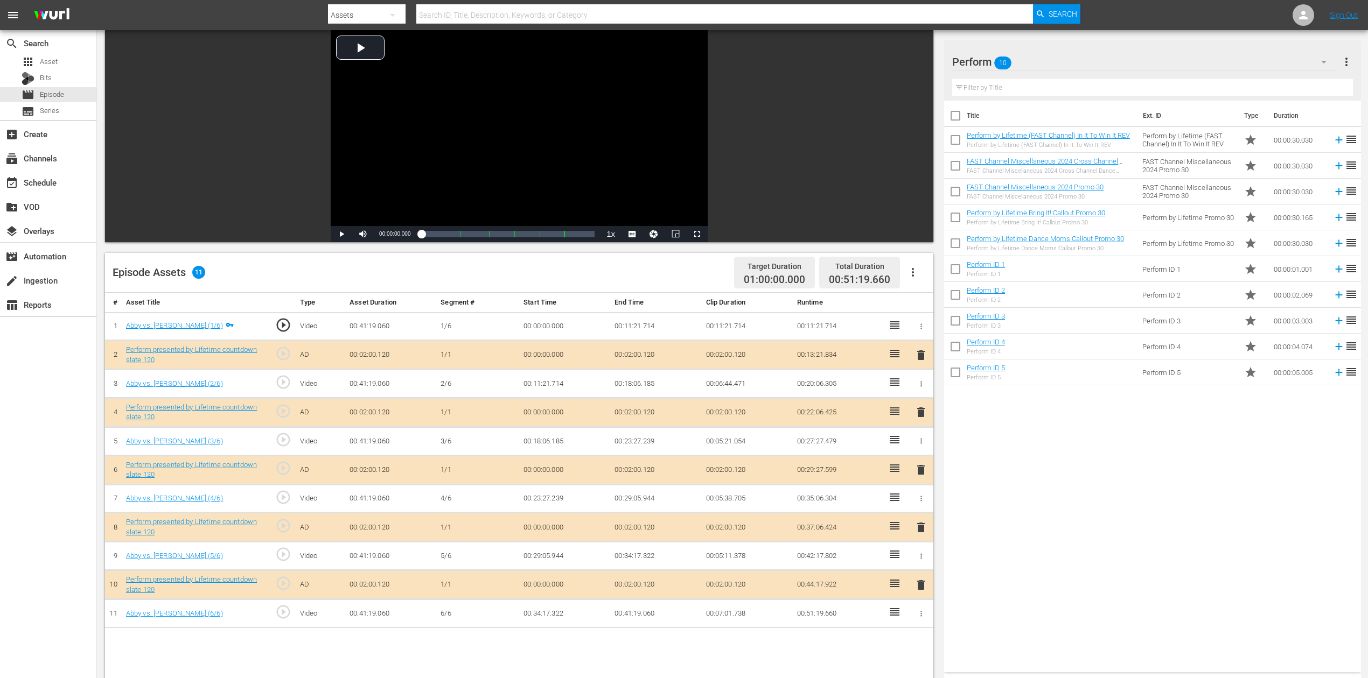
scroll to position [143, 0]
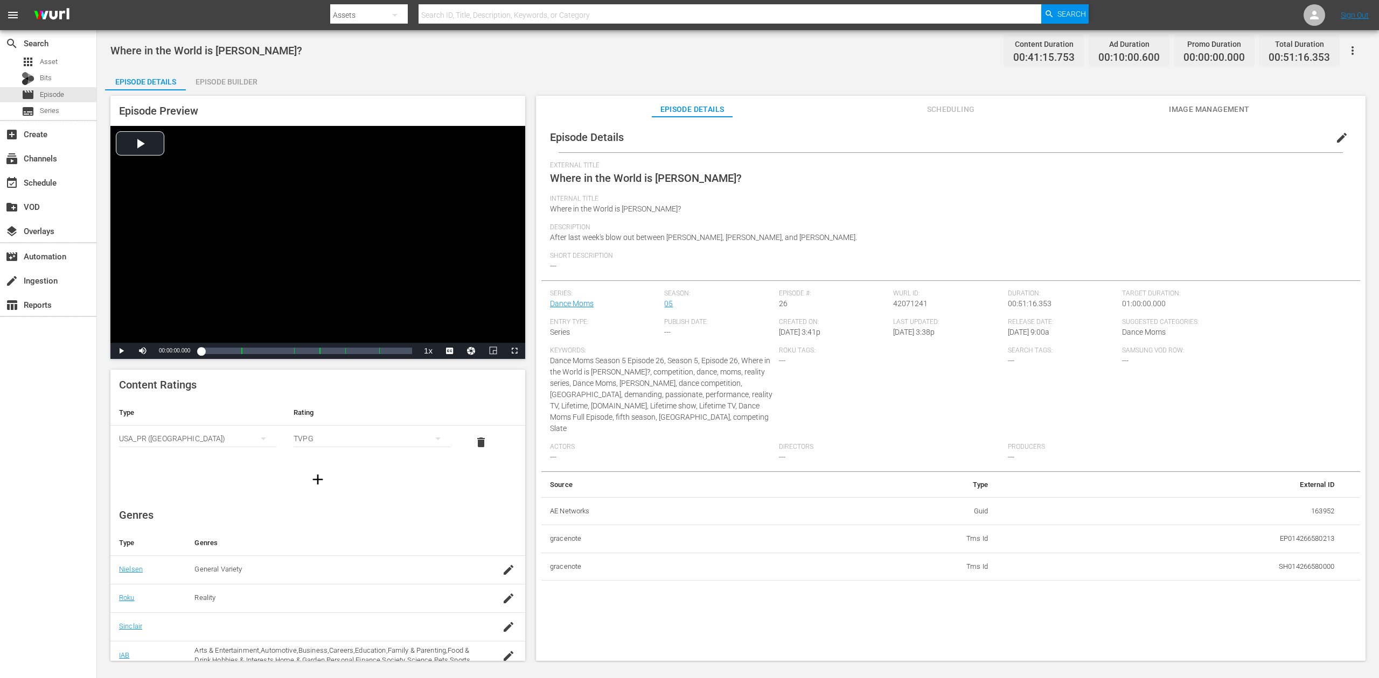
click at [216, 83] on div "Episode Builder" at bounding box center [226, 82] width 81 height 26
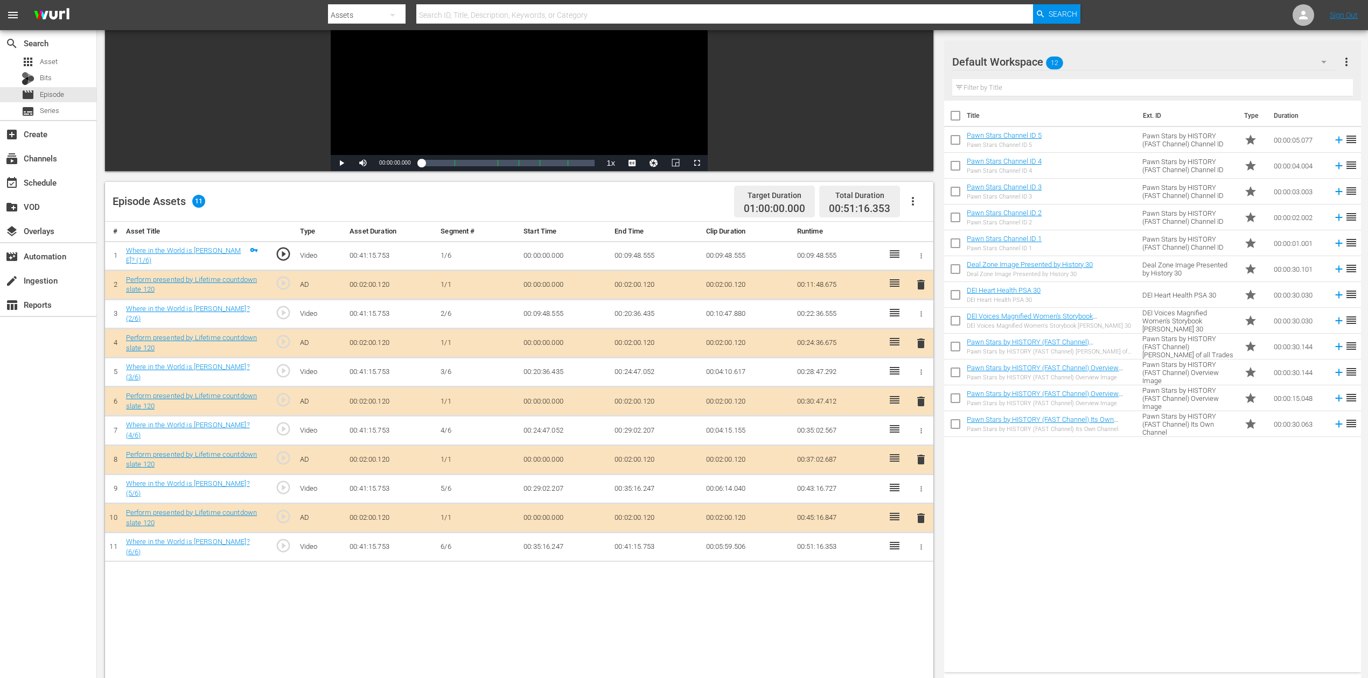
scroll to position [143, 0]
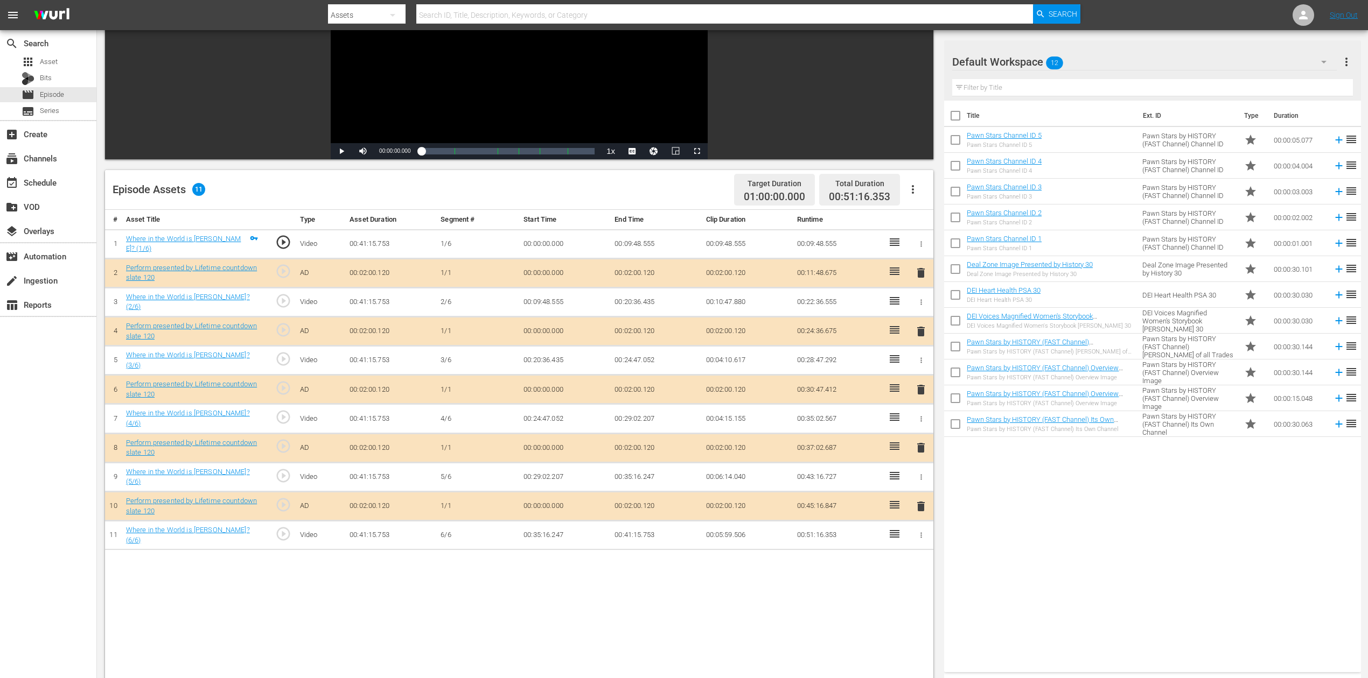
click at [1033, 59] on icon "button" at bounding box center [1323, 61] width 13 height 13
click at [1019, 209] on div "Perform (10)" at bounding box center [1021, 212] width 112 height 17
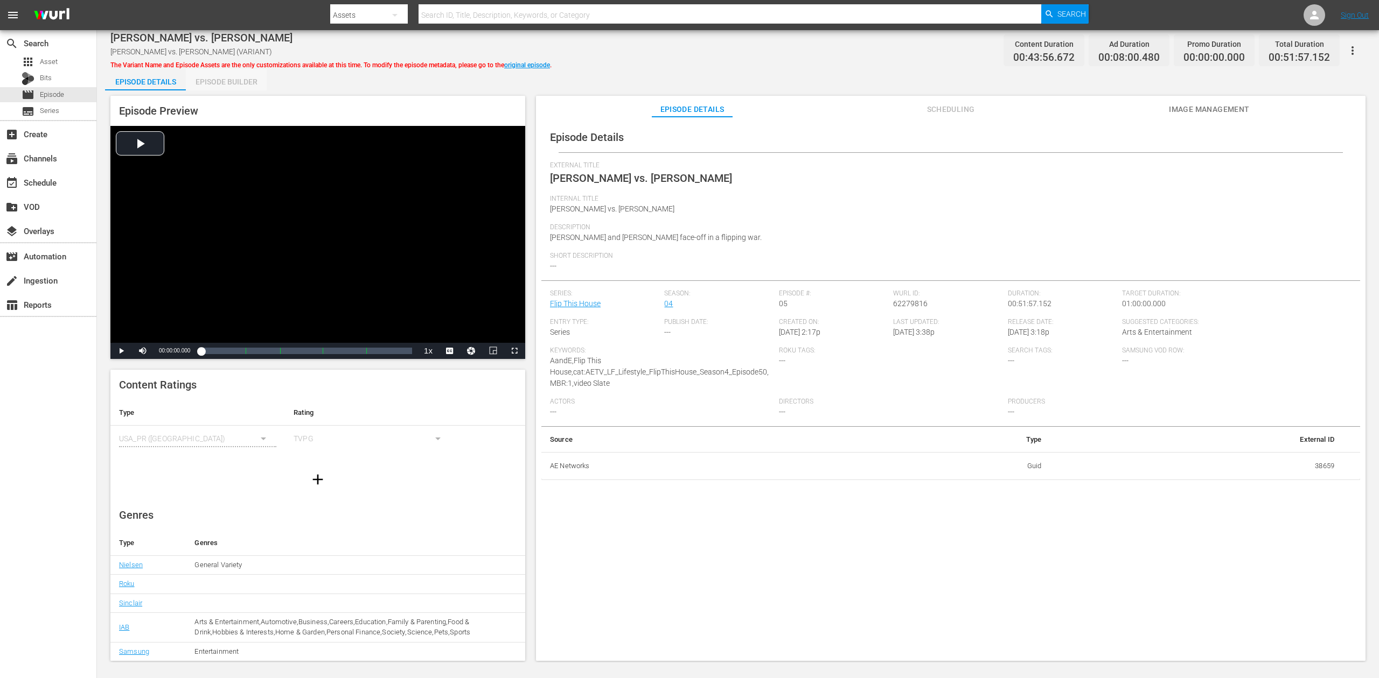
click at [222, 81] on div "Episode Builder" at bounding box center [226, 82] width 81 height 26
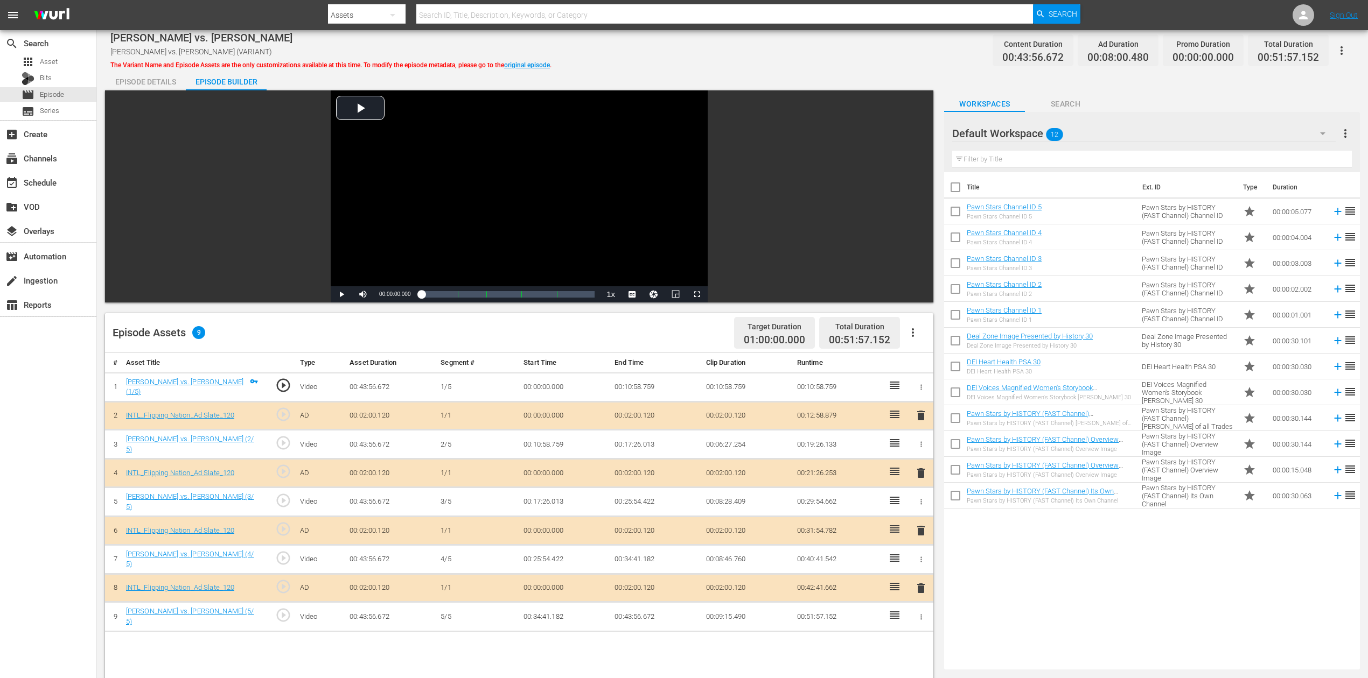
click at [920, 508] on span "delete" at bounding box center [920, 530] width 13 height 13
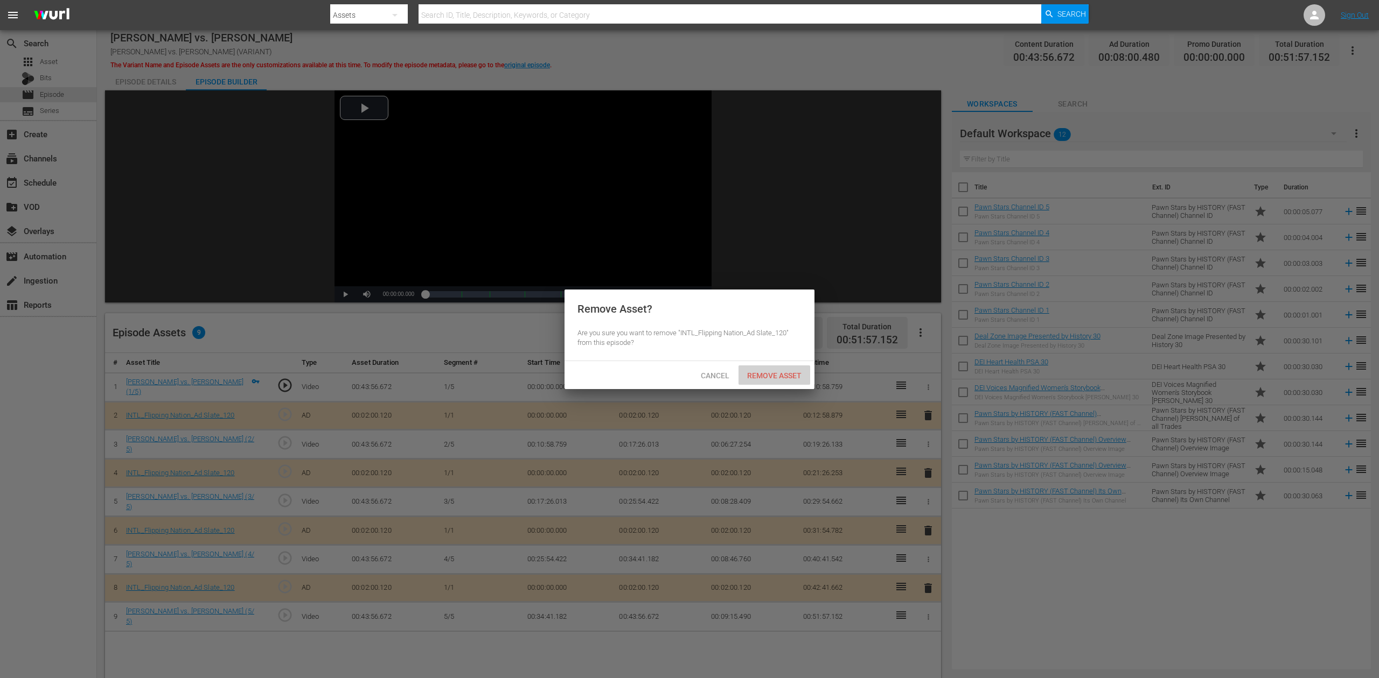
click at [787, 374] on span "Remove Asset" at bounding box center [774, 376] width 72 height 9
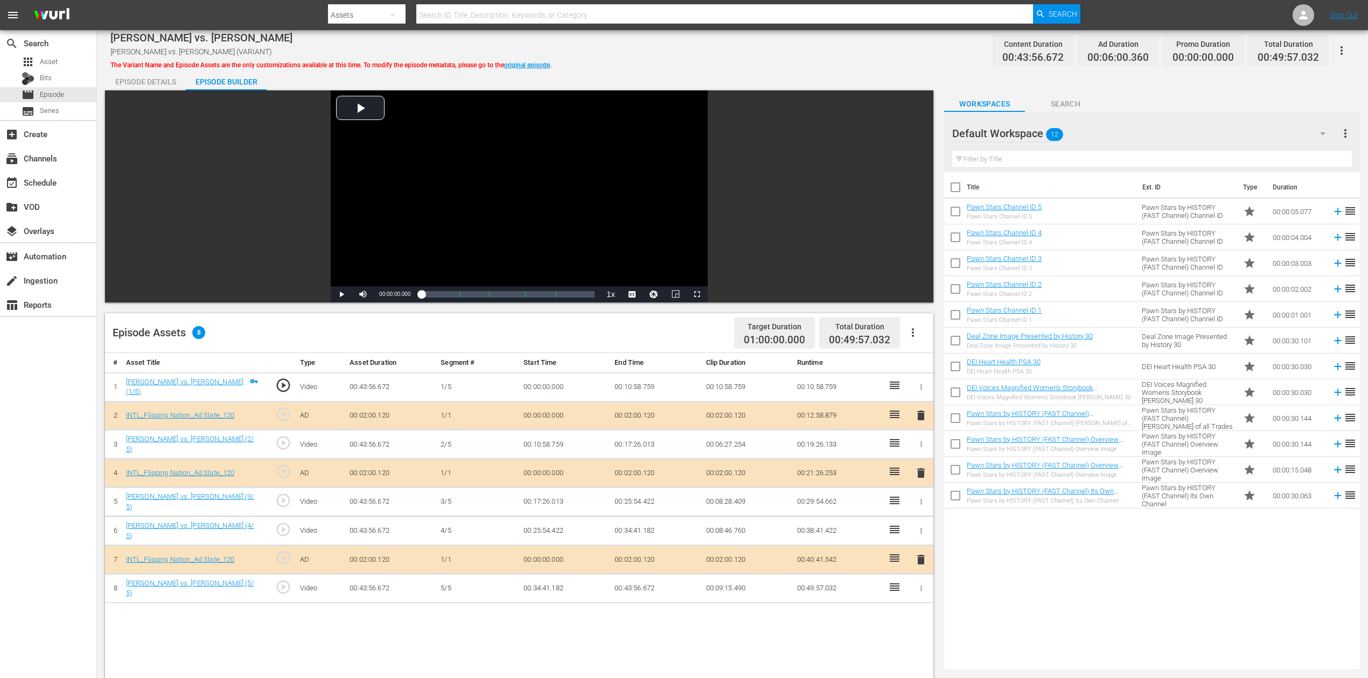
click at [1033, 132] on icon "button" at bounding box center [1322, 133] width 13 height 13
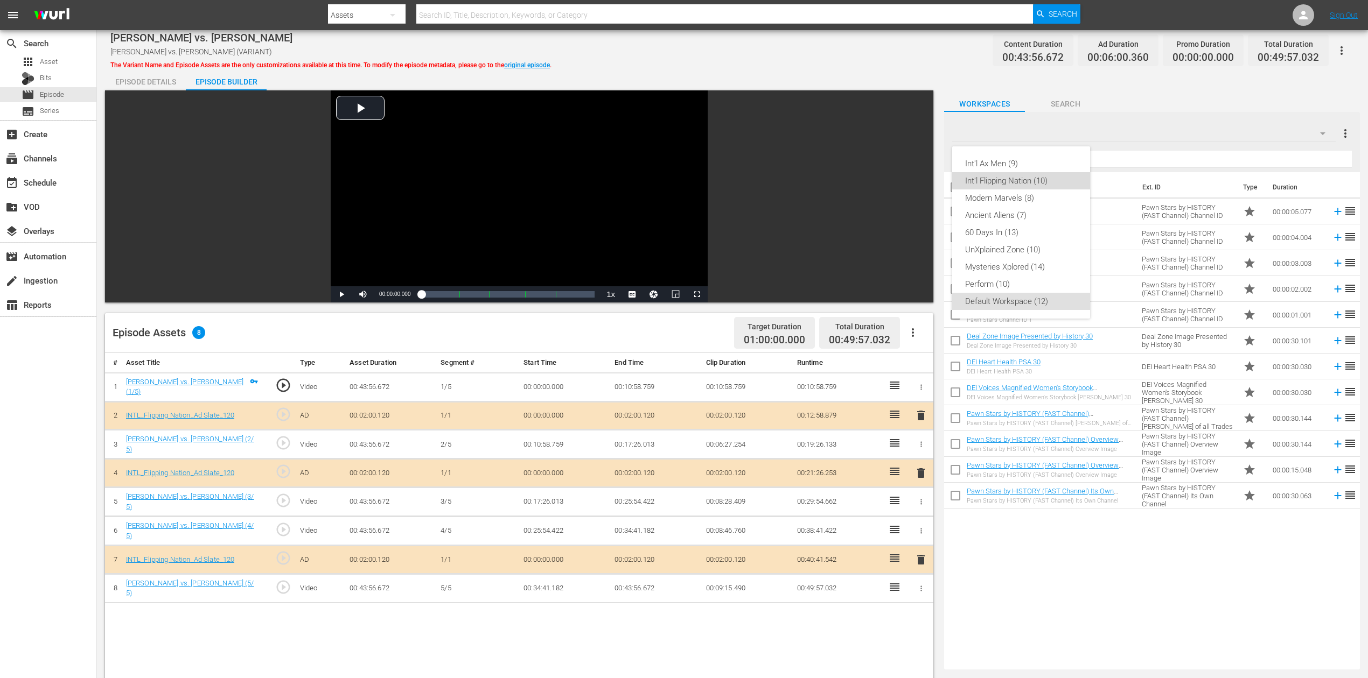
click at [1033, 178] on div "Int'l Flipping Nation (10)" at bounding box center [1021, 180] width 112 height 17
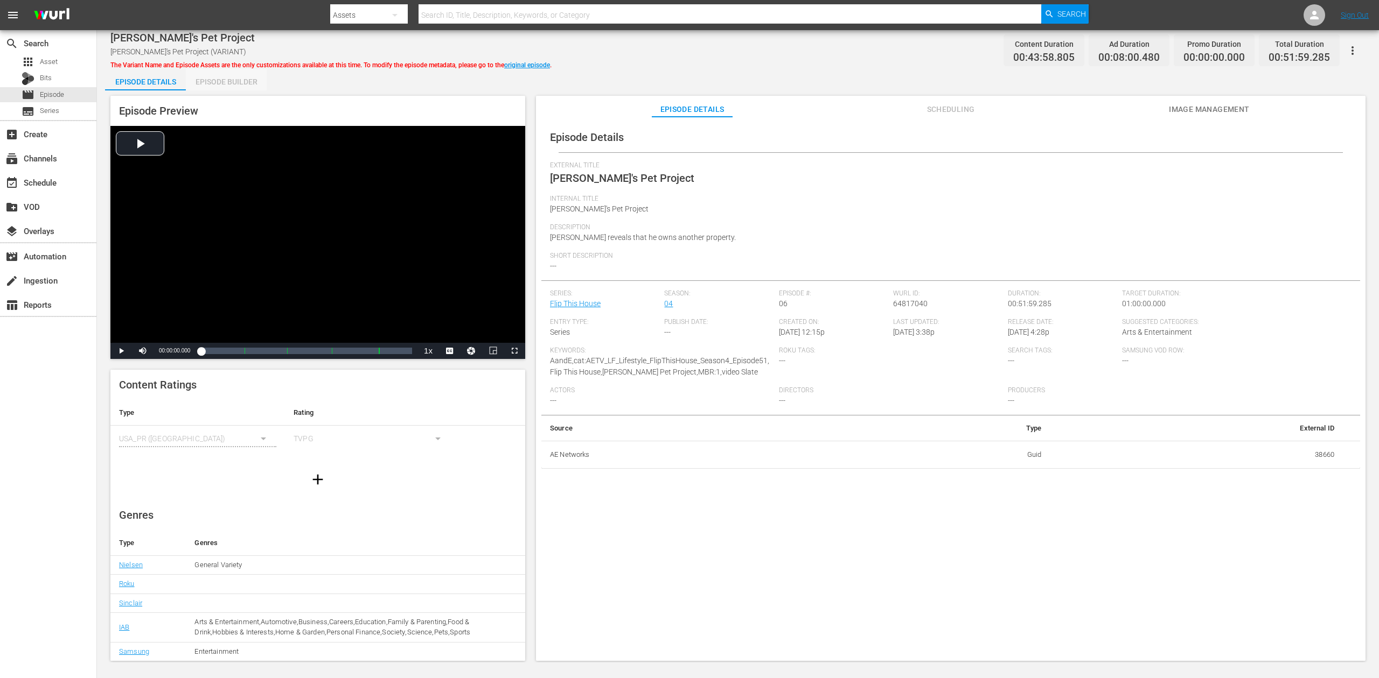
click at [247, 76] on div "Episode Builder" at bounding box center [226, 82] width 81 height 26
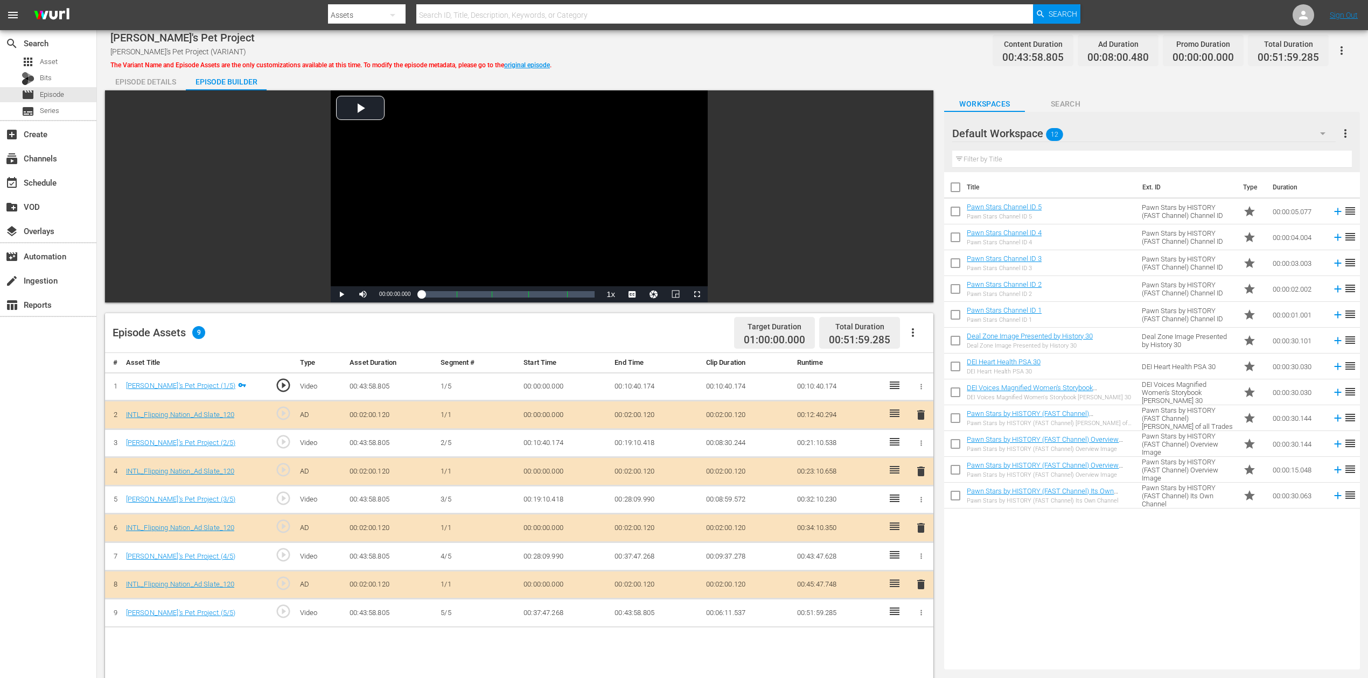
click at [921, 508] on span "delete" at bounding box center [920, 528] width 13 height 13
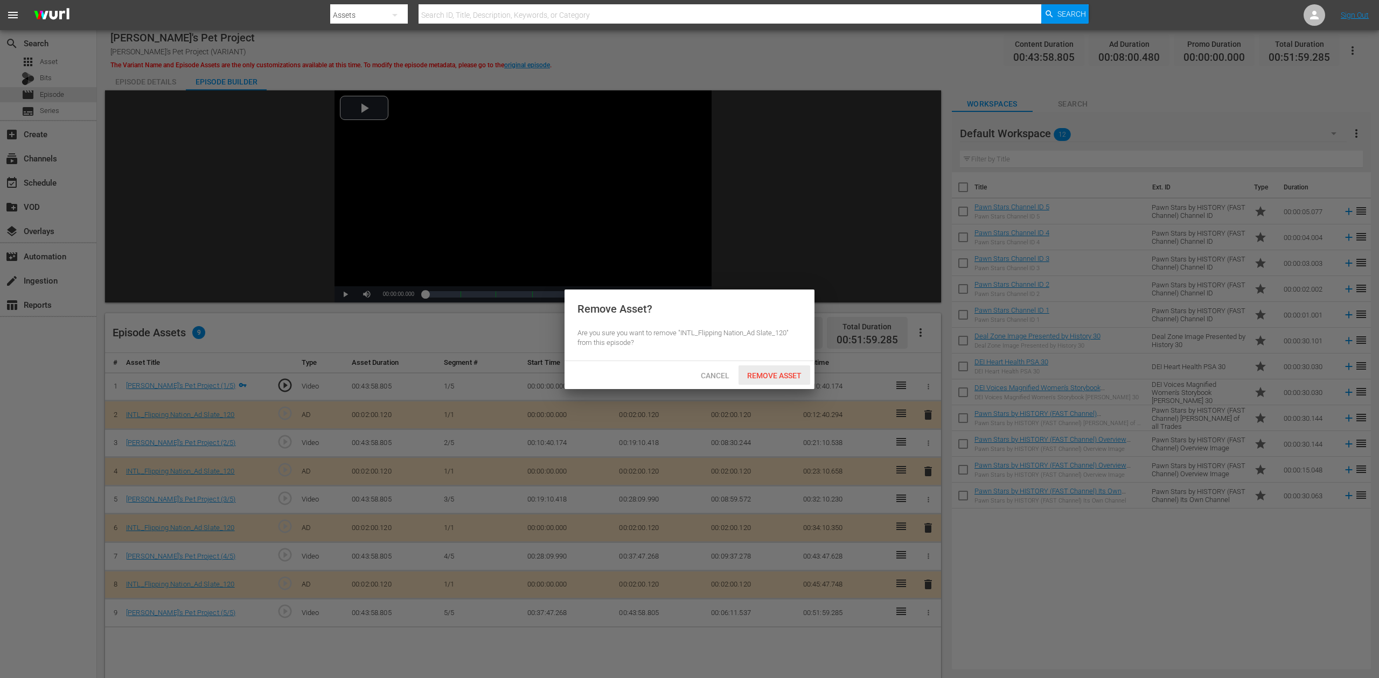
click at [784, 372] on span "Remove Asset" at bounding box center [774, 376] width 72 height 9
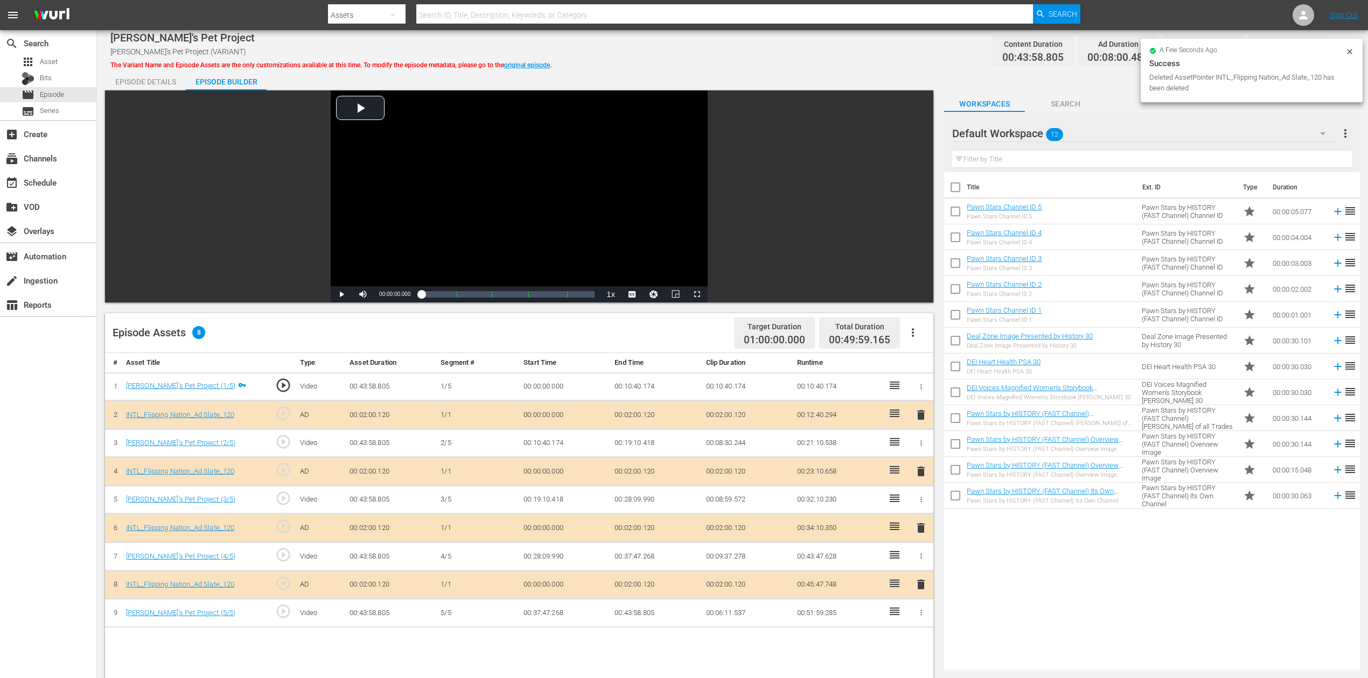
click at [1033, 132] on icon "button" at bounding box center [1322, 133] width 13 height 13
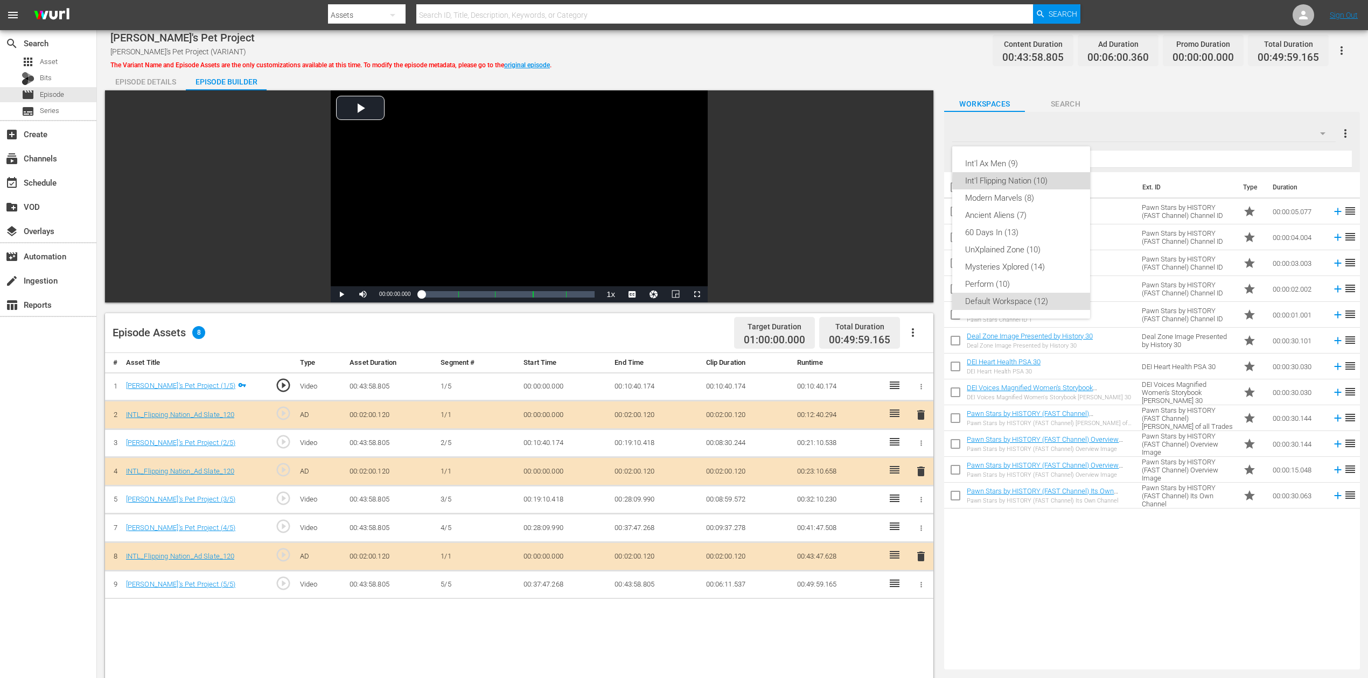
click at [1033, 182] on div "Int'l Flipping Nation (10)" at bounding box center [1021, 180] width 112 height 17
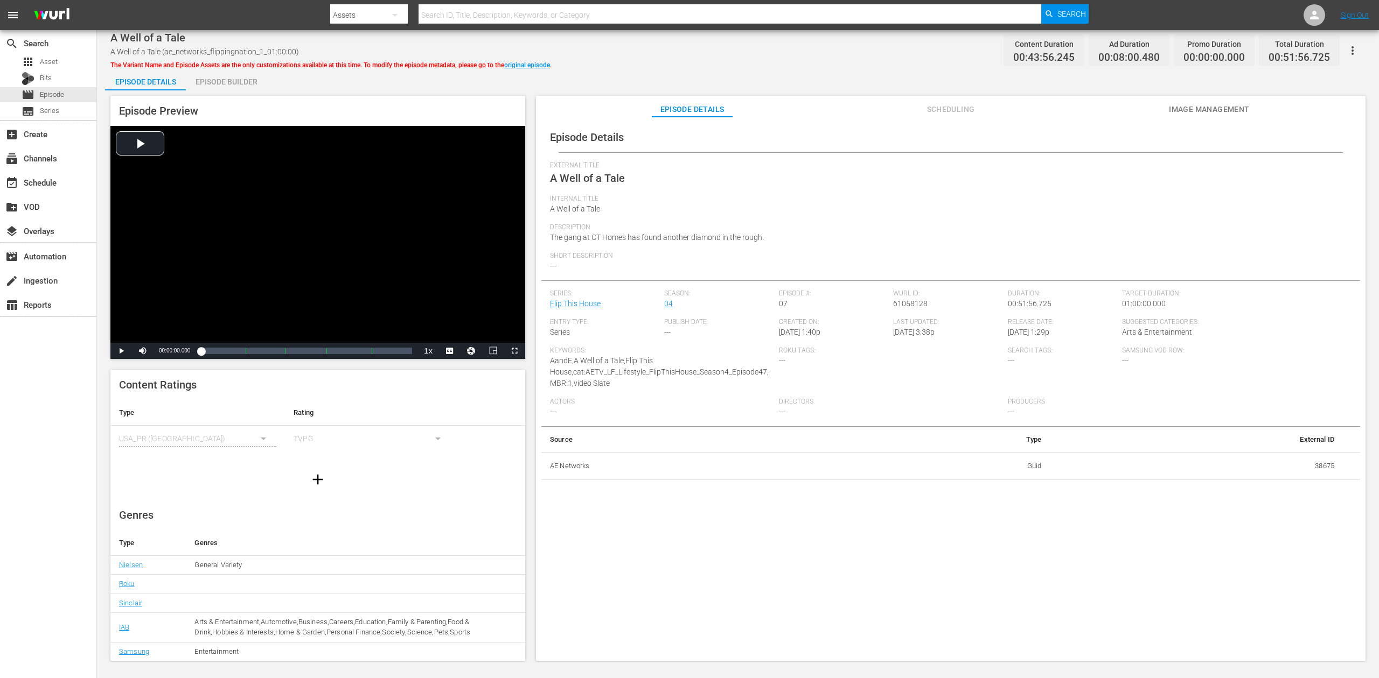
click at [219, 78] on div "Episode Builder" at bounding box center [226, 82] width 81 height 26
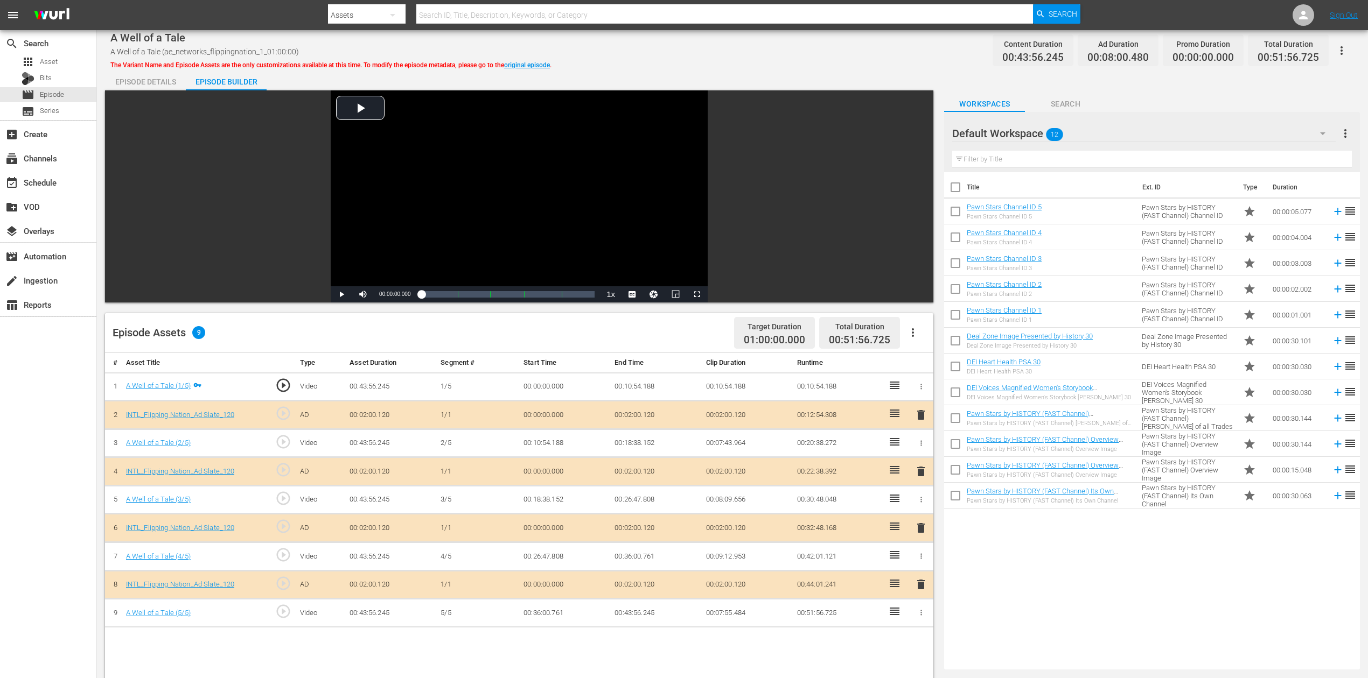
click at [923, 508] on span "delete" at bounding box center [920, 528] width 13 height 13
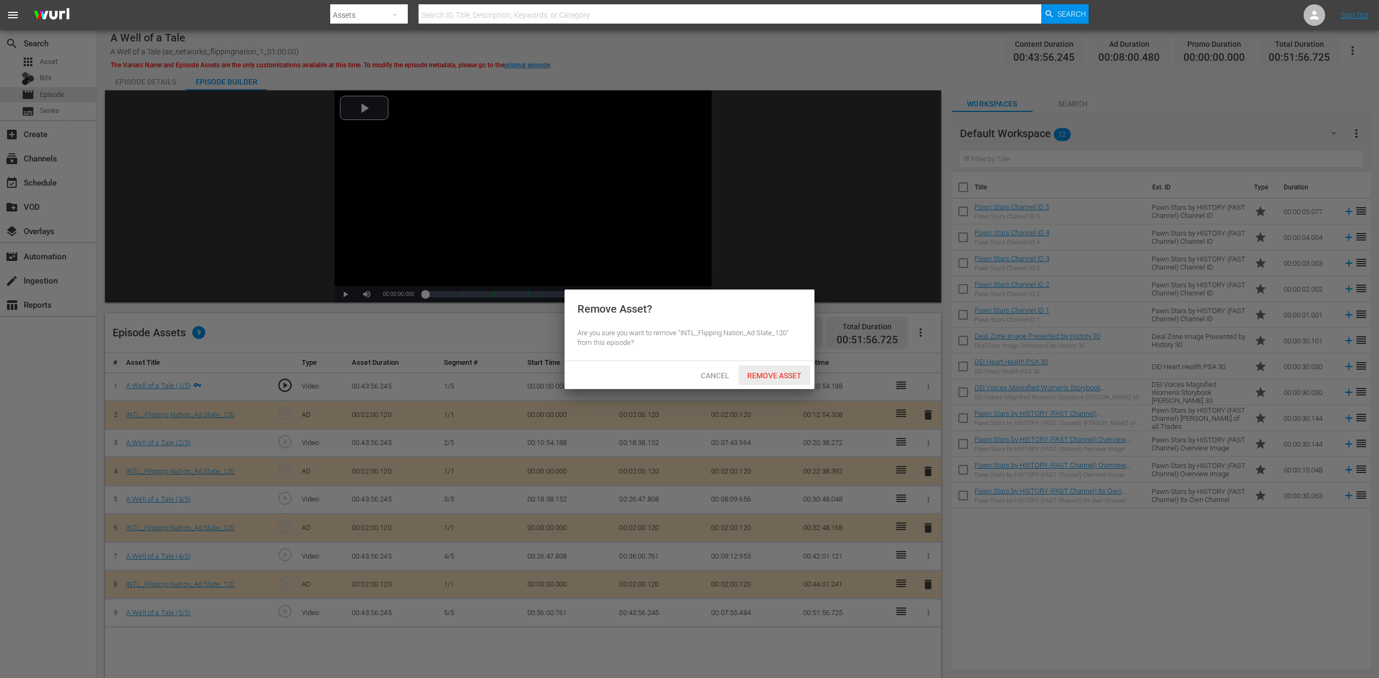
click at [769, 372] on span "Remove Asset" at bounding box center [774, 376] width 72 height 9
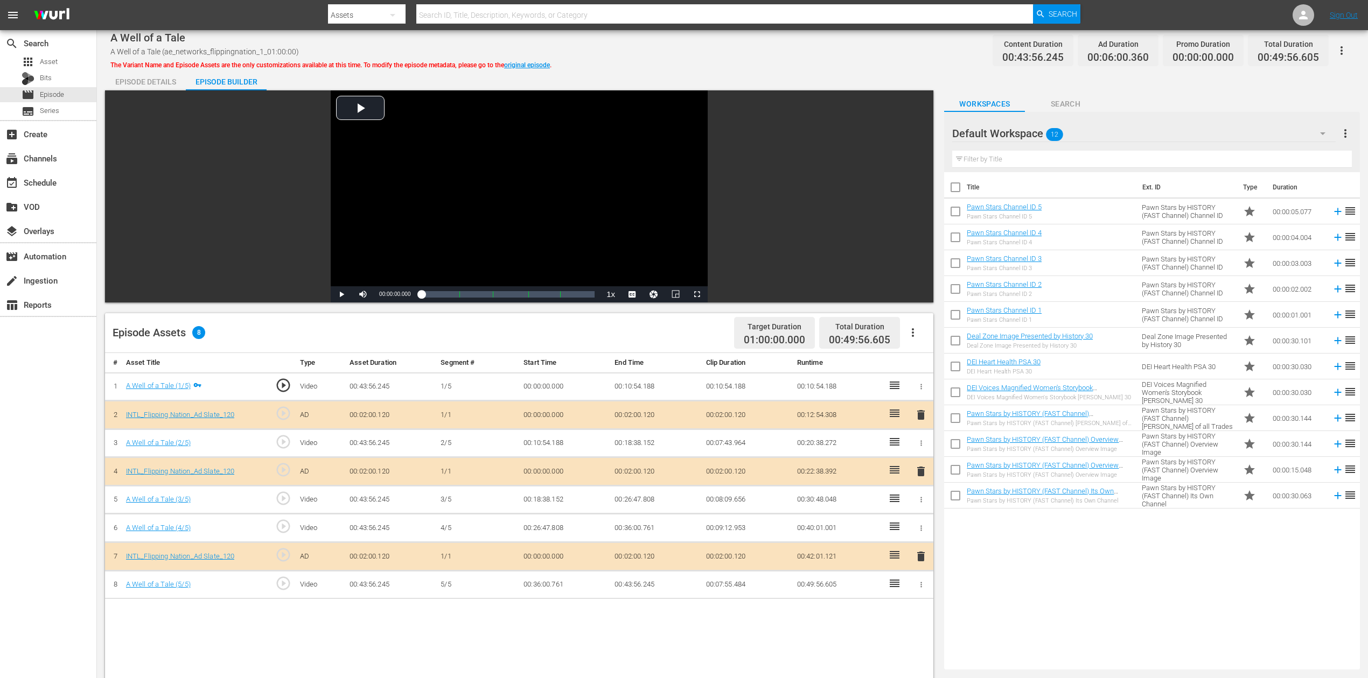
click at [1033, 130] on icon "button" at bounding box center [1322, 133] width 13 height 13
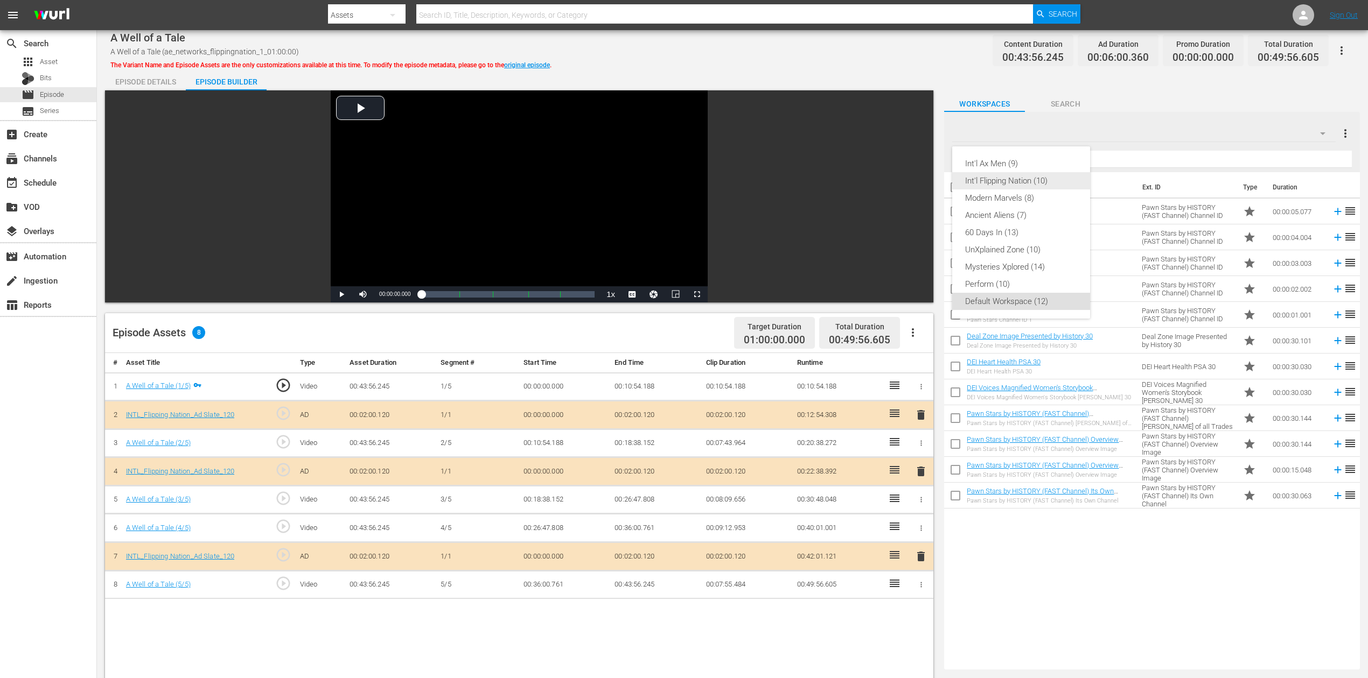
click at [1033, 183] on div "Int'l Flipping Nation (10)" at bounding box center [1021, 180] width 112 height 17
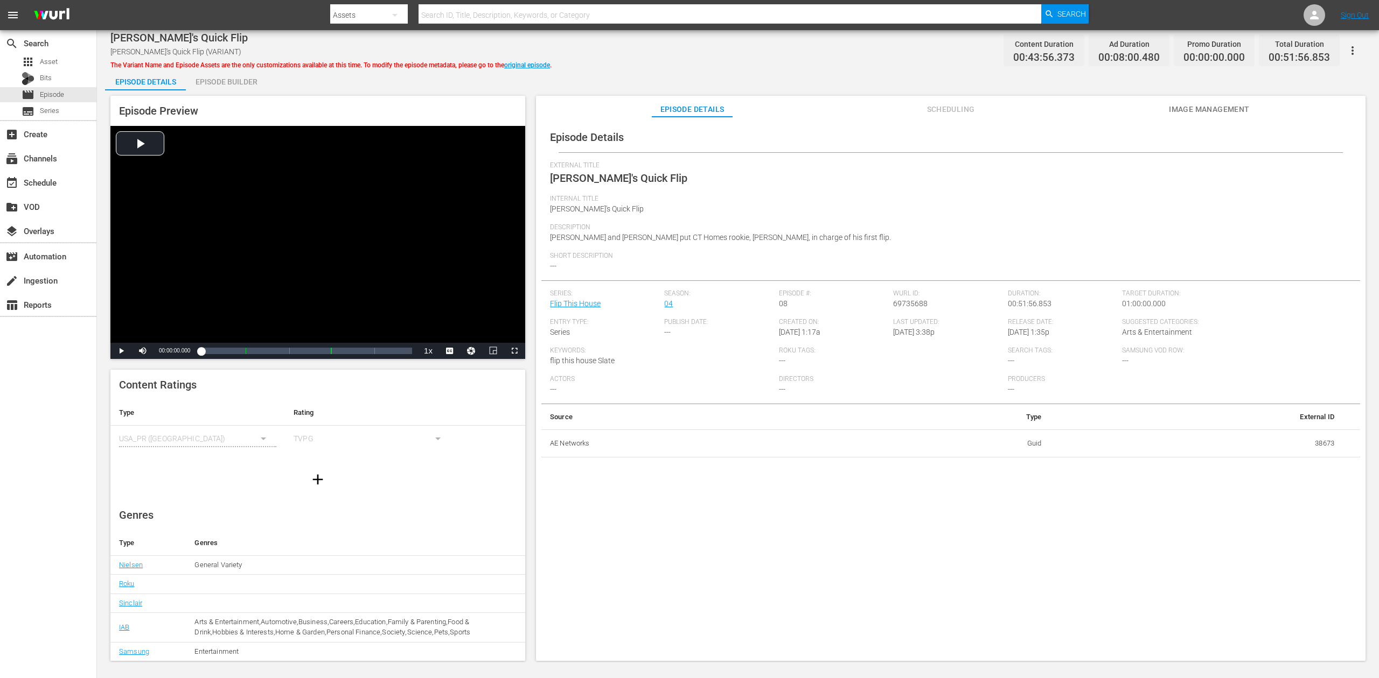
click at [237, 81] on div "Episode Builder" at bounding box center [226, 82] width 81 height 26
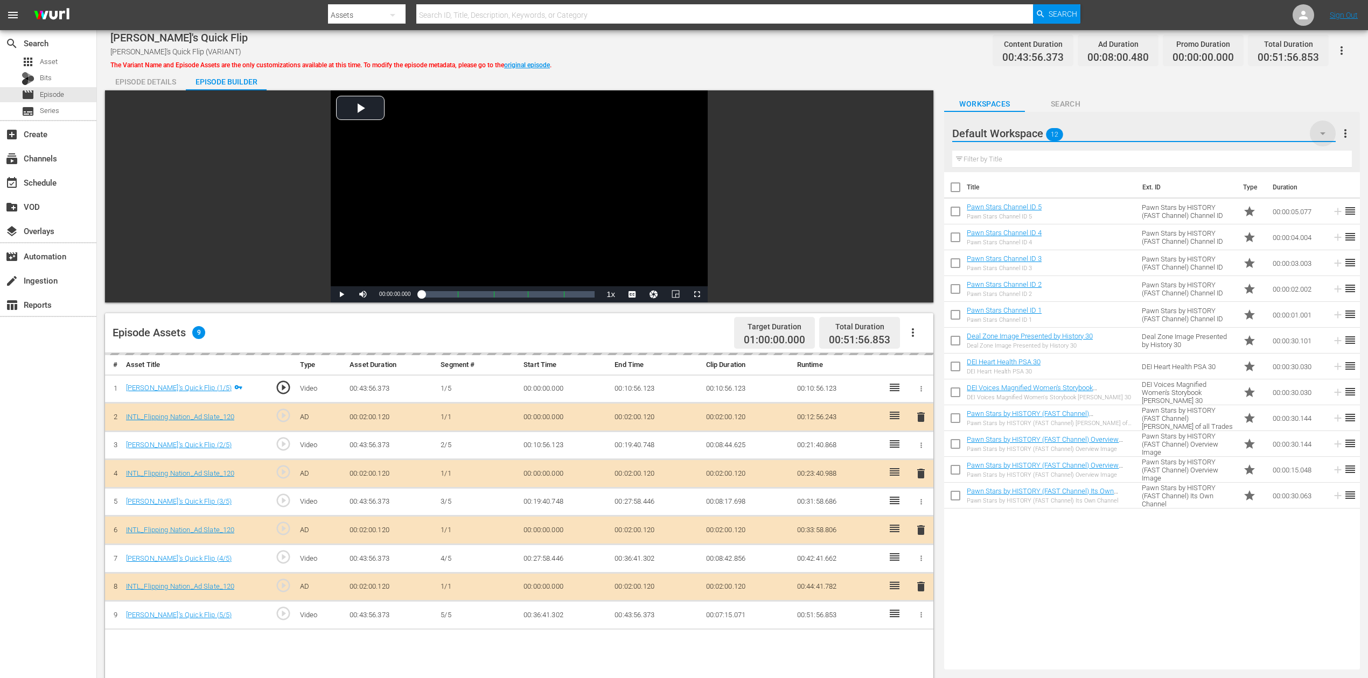
click at [1033, 129] on icon "button" at bounding box center [1322, 133] width 13 height 13
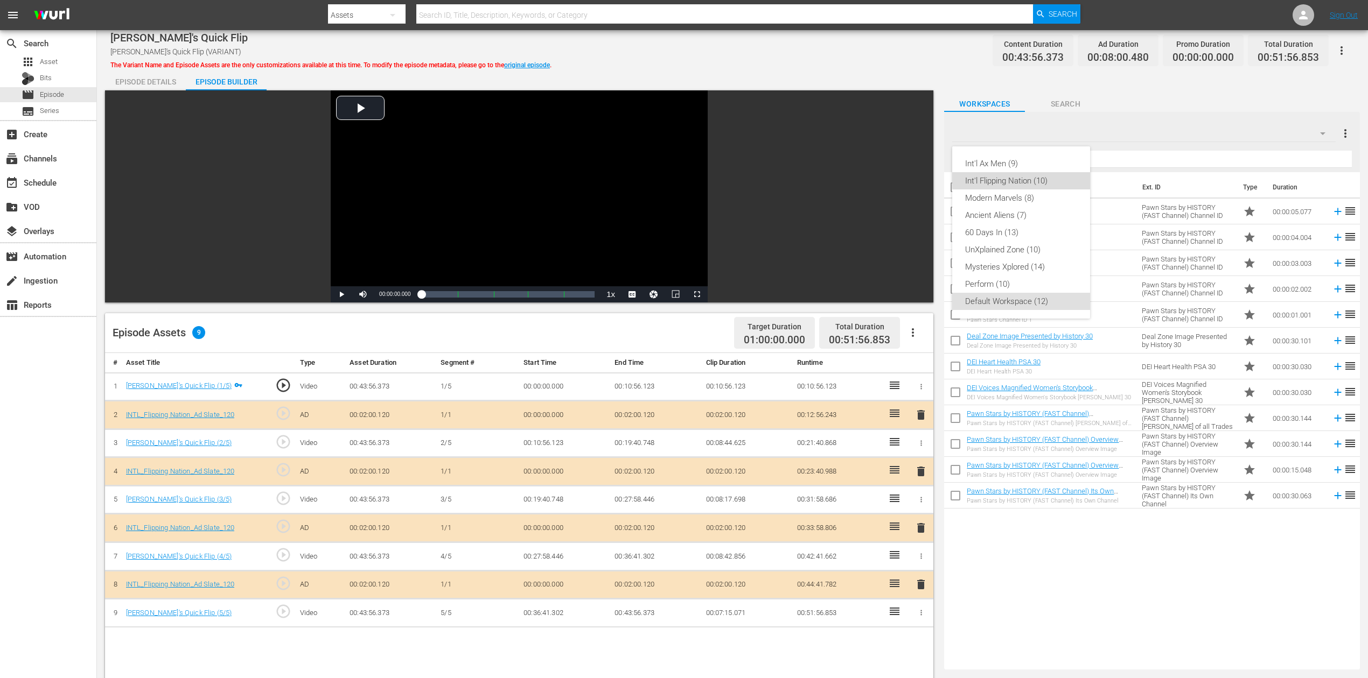
click at [1033, 178] on div "Int'l Flipping Nation (10)" at bounding box center [1021, 180] width 112 height 17
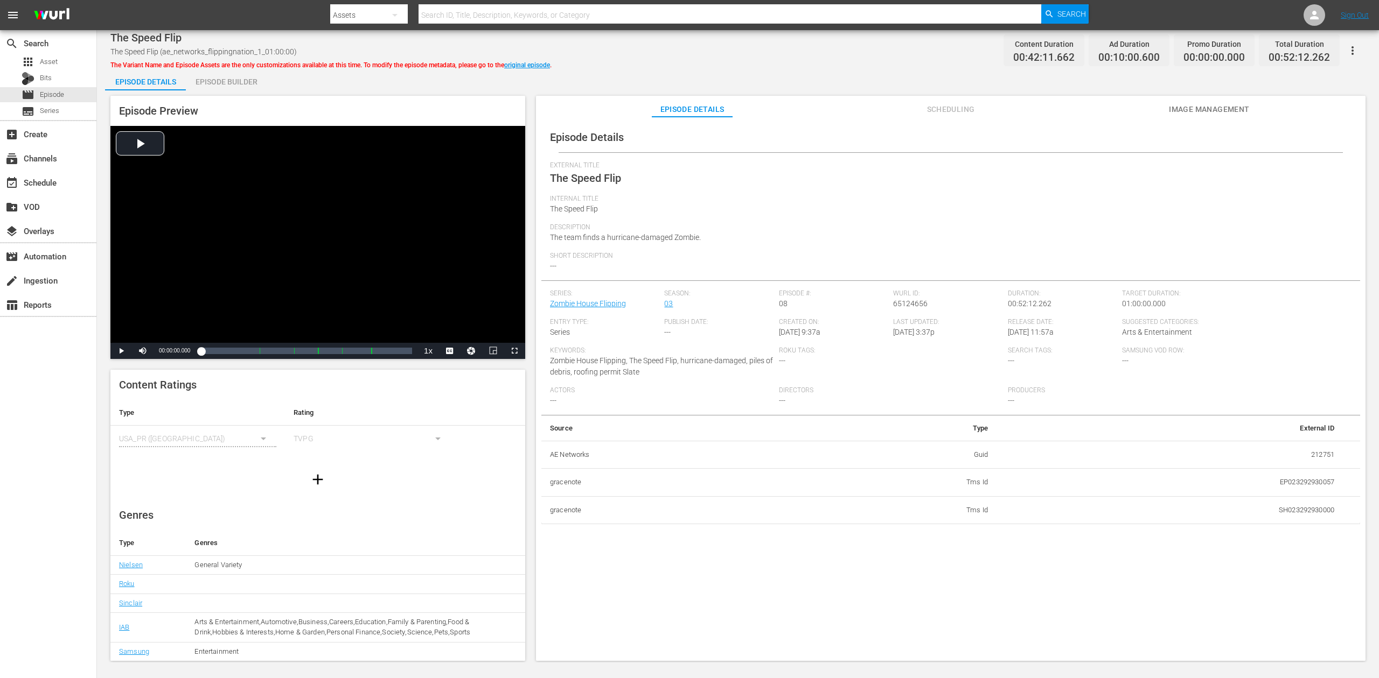
click at [230, 78] on div "Episode Builder" at bounding box center [226, 82] width 81 height 26
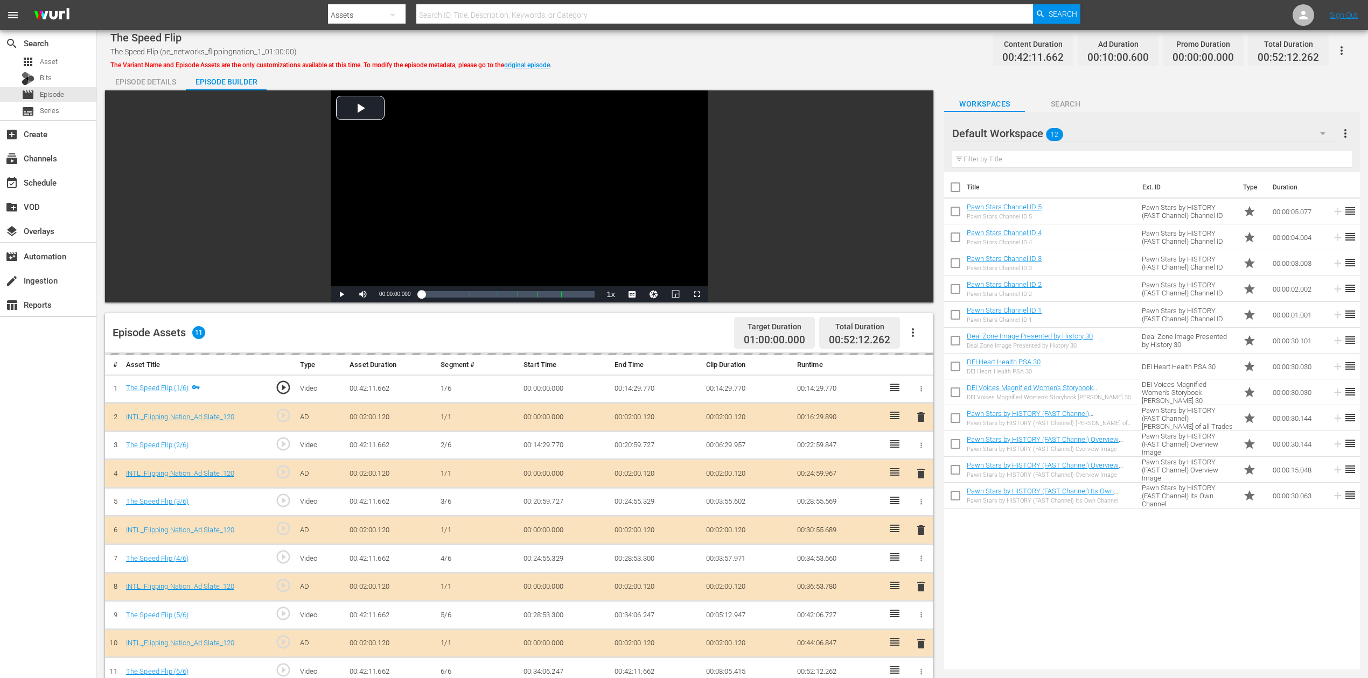
click at [920, 508] on div "delete" at bounding box center [921, 531] width 16 height 16
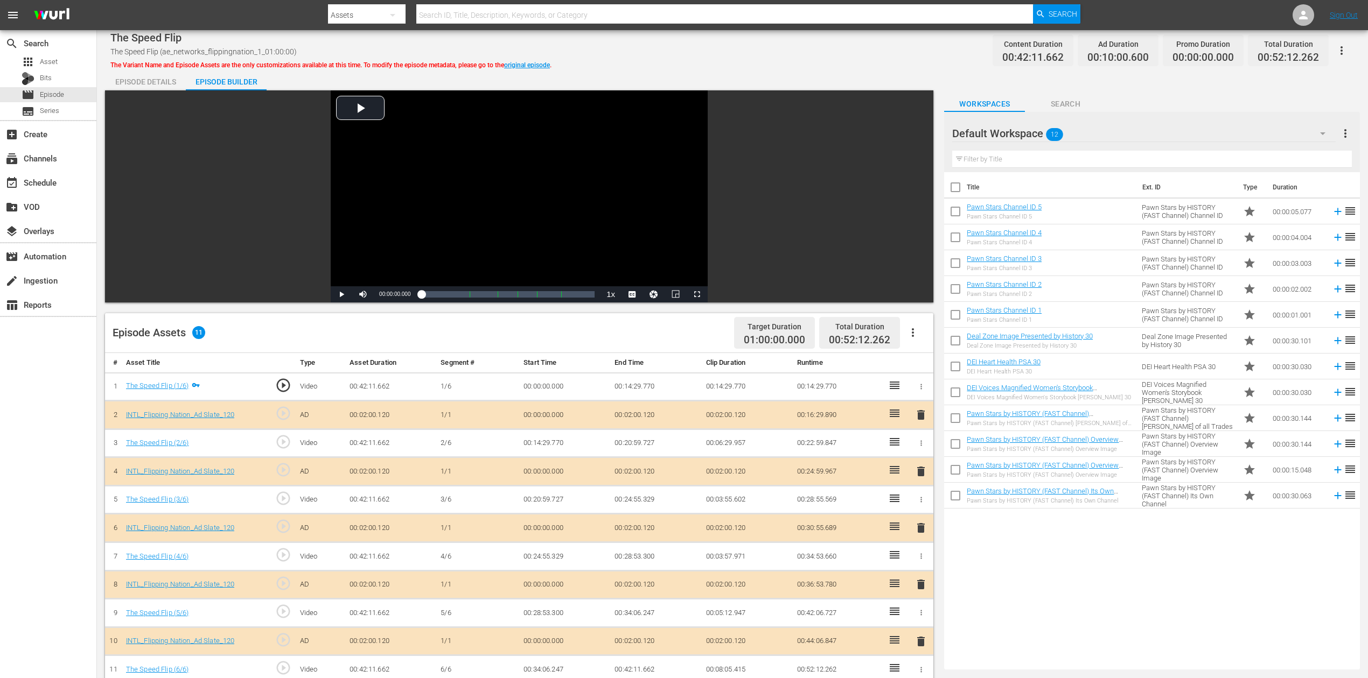
click at [921, 508] on span "delete" at bounding box center [920, 528] width 13 height 13
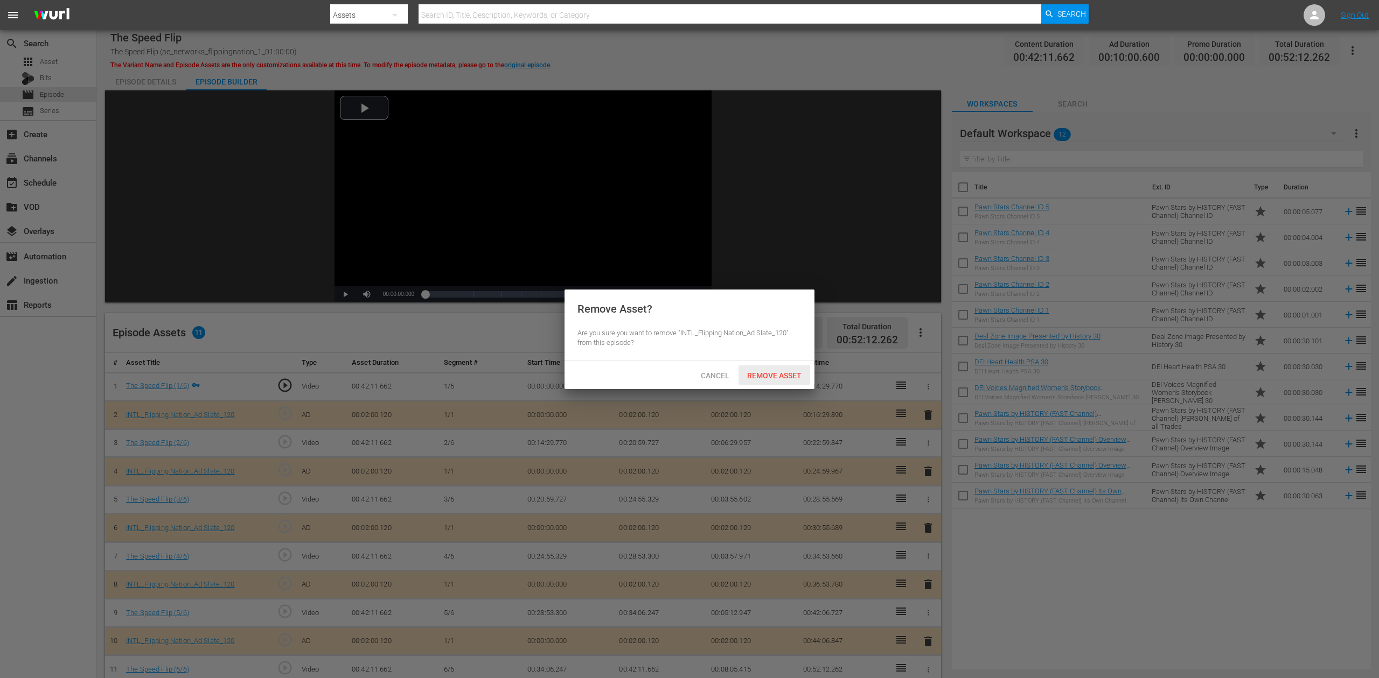
click at [785, 370] on div "Remove Asset" at bounding box center [774, 376] width 72 height 20
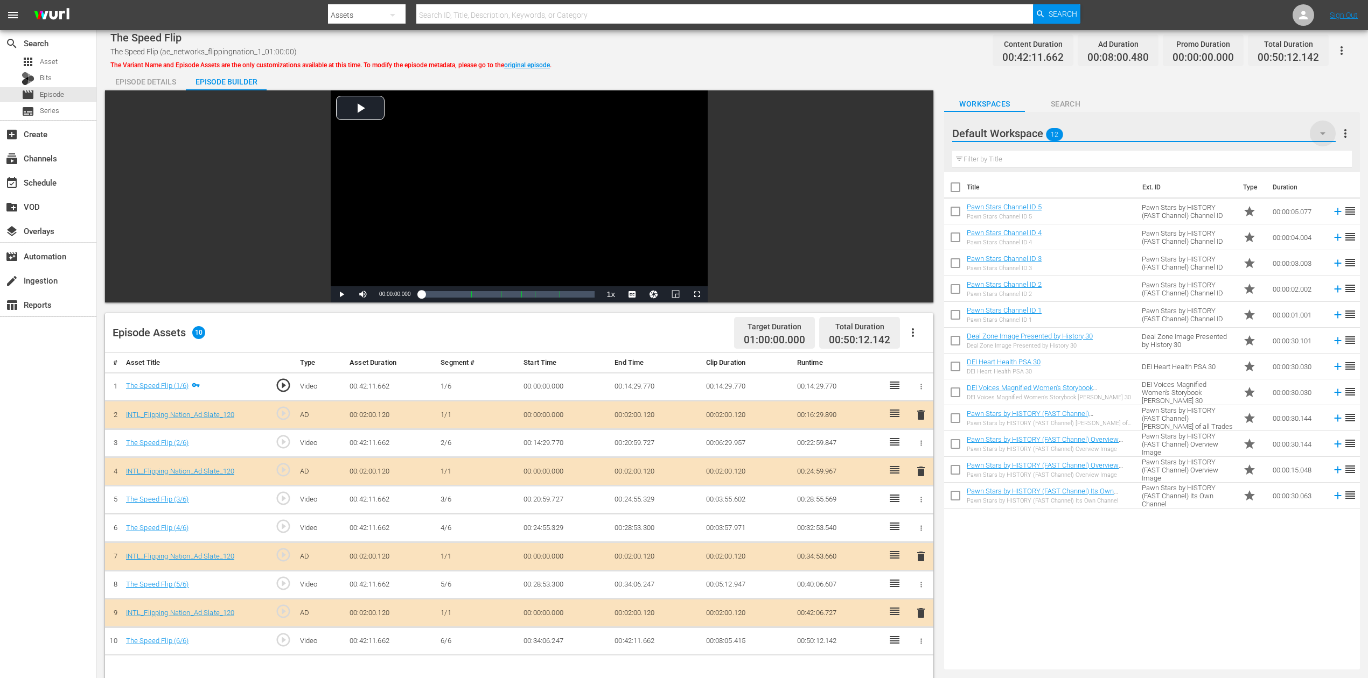
click at [1033, 132] on icon "button" at bounding box center [1322, 133] width 5 height 3
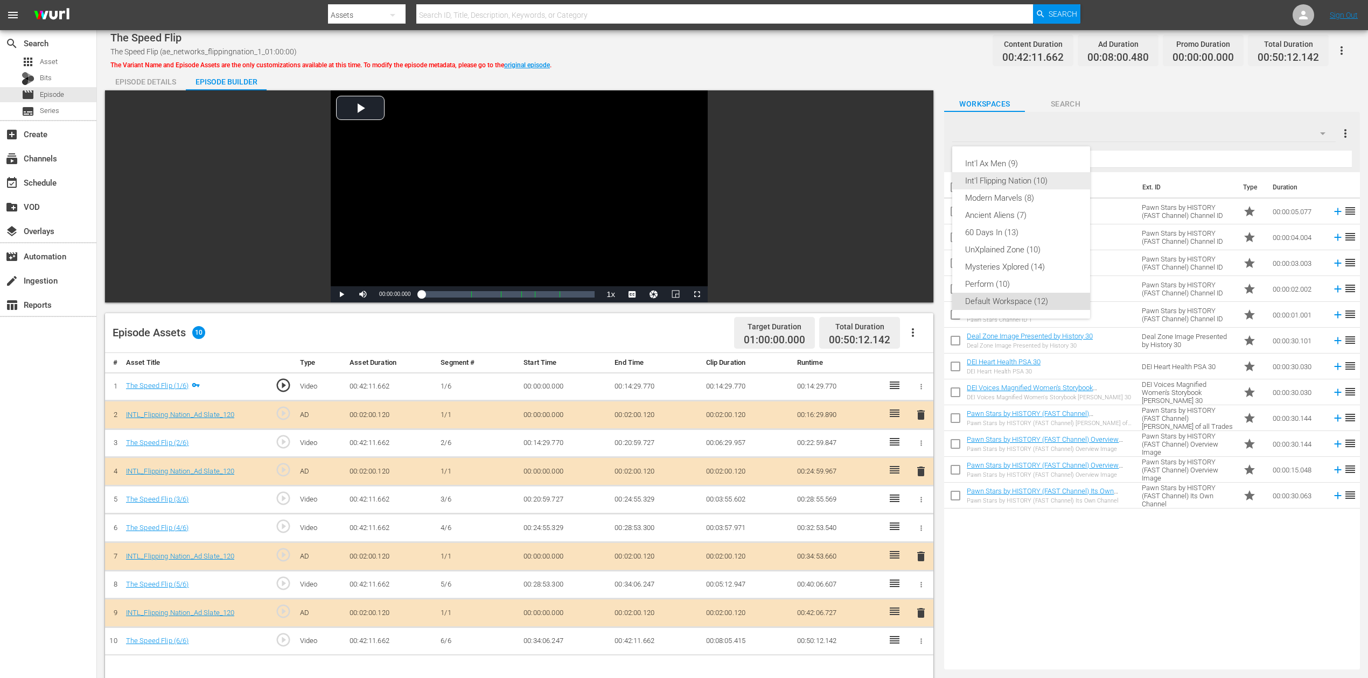
click at [1033, 177] on div "Int'l Flipping Nation (10)" at bounding box center [1021, 180] width 112 height 17
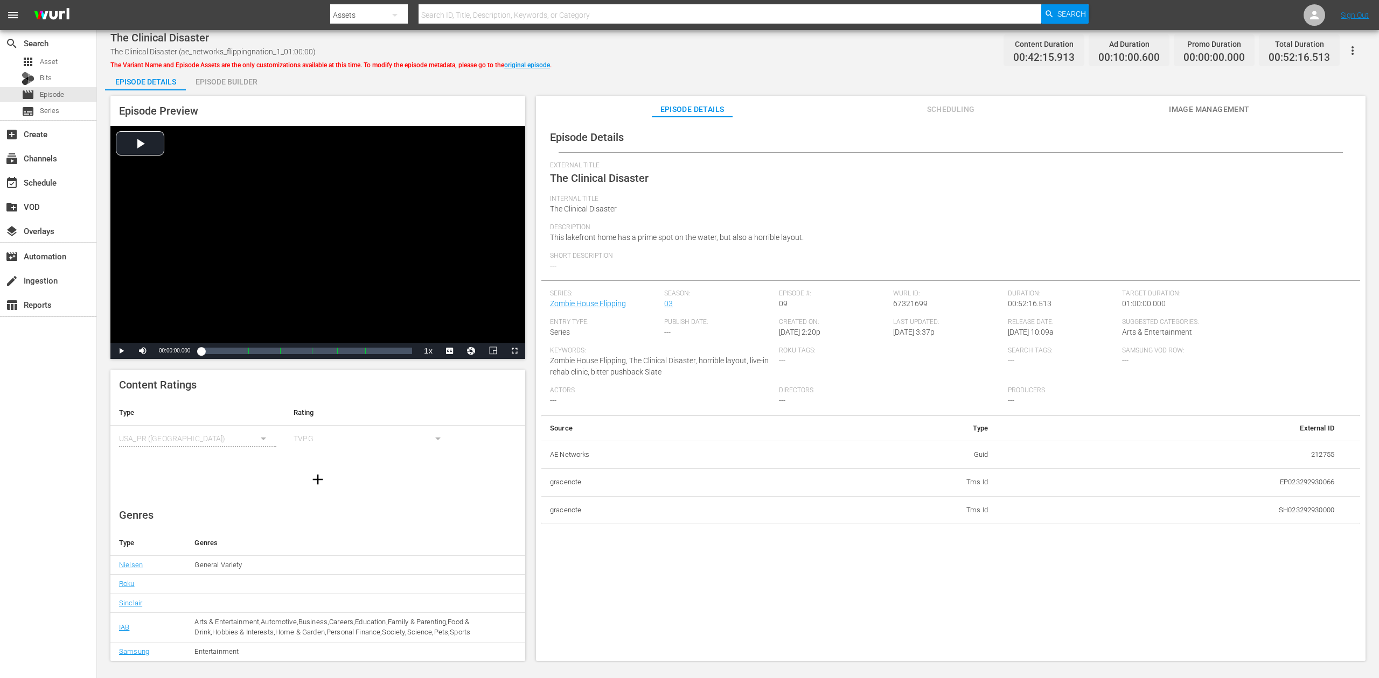
click at [220, 80] on div "Episode Builder" at bounding box center [226, 82] width 81 height 26
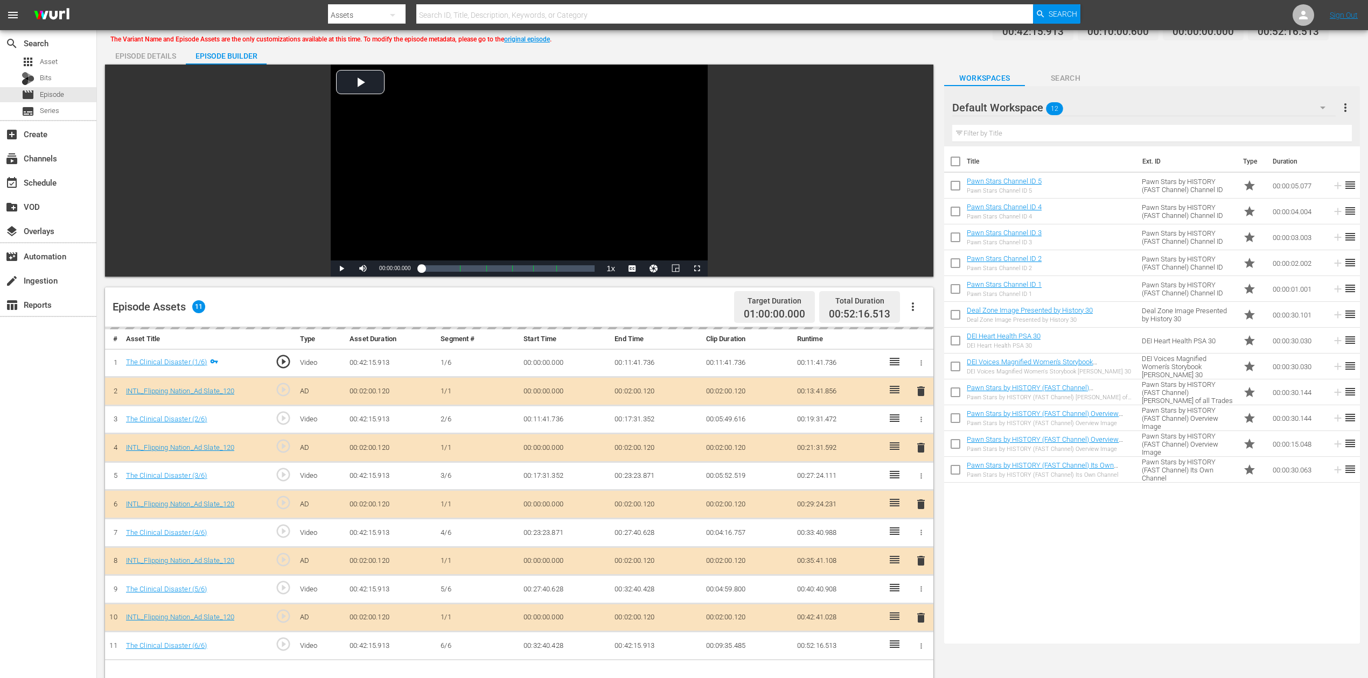
scroll to position [72, 0]
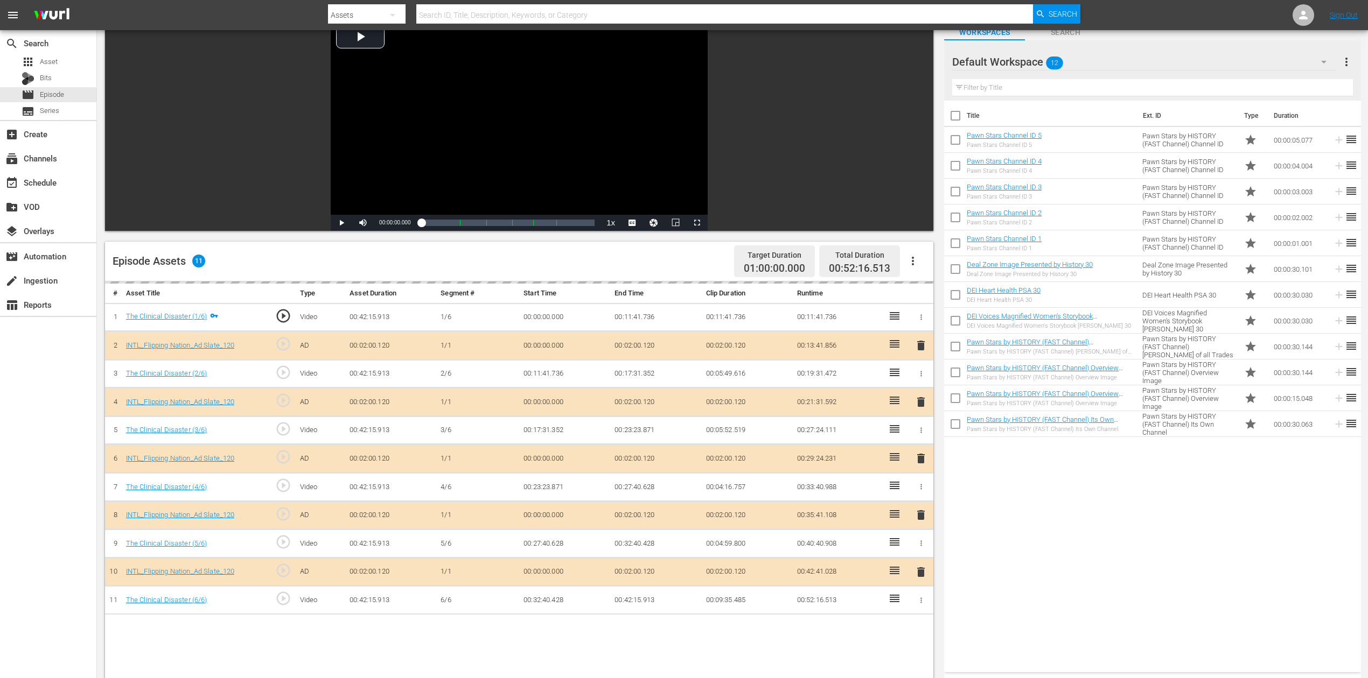
click at [922, 459] on div "delete" at bounding box center [921, 459] width 16 height 16
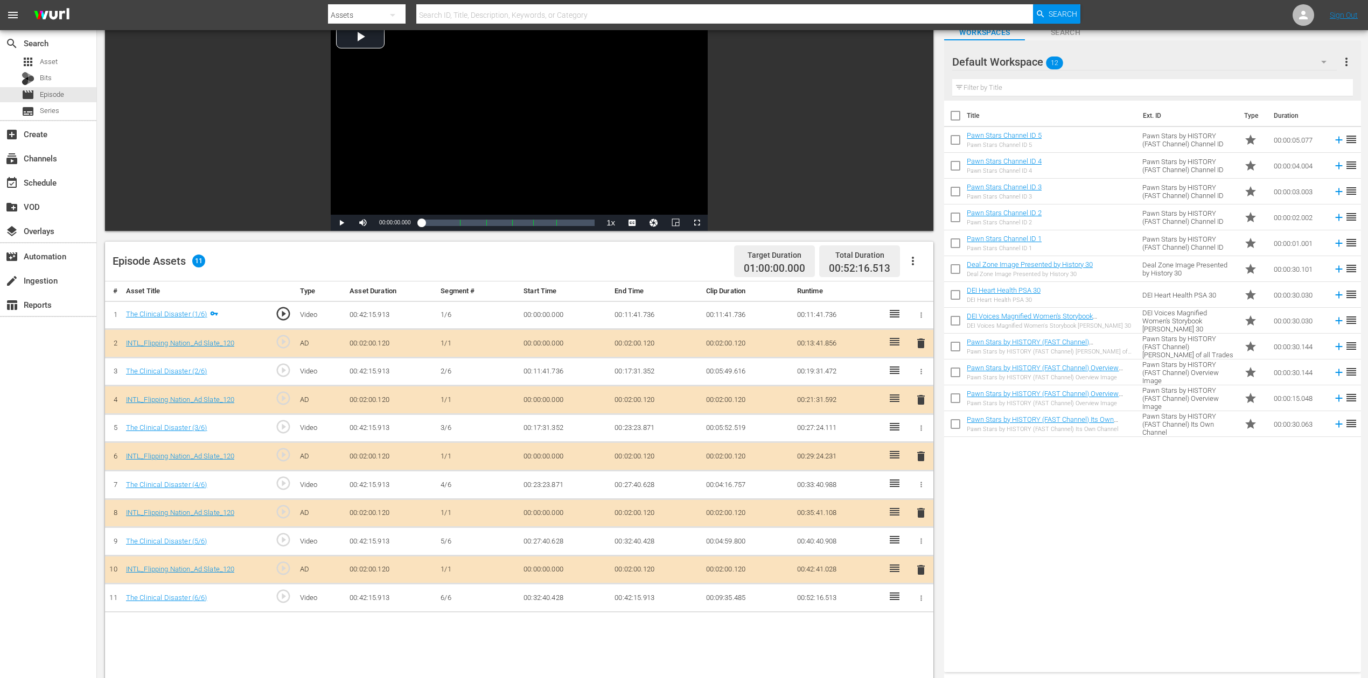
click at [922, 459] on span "delete" at bounding box center [920, 456] width 13 height 13
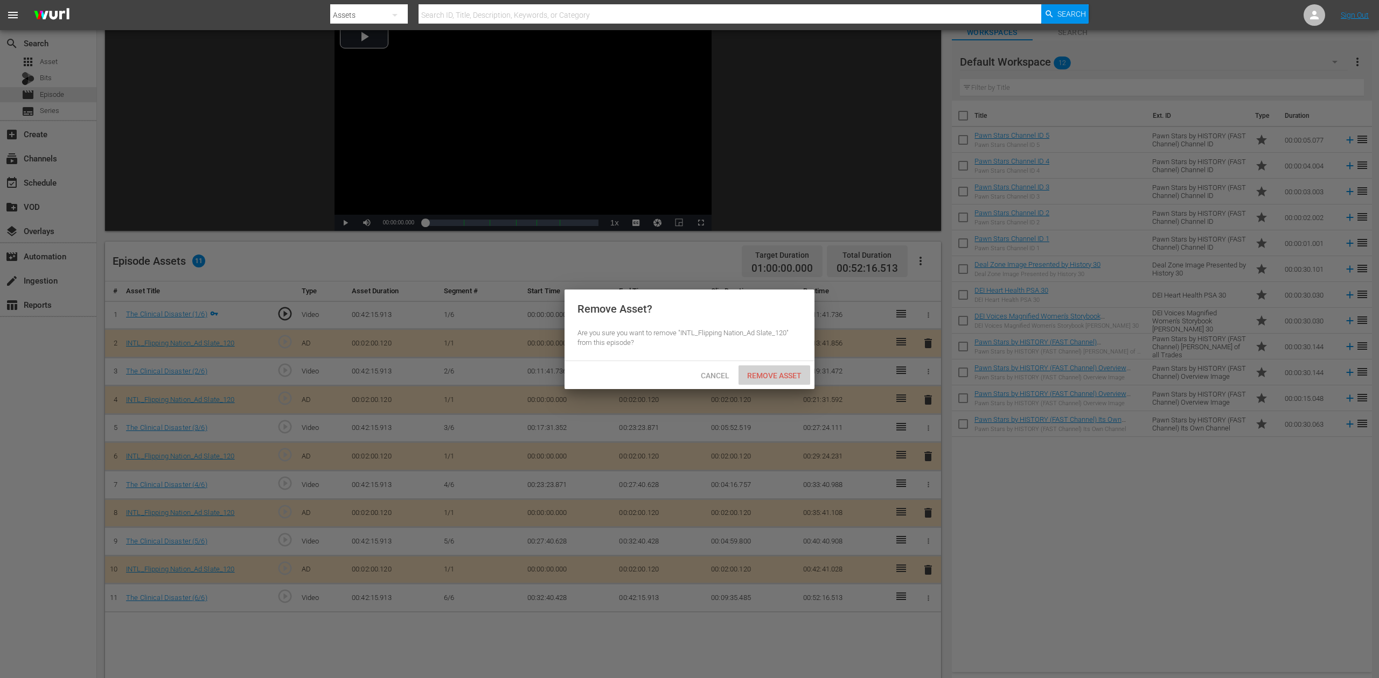
click at [789, 376] on span "Remove Asset" at bounding box center [774, 376] width 72 height 9
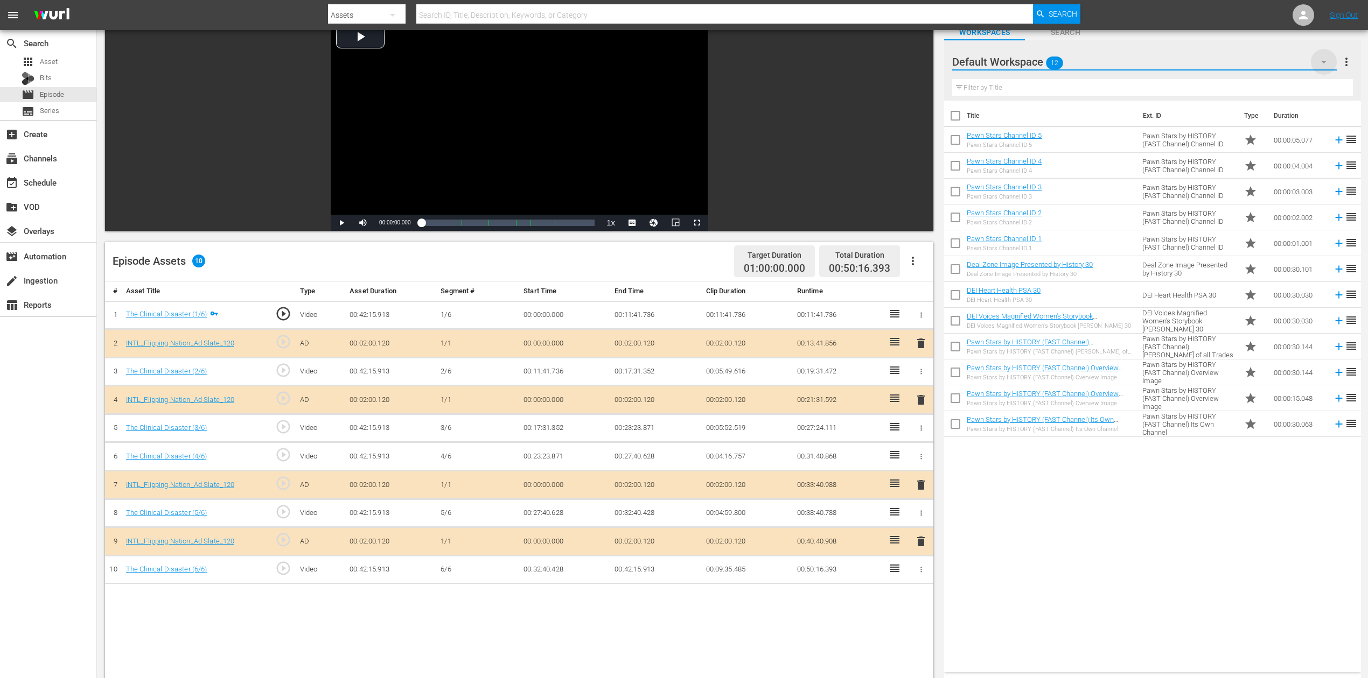
click at [1033, 60] on icon "button" at bounding box center [1323, 61] width 13 height 13
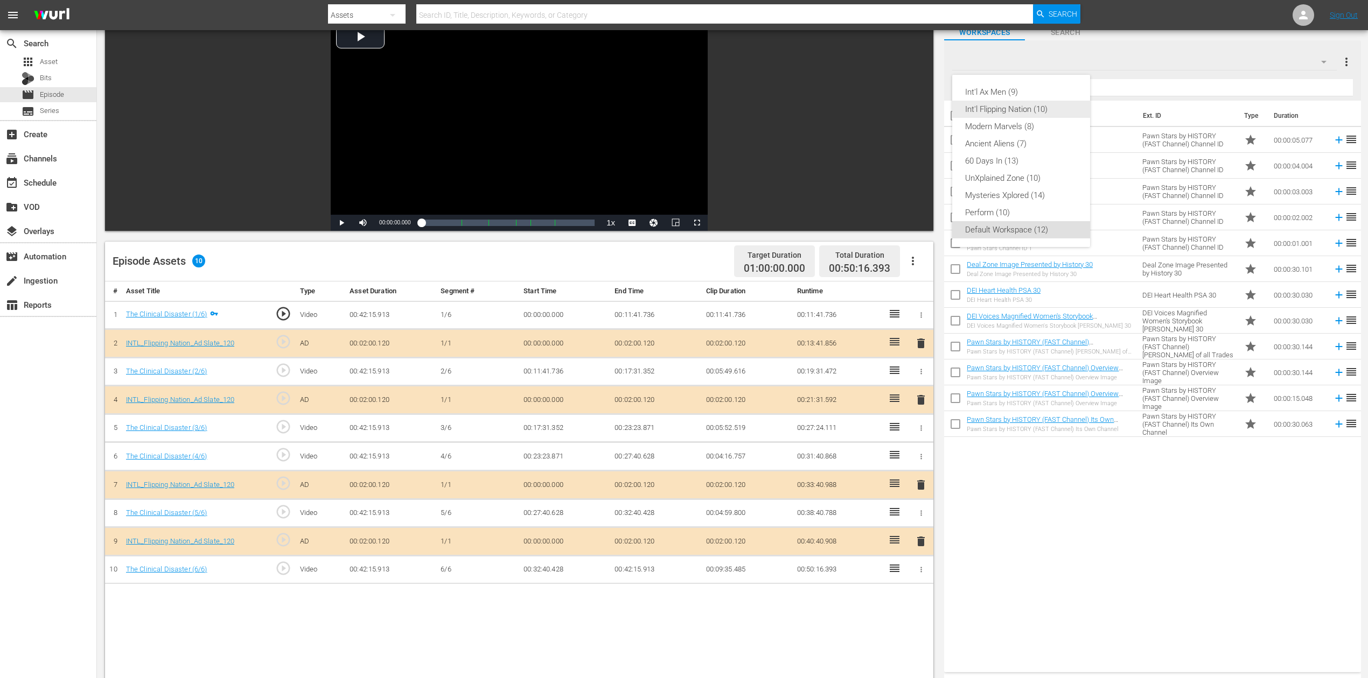
click at [1024, 108] on div "Int'l Flipping Nation (10)" at bounding box center [1021, 109] width 112 height 17
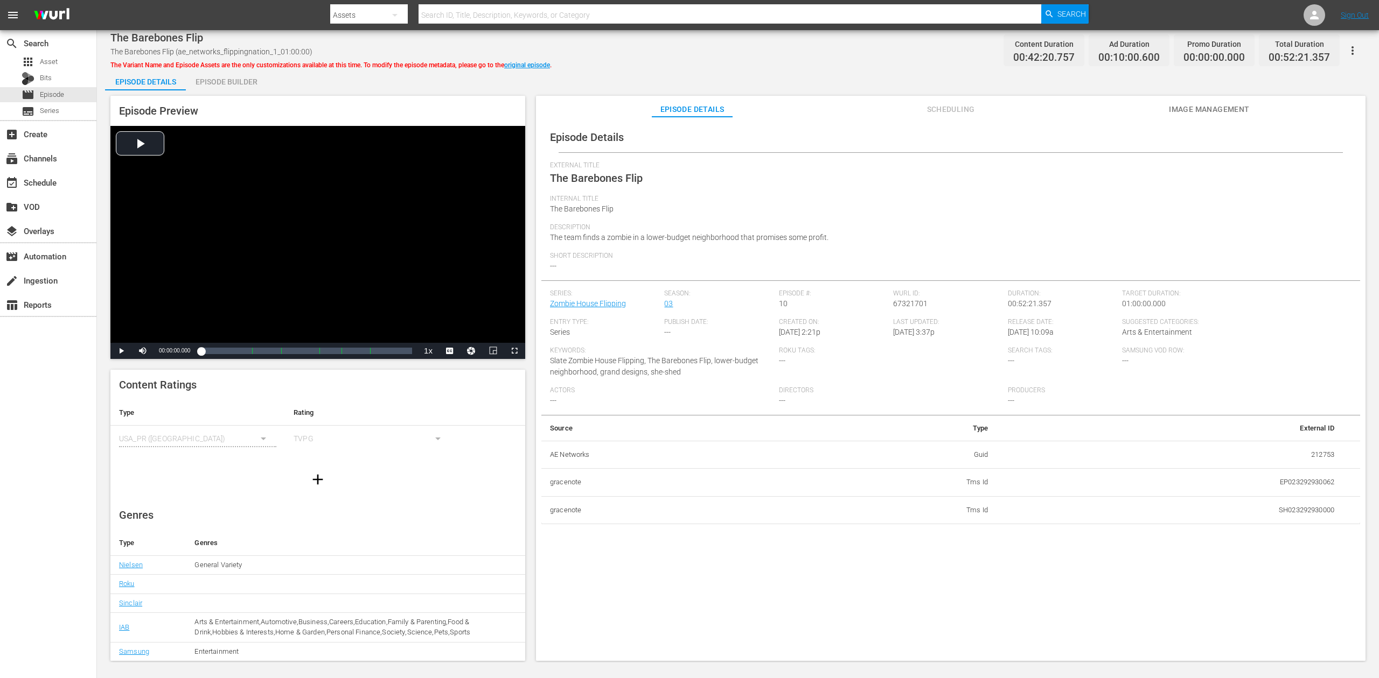
click at [246, 82] on div "Episode Builder" at bounding box center [226, 82] width 81 height 26
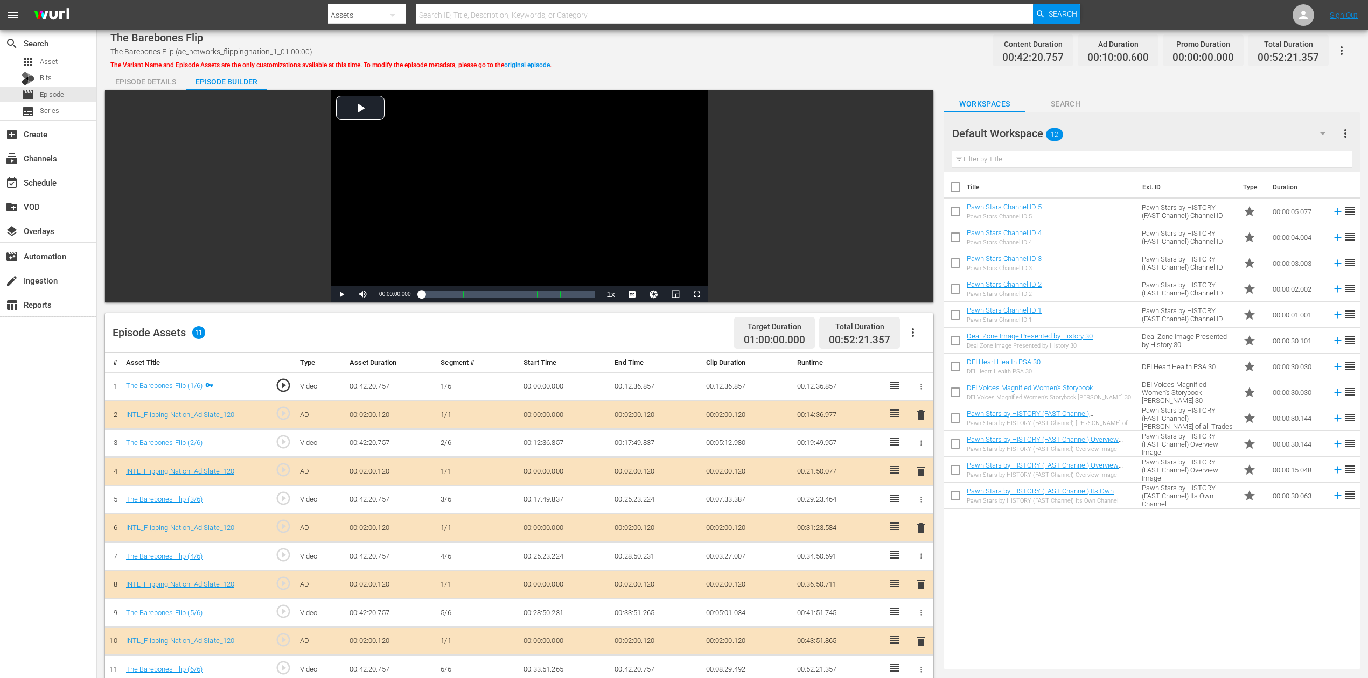
click at [922, 508] on span "delete" at bounding box center [920, 528] width 13 height 13
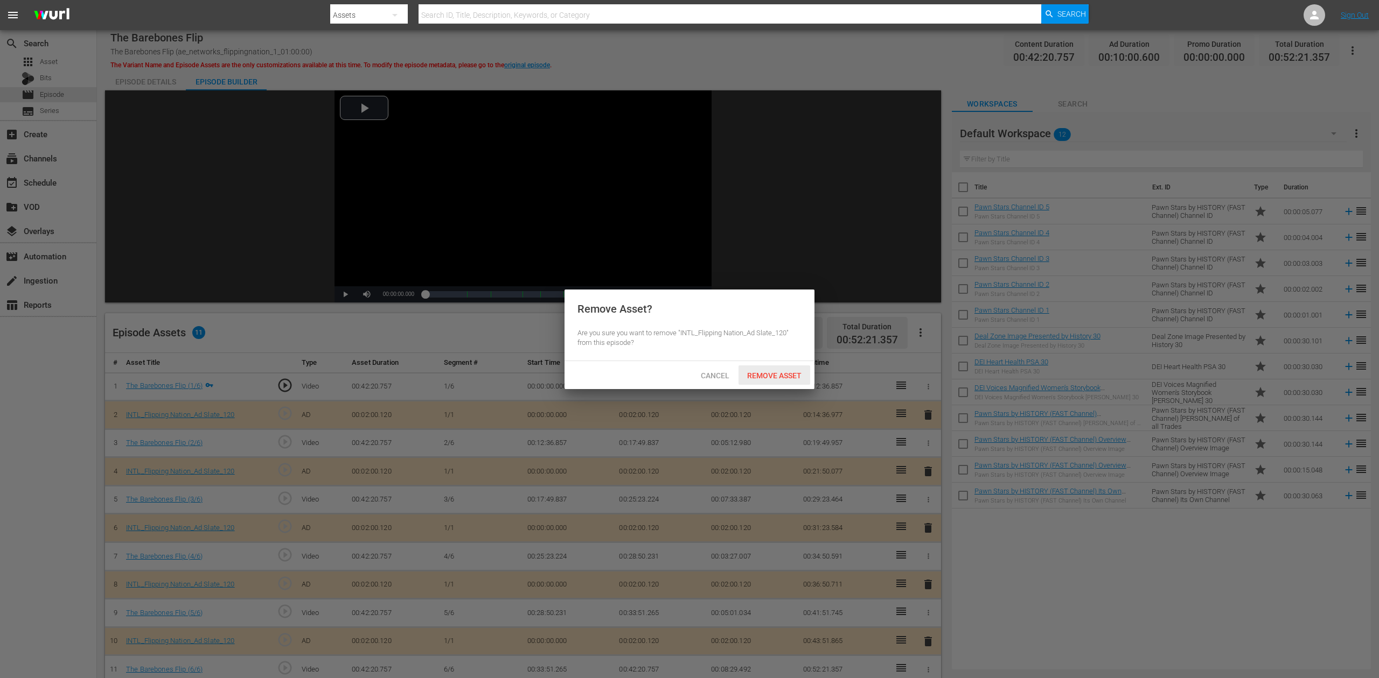
click at [783, 373] on span "Remove Asset" at bounding box center [774, 376] width 72 height 9
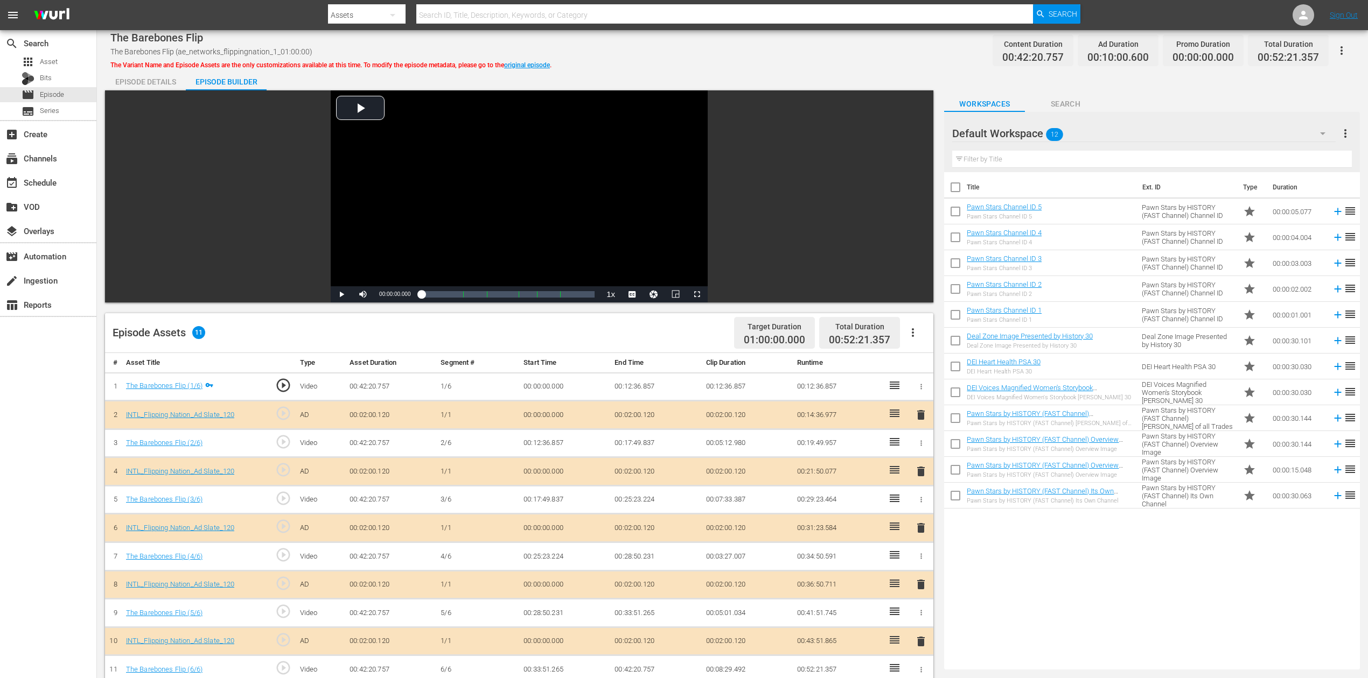
click at [1033, 130] on icon "button" at bounding box center [1322, 133] width 13 height 13
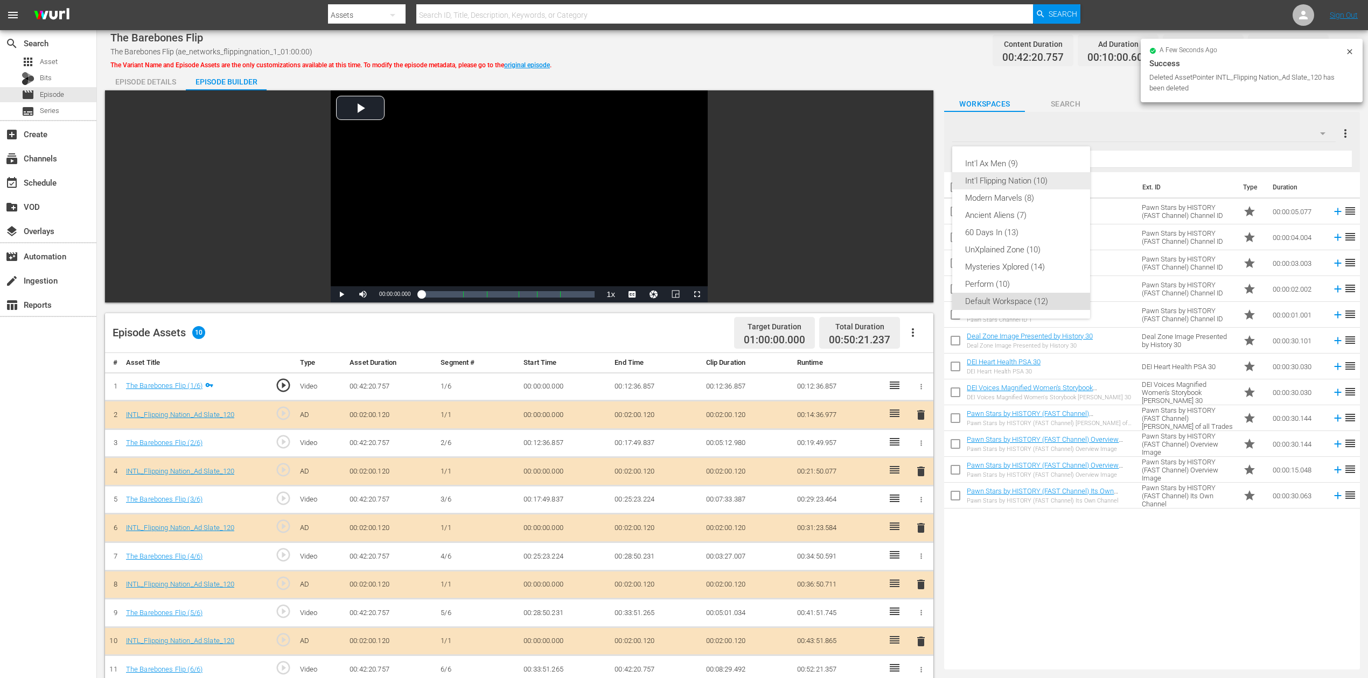
click at [1020, 184] on div "Int'l Flipping Nation (10)" at bounding box center [1021, 180] width 112 height 17
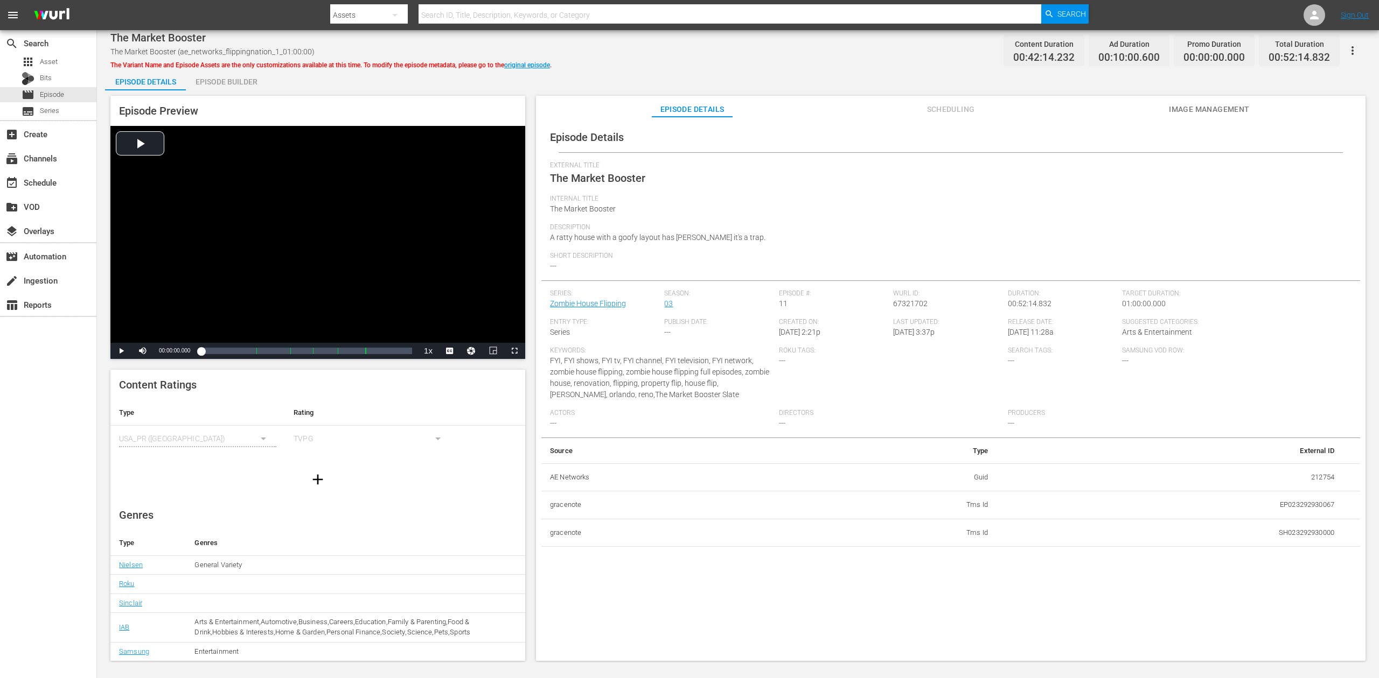
click at [207, 85] on div "Episode Builder" at bounding box center [226, 82] width 81 height 26
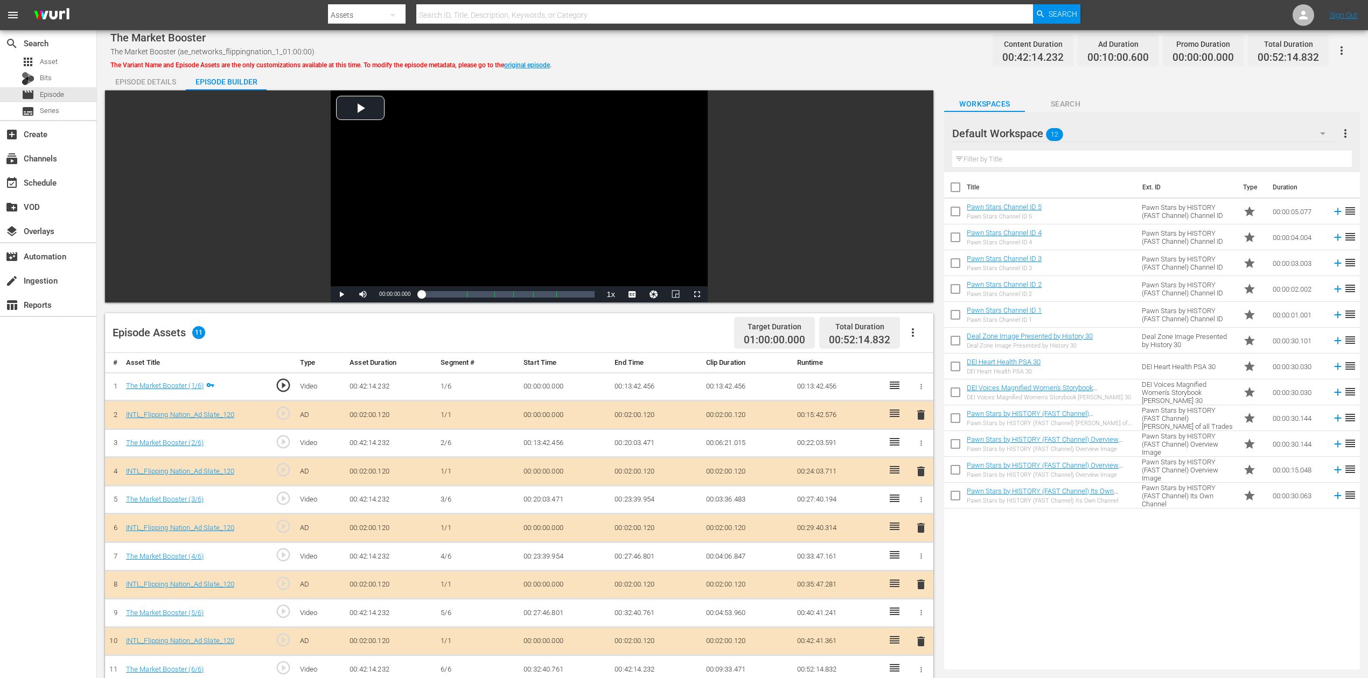
click at [1033, 130] on icon "button" at bounding box center [1322, 133] width 13 height 13
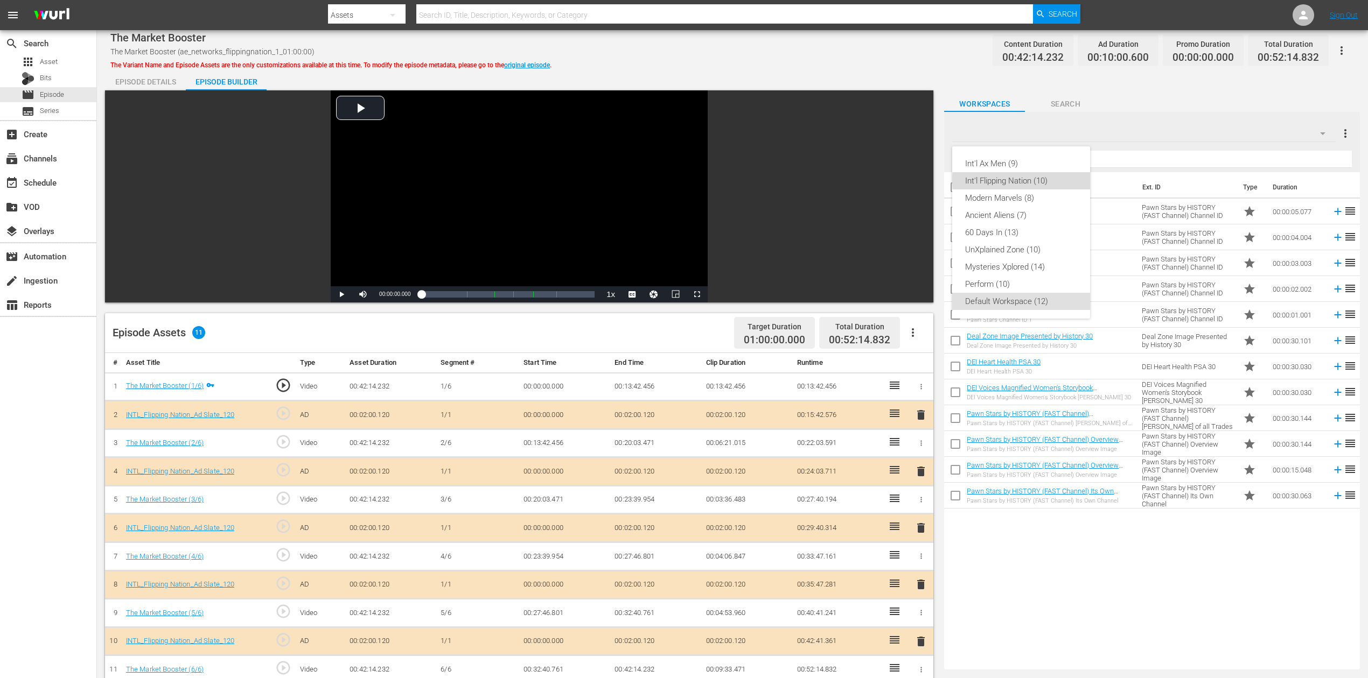
click at [1033, 181] on div "Int'l Flipping Nation (10)" at bounding box center [1021, 180] width 112 height 17
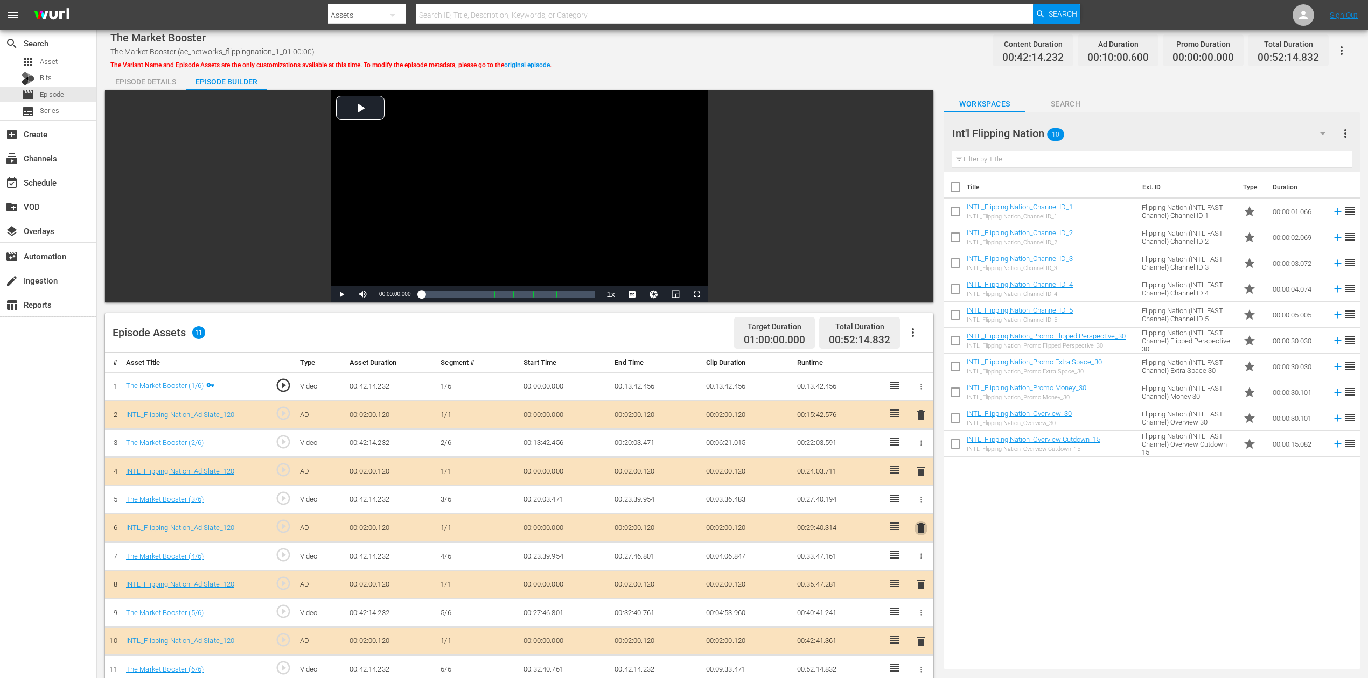
click at [919, 508] on span "delete" at bounding box center [920, 528] width 13 height 13
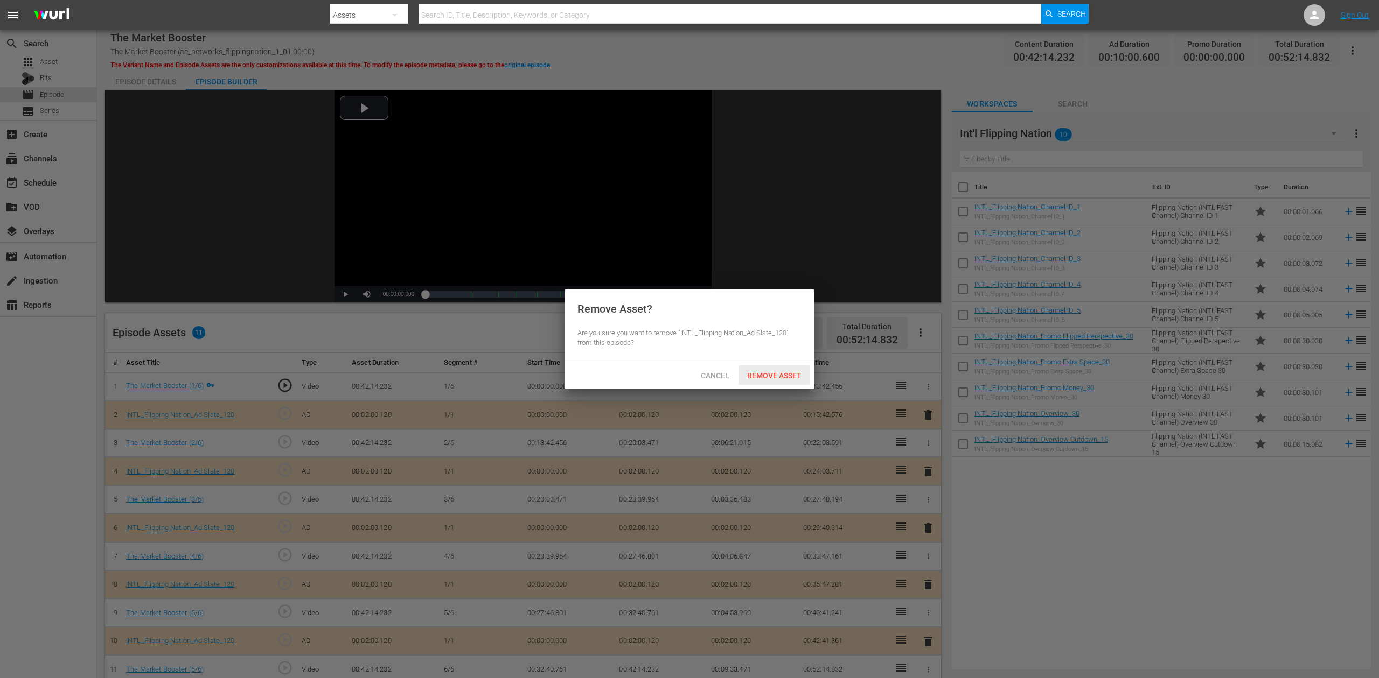
click at [785, 373] on span "Remove Asset" at bounding box center [774, 376] width 72 height 9
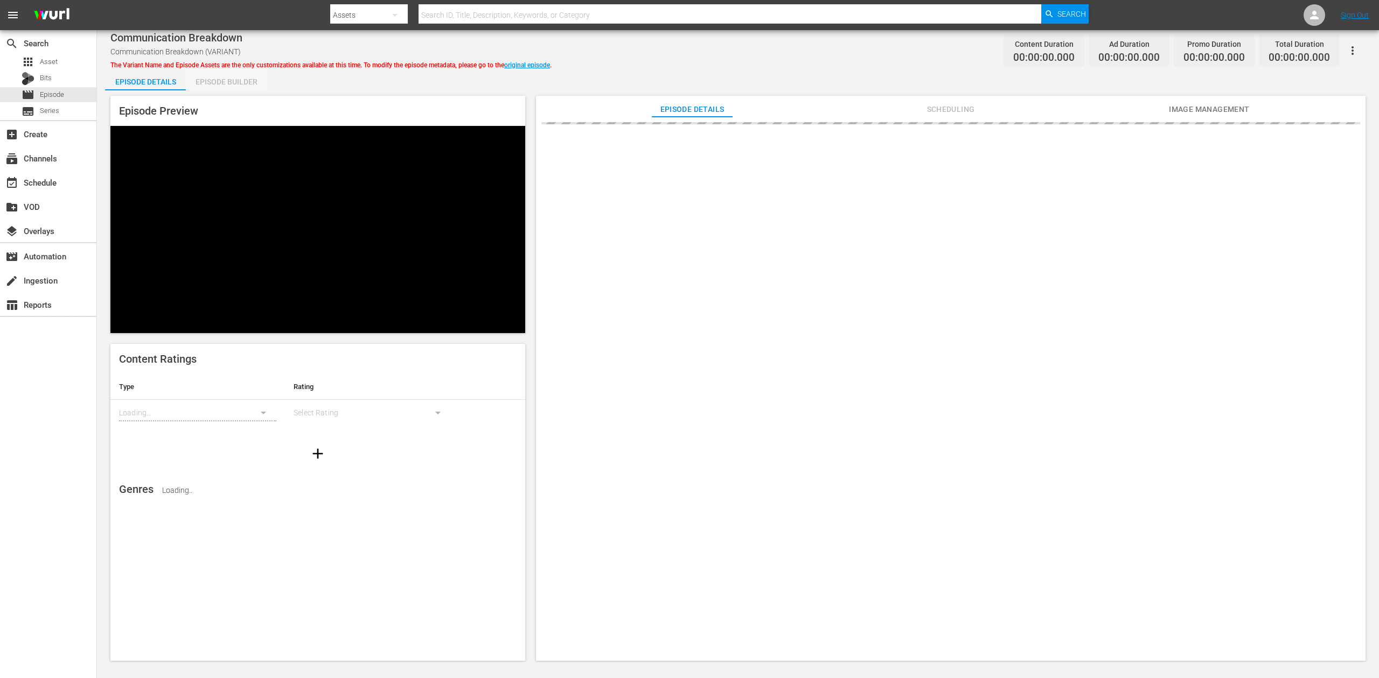
click at [218, 82] on div "Episode Builder" at bounding box center [226, 82] width 81 height 26
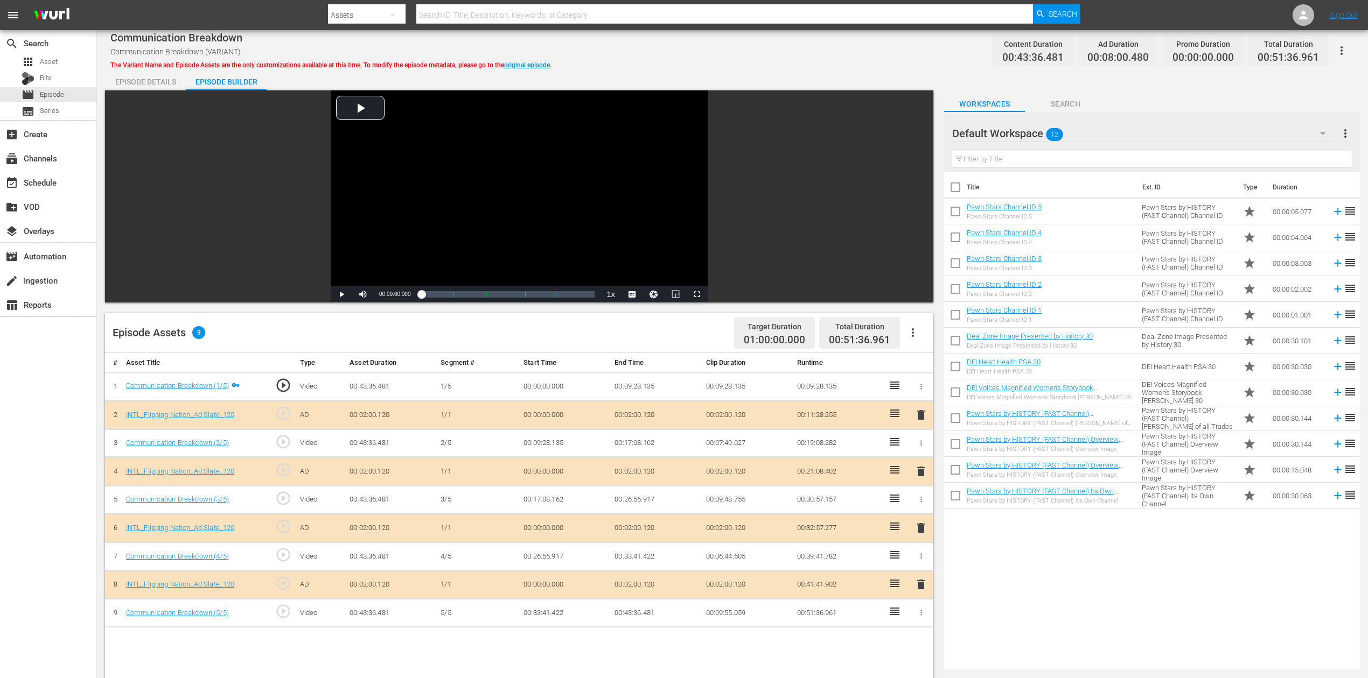
click at [920, 508] on span "delete" at bounding box center [920, 528] width 13 height 13
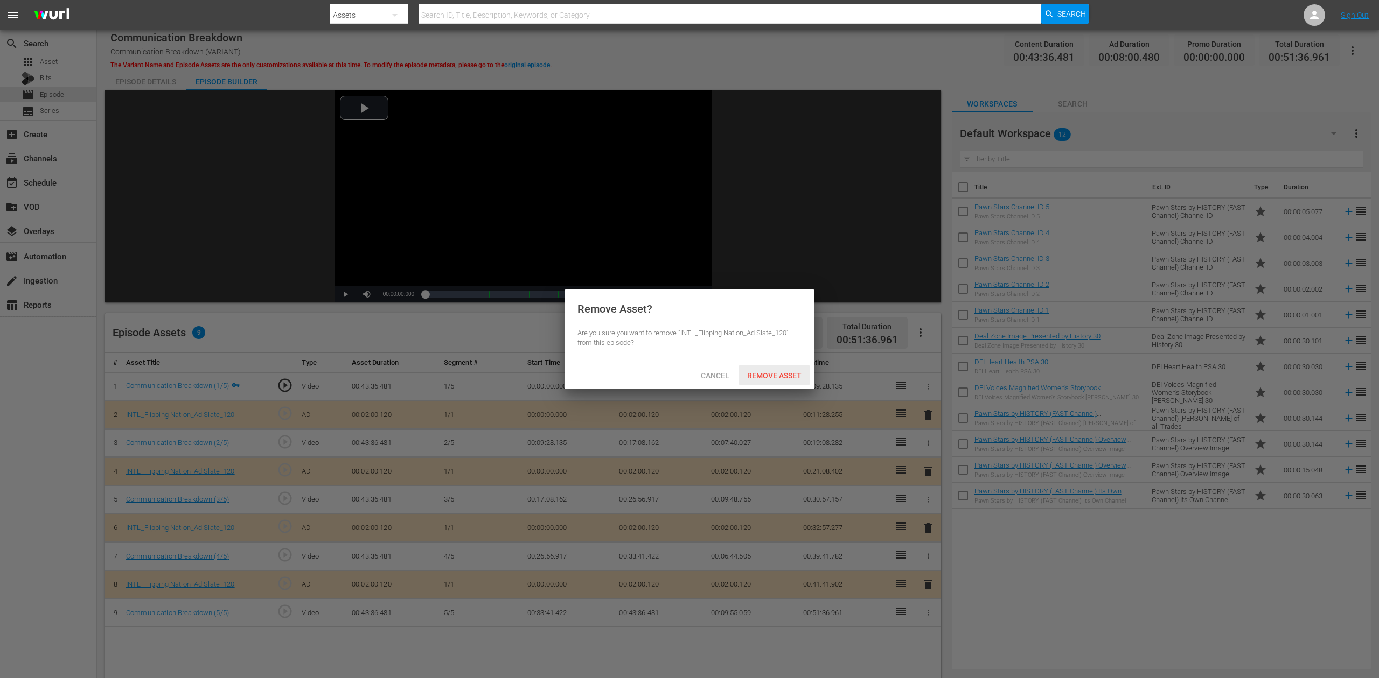
click at [787, 369] on div "Remove Asset" at bounding box center [774, 376] width 72 height 20
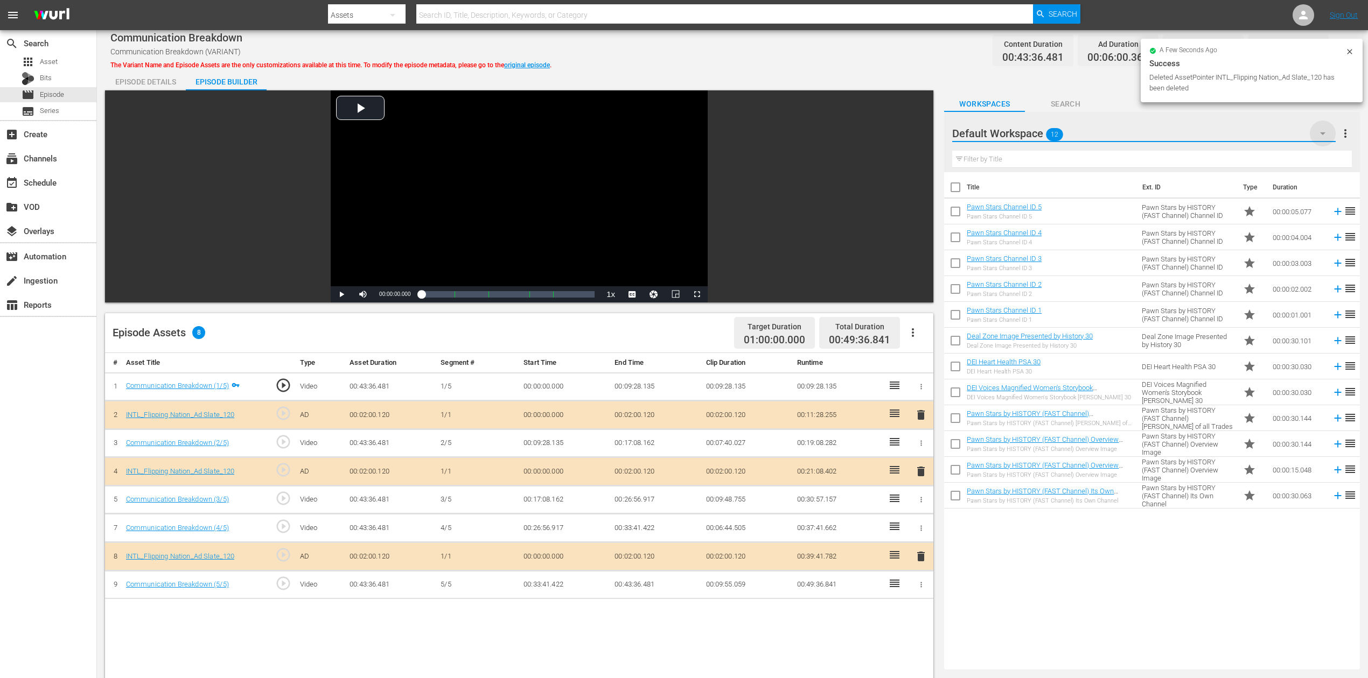
click at [1033, 134] on icon "button" at bounding box center [1322, 133] width 5 height 3
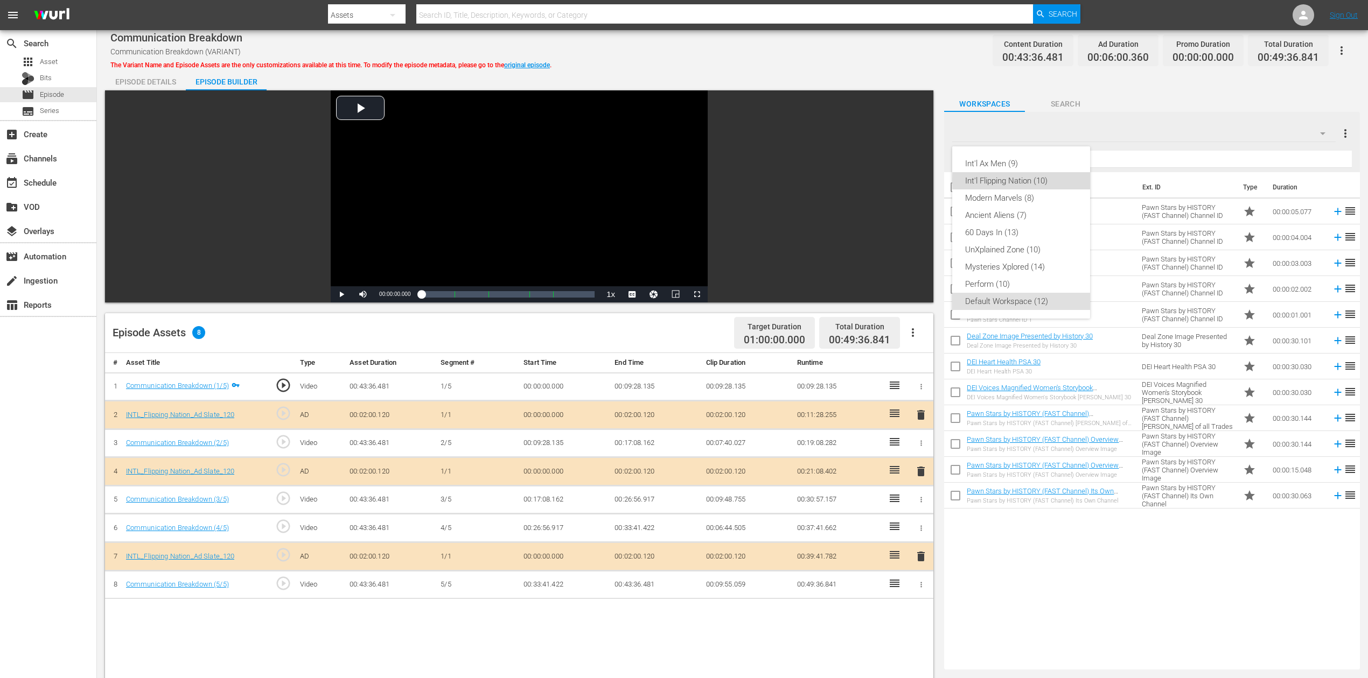
click at [1033, 181] on div "Int'l Flipping Nation (10)" at bounding box center [1021, 180] width 112 height 17
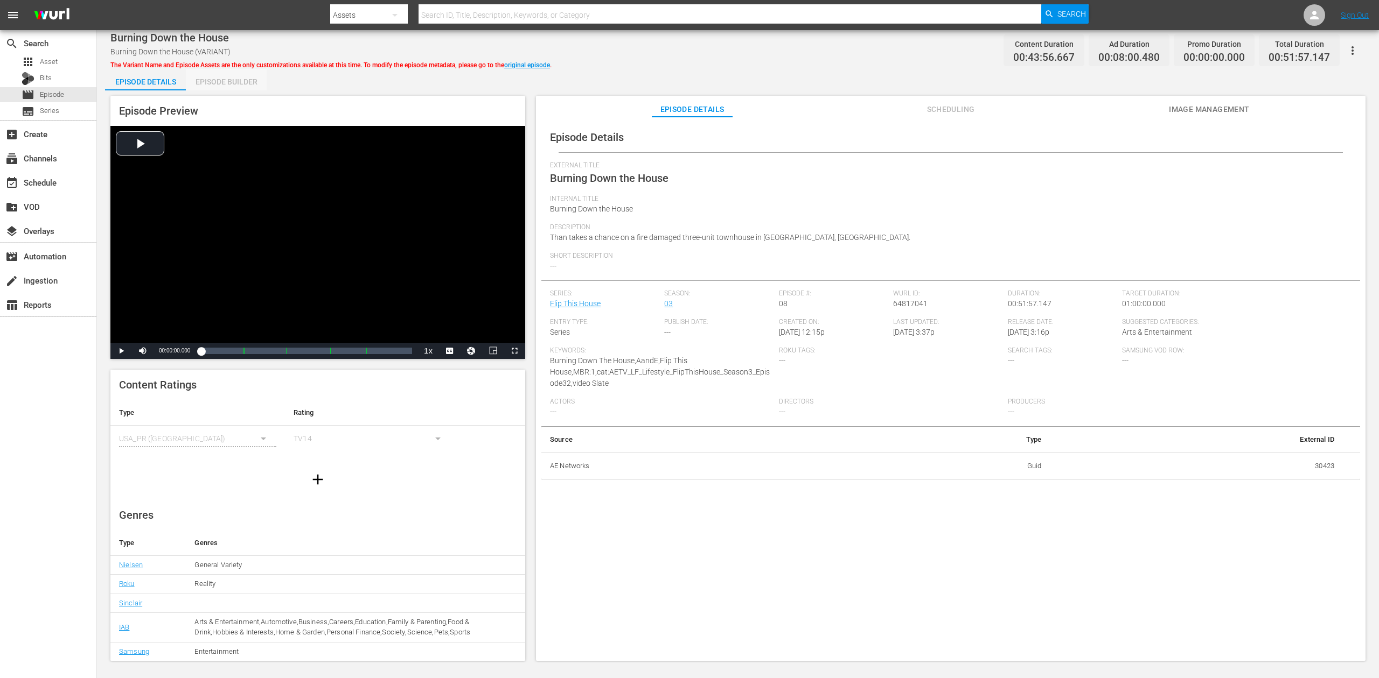
click at [220, 82] on div "Episode Builder" at bounding box center [226, 82] width 81 height 26
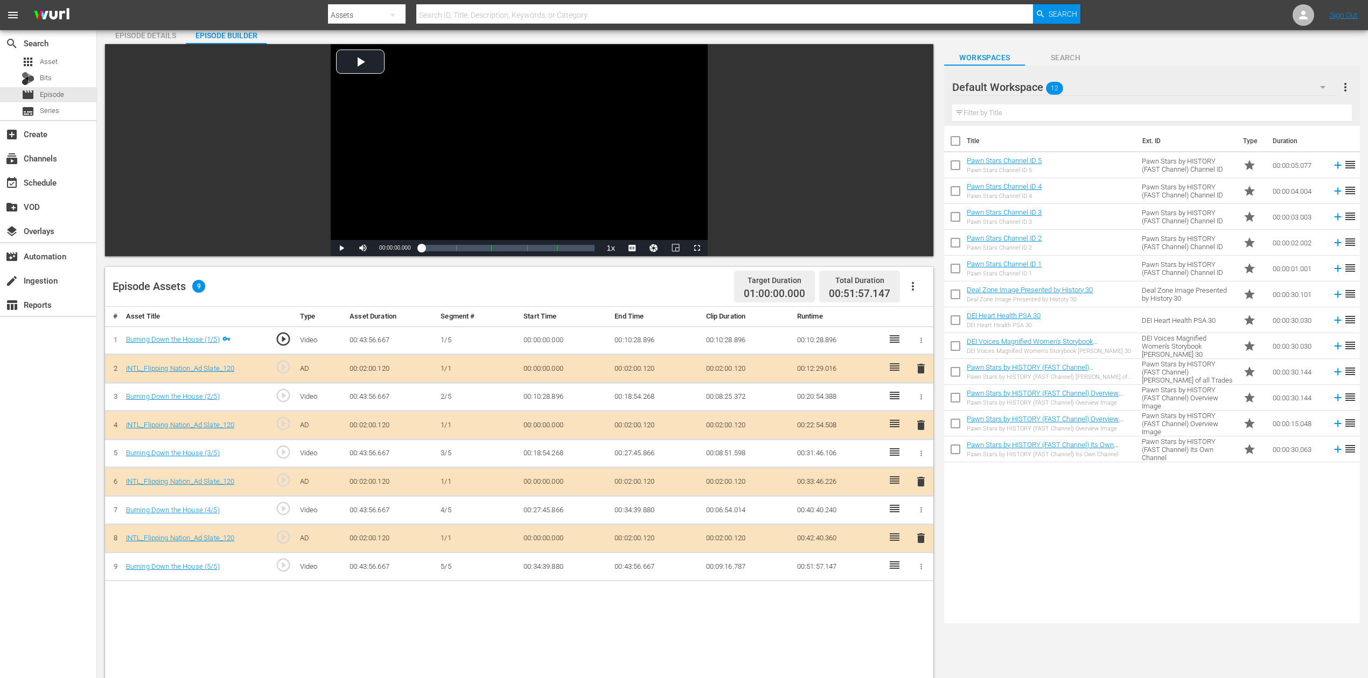
scroll to position [72, 0]
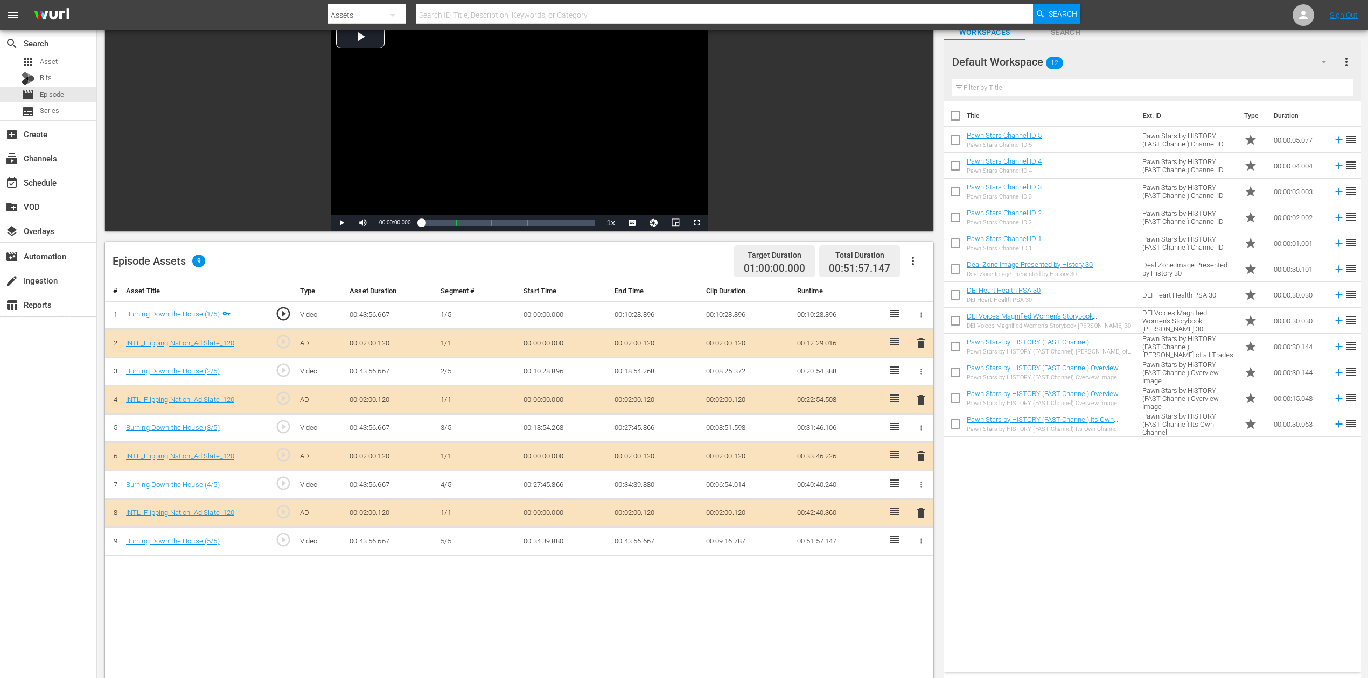
click at [921, 450] on span "delete" at bounding box center [920, 456] width 13 height 13
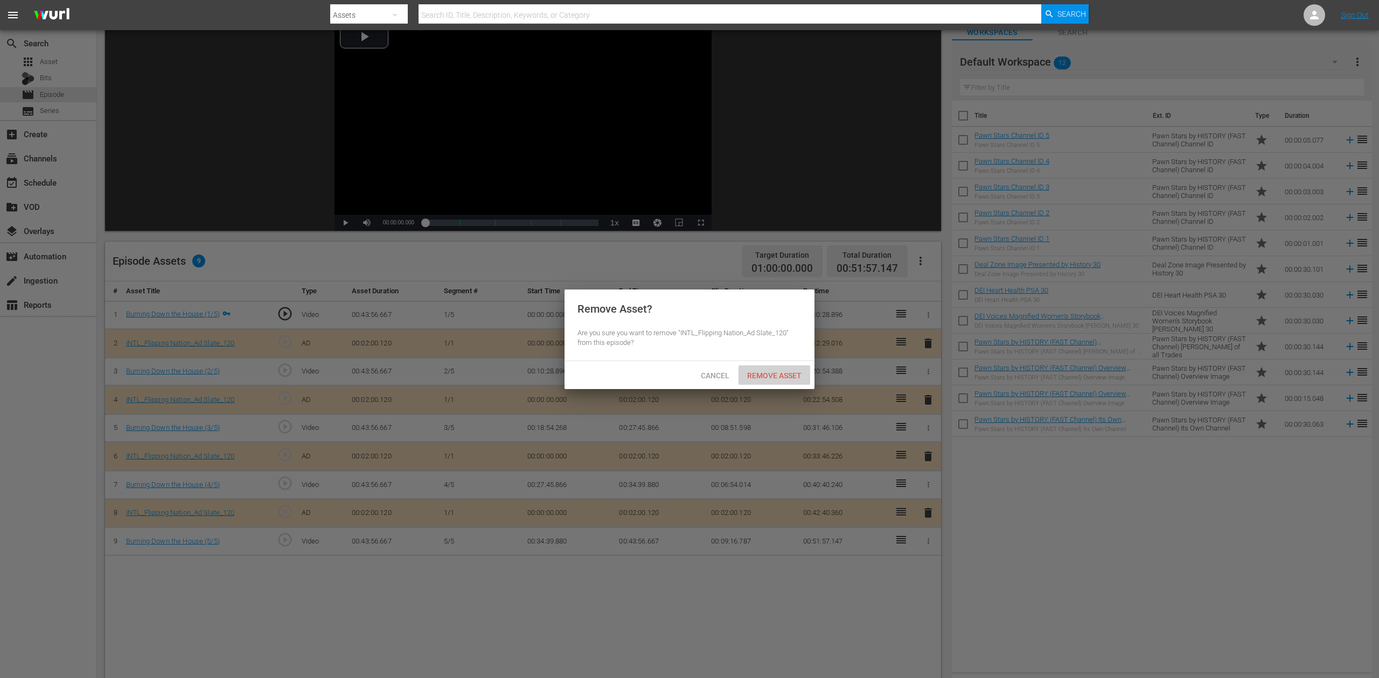
click at [797, 373] on span "Remove Asset" at bounding box center [774, 376] width 72 height 9
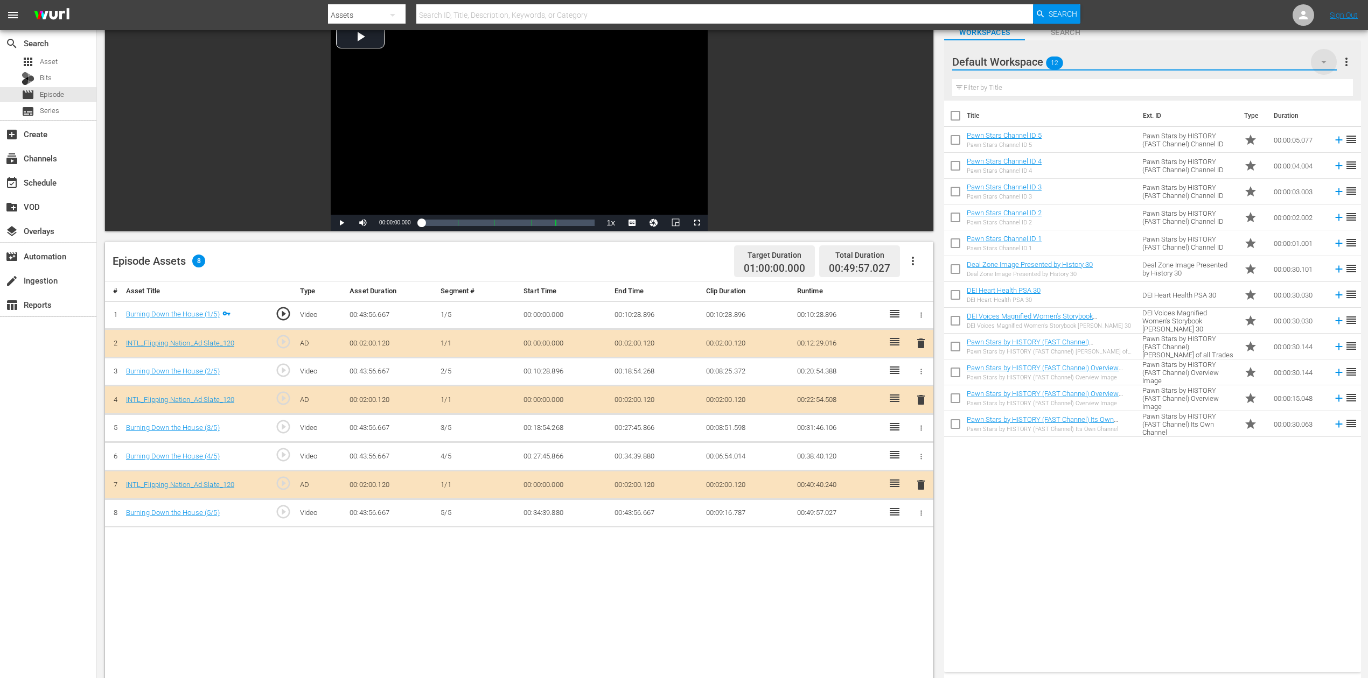
click at [1033, 63] on icon "button" at bounding box center [1323, 61] width 13 height 13
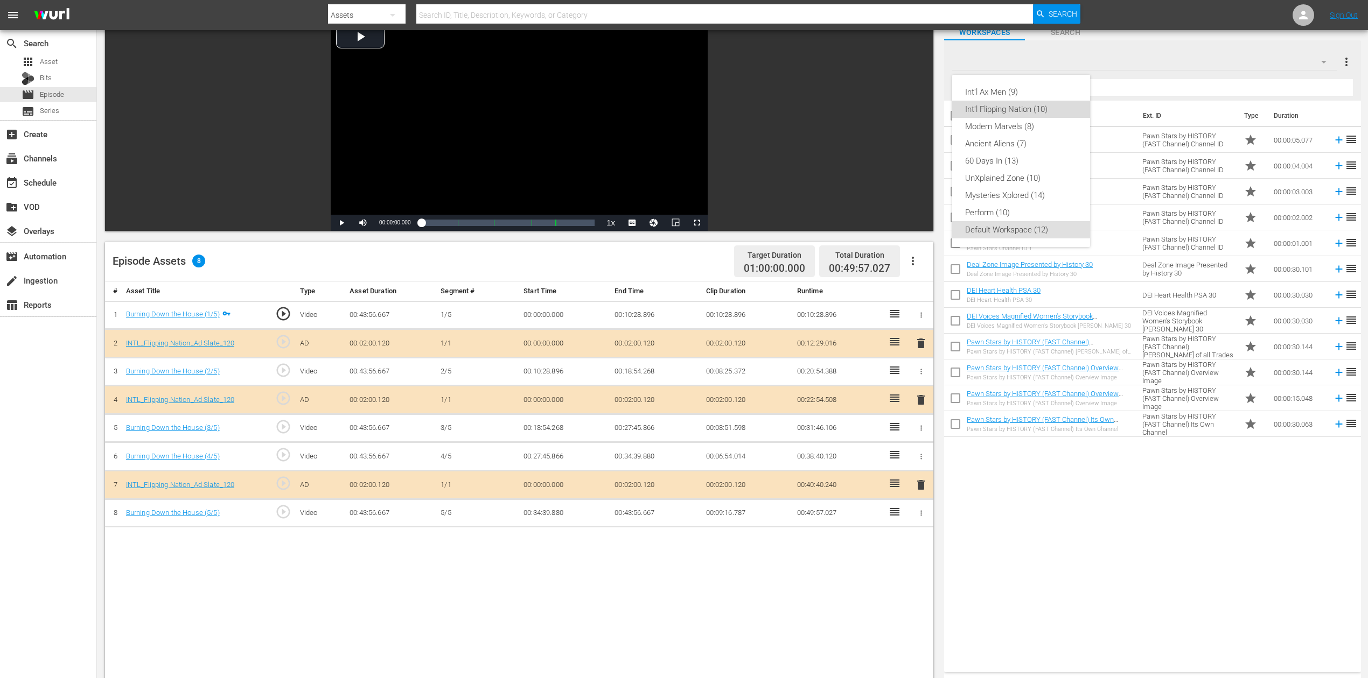
click at [1033, 109] on div "Int'l Flipping Nation (10)" at bounding box center [1021, 109] width 112 height 17
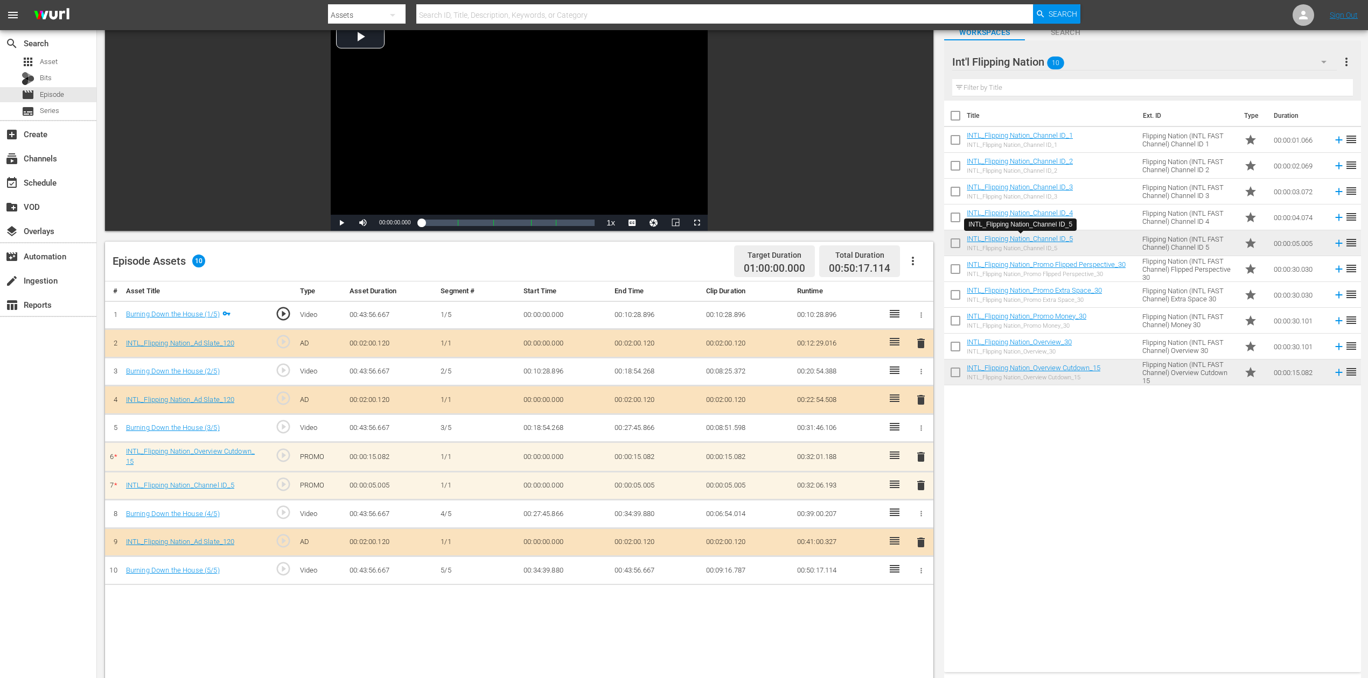
click at [922, 486] on span "delete" at bounding box center [920, 485] width 13 height 13
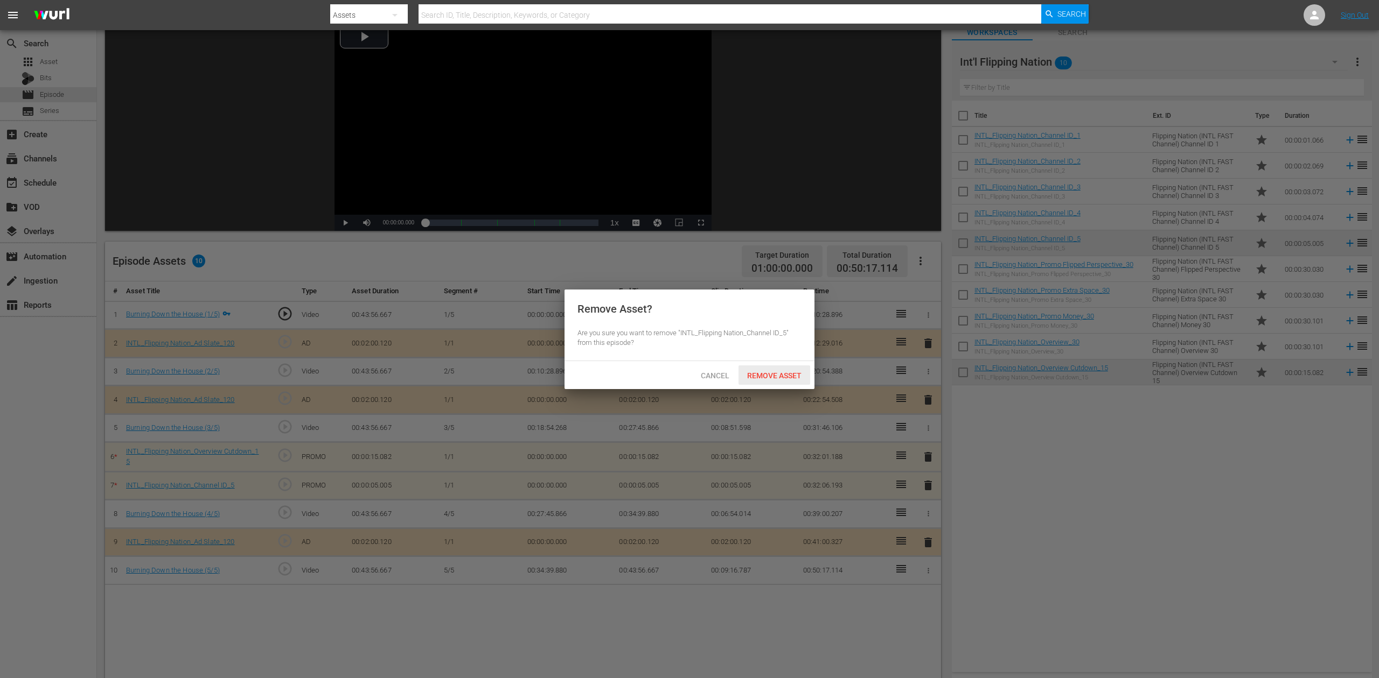
click at [775, 372] on span "Remove Asset" at bounding box center [774, 376] width 72 height 9
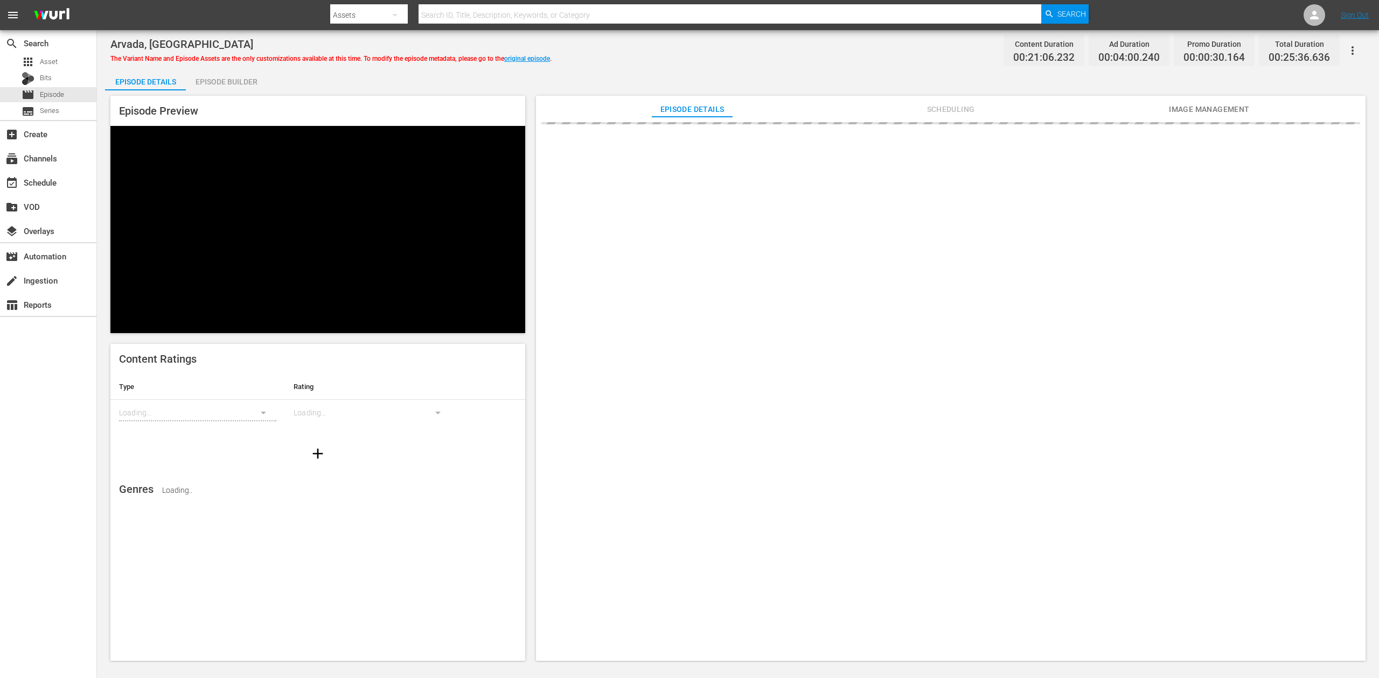
click at [237, 84] on div "Episode Builder" at bounding box center [226, 82] width 81 height 26
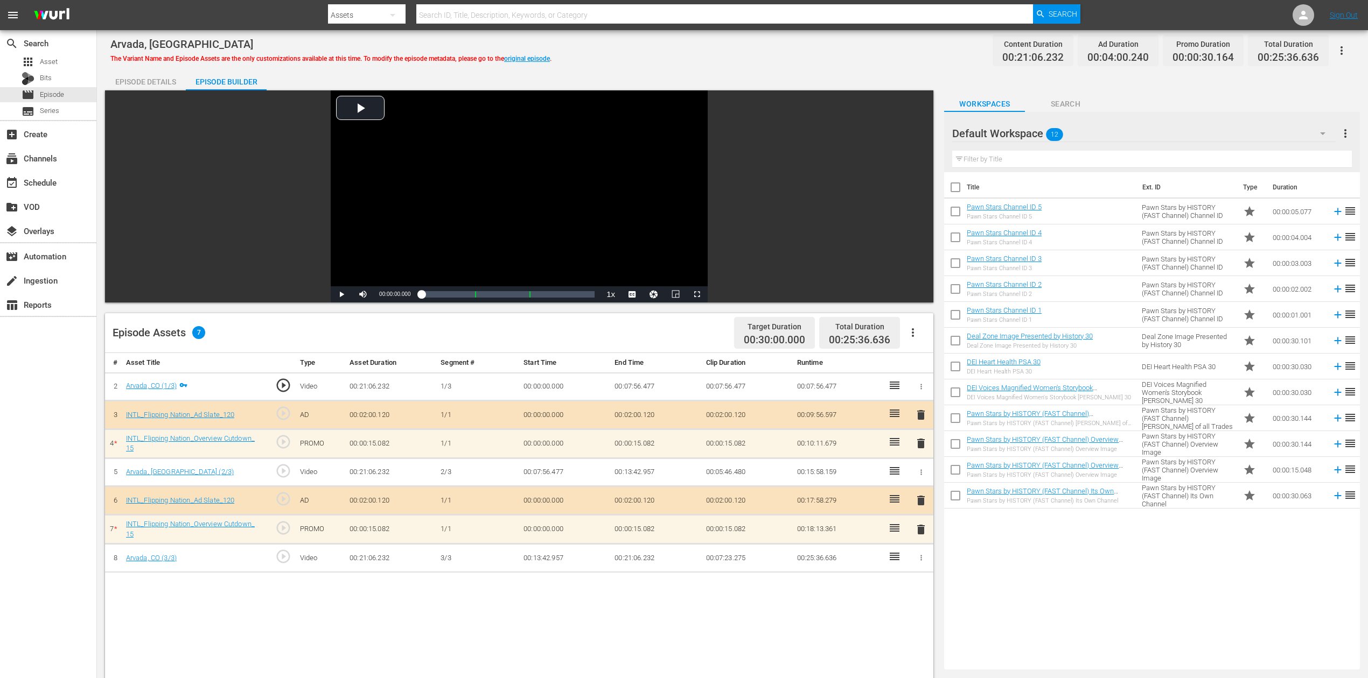
click at [1033, 134] on icon "button" at bounding box center [1322, 133] width 5 height 3
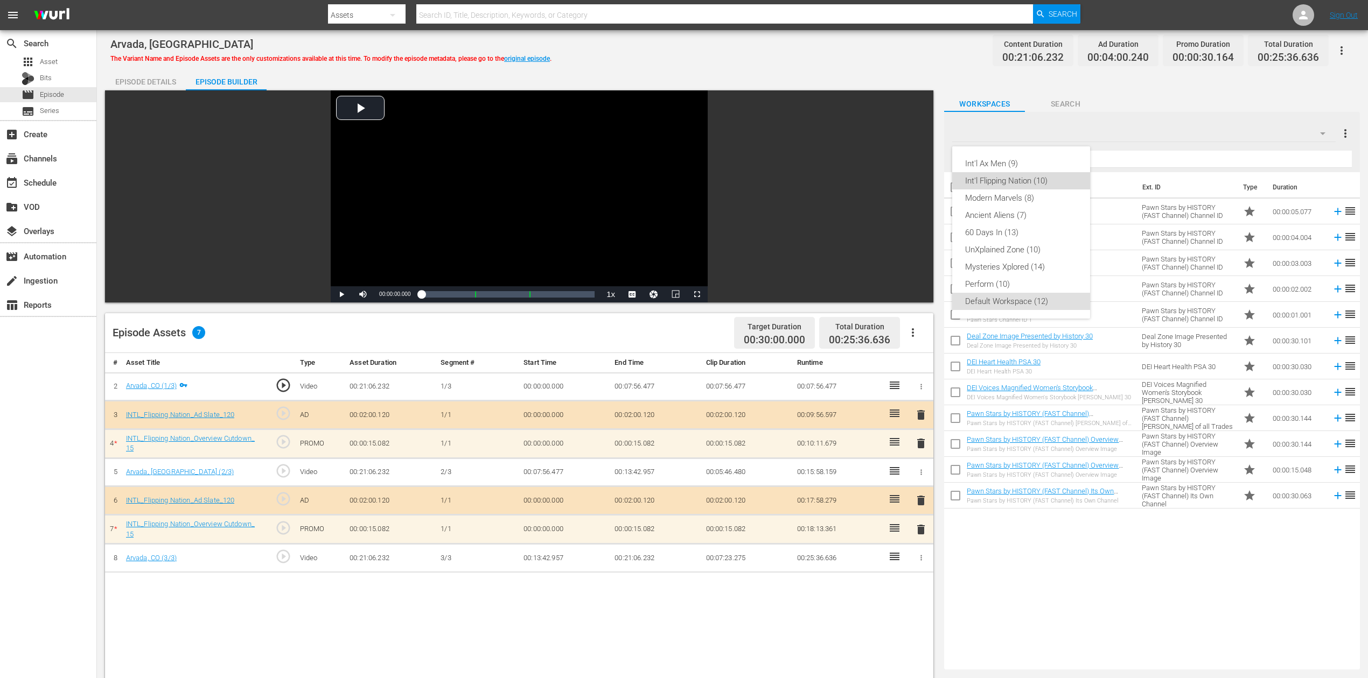
click at [1016, 176] on div "Int'l Flipping Nation (10)" at bounding box center [1021, 180] width 112 height 17
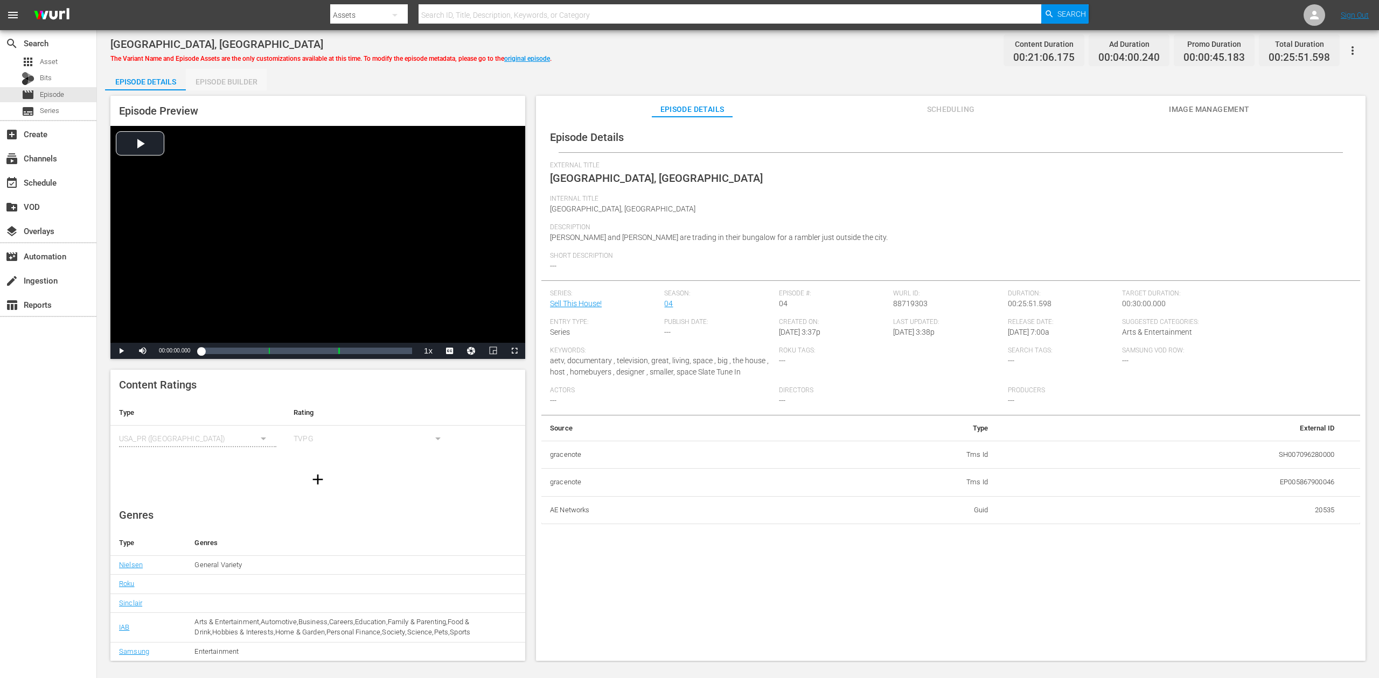
click at [224, 80] on div "Episode Builder" at bounding box center [226, 82] width 81 height 26
click at [250, 81] on div "Episode Builder" at bounding box center [226, 82] width 81 height 26
click at [231, 76] on div "Episode Builder" at bounding box center [226, 82] width 81 height 26
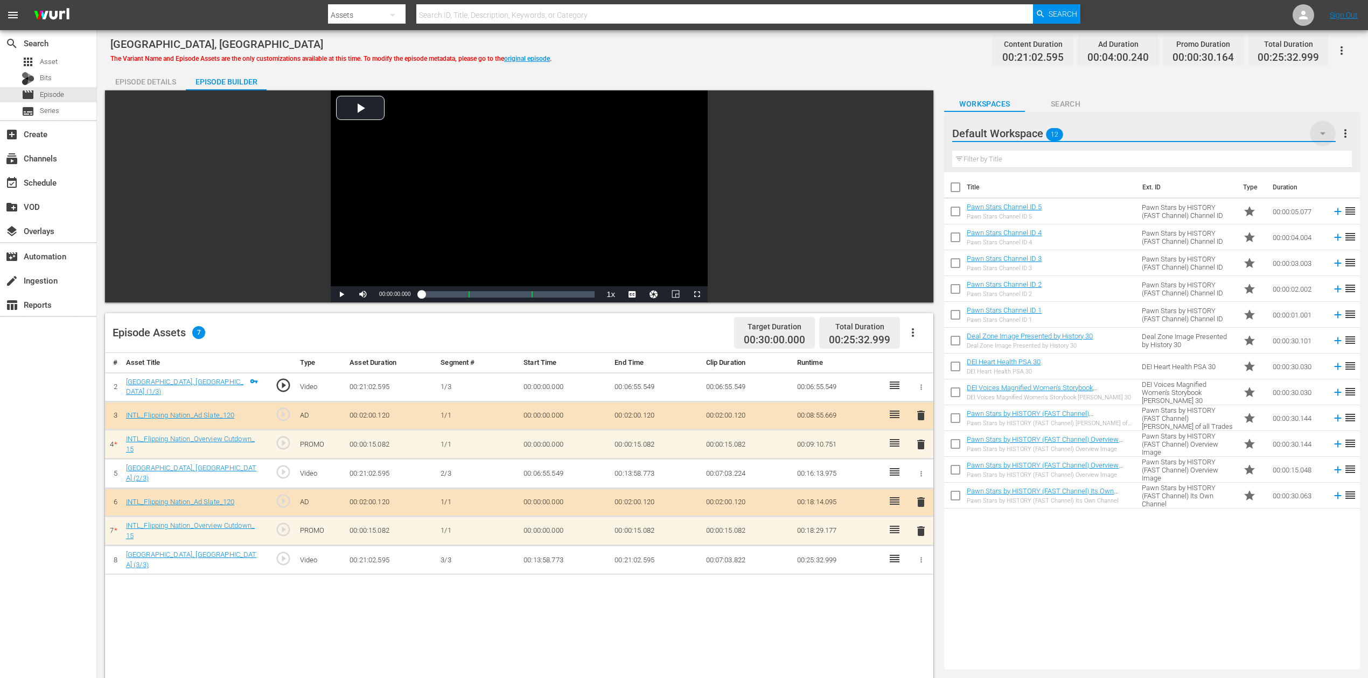
click at [1033, 136] on icon "button" at bounding box center [1322, 133] width 13 height 13
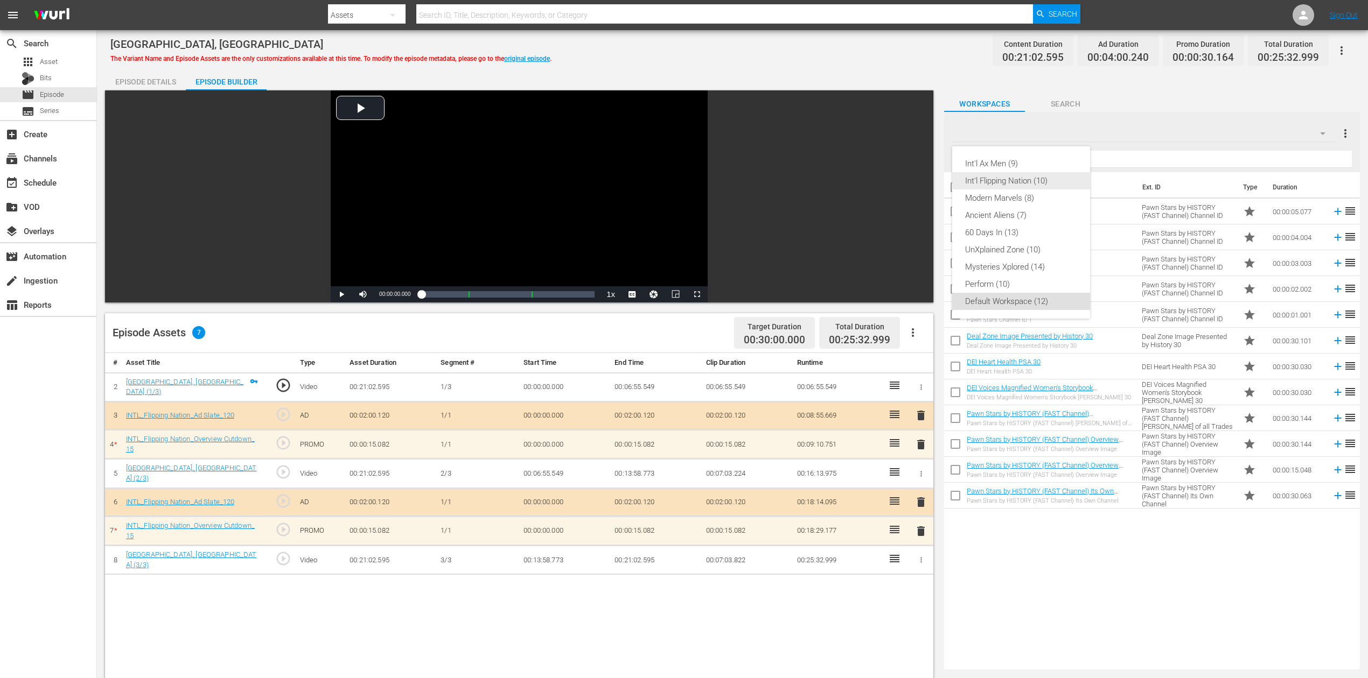
click at [1020, 177] on div "Int'l Flipping Nation (10)" at bounding box center [1021, 180] width 112 height 17
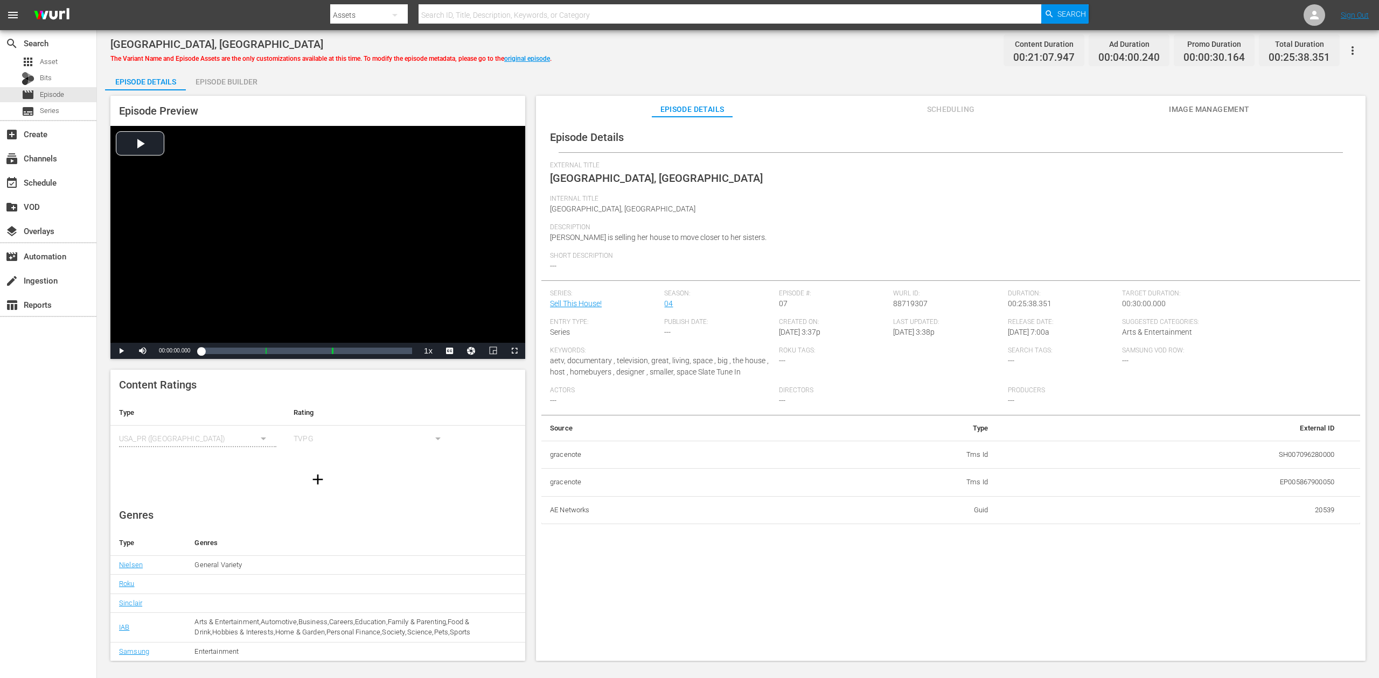
click at [211, 82] on div "Episode Builder" at bounding box center [226, 82] width 81 height 26
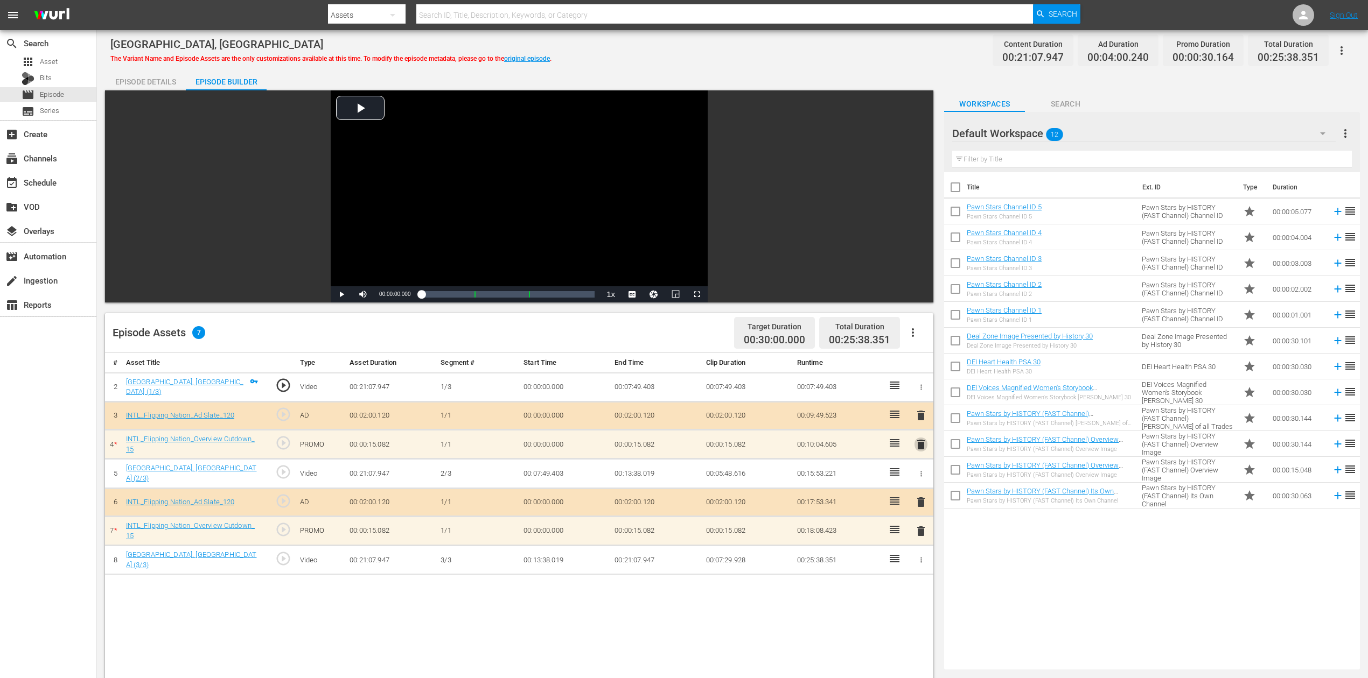
click at [924, 443] on span "delete" at bounding box center [920, 444] width 13 height 13
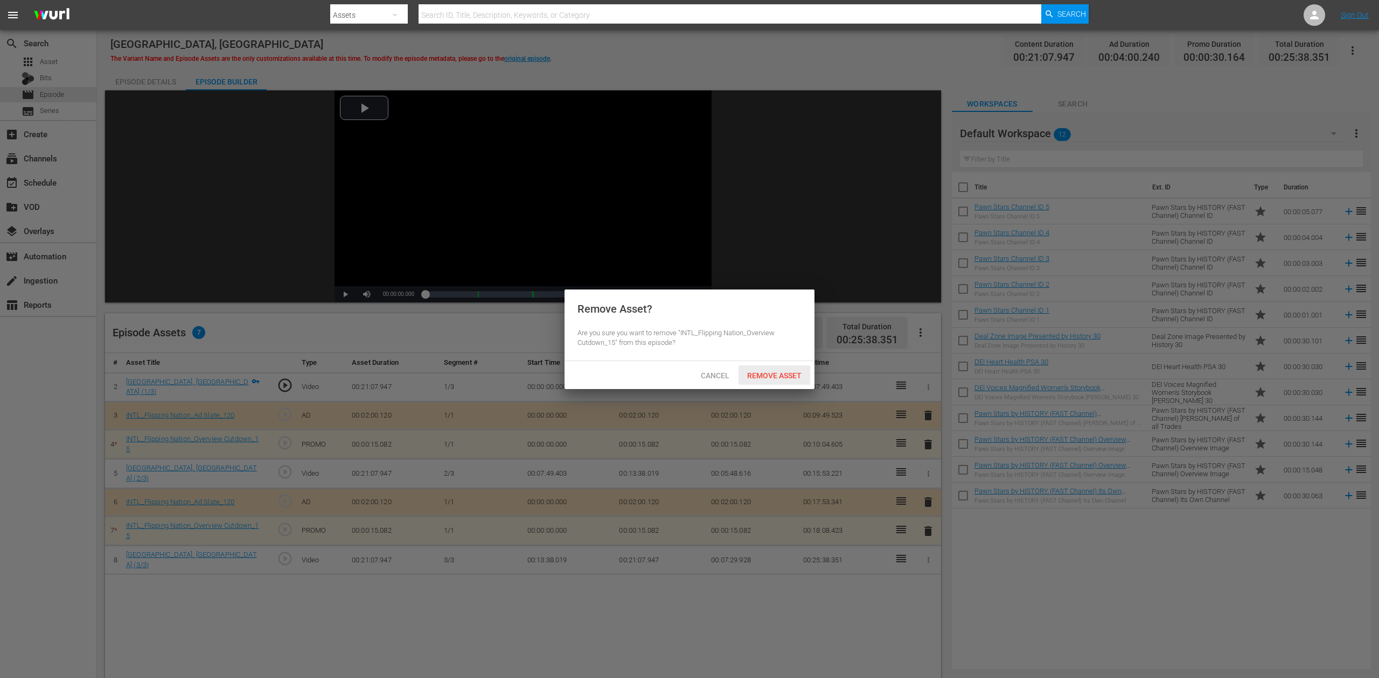
click at [774, 376] on span "Remove Asset" at bounding box center [774, 376] width 72 height 9
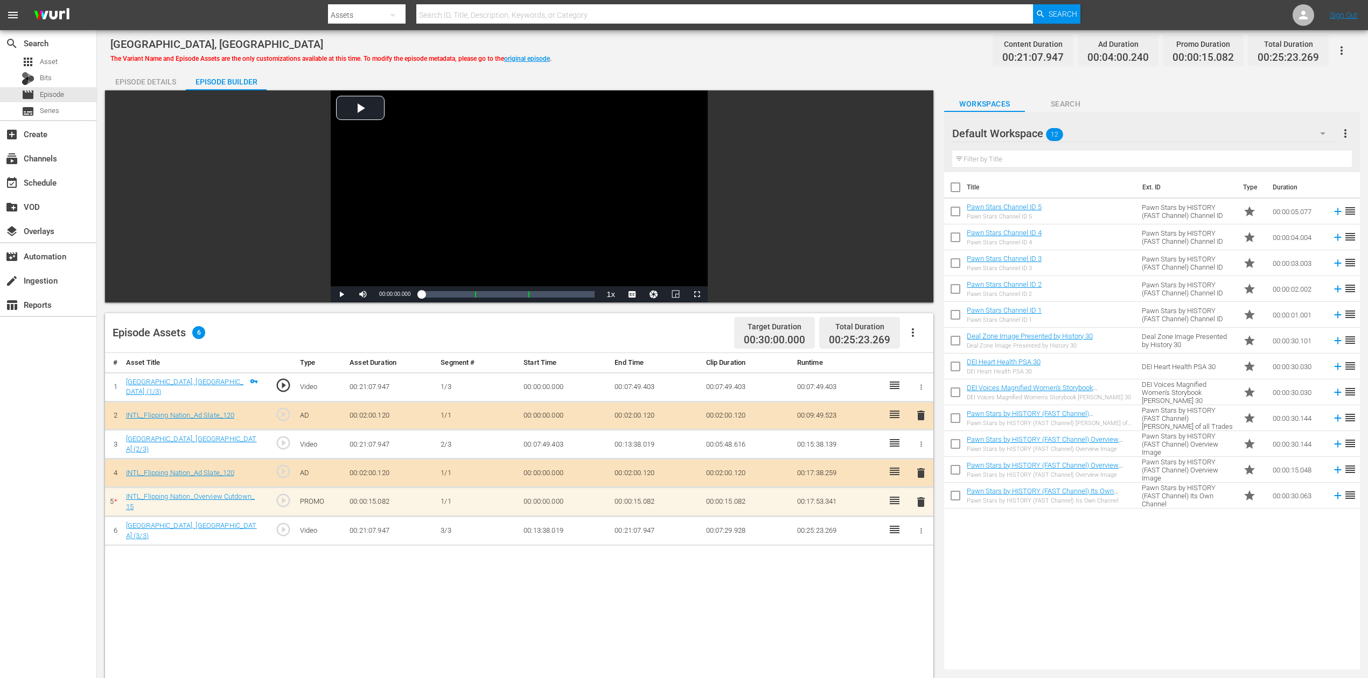
click at [920, 502] on span "delete" at bounding box center [920, 502] width 13 height 13
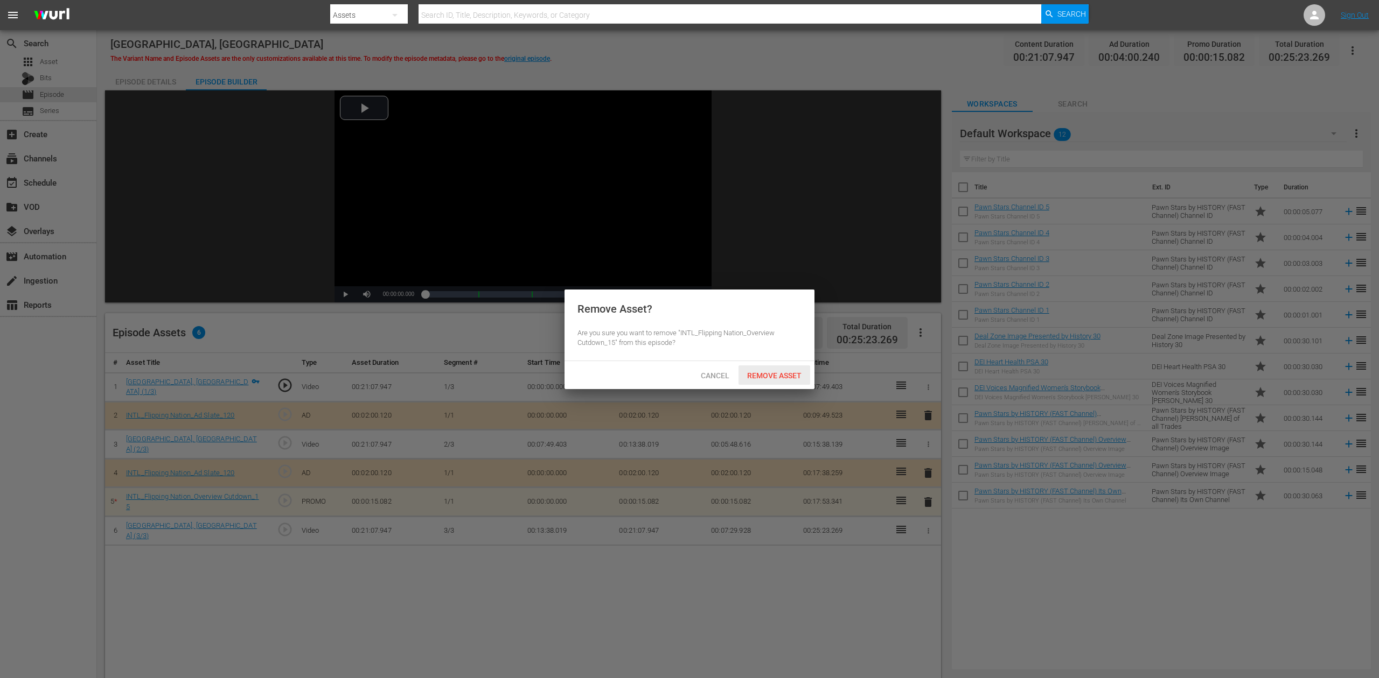
click at [761, 369] on div "Remove Asset" at bounding box center [774, 376] width 72 height 20
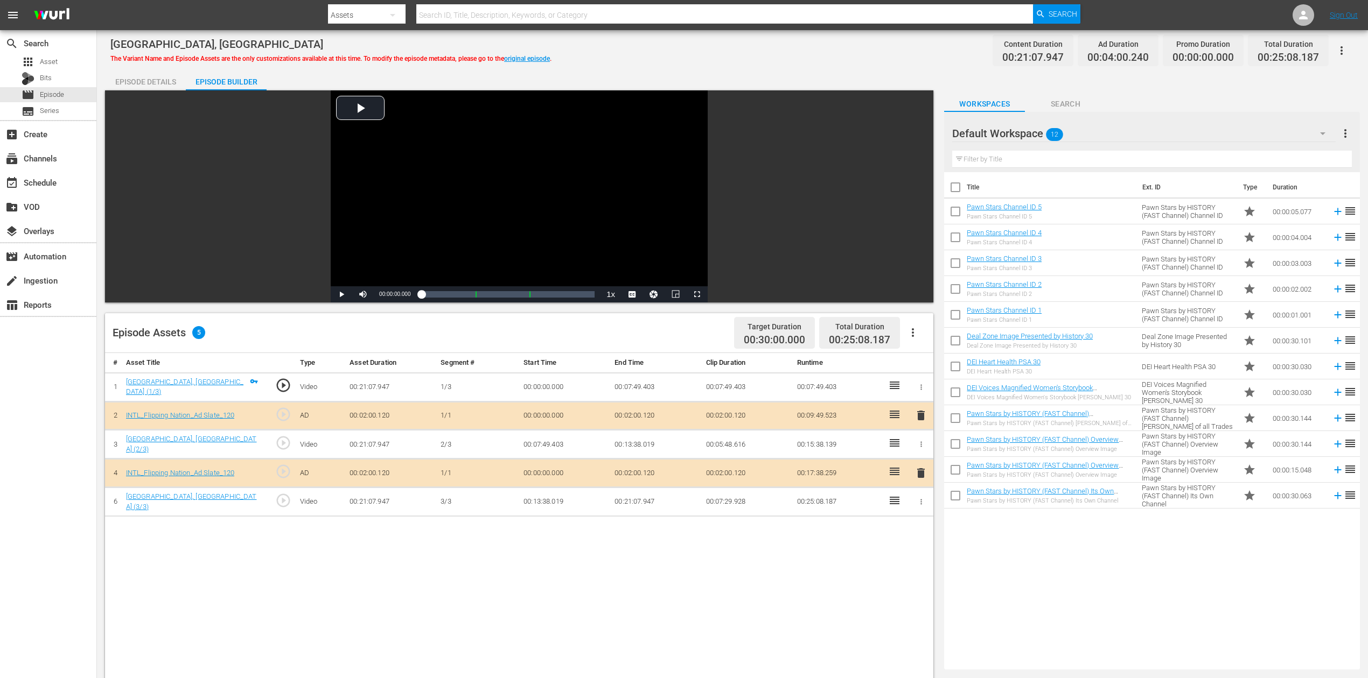
click at [1033, 130] on icon "button" at bounding box center [1322, 133] width 13 height 13
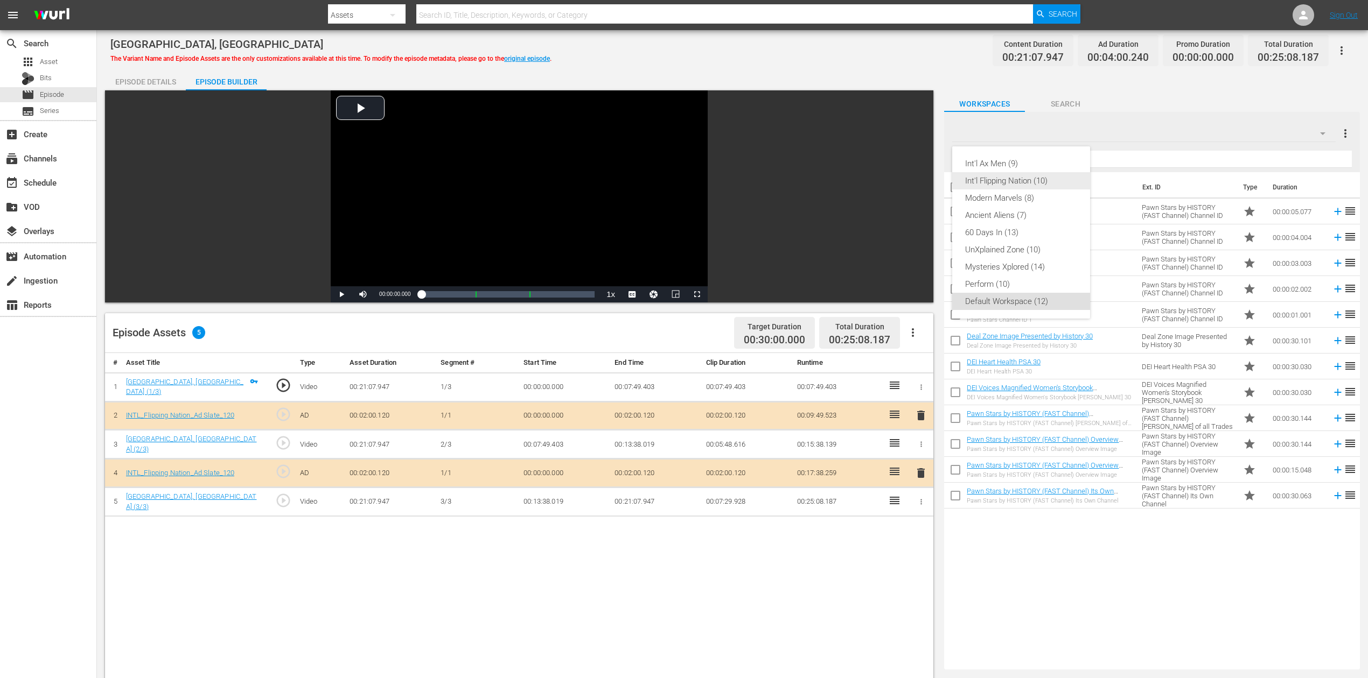
click at [1020, 177] on div "Int'l Flipping Nation (10)" at bounding box center [1021, 180] width 112 height 17
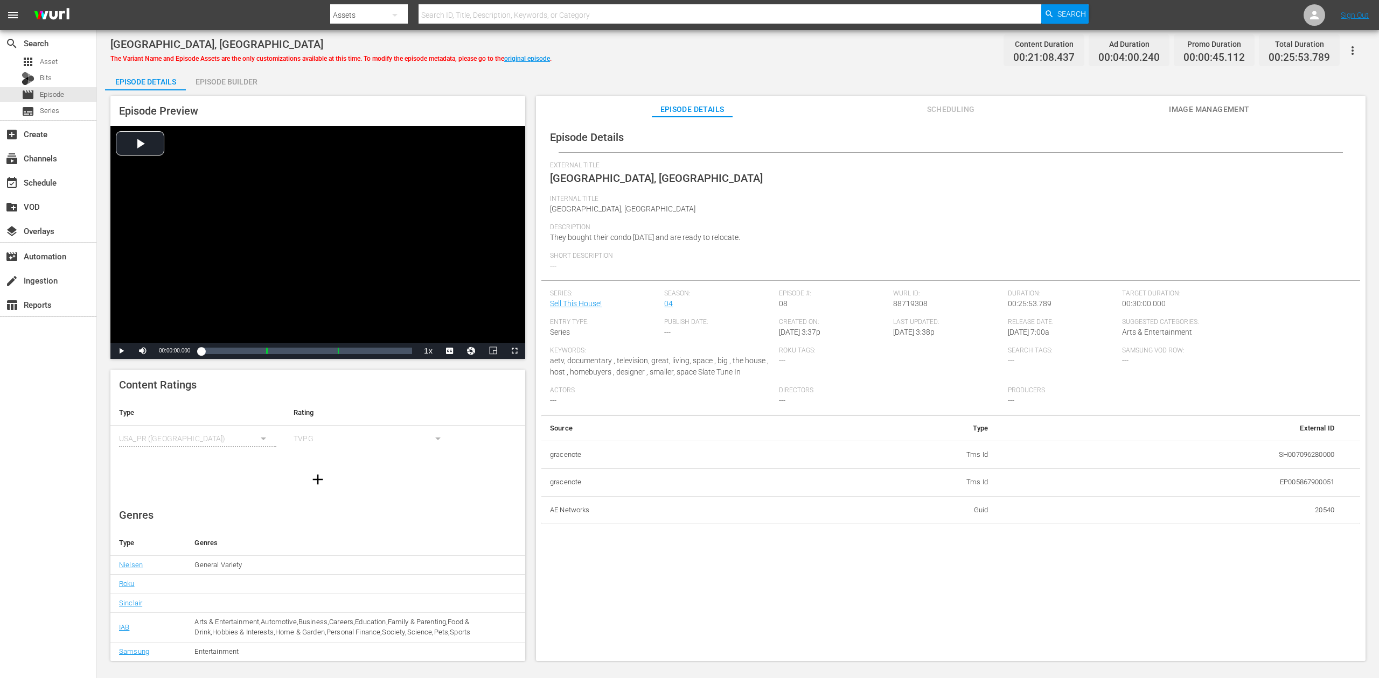
click at [209, 76] on div "Episode Builder" at bounding box center [226, 82] width 81 height 26
